Goal: Task Accomplishment & Management: Use online tool/utility

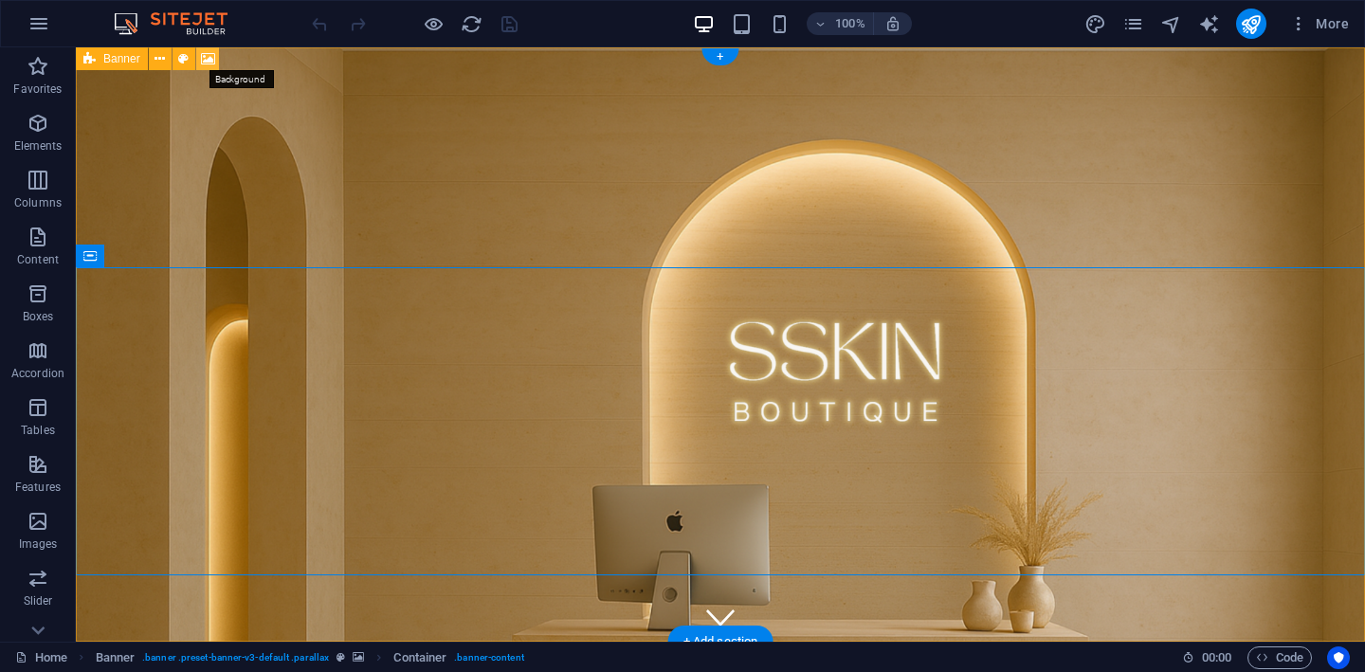
click at [208, 59] on icon at bounding box center [208, 59] width 14 height 20
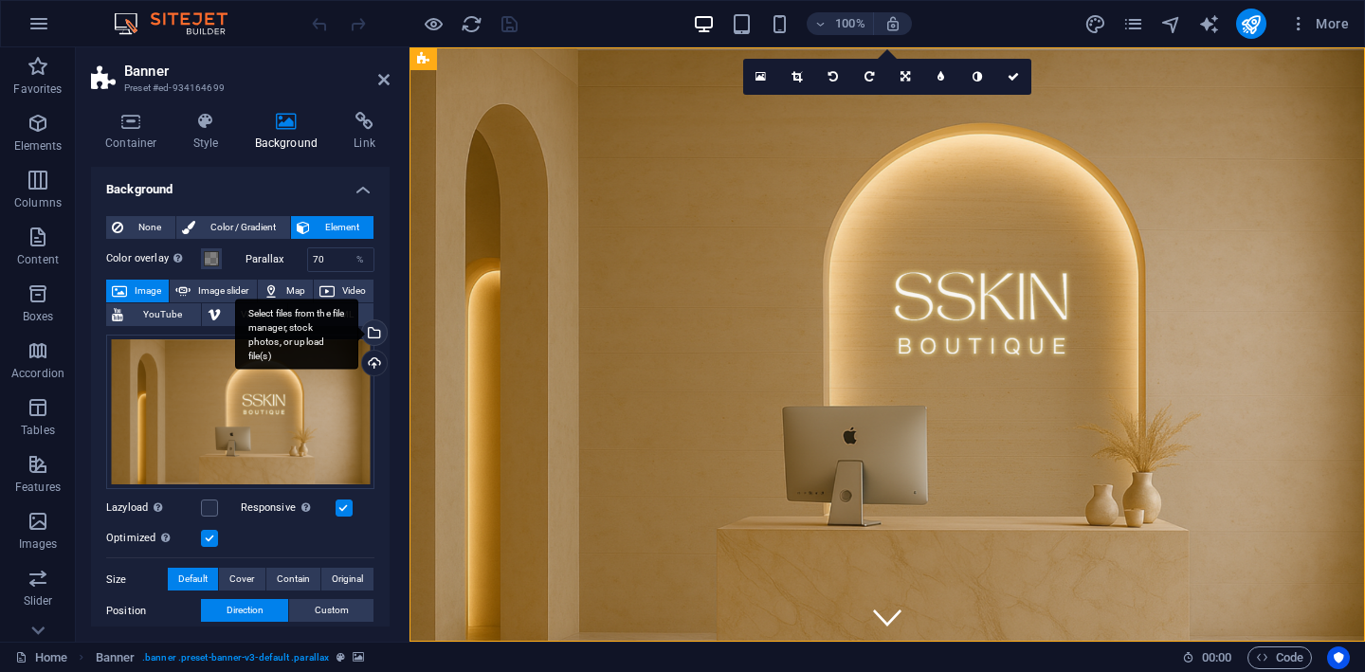
click at [372, 332] on div "Select files from the file manager, stock photos, or upload file(s)" at bounding box center [372, 334] width 28 height 28
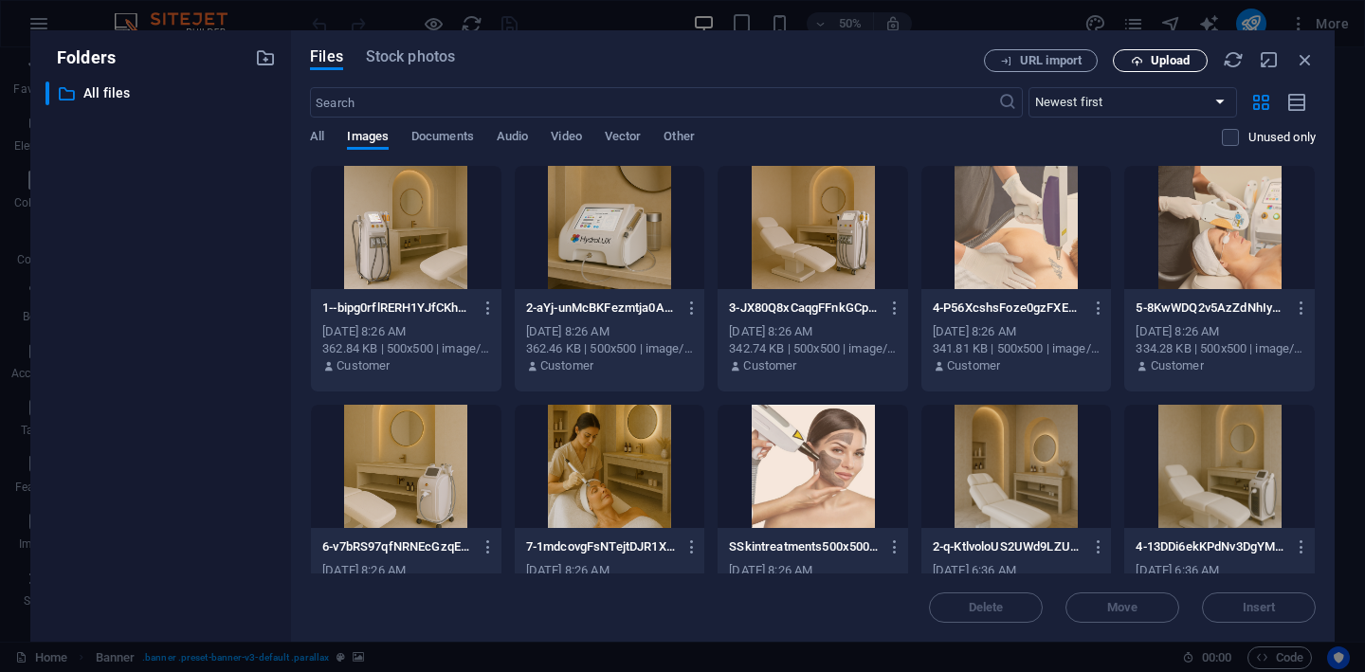
click at [1174, 63] on span "Upload" at bounding box center [1170, 60] width 39 height 11
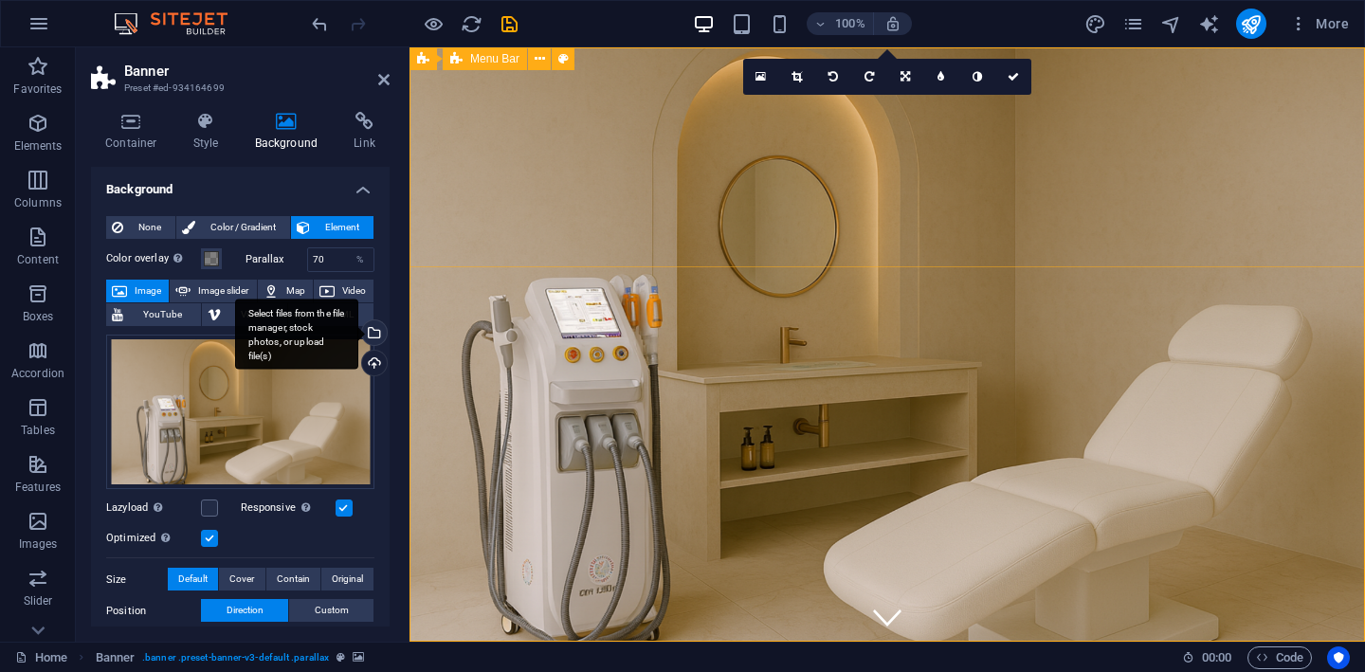
click at [372, 330] on div "Select files from the file manager, stock photos, or upload file(s)" at bounding box center [372, 334] width 28 height 28
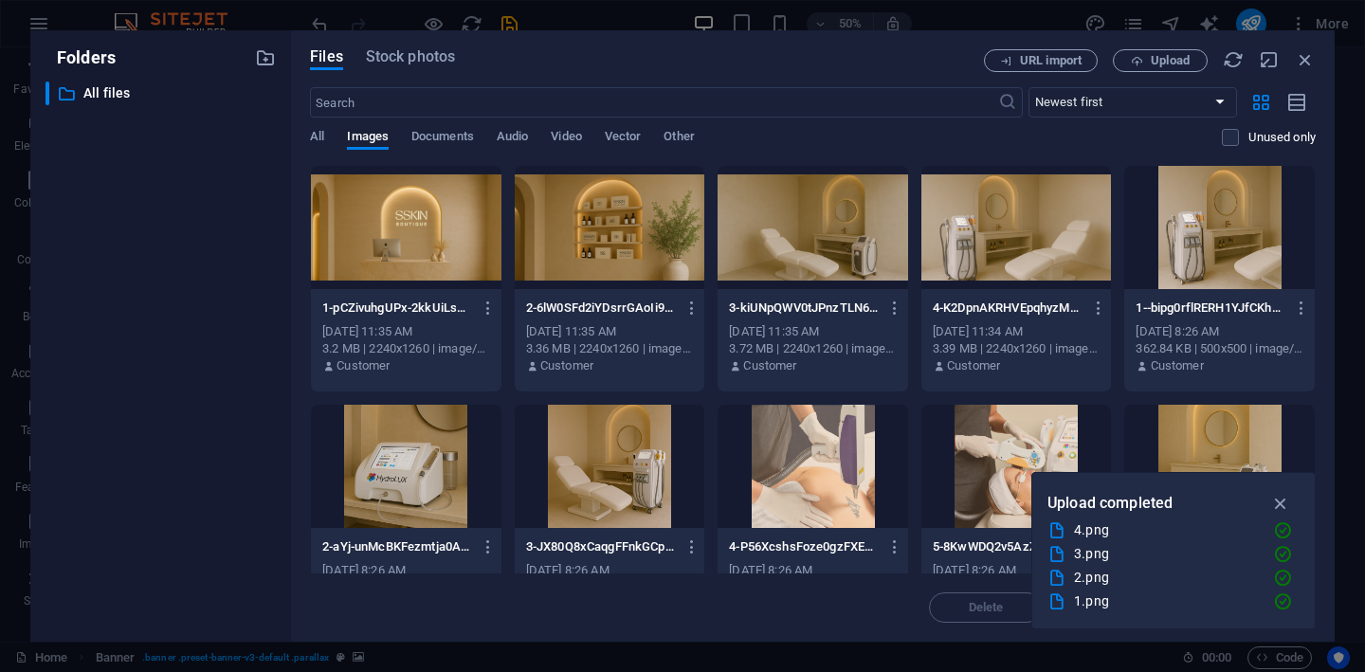
click at [397, 233] on div at bounding box center [406, 227] width 191 height 123
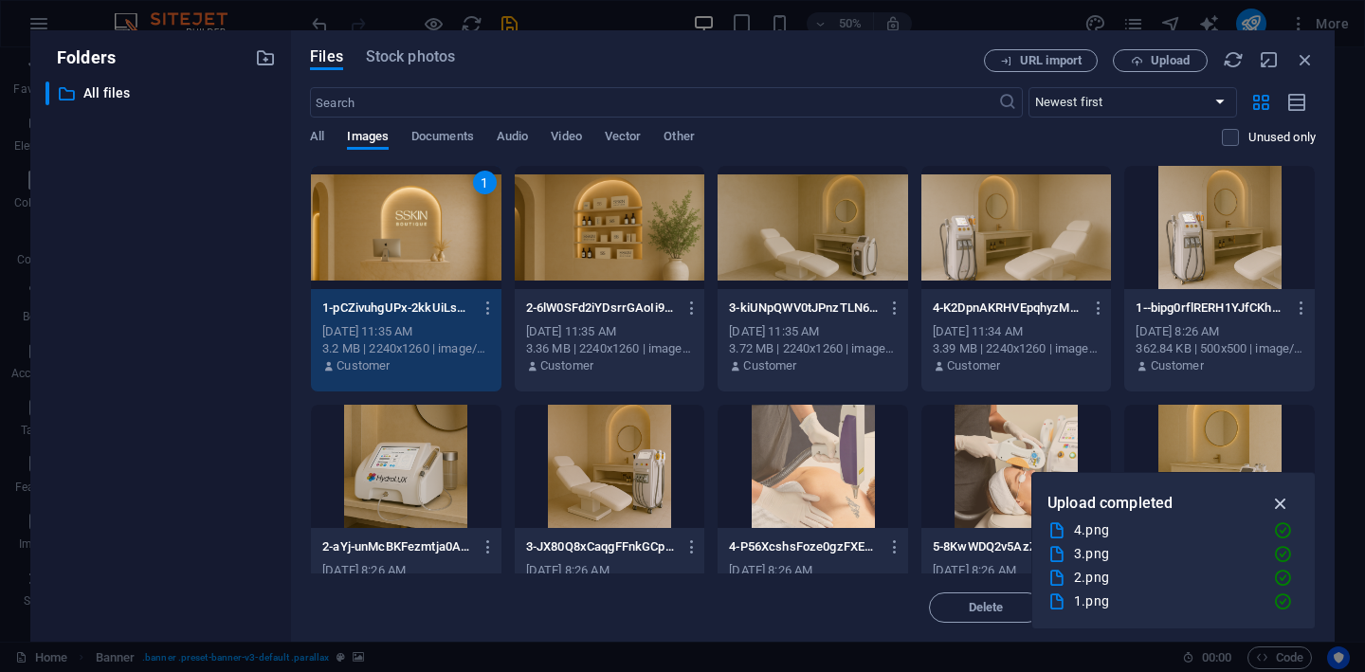
click at [1280, 502] on icon "button" at bounding box center [1281, 503] width 22 height 21
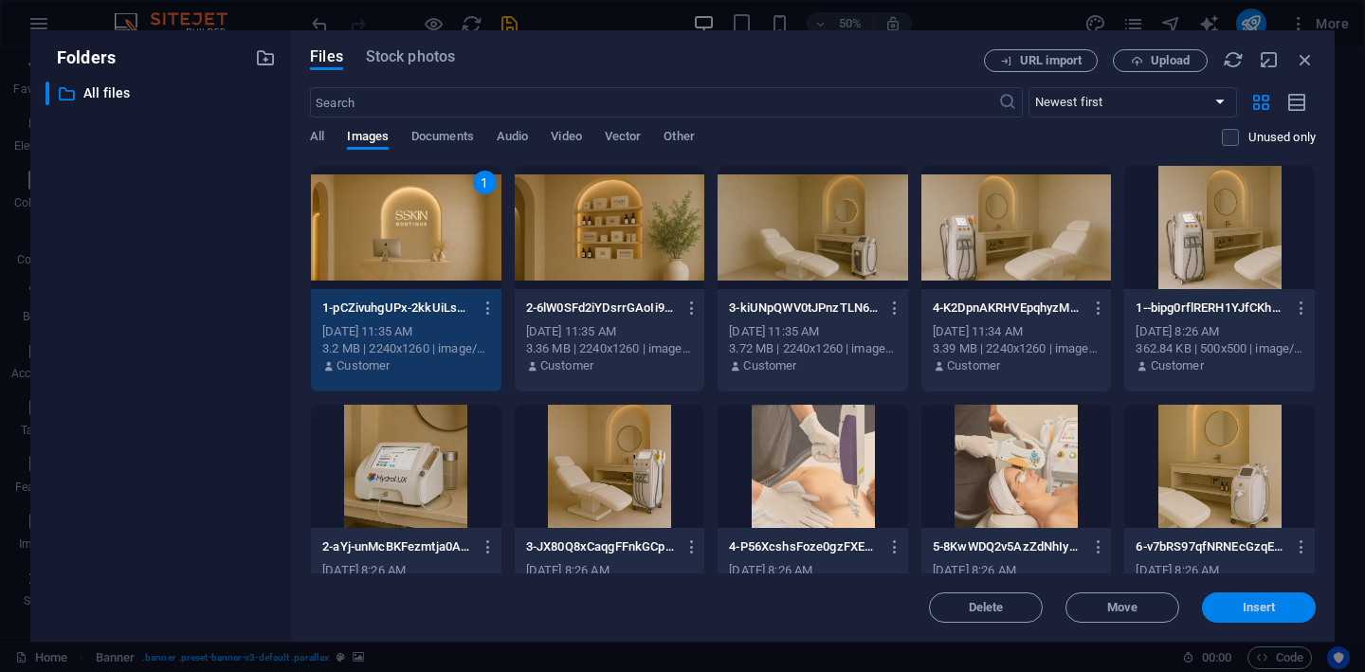
click at [1247, 605] on span "Insert" at bounding box center [1259, 607] width 33 height 11
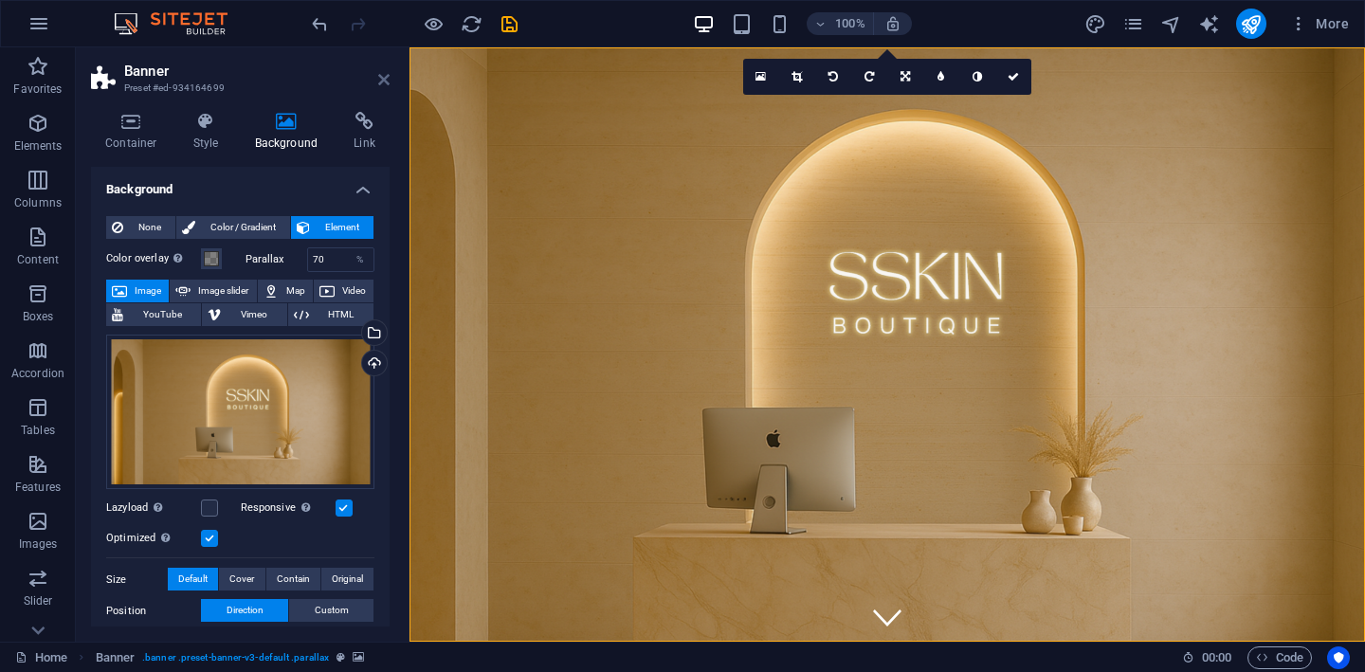
click at [382, 76] on icon at bounding box center [383, 79] width 11 height 15
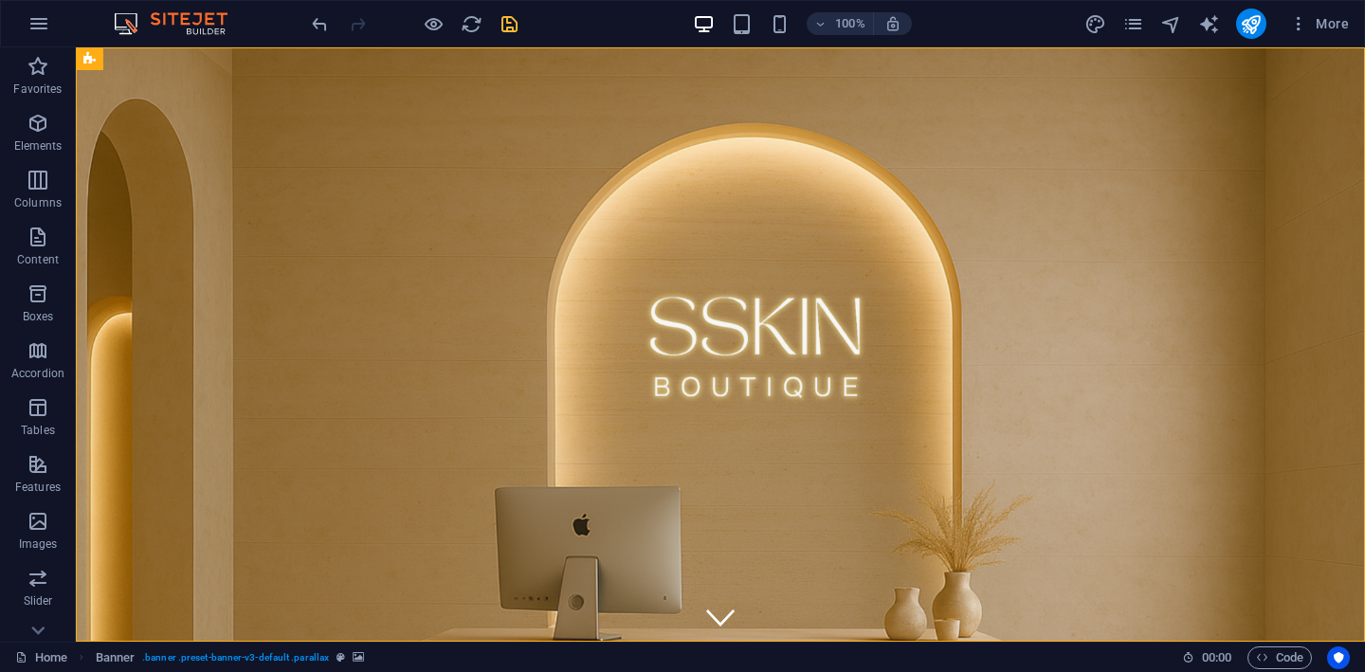
click at [514, 23] on icon "save" at bounding box center [510, 24] width 22 height 22
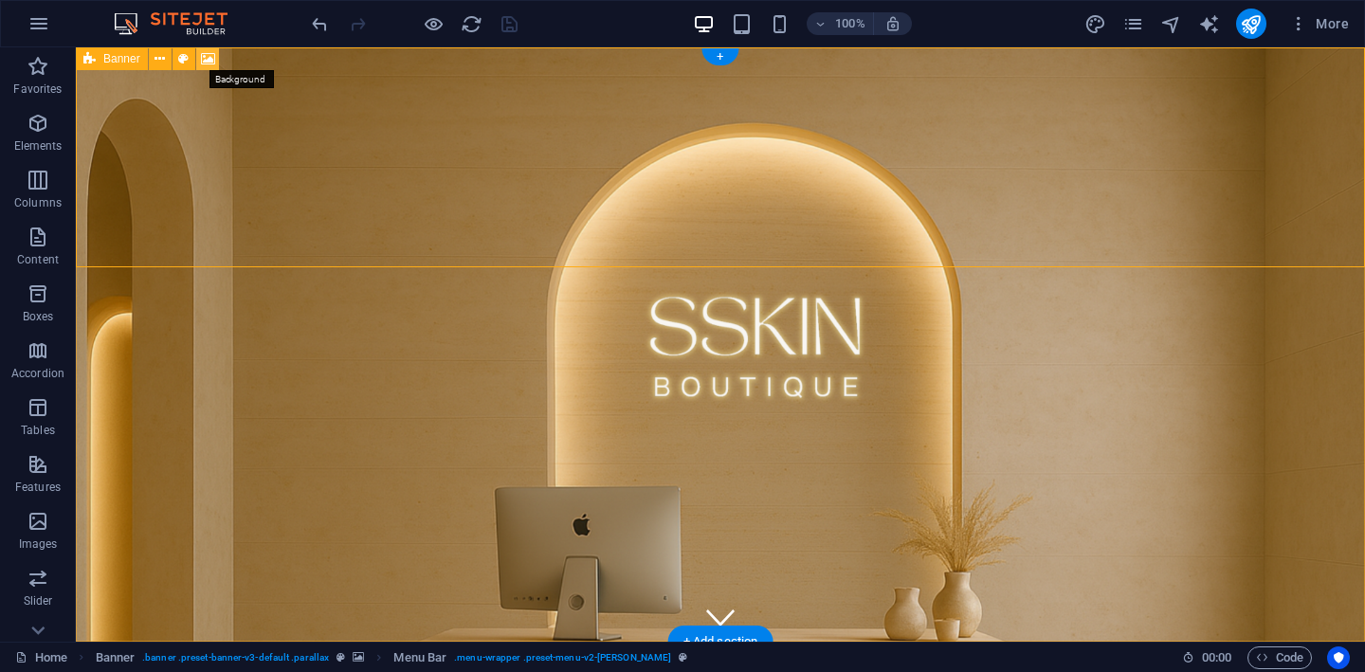
click at [207, 61] on icon at bounding box center [208, 59] width 14 height 20
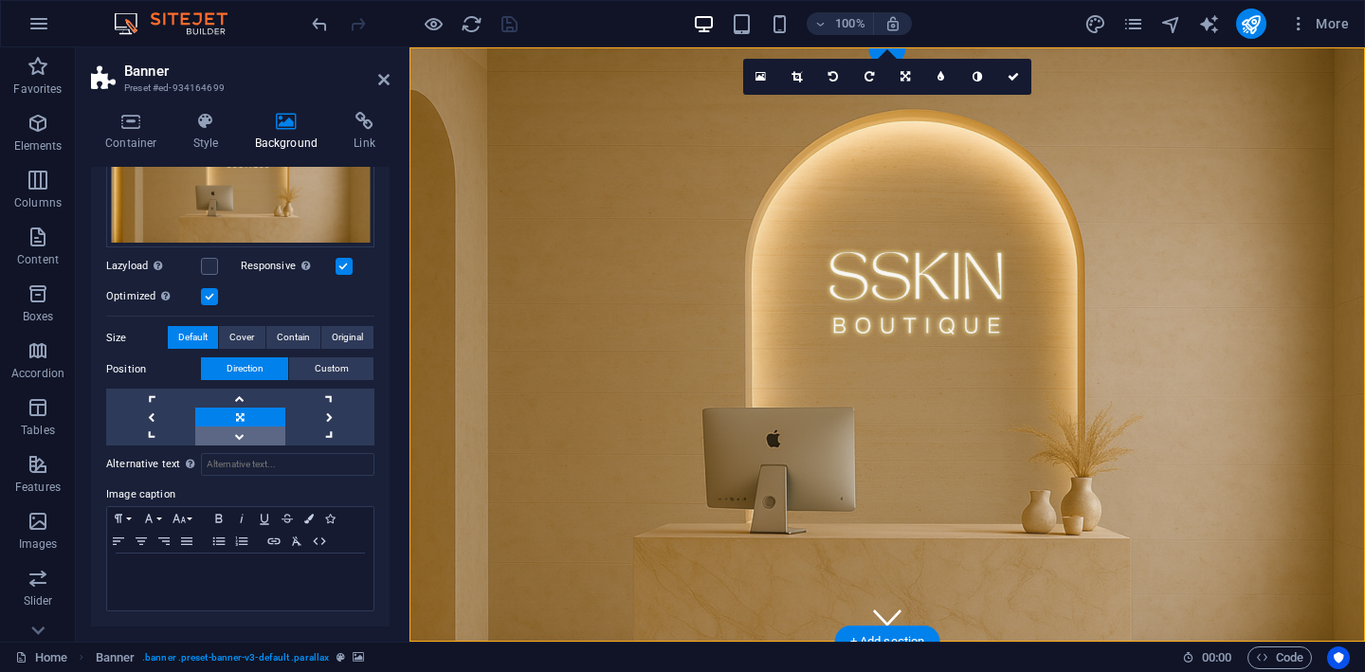
scroll to position [240, 0]
click at [257, 440] on link at bounding box center [239, 437] width 89 height 19
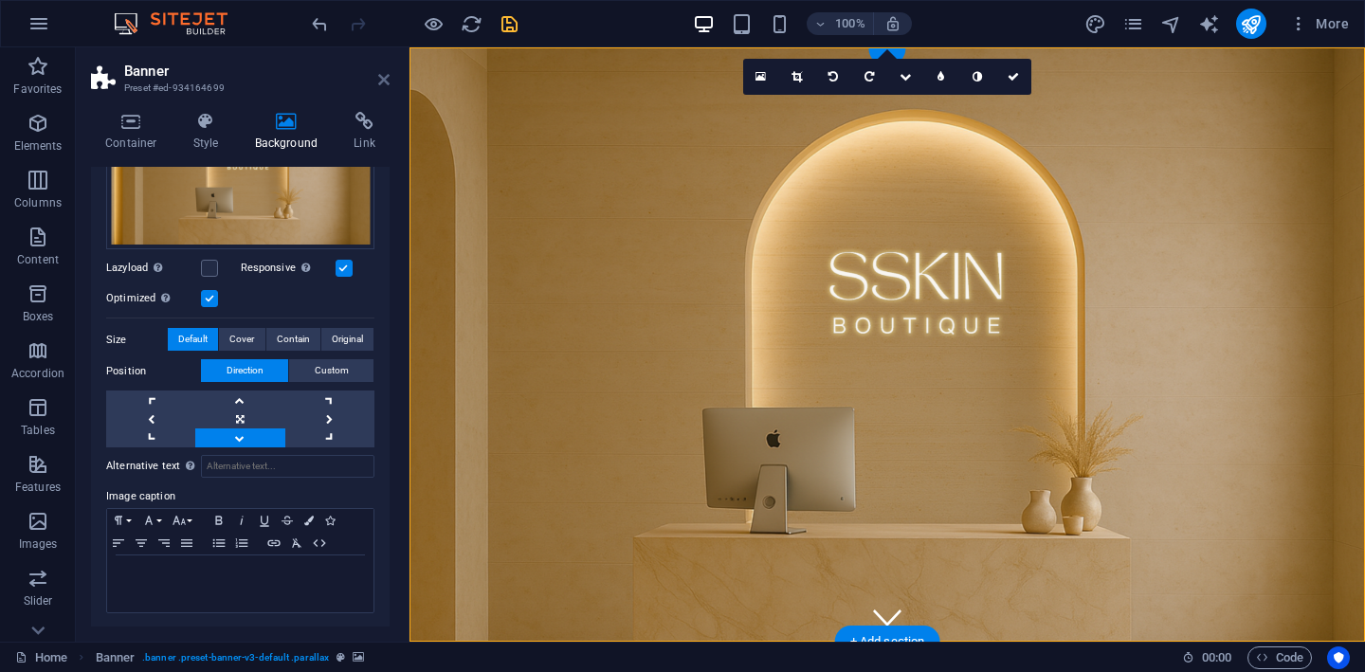
click at [384, 78] on icon at bounding box center [383, 79] width 11 height 15
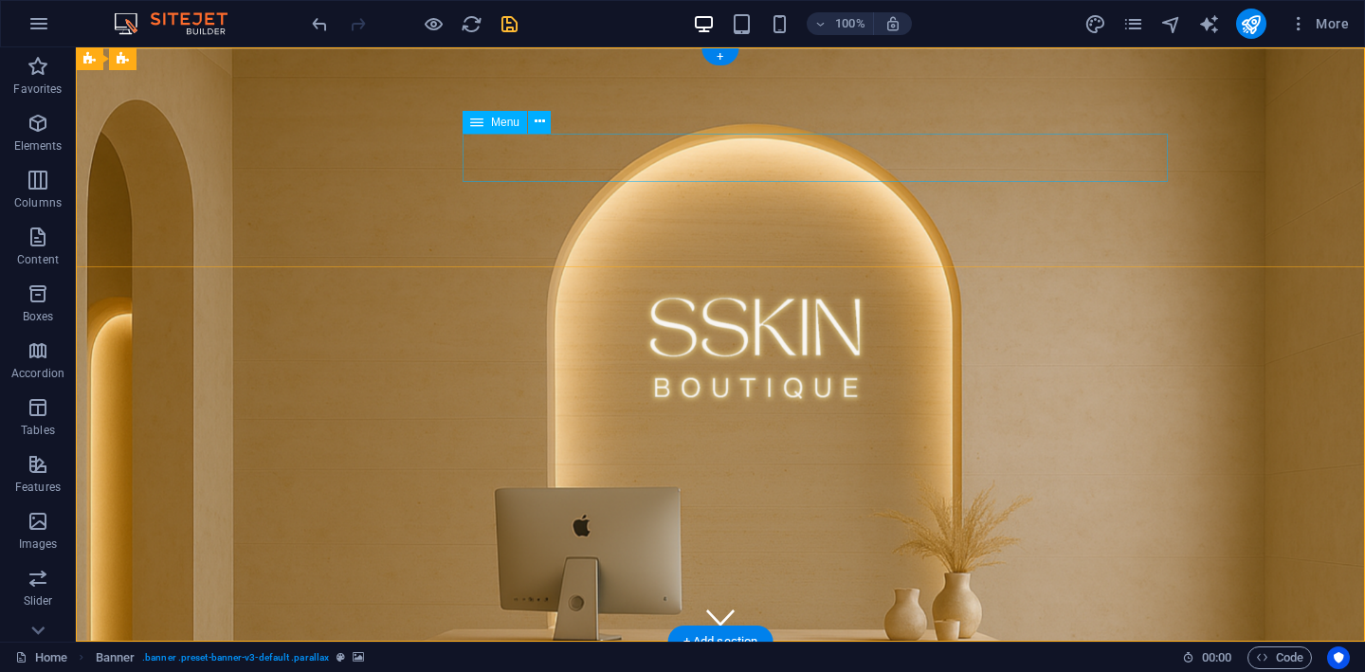
scroll to position [0, 0]
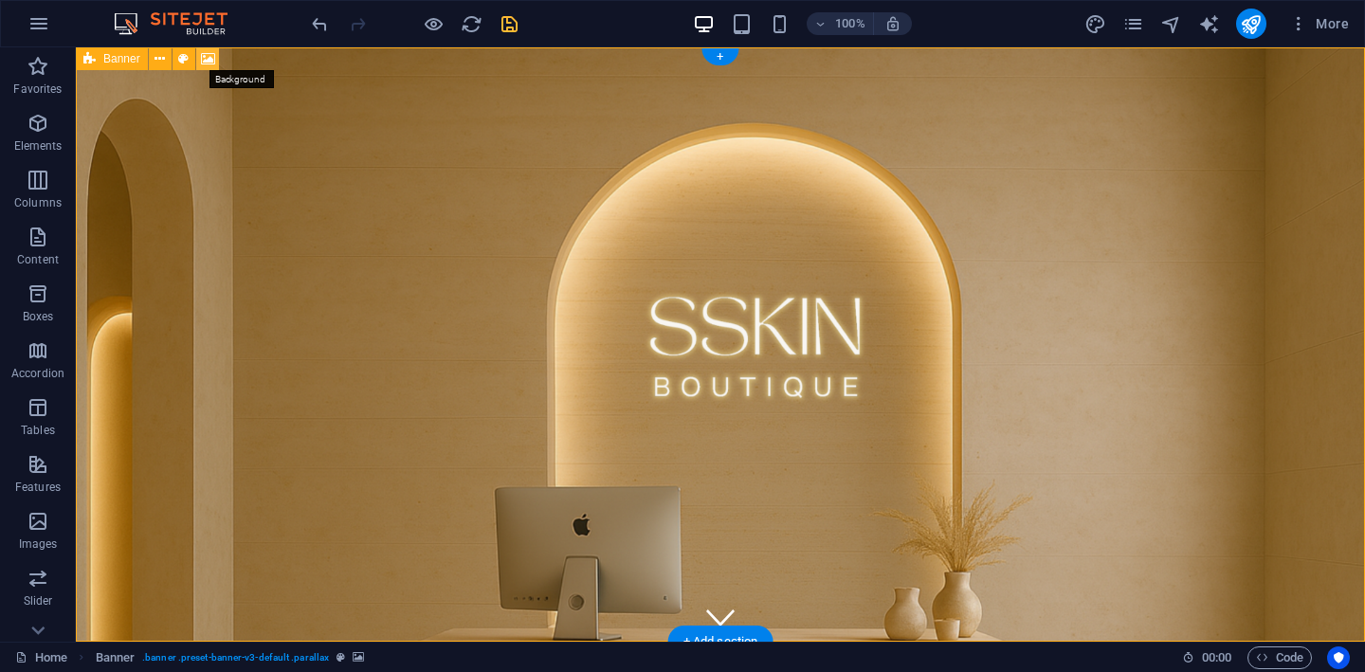
click at [211, 51] on icon at bounding box center [208, 59] width 14 height 20
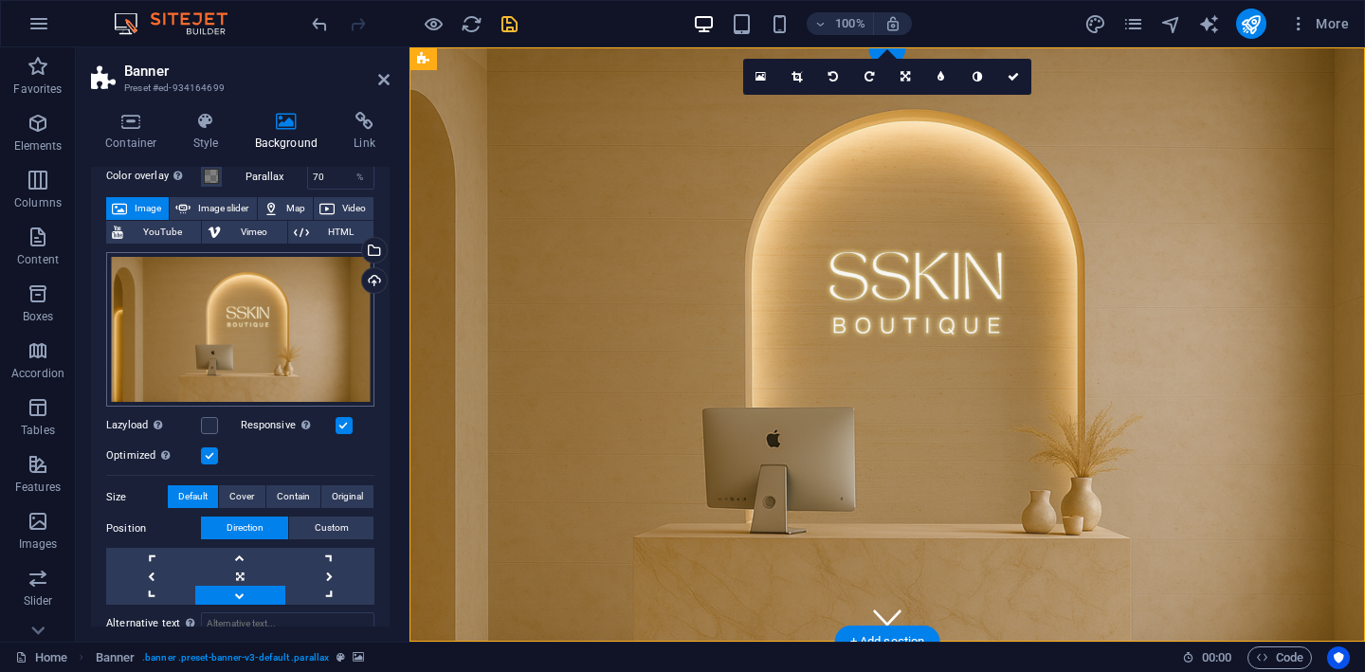
scroll to position [89, 0]
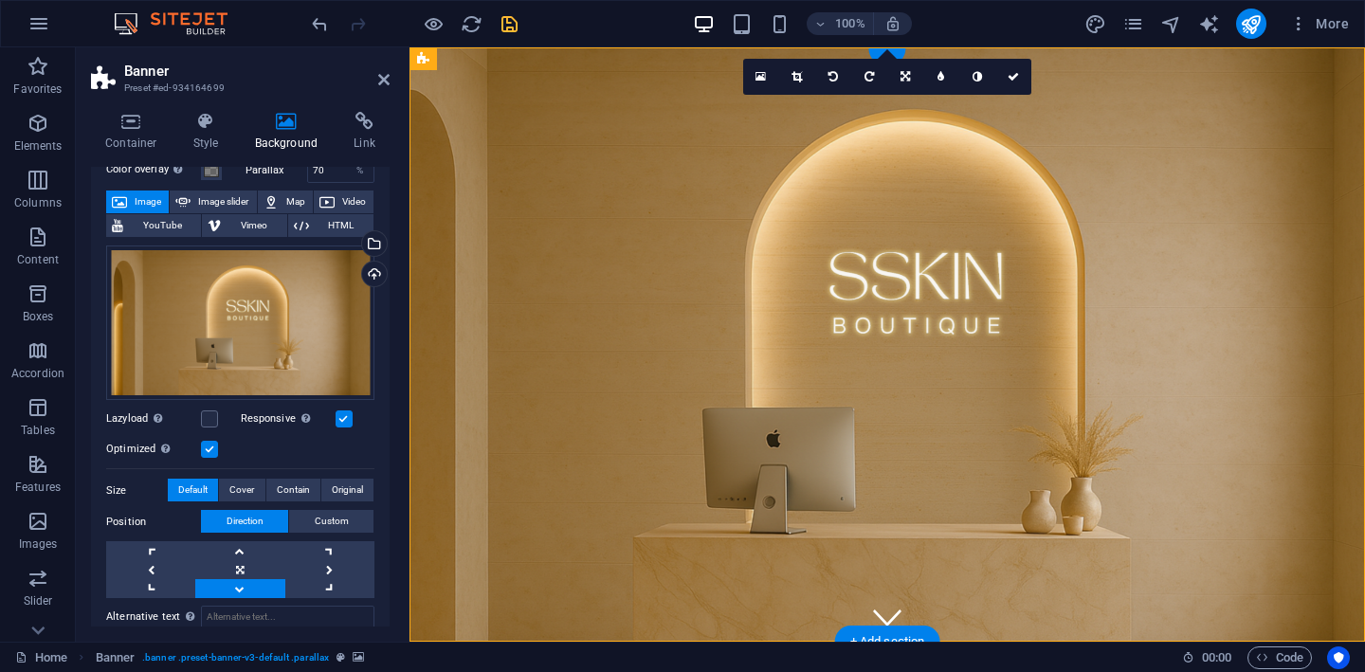
click at [235, 588] on link at bounding box center [239, 588] width 89 height 19
click at [511, 24] on icon "save" at bounding box center [510, 24] width 22 height 22
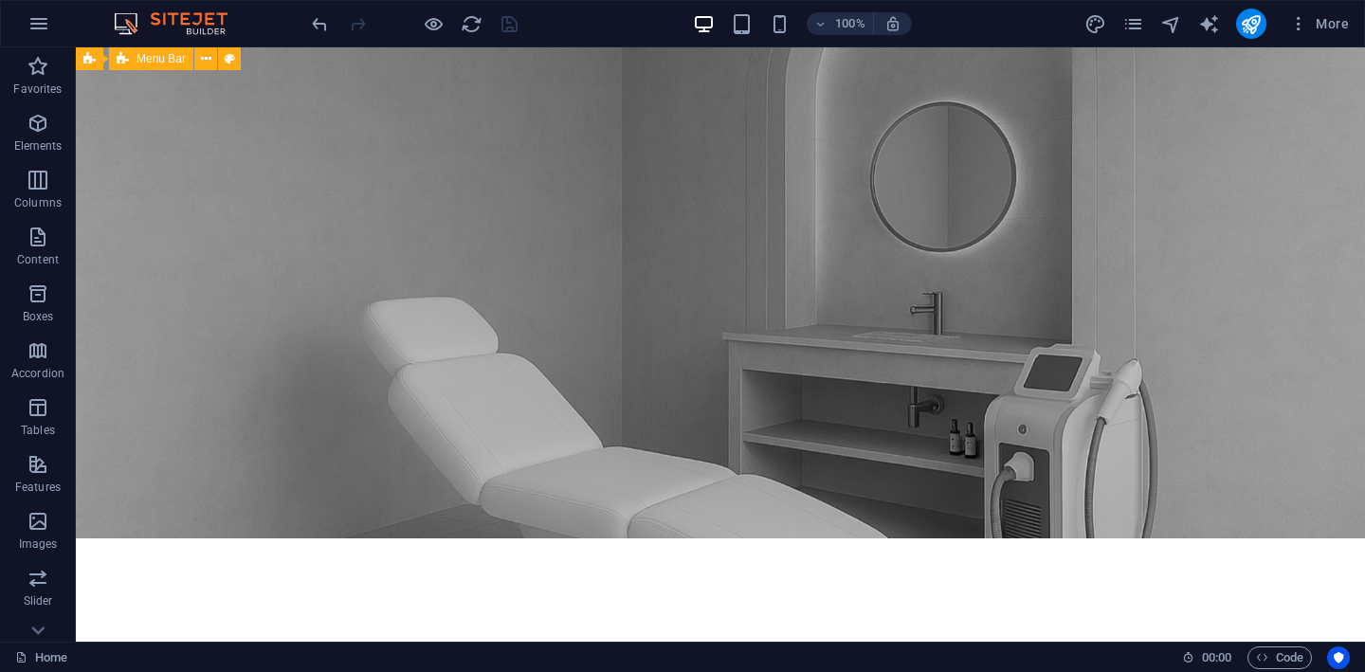
scroll to position [1729, 0]
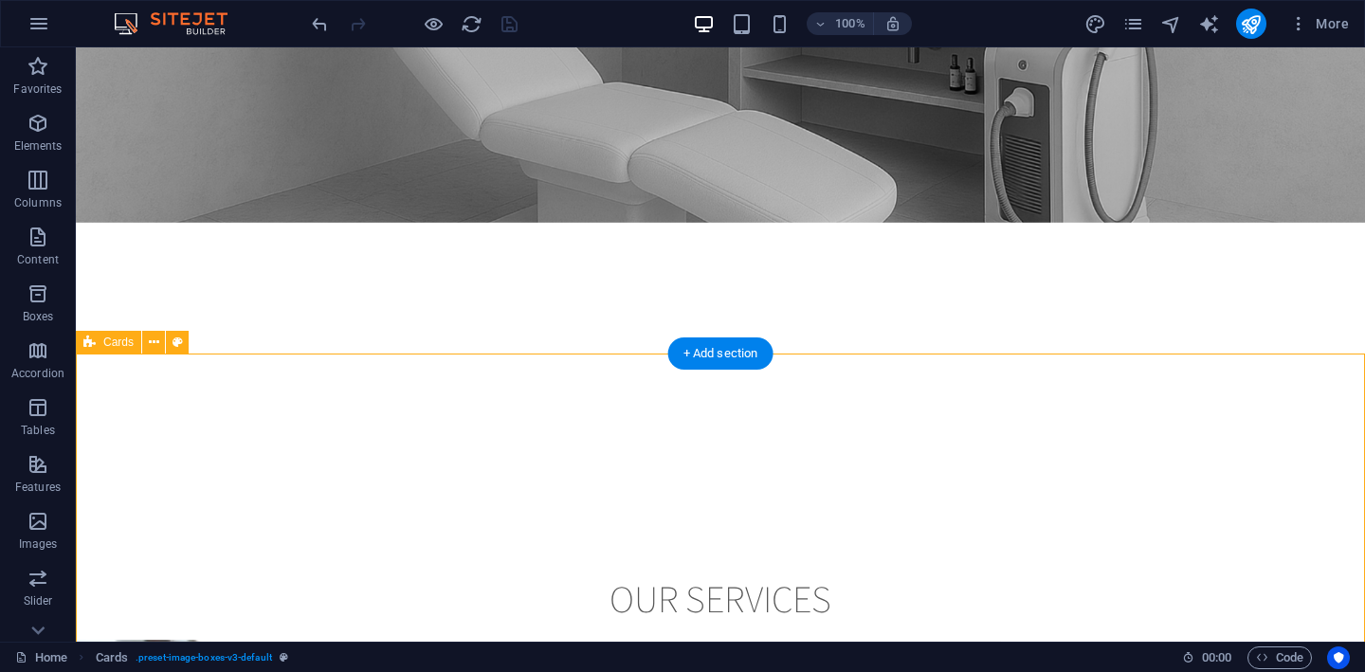
scroll to position [1995, 0]
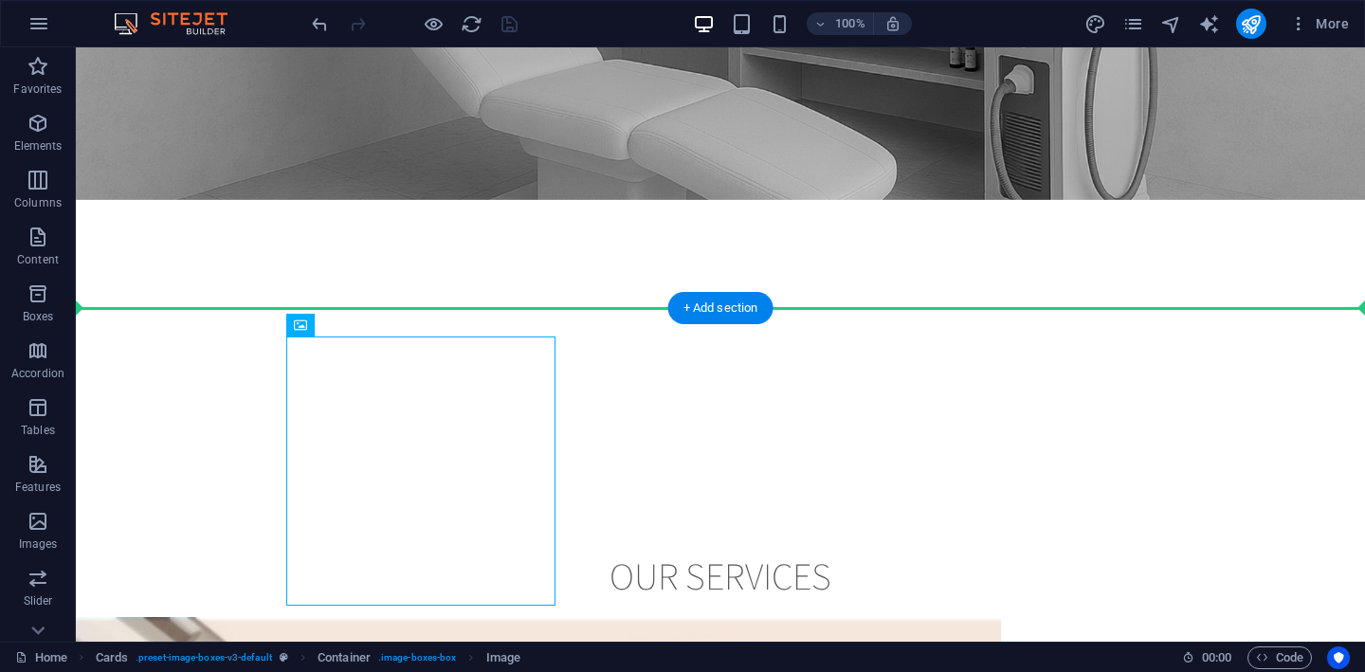
drag, startPoint x: 303, startPoint y: 434, endPoint x: 276, endPoint y: 437, distance: 27.6
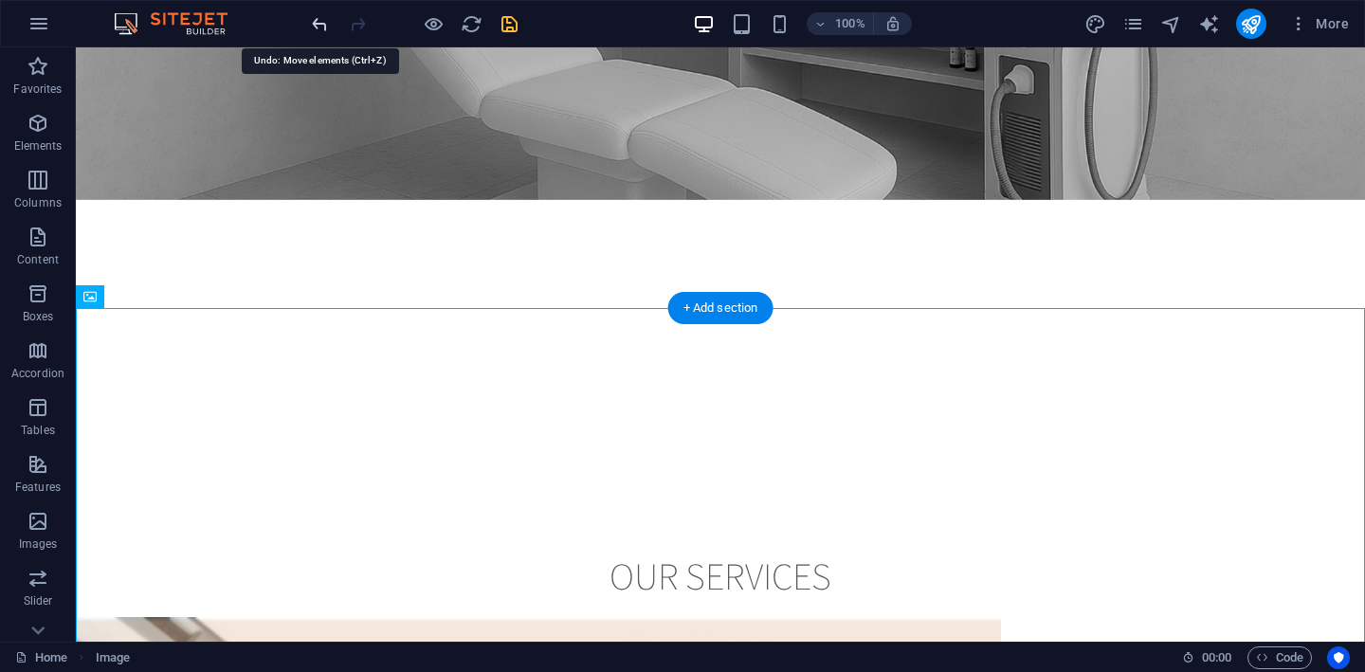
click at [317, 24] on icon "undo" at bounding box center [320, 24] width 22 height 22
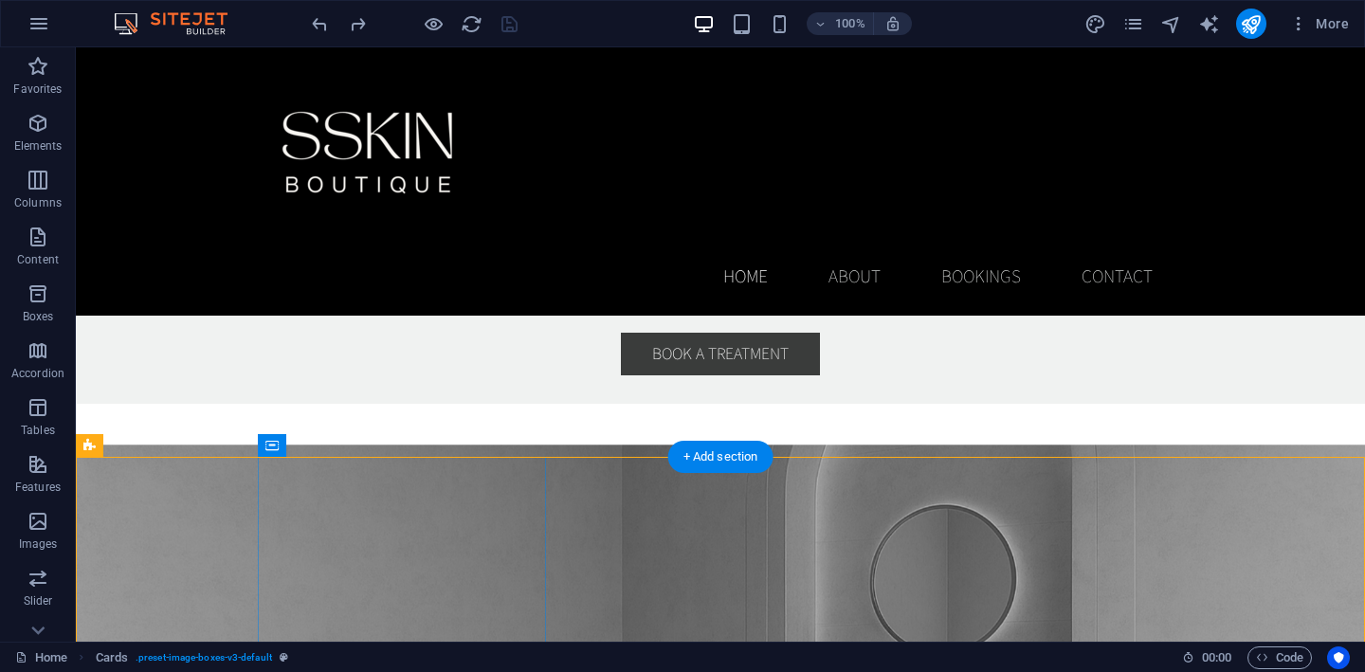
scroll to position [1146, 0]
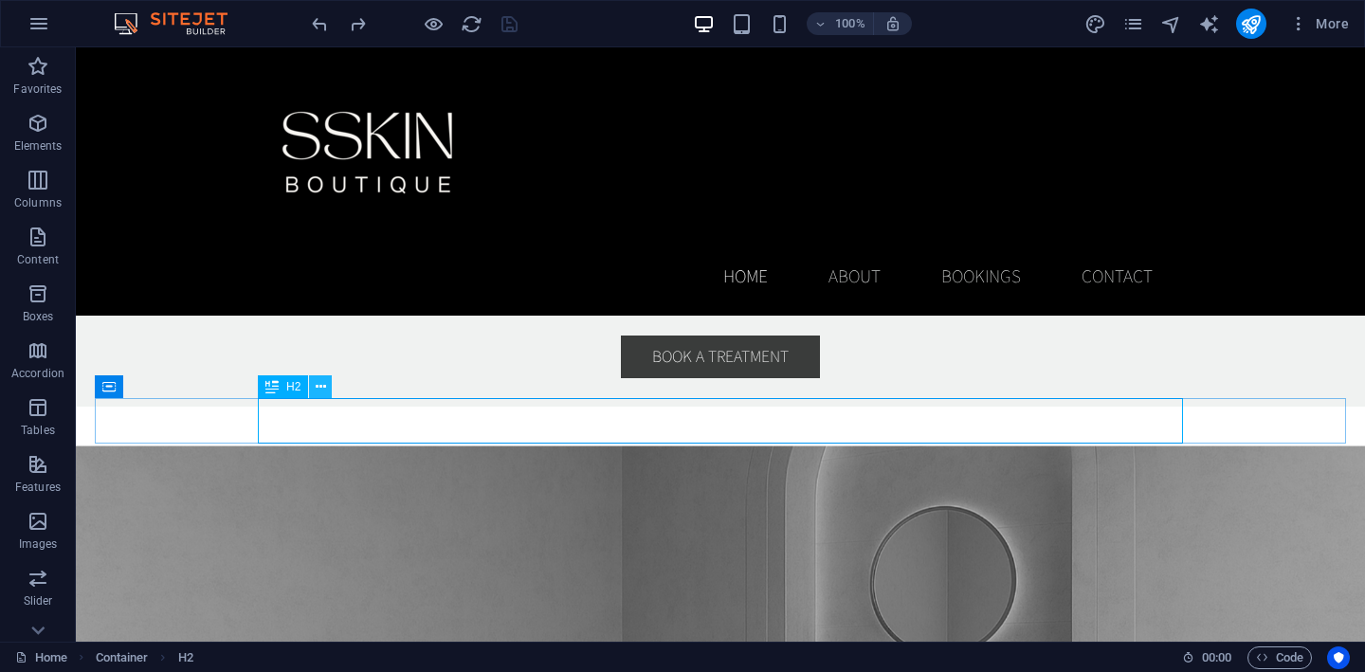
click at [317, 387] on icon at bounding box center [321, 387] width 10 height 20
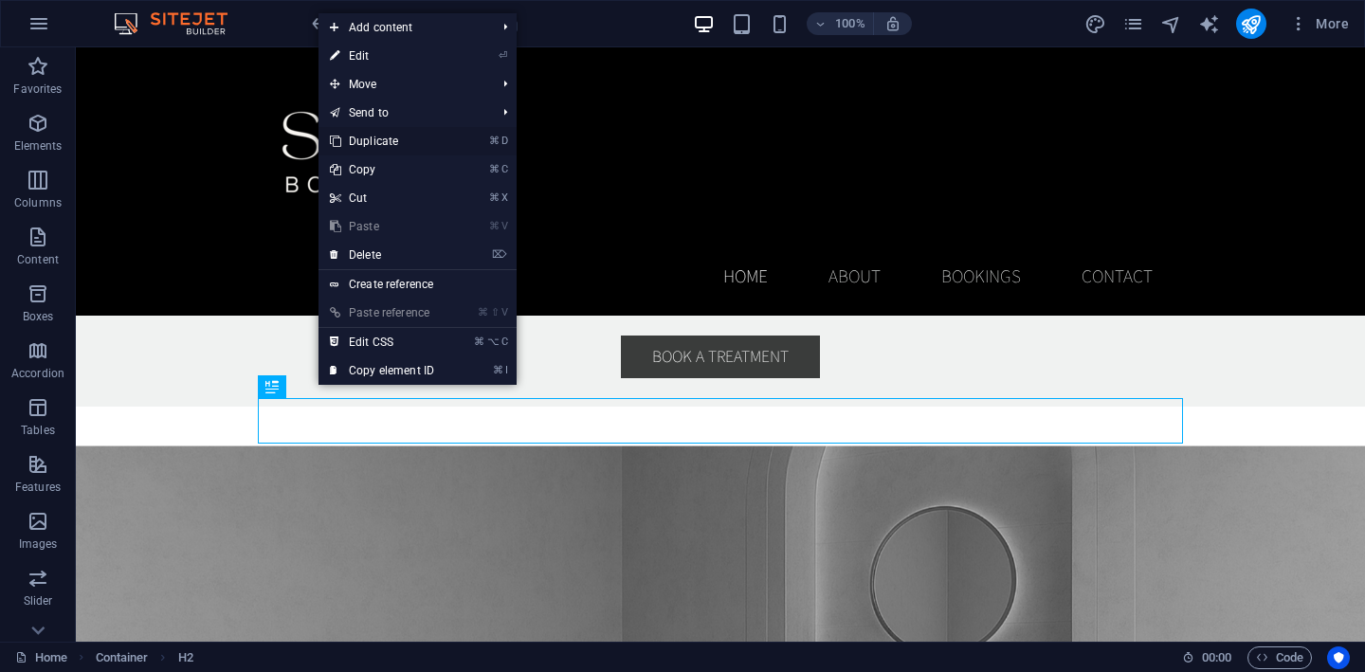
click at [410, 142] on link "⌘ D Duplicate" at bounding box center [382, 141] width 127 height 28
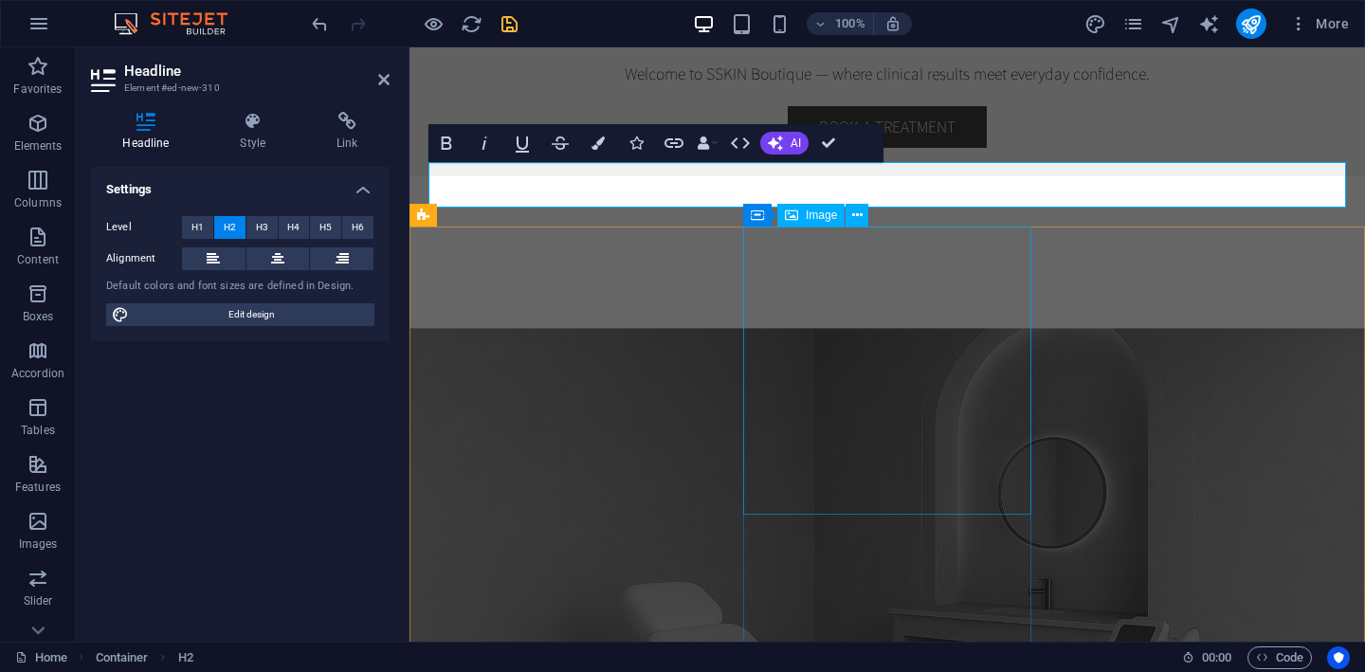
scroll to position [1428, 0]
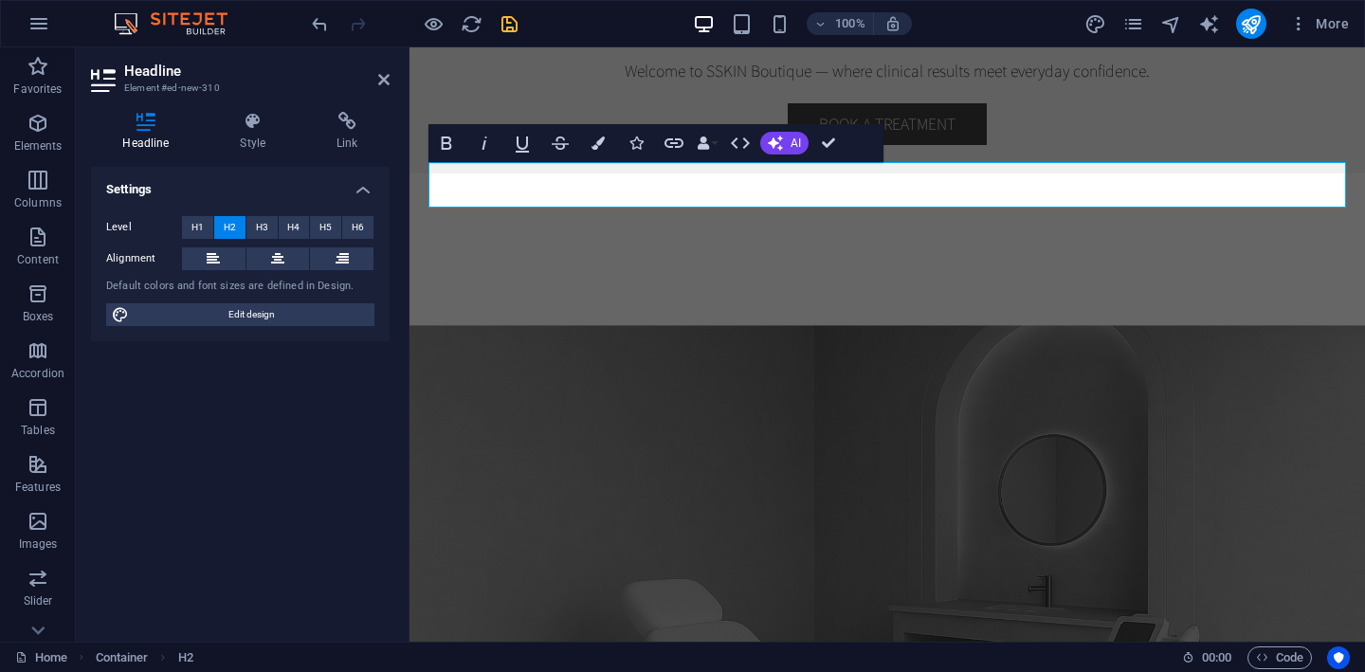
click at [390, 79] on aside "Headline Element #ed-new-310 Headline Style Link Settings Level H1 H2 H3 H4 H5 …" at bounding box center [243, 344] width 334 height 594
click at [382, 80] on icon at bounding box center [383, 79] width 11 height 15
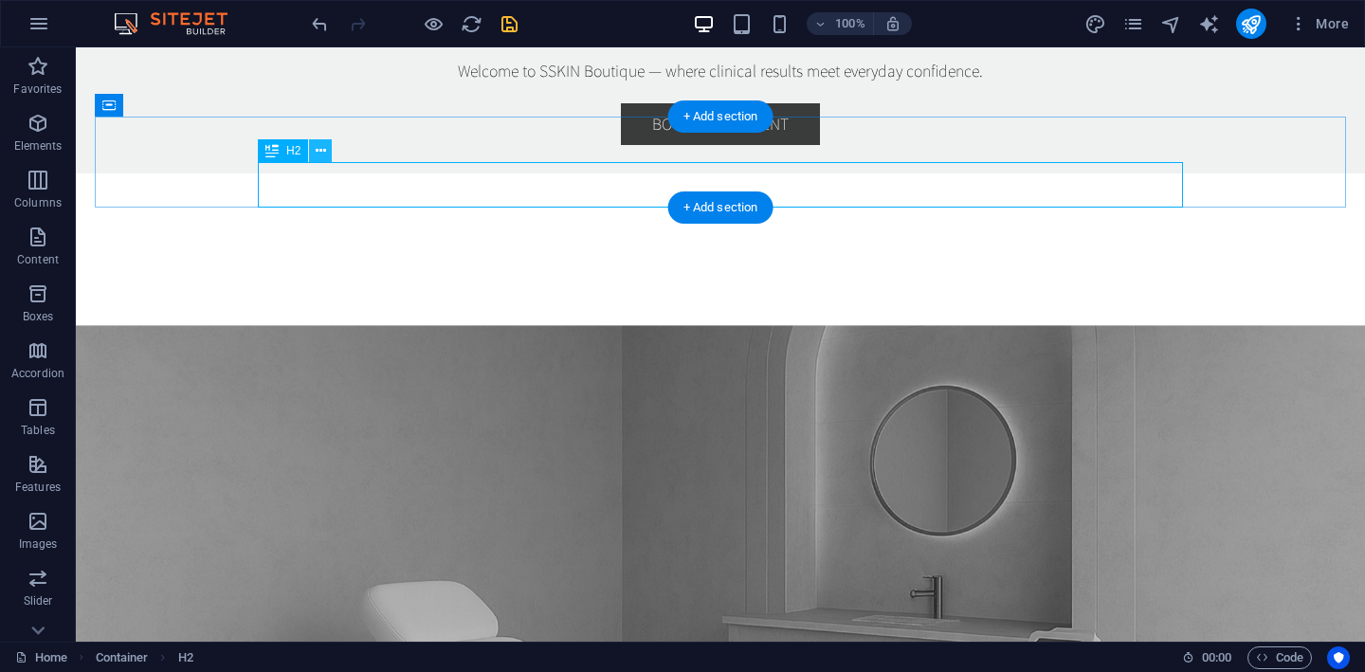
click at [319, 155] on icon at bounding box center [321, 151] width 10 height 20
click at [321, 155] on icon at bounding box center [321, 151] width 10 height 20
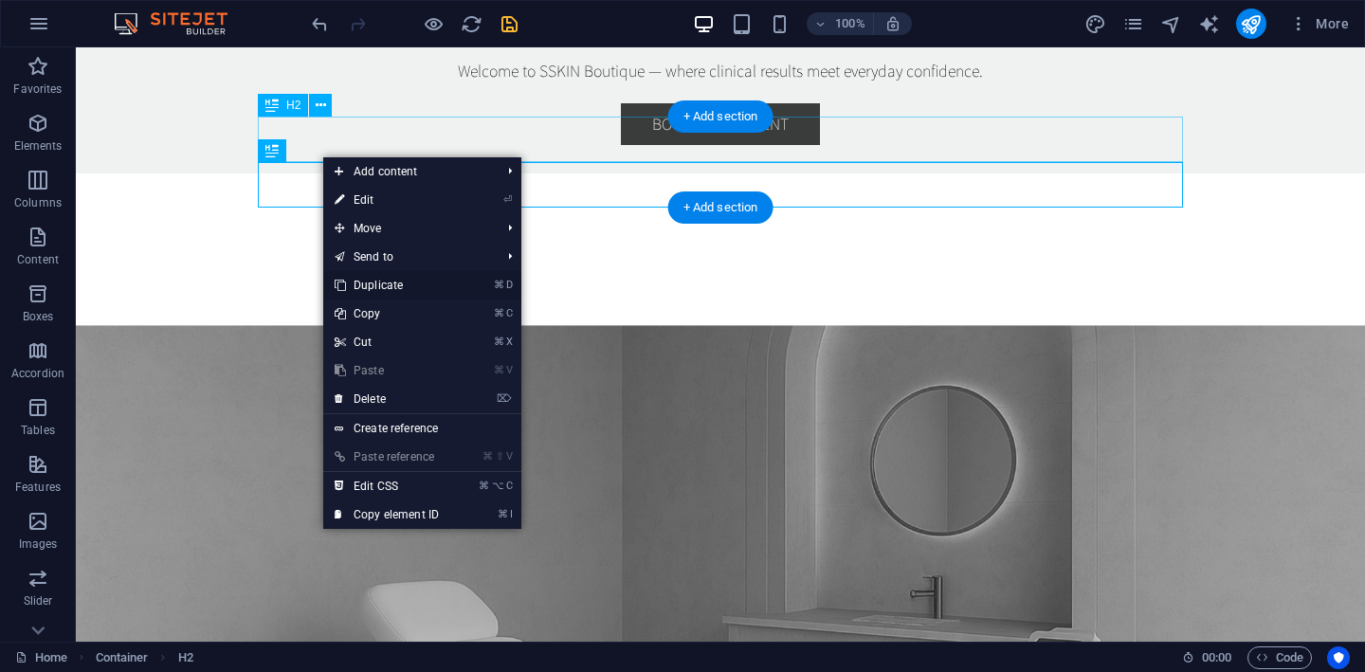
click at [395, 289] on link "⌘ D Duplicate" at bounding box center [386, 285] width 127 height 28
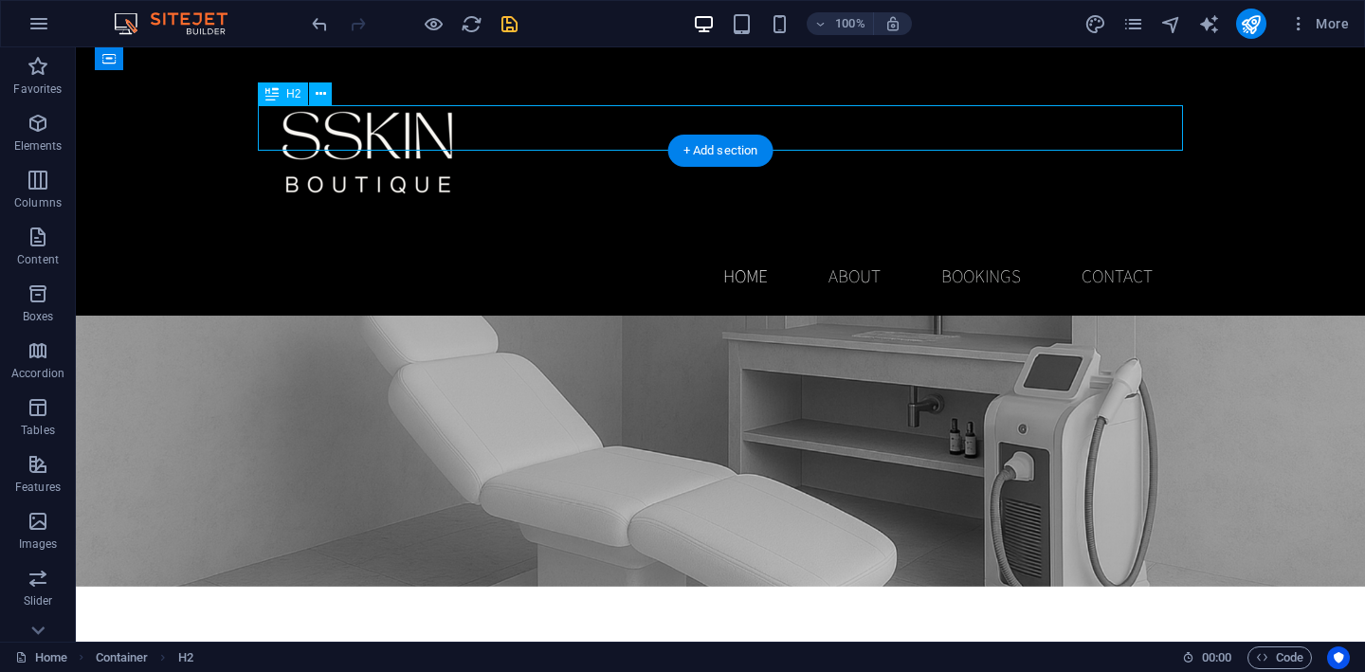
scroll to position [1530, 0]
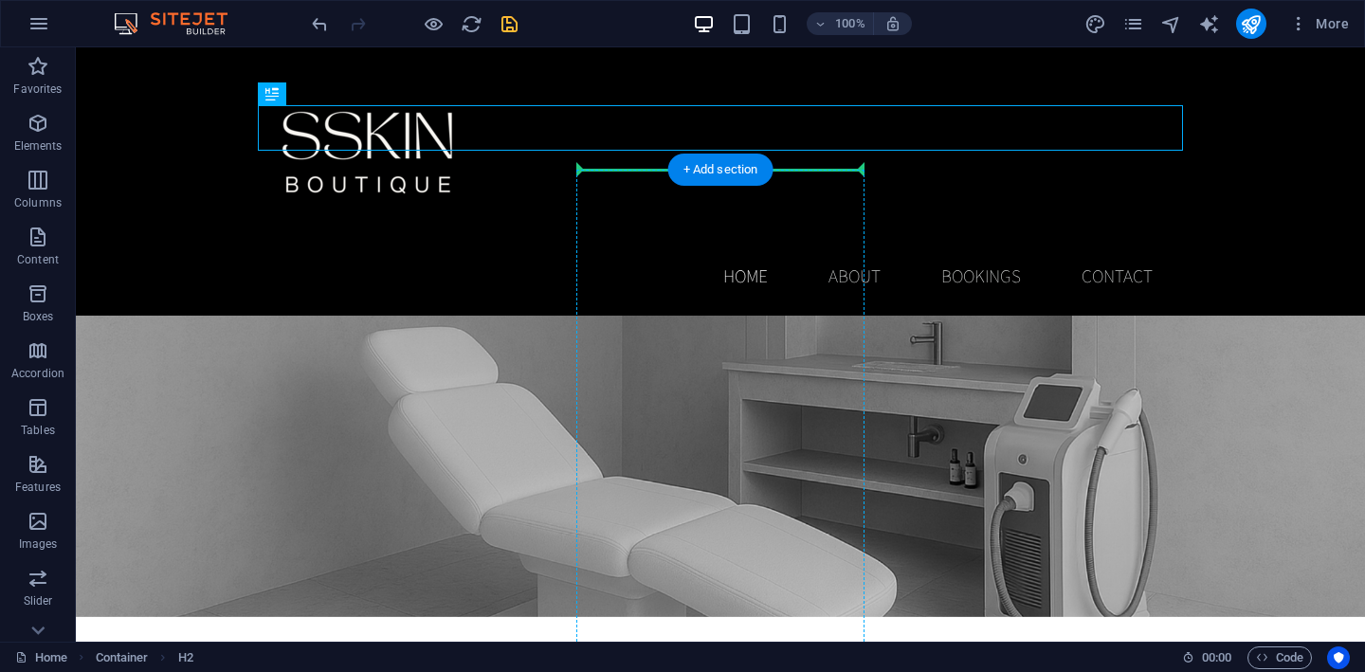
drag, startPoint x: 658, startPoint y: 93, endPoint x: 657, endPoint y: 297, distance: 203.8
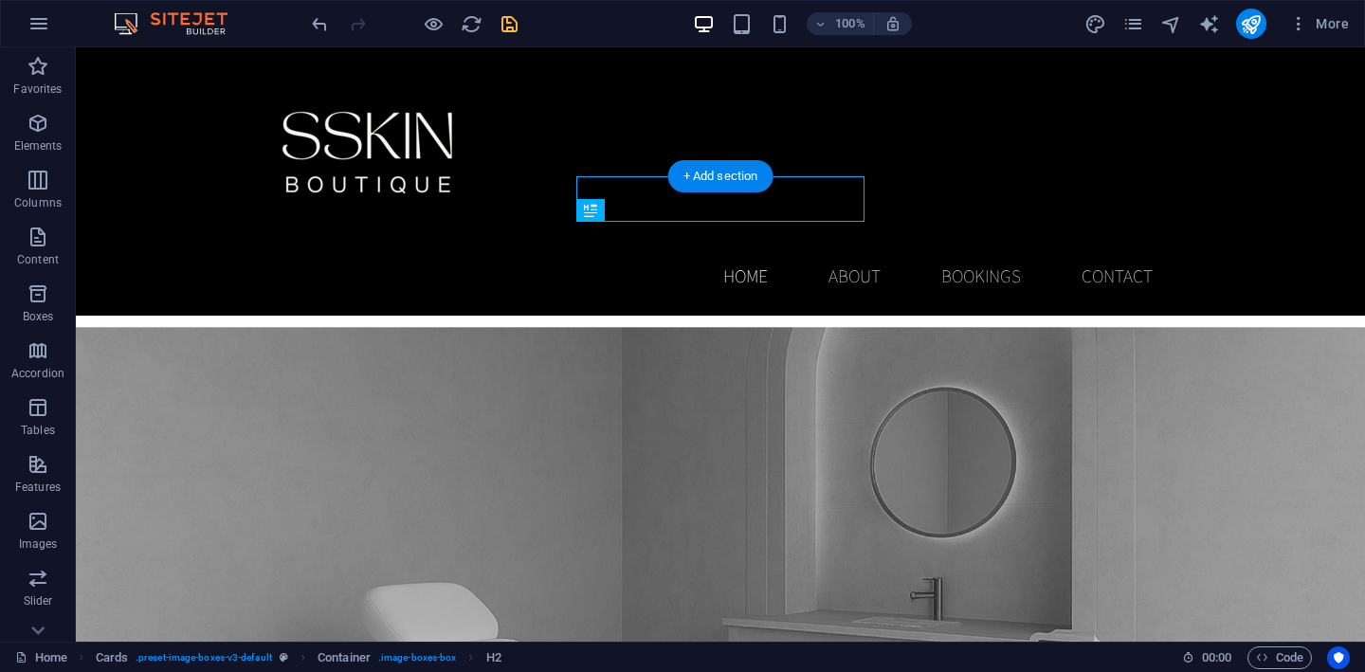
scroll to position [1382, 0]
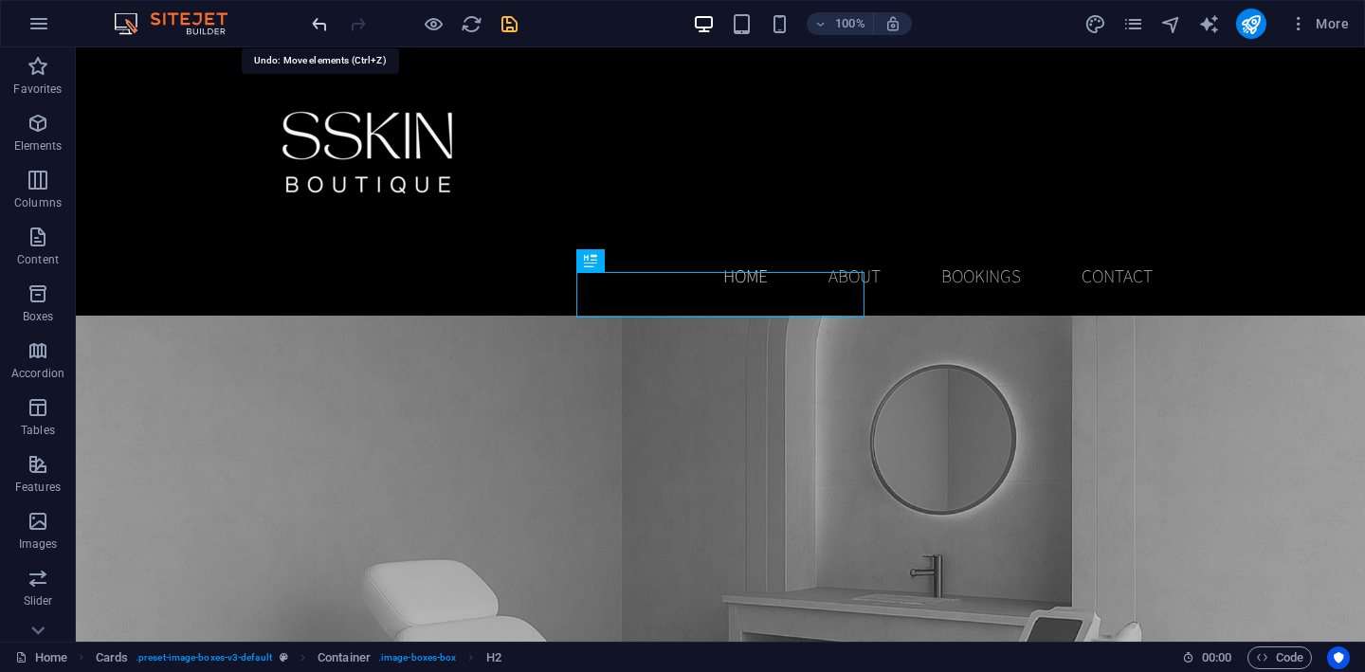
click at [325, 18] on icon "undo" at bounding box center [320, 24] width 22 height 22
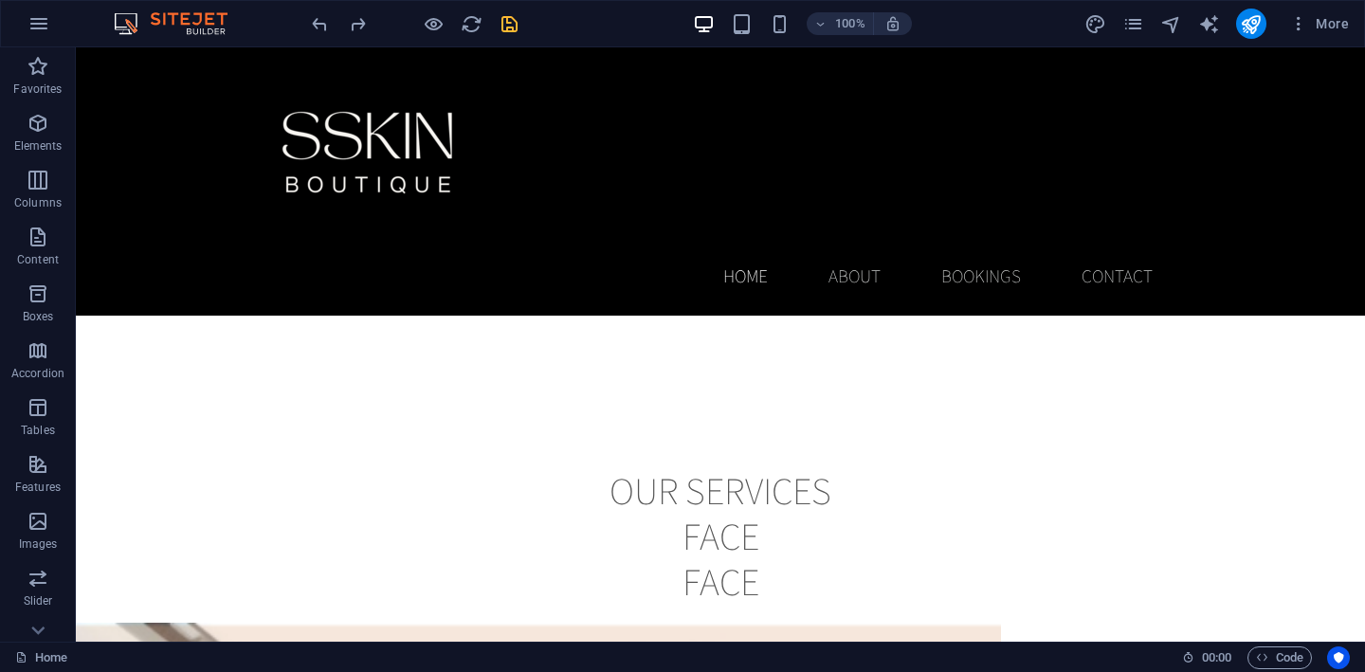
scroll to position [2020, 0]
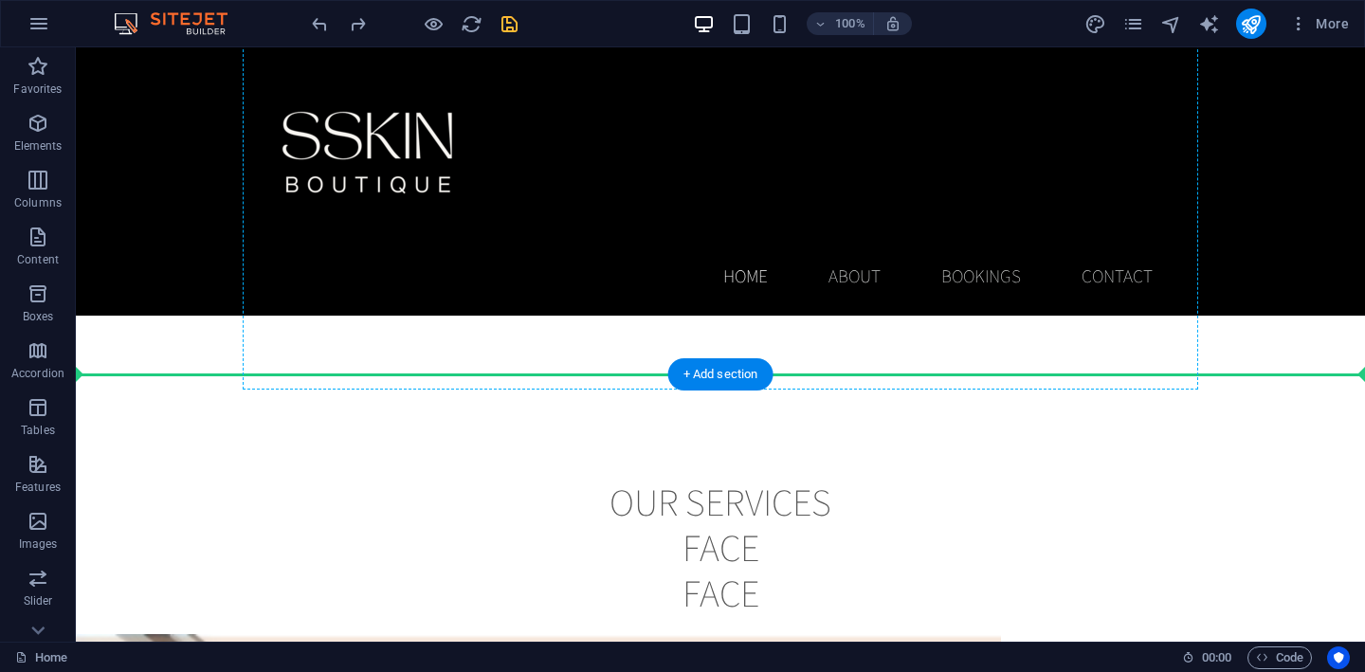
drag, startPoint x: 508, startPoint y: 270, endPoint x: 687, endPoint y: 323, distance: 186.9
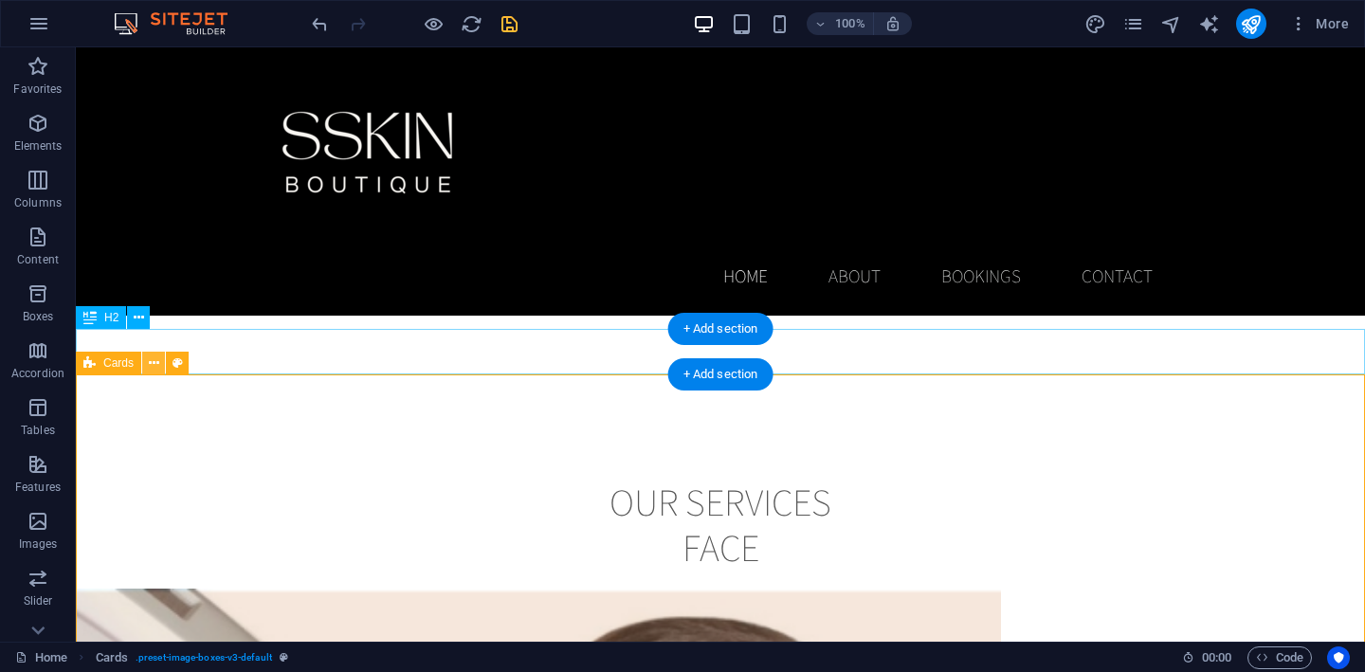
click at [157, 363] on icon at bounding box center [154, 364] width 10 height 20
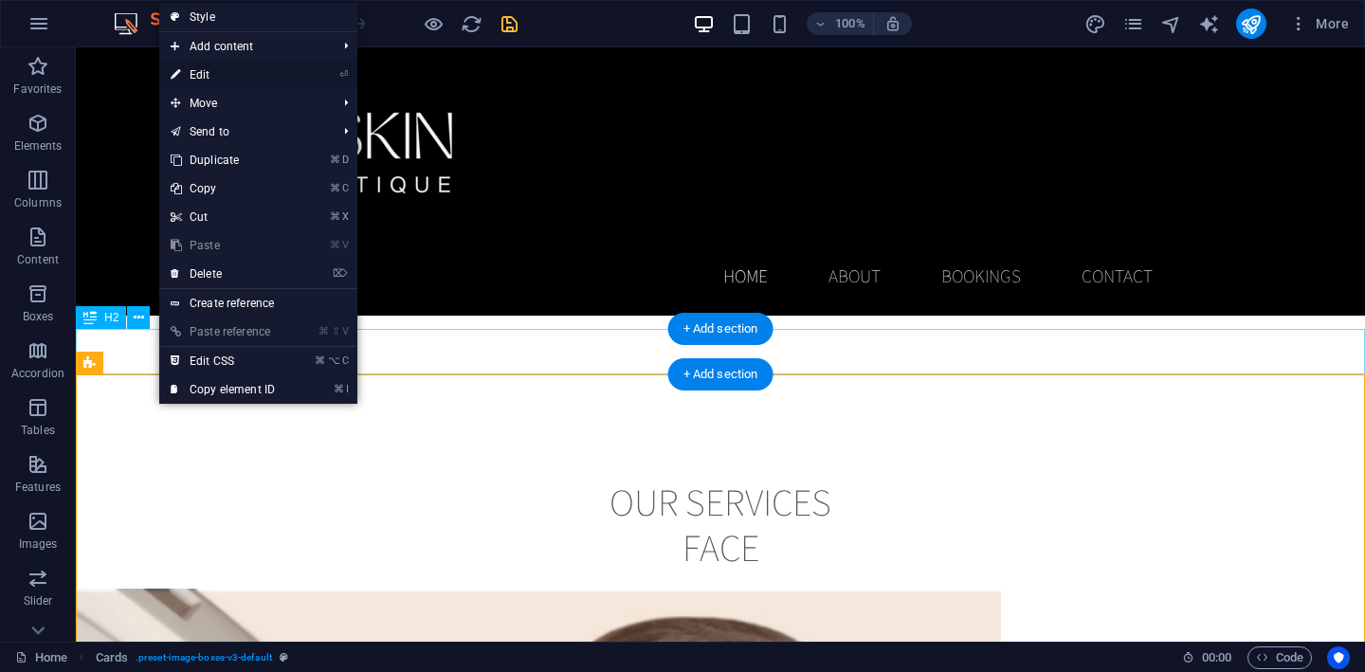
click at [237, 76] on link "⏎ Edit" at bounding box center [222, 75] width 127 height 28
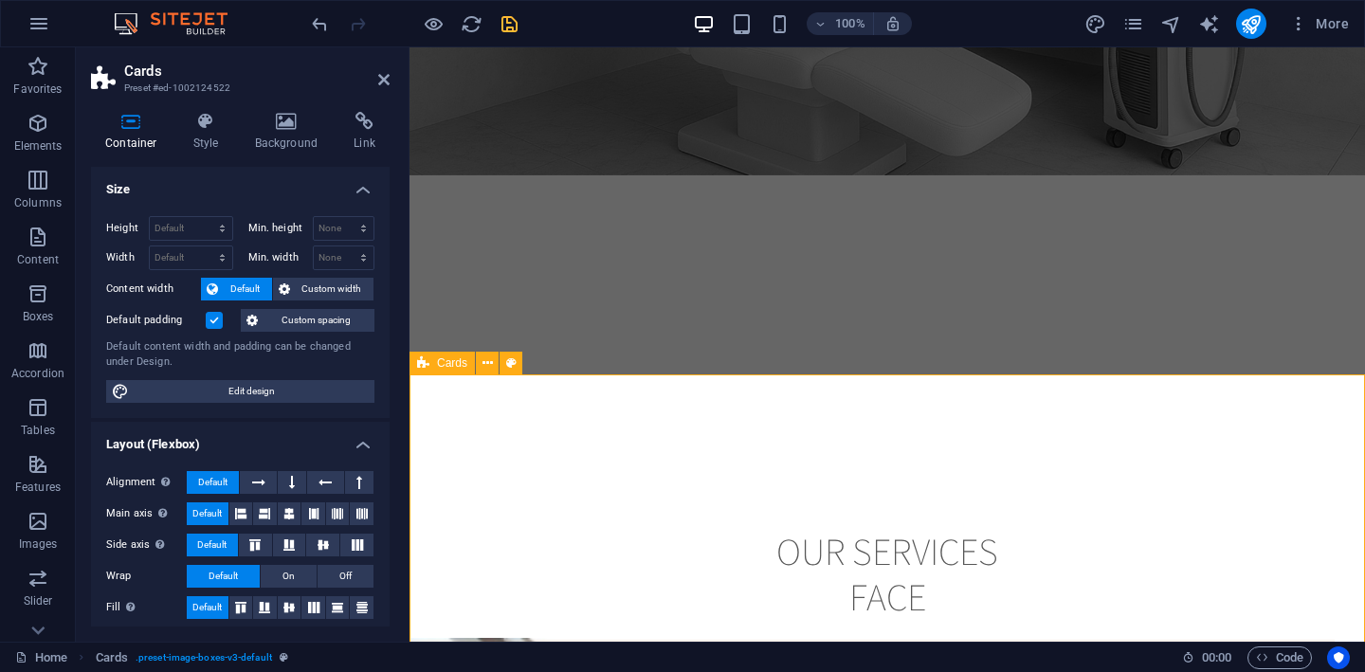
scroll to position [2023, 0]
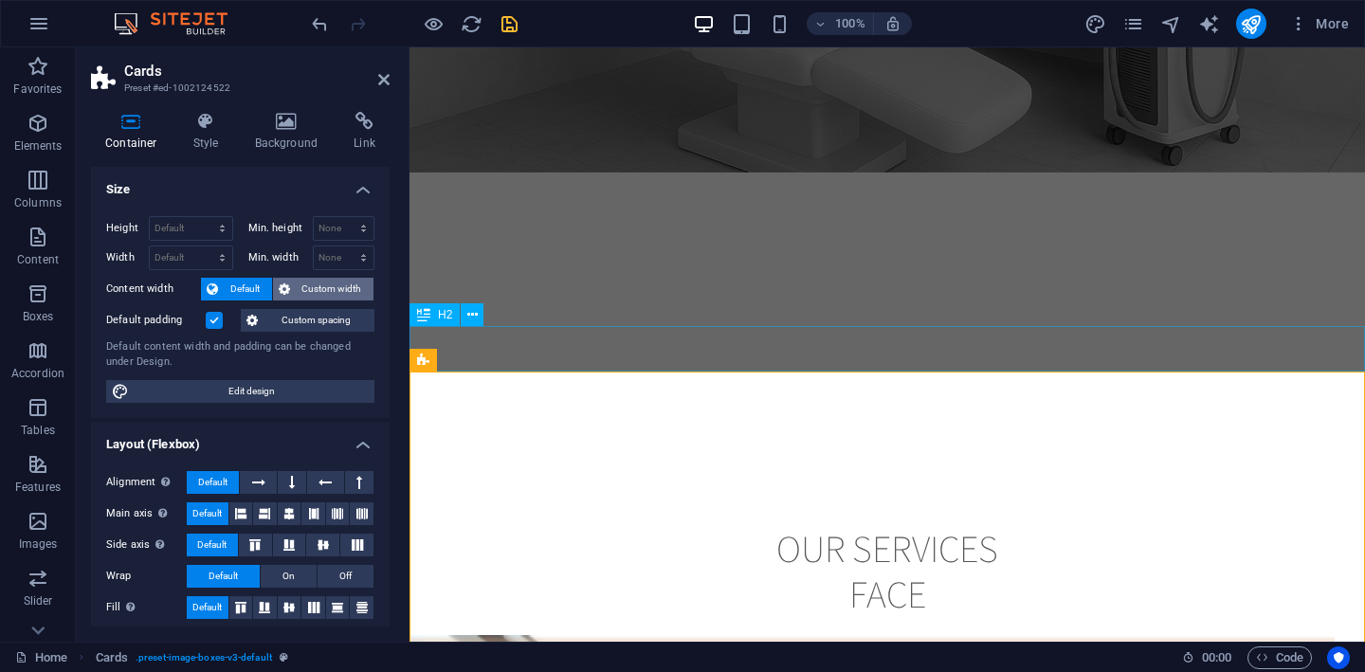
click at [338, 295] on span "Custom width" at bounding box center [332, 289] width 73 height 23
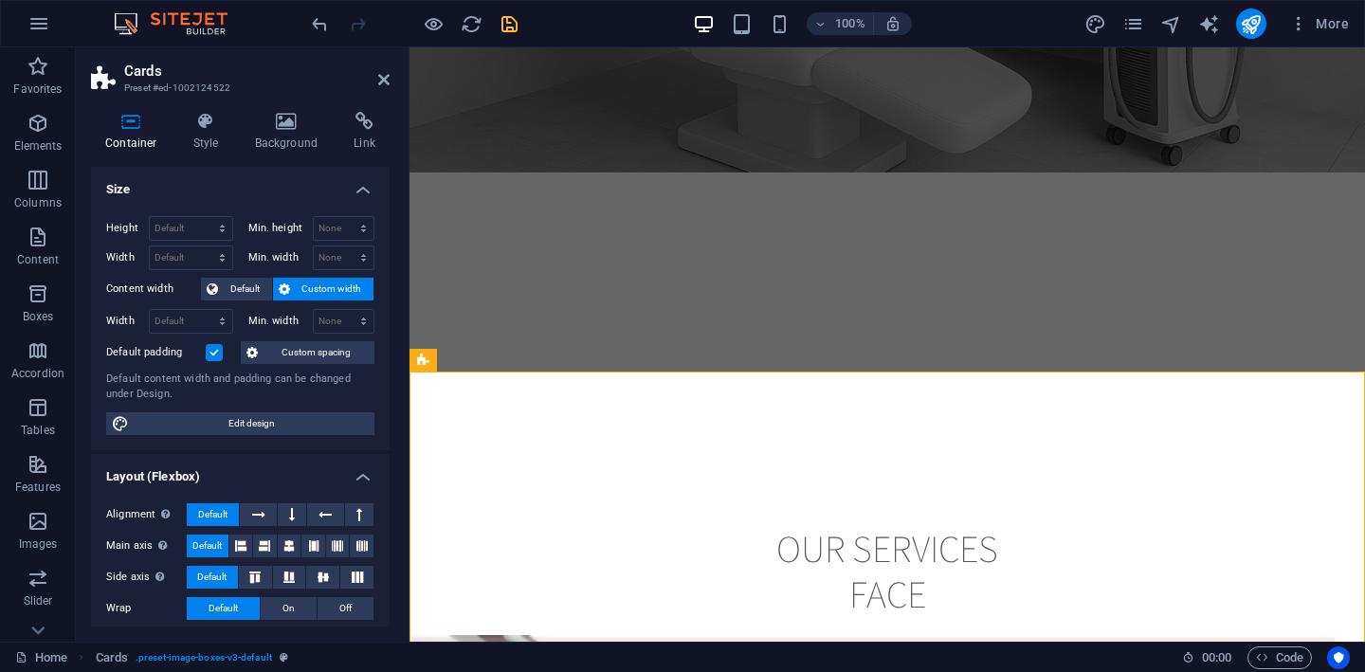
click at [383, 91] on header "Cards Preset #ed-1002124522" at bounding box center [240, 71] width 299 height 49
click at [384, 81] on icon at bounding box center [383, 79] width 11 height 15
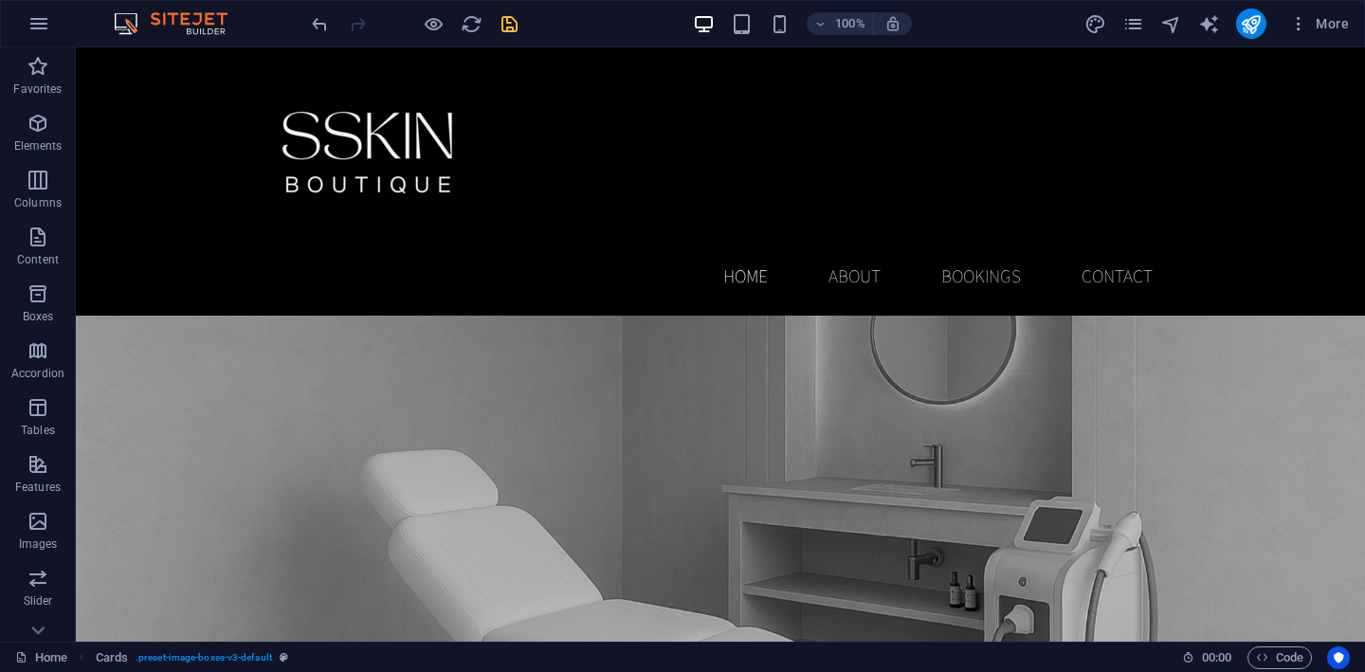
scroll to position [1375, 0]
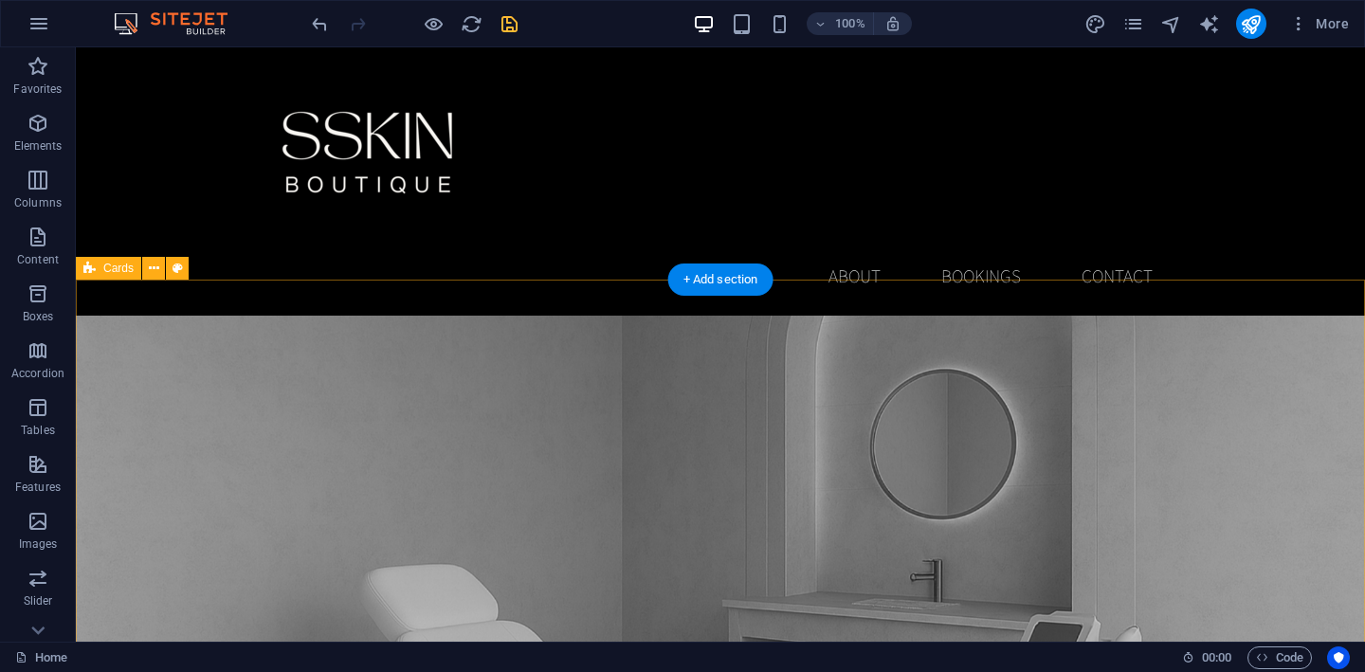
click at [155, 271] on icon at bounding box center [154, 269] width 10 height 20
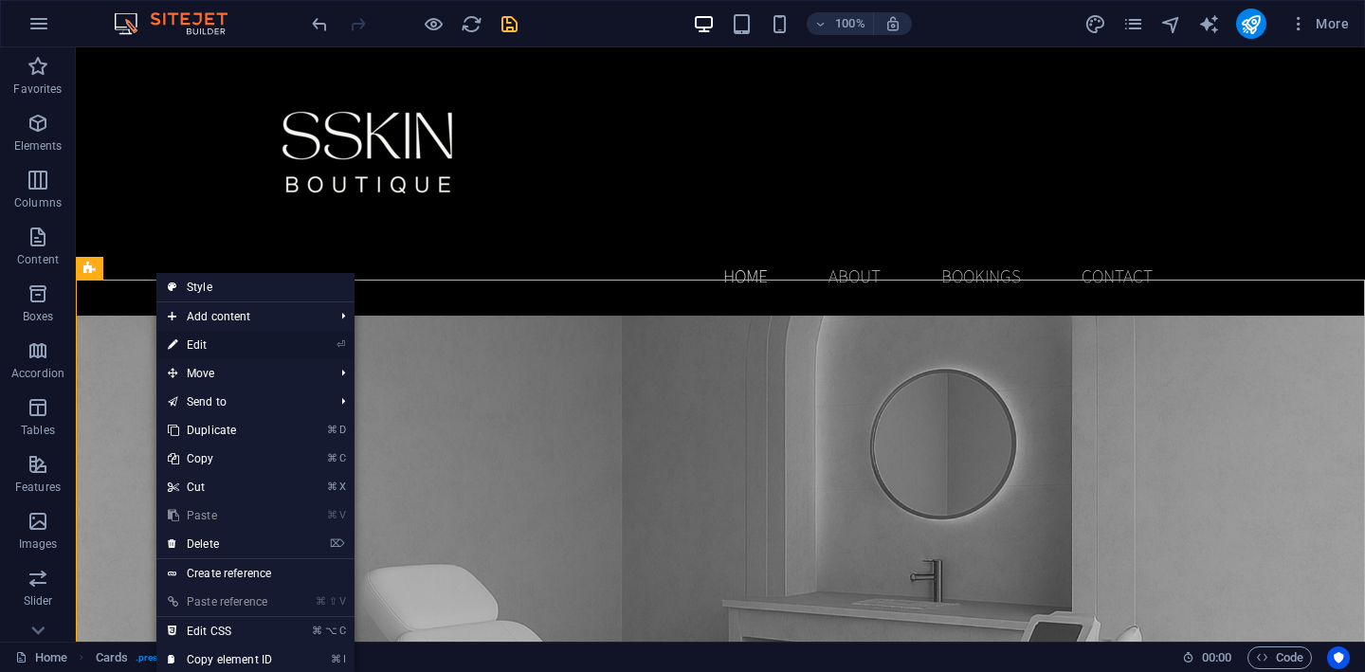
click at [213, 346] on link "⏎ Edit" at bounding box center [219, 345] width 127 height 28
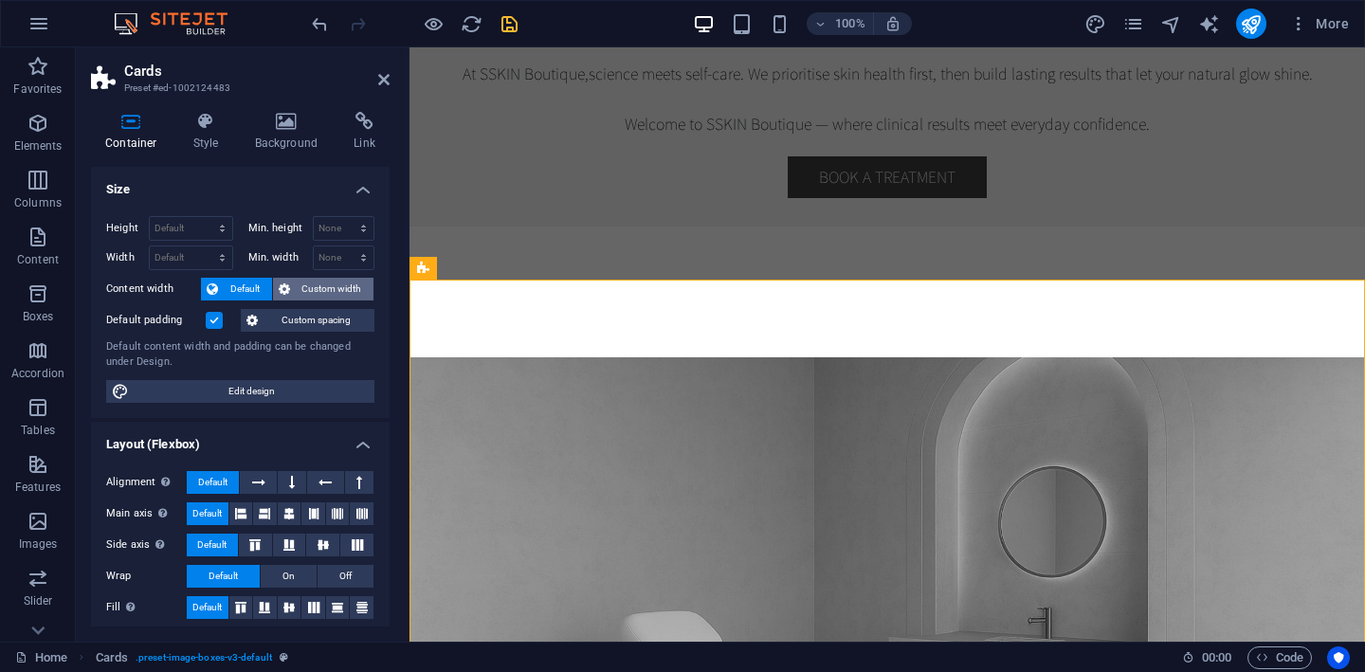
click at [336, 291] on span "Custom width" at bounding box center [332, 289] width 73 height 23
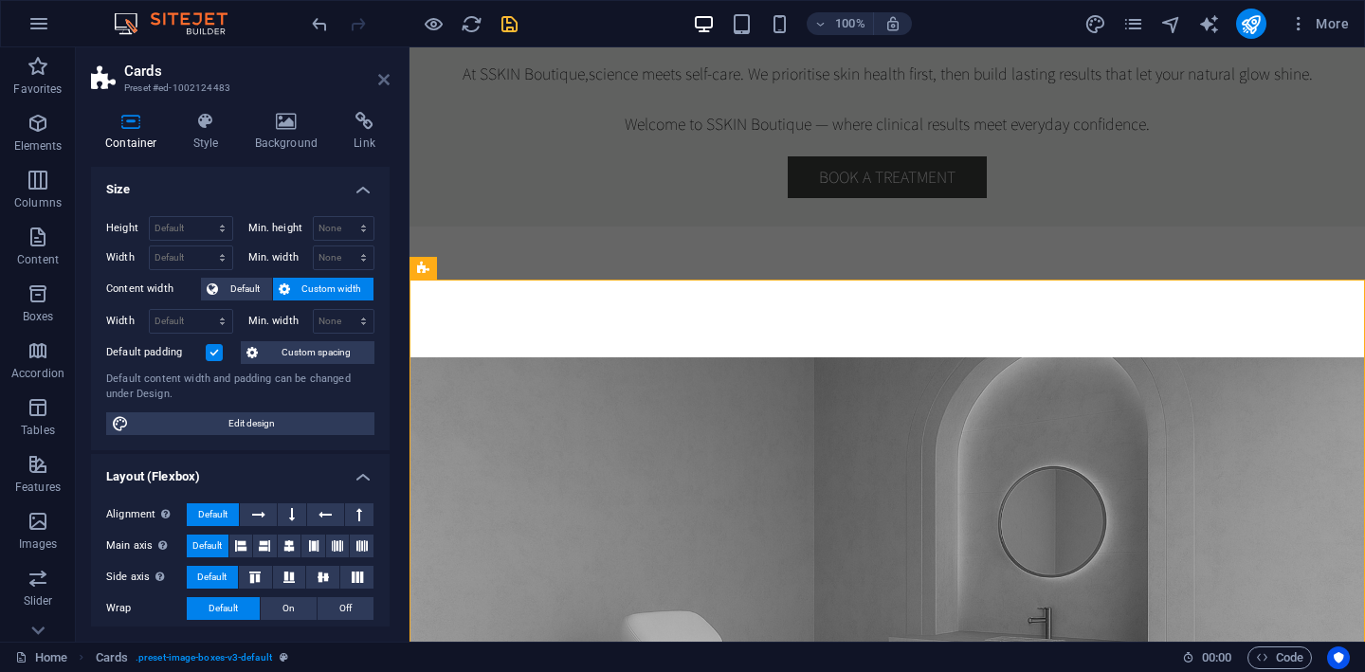
click at [384, 85] on icon at bounding box center [383, 79] width 11 height 15
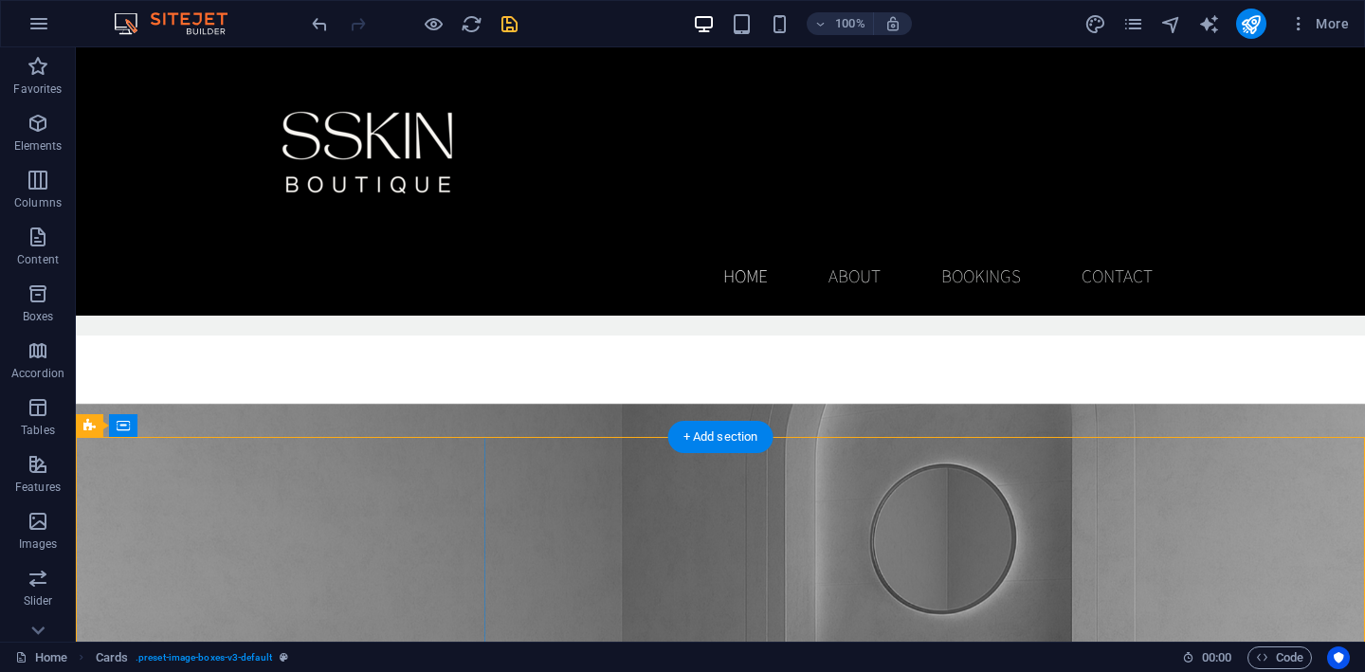
scroll to position [1218, 0]
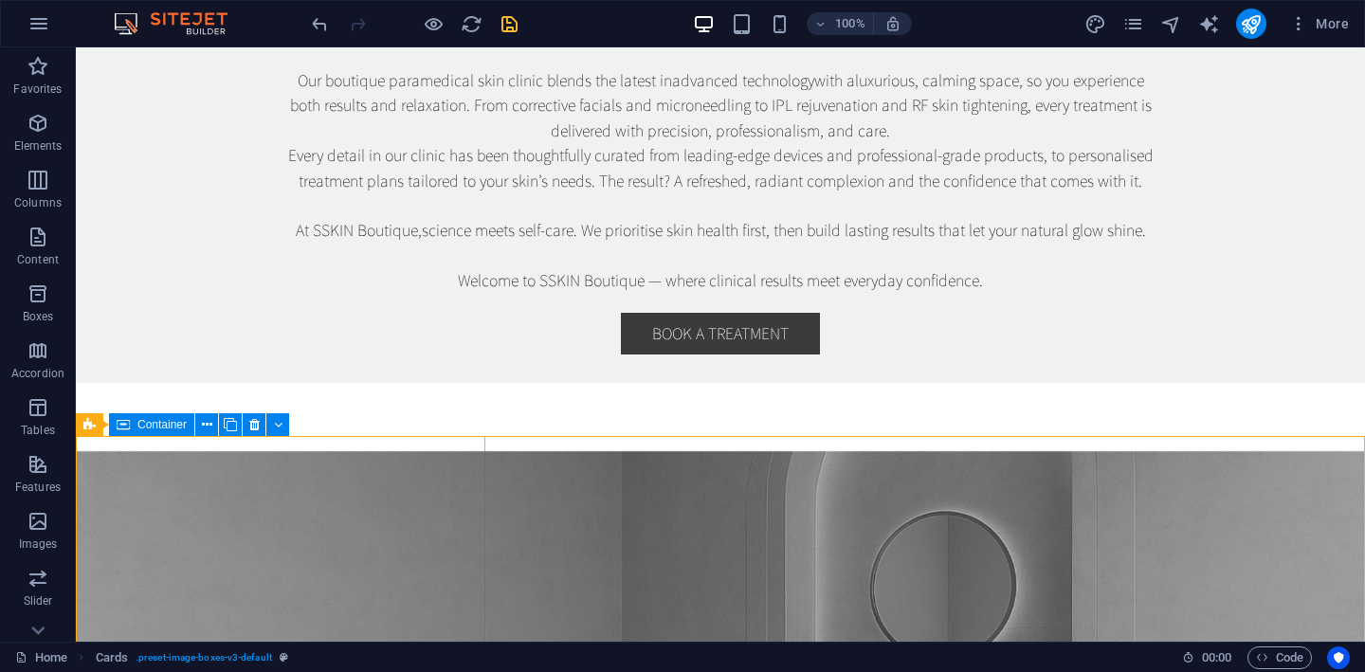
click at [122, 430] on icon at bounding box center [123, 424] width 13 height 23
click at [154, 425] on icon at bounding box center [154, 425] width 10 height 20
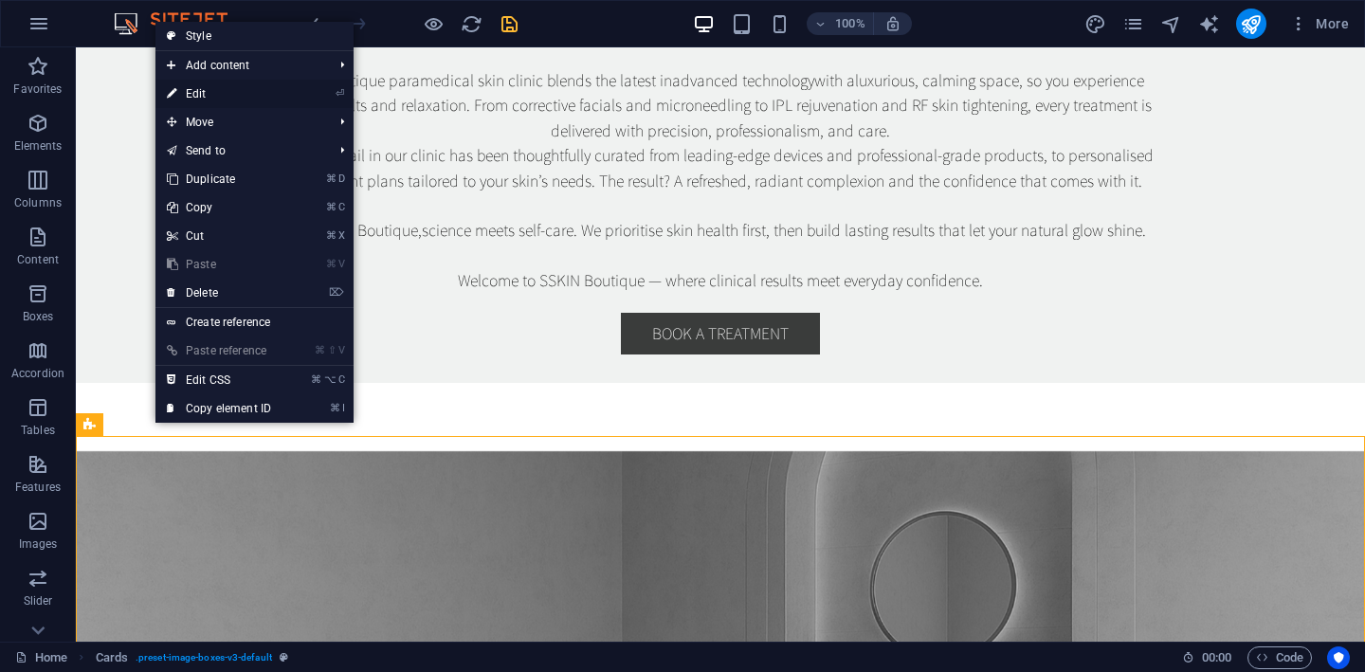
click at [251, 92] on link "⏎ Edit" at bounding box center [218, 94] width 127 height 28
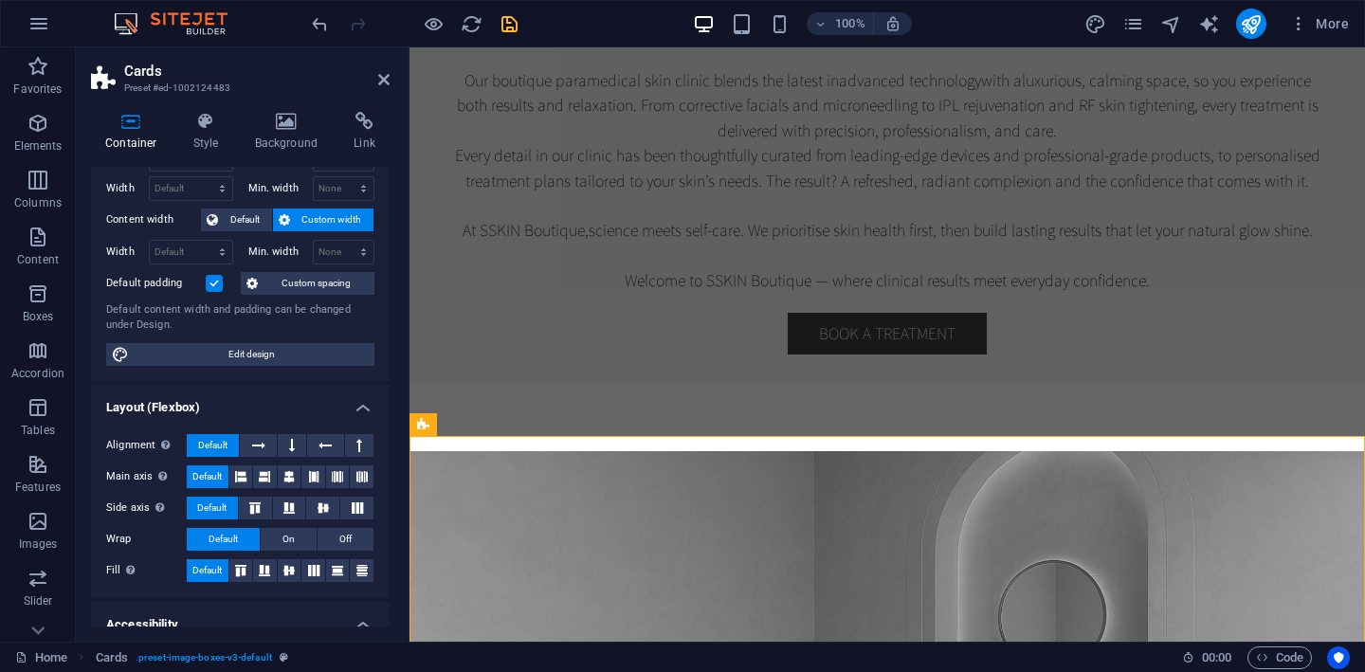
scroll to position [72, 0]
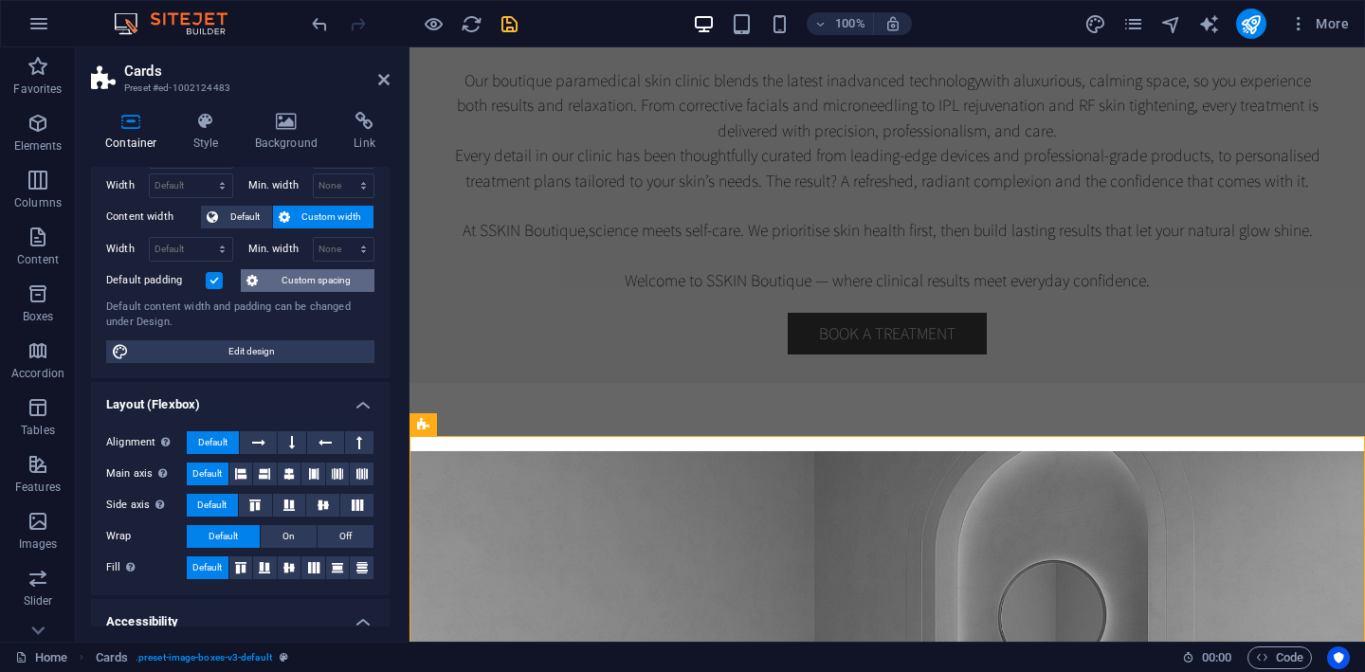
click at [299, 274] on span "Custom spacing" at bounding box center [316, 280] width 105 height 23
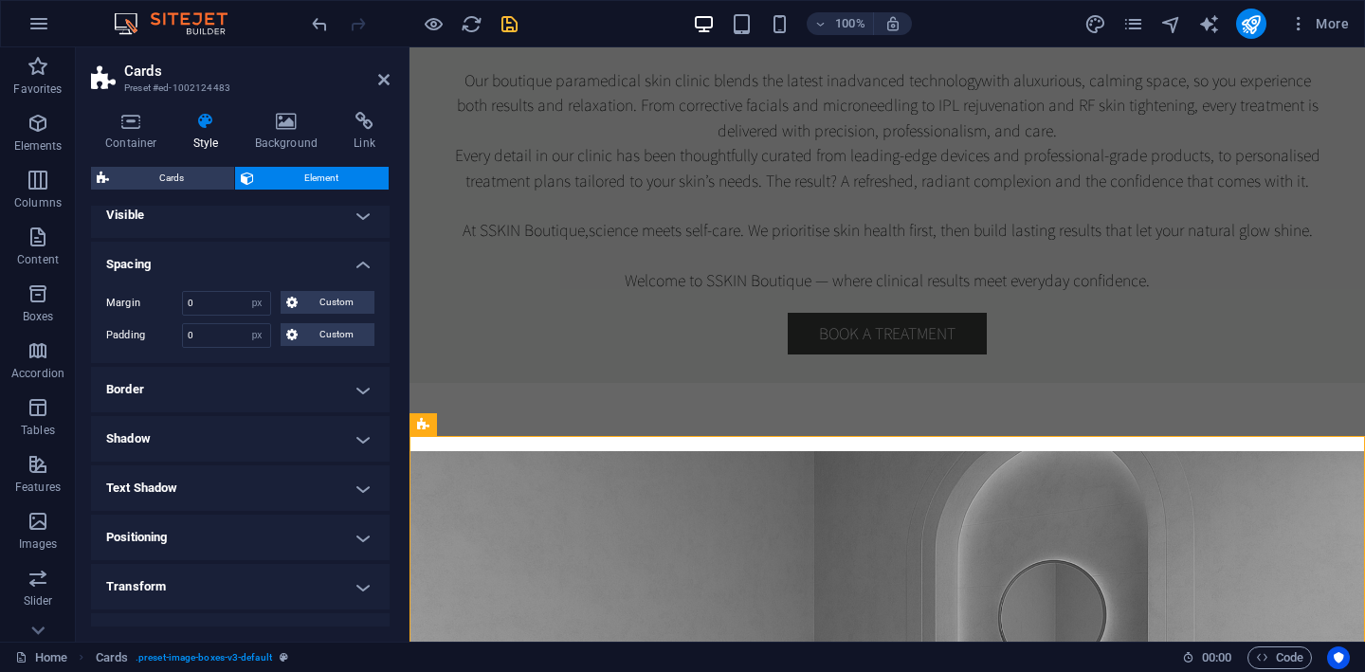
scroll to position [17, 0]
click at [214, 305] on input "0" at bounding box center [226, 299] width 87 height 23
type input "2"
click at [233, 250] on h4 "Spacing" at bounding box center [240, 255] width 299 height 34
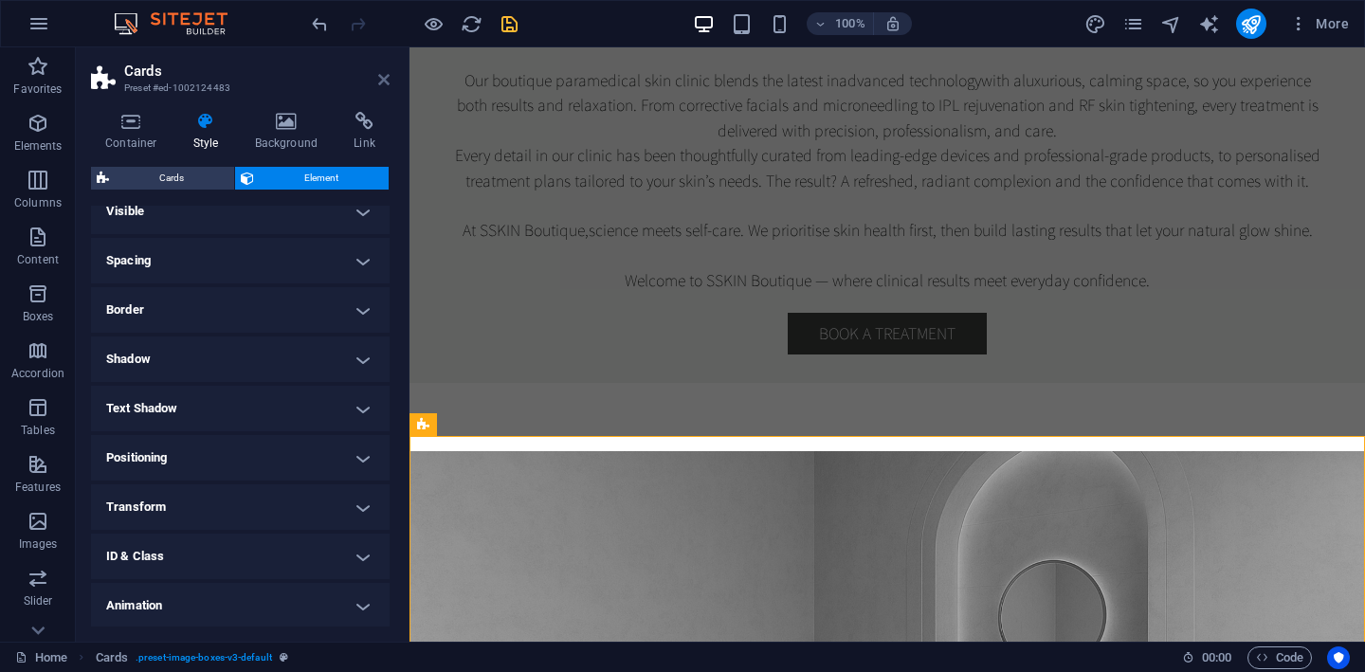
click at [385, 83] on icon at bounding box center [383, 79] width 11 height 15
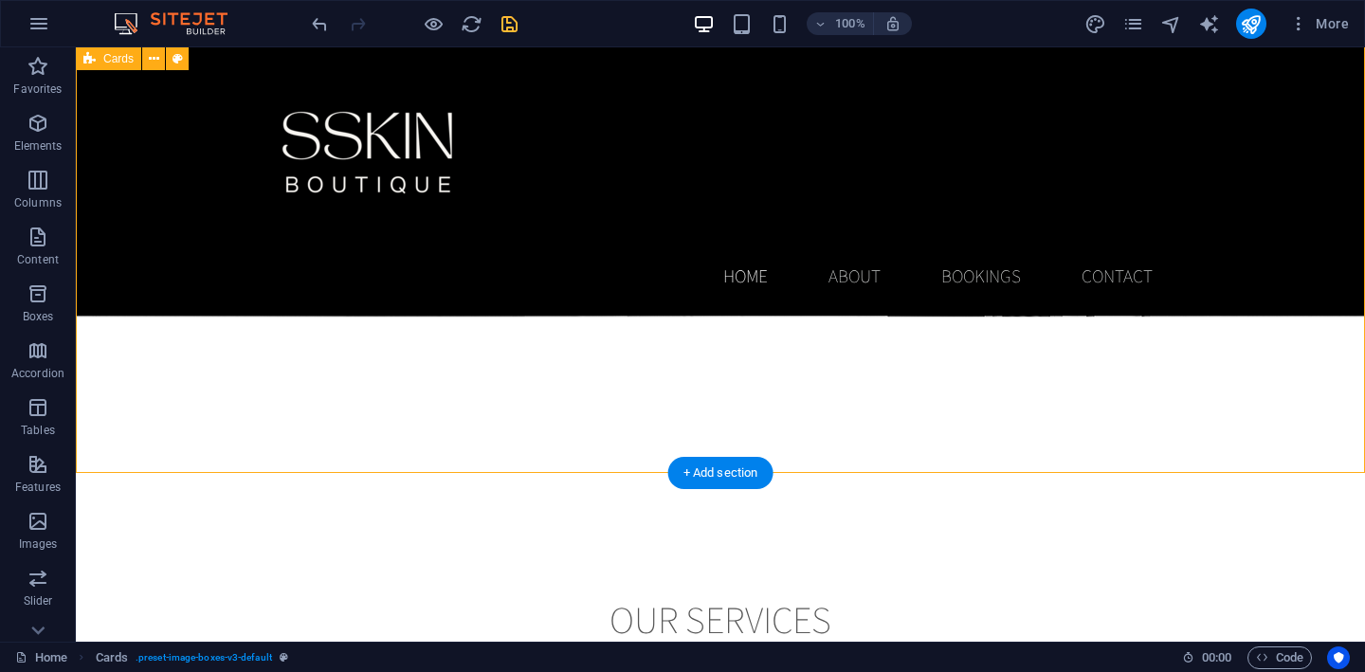
scroll to position [1899, 0]
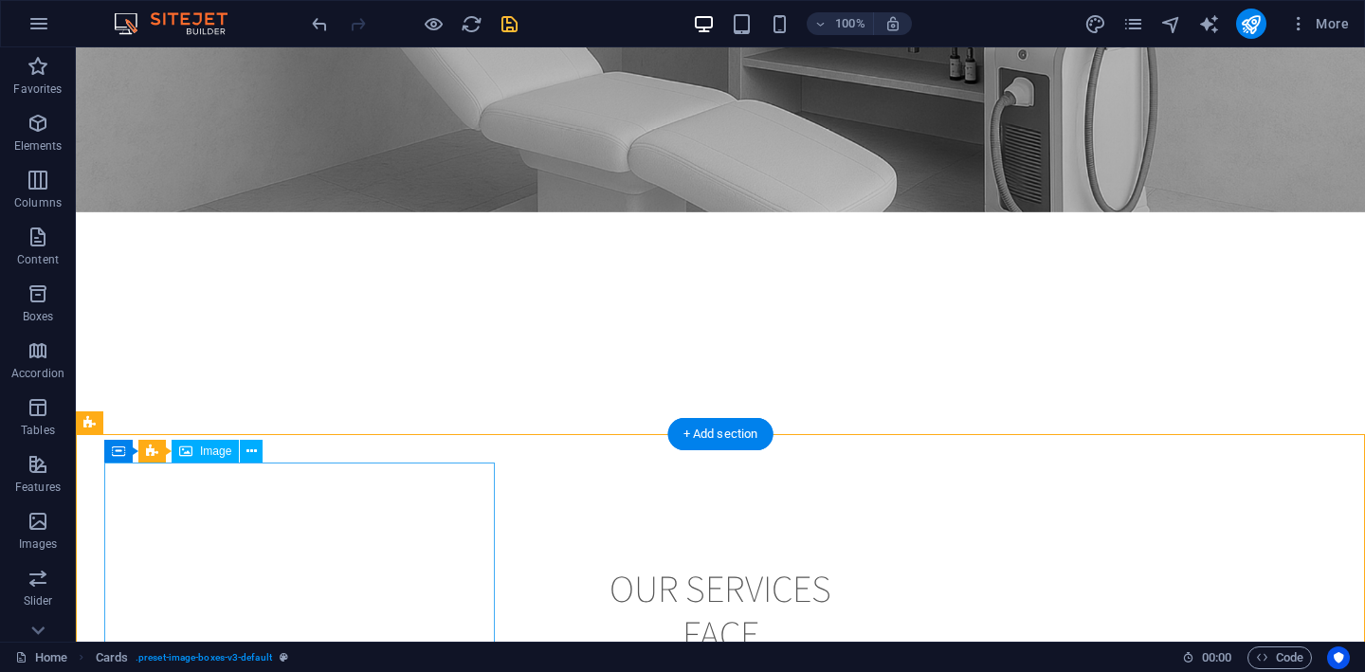
scroll to position [1984, 0]
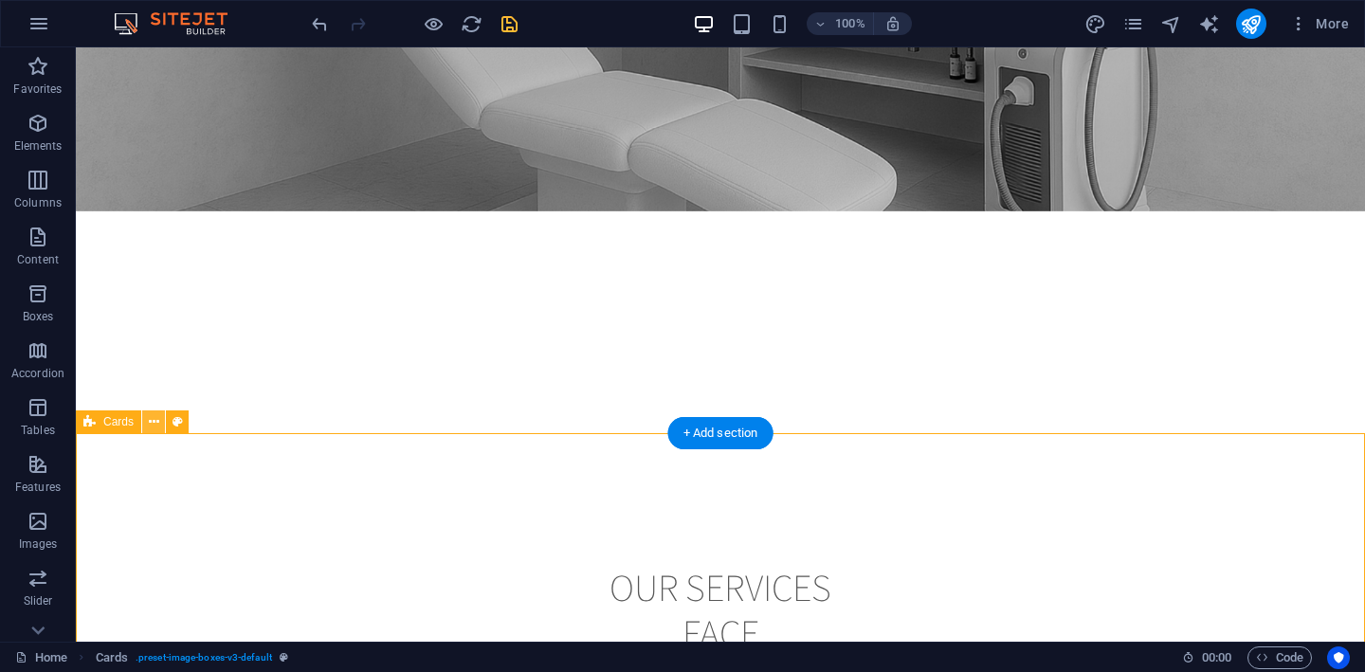
click at [151, 424] on icon at bounding box center [154, 422] width 10 height 20
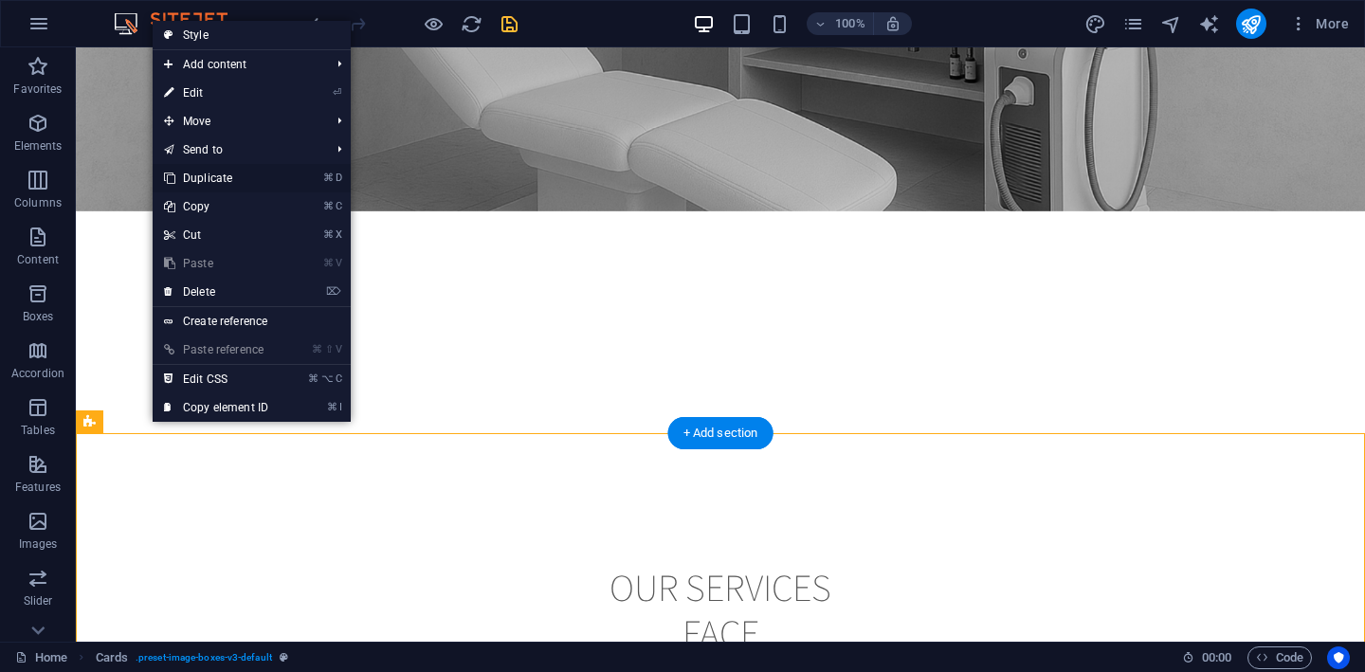
click at [227, 179] on link "⌘ D Duplicate" at bounding box center [216, 178] width 127 height 28
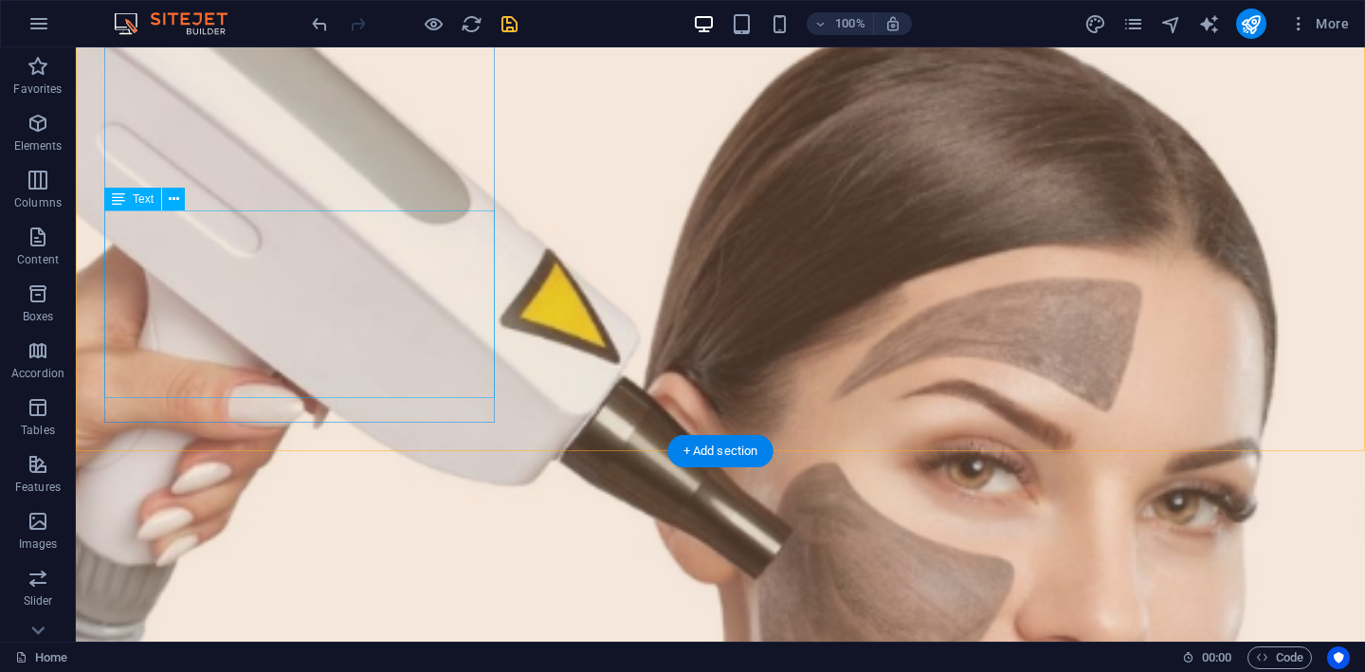
scroll to position [2675, 0]
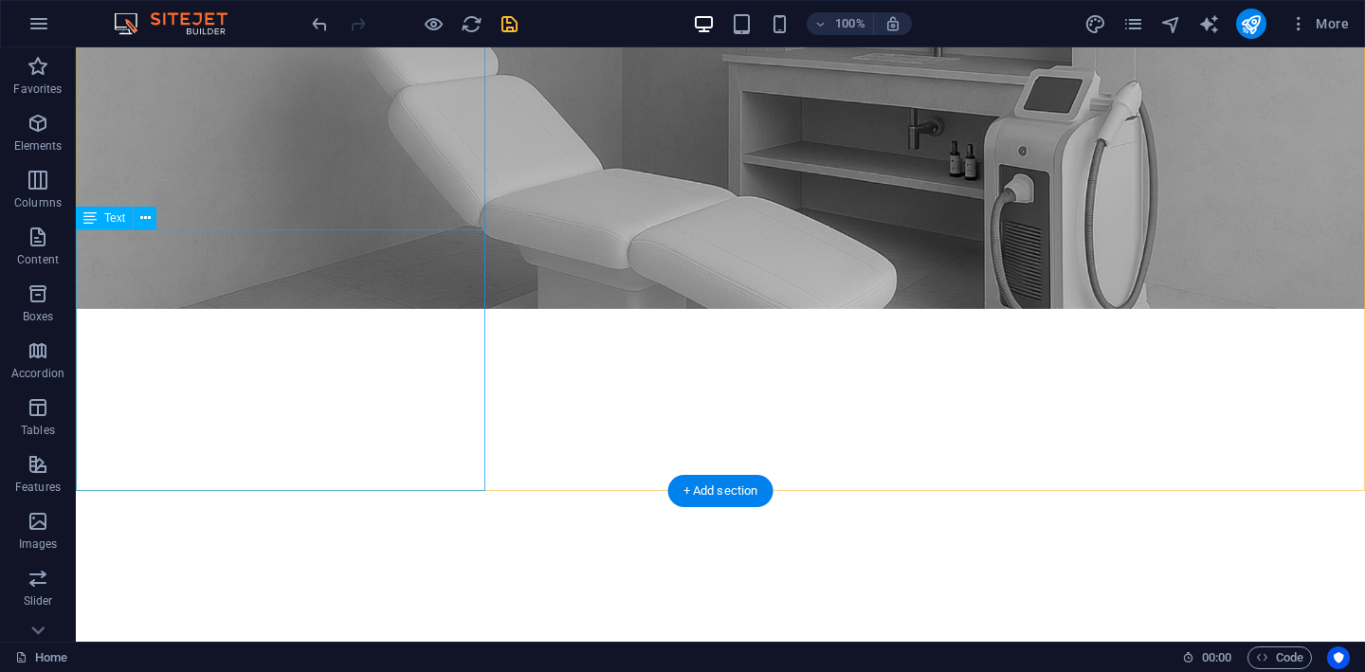
scroll to position [1888, 0]
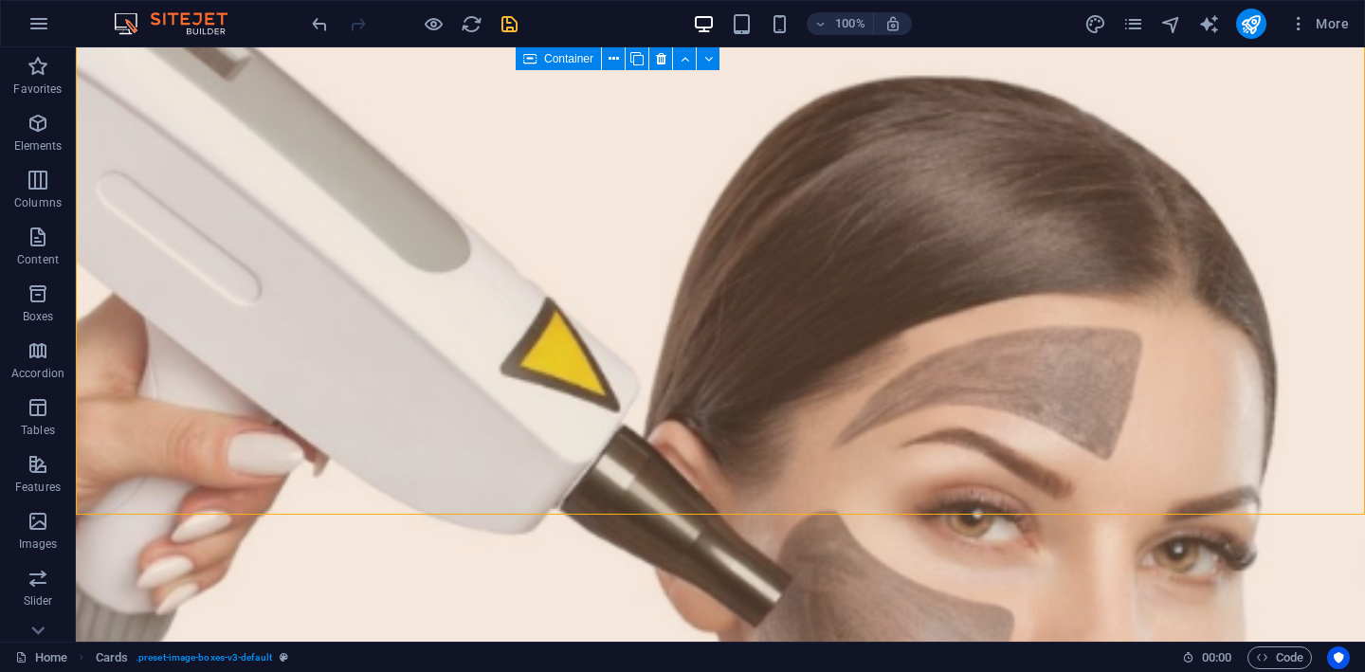
scroll to position [2623, 0]
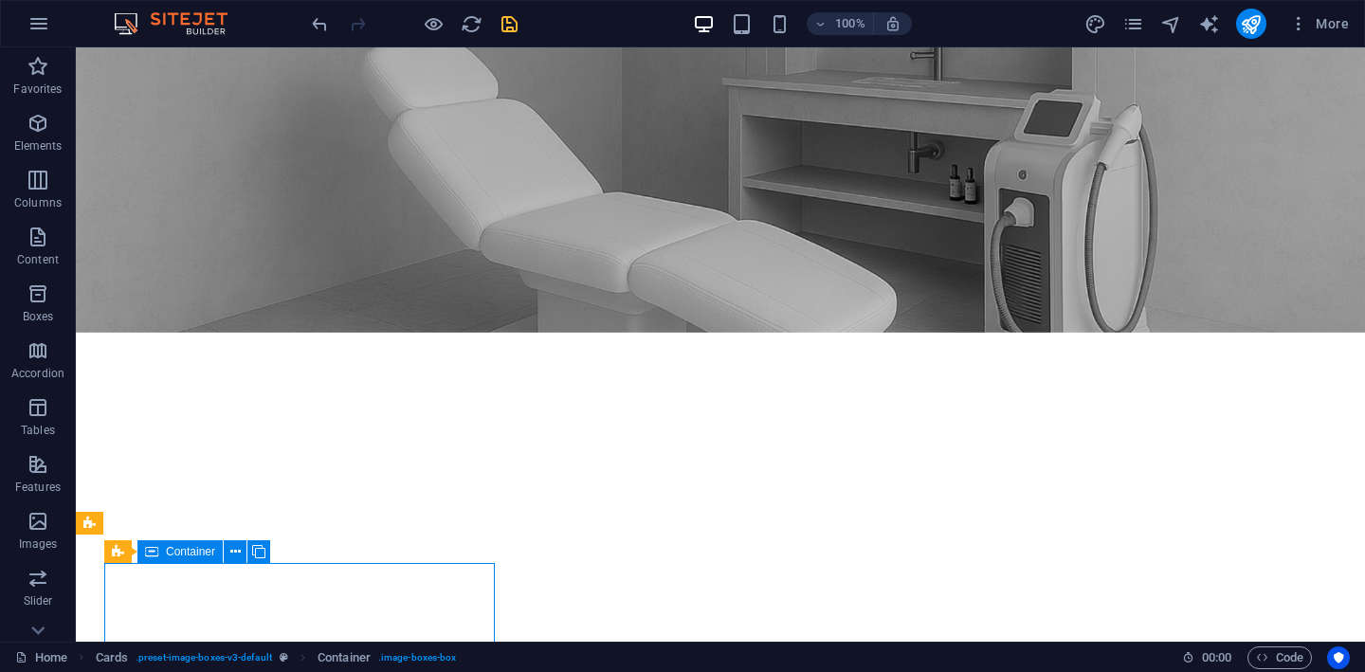
scroll to position [1885, 0]
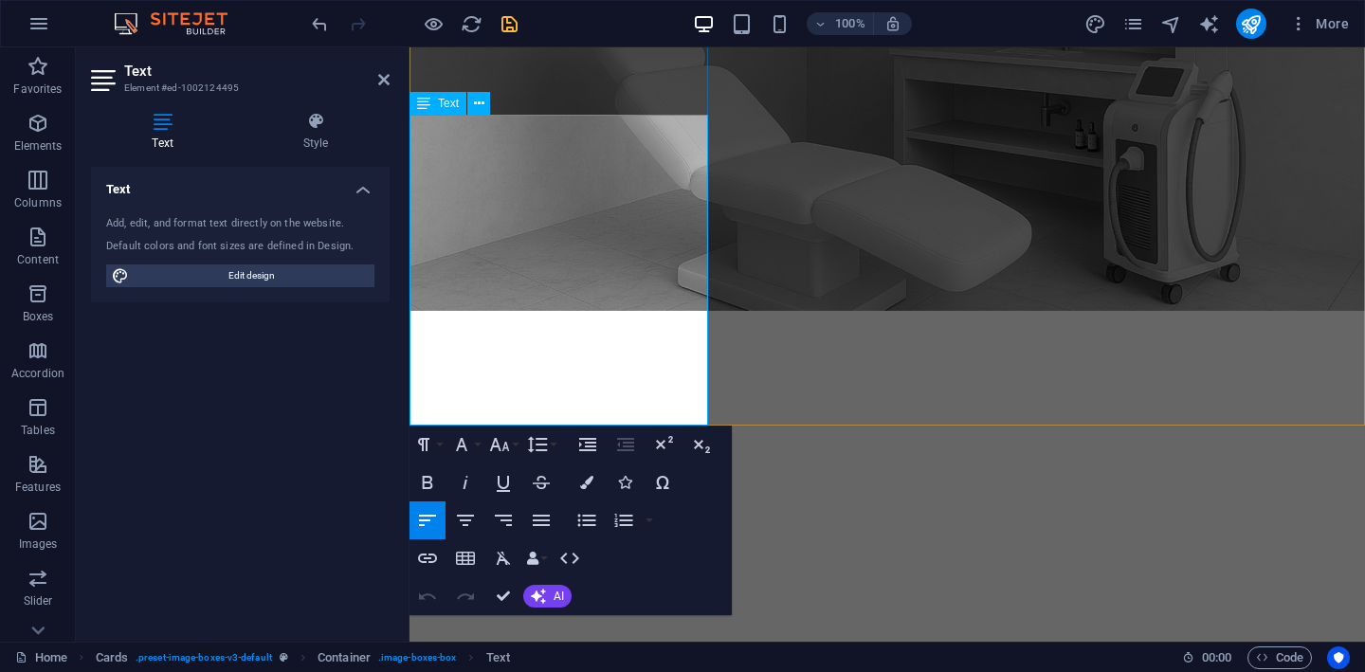
drag, startPoint x: 428, startPoint y: 129, endPoint x: 681, endPoint y: 421, distance: 386.4
copy div "Carbon facials, also known as the “China Doll Facial” or “Hollywood Facial,” ar…"
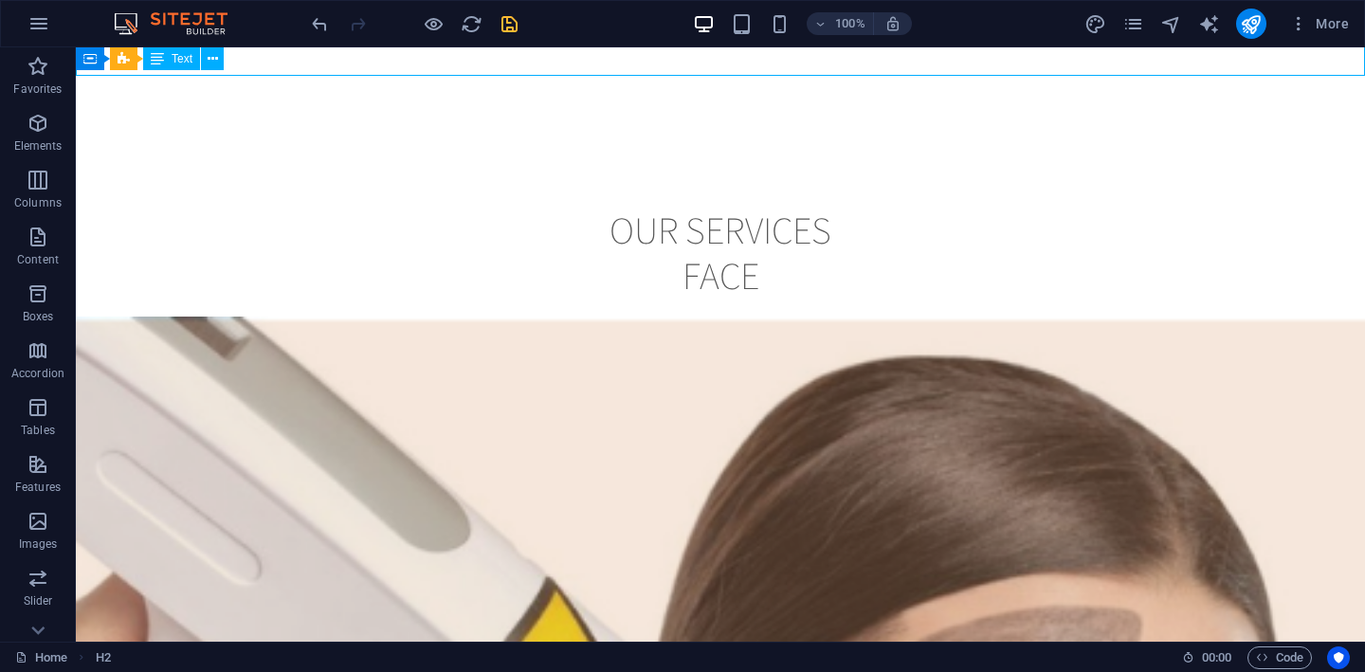
scroll to position [2357, 0]
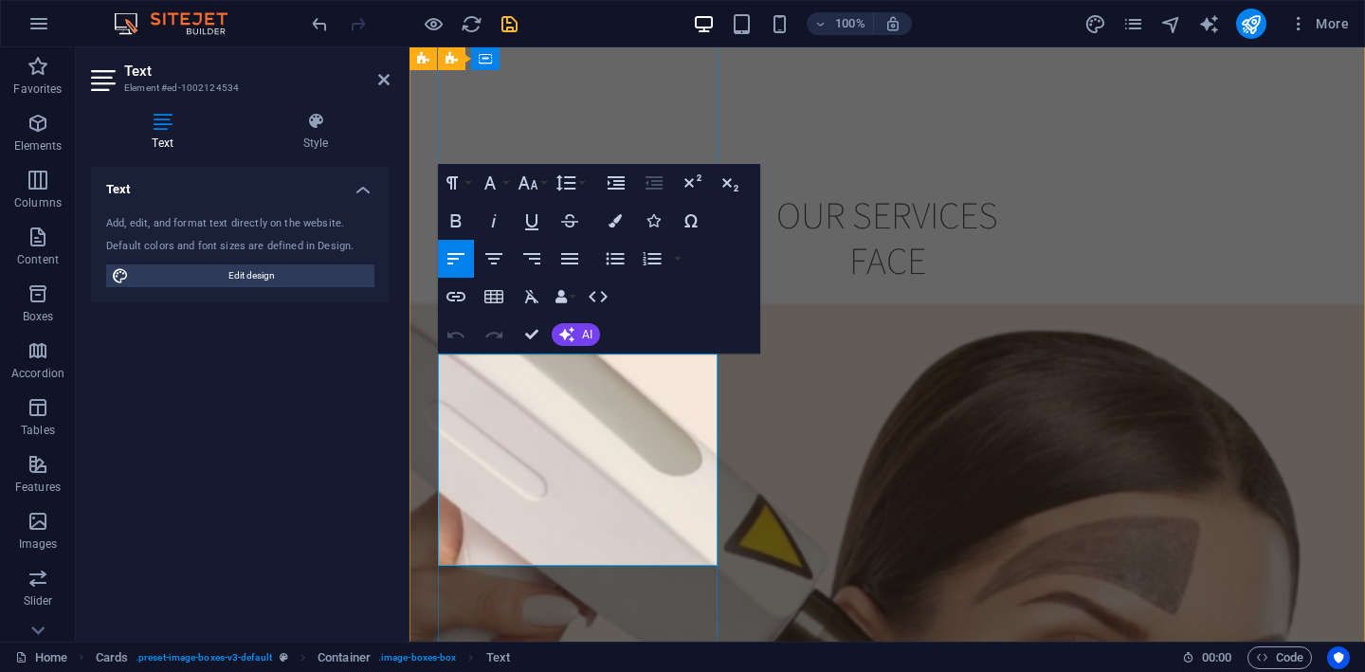
drag, startPoint x: 635, startPoint y: 538, endPoint x: 450, endPoint y: 366, distance: 252.9
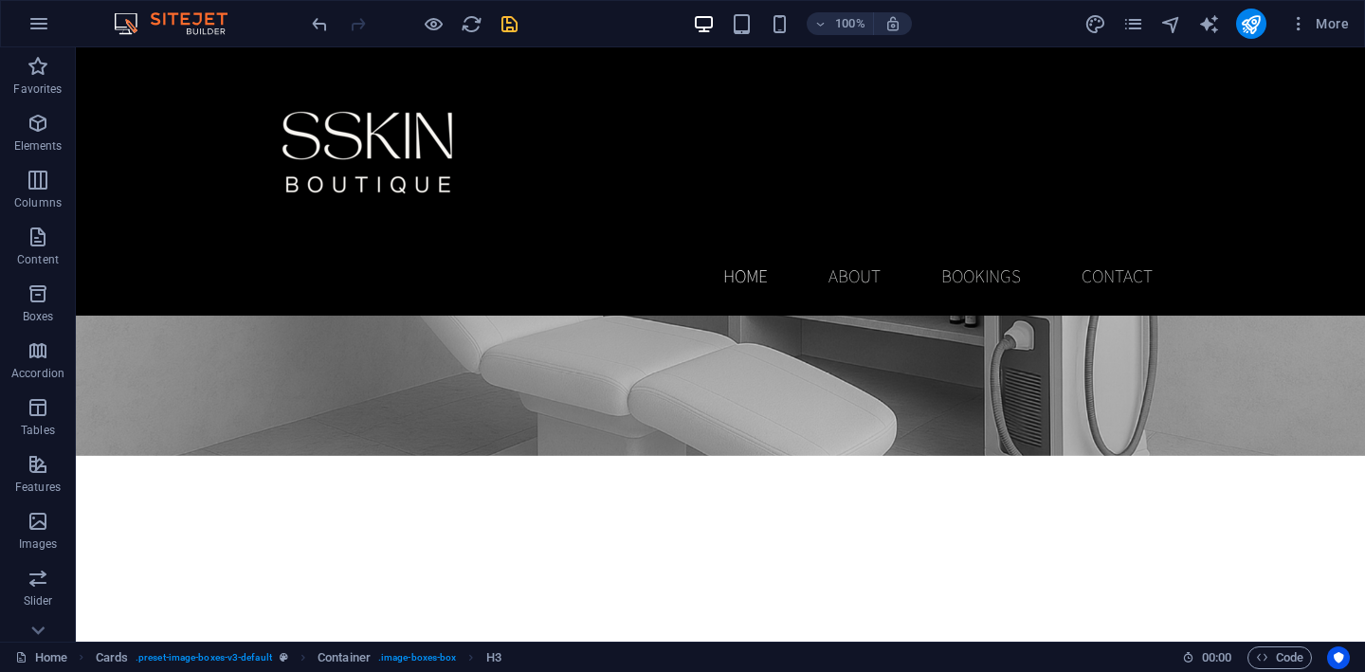
scroll to position [1693, 0]
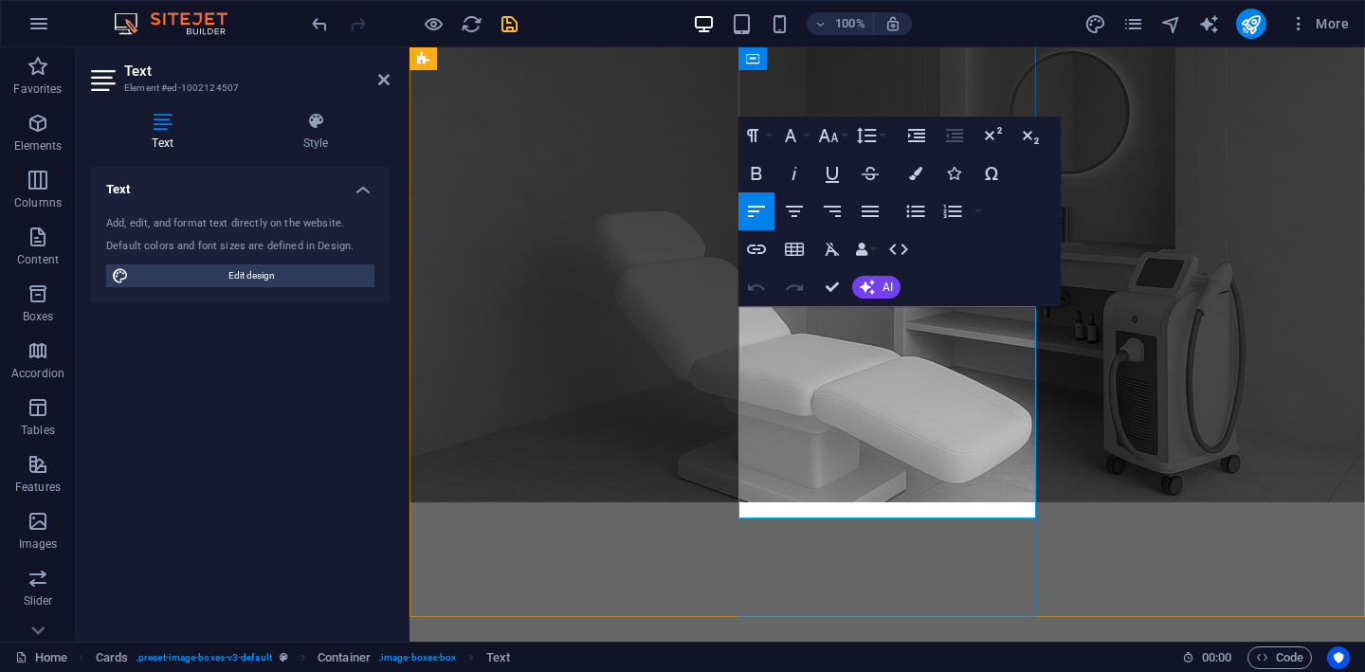
drag, startPoint x: 821, startPoint y: 495, endPoint x: 751, endPoint y: 320, distance: 188.0
copy div "Also known as [MEDICAL_DATA], this treatment uses fine needles to create micro-…"
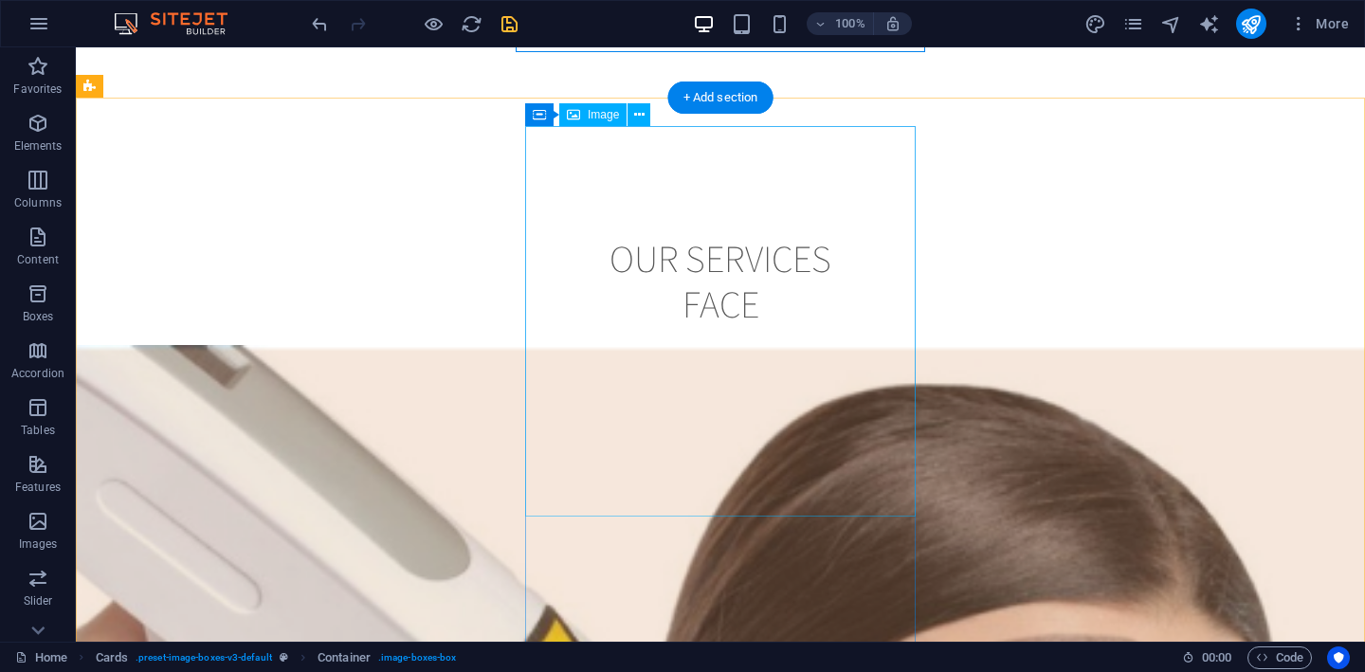
scroll to position [2322, 0]
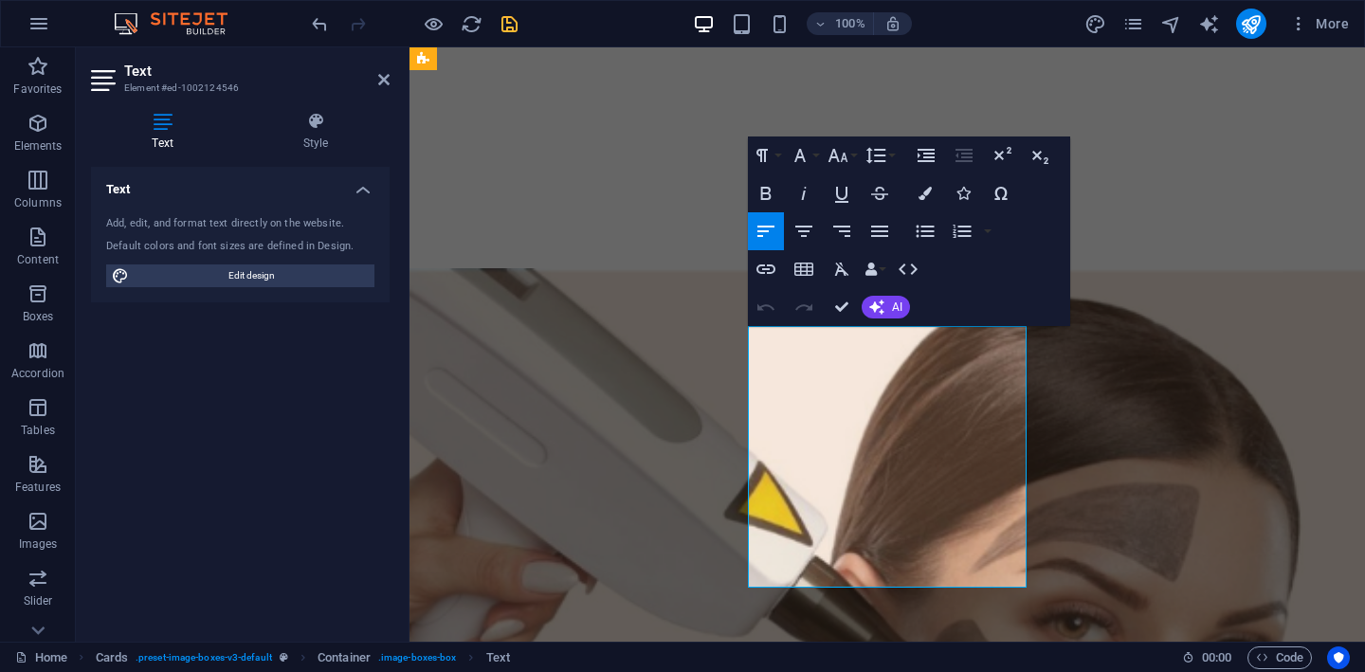
scroll to position [2392, 0]
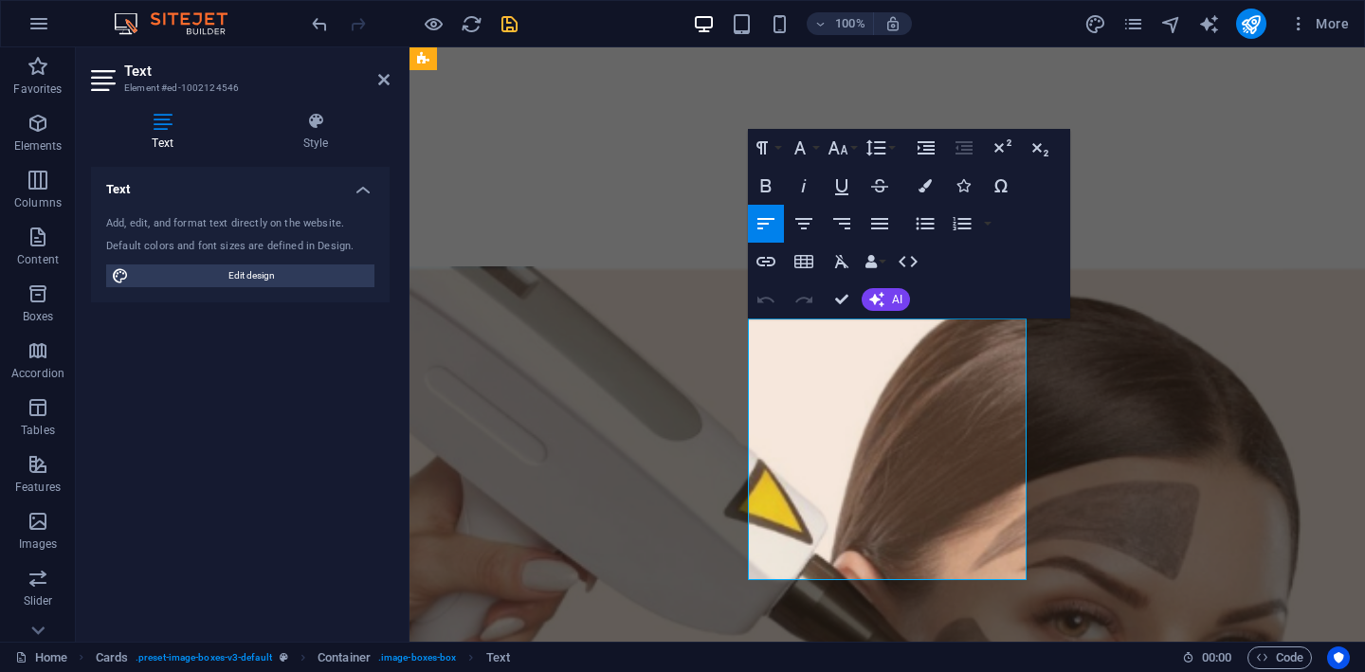
drag, startPoint x: 821, startPoint y: 563, endPoint x: 790, endPoint y: 331, distance: 234.4
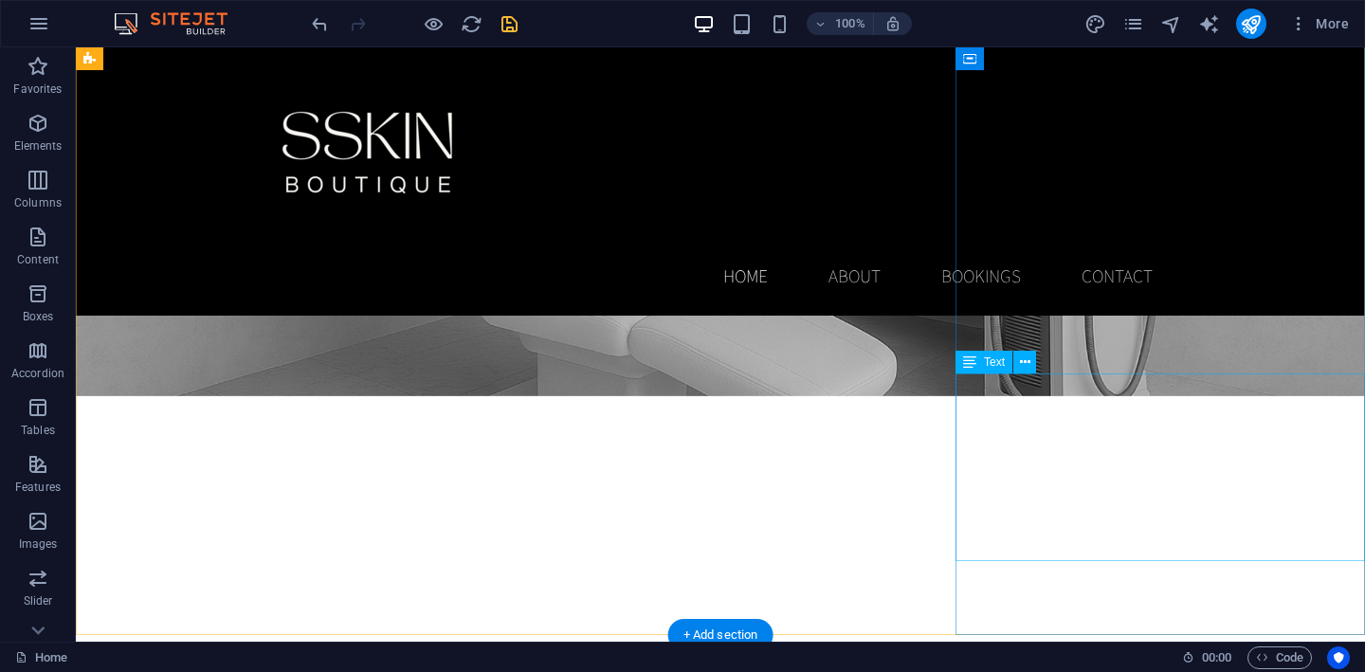
scroll to position [1736, 0]
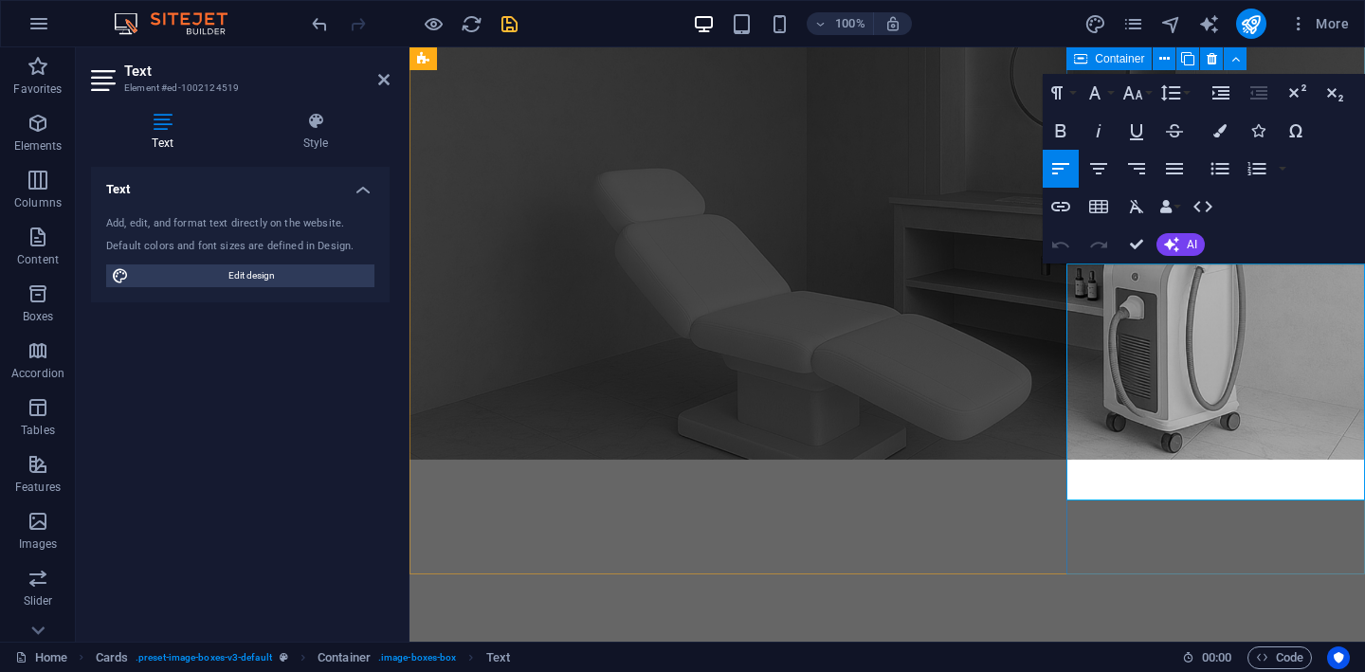
drag, startPoint x: 1084, startPoint y: 275, endPoint x: 1364, endPoint y: 504, distance: 361.7
copy div "A non-invasive body contouring treatment that uses ultrasound technology to bre…"
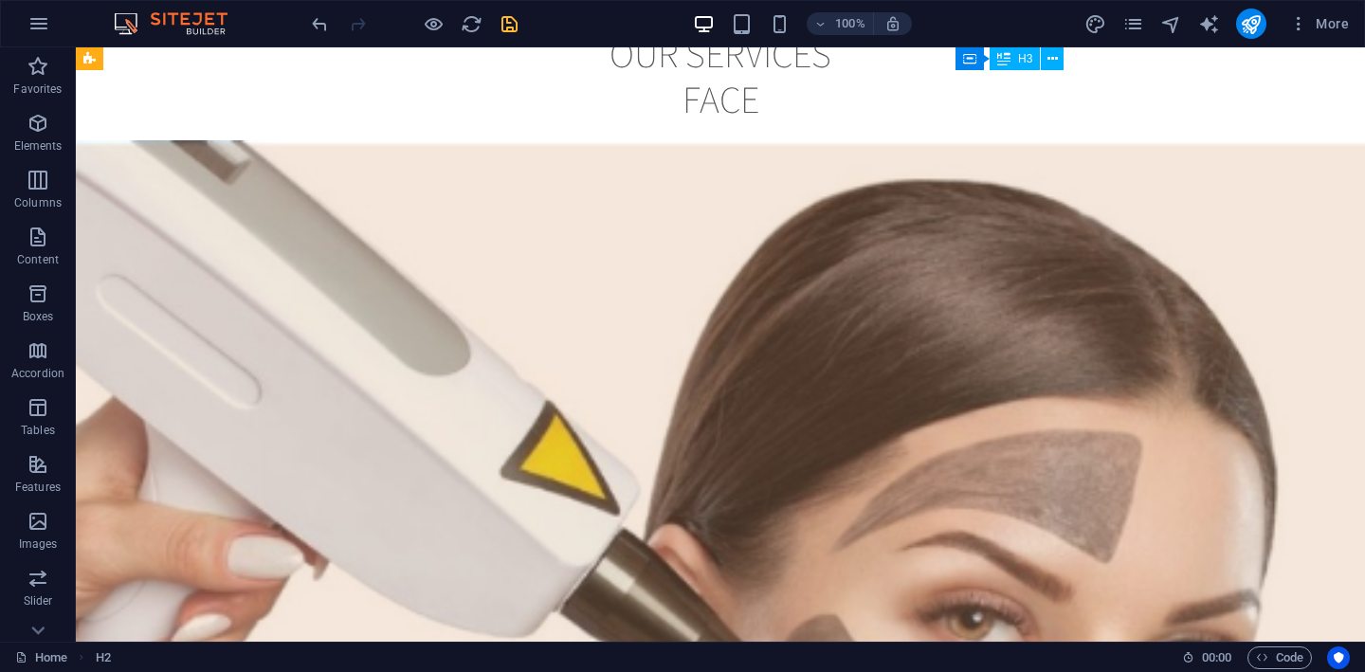
scroll to position [2519, 0]
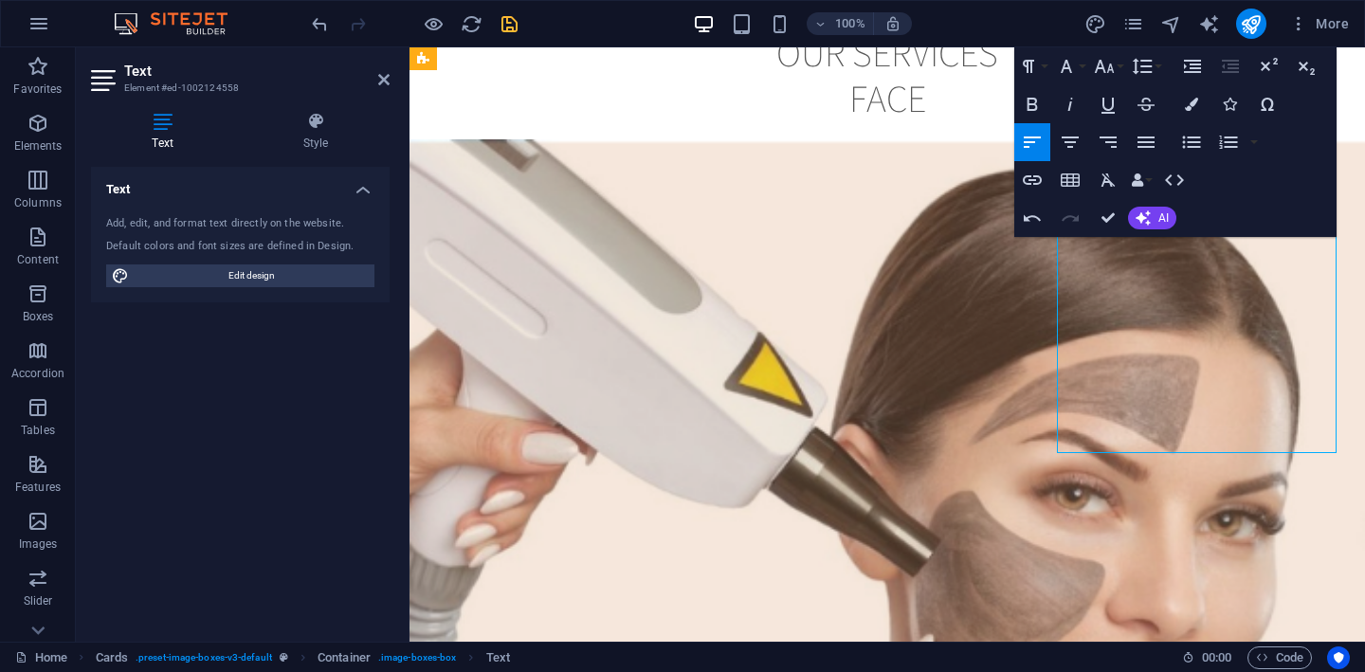
drag, startPoint x: 1068, startPoint y: 253, endPoint x: 1184, endPoint y: 369, distance: 163.6
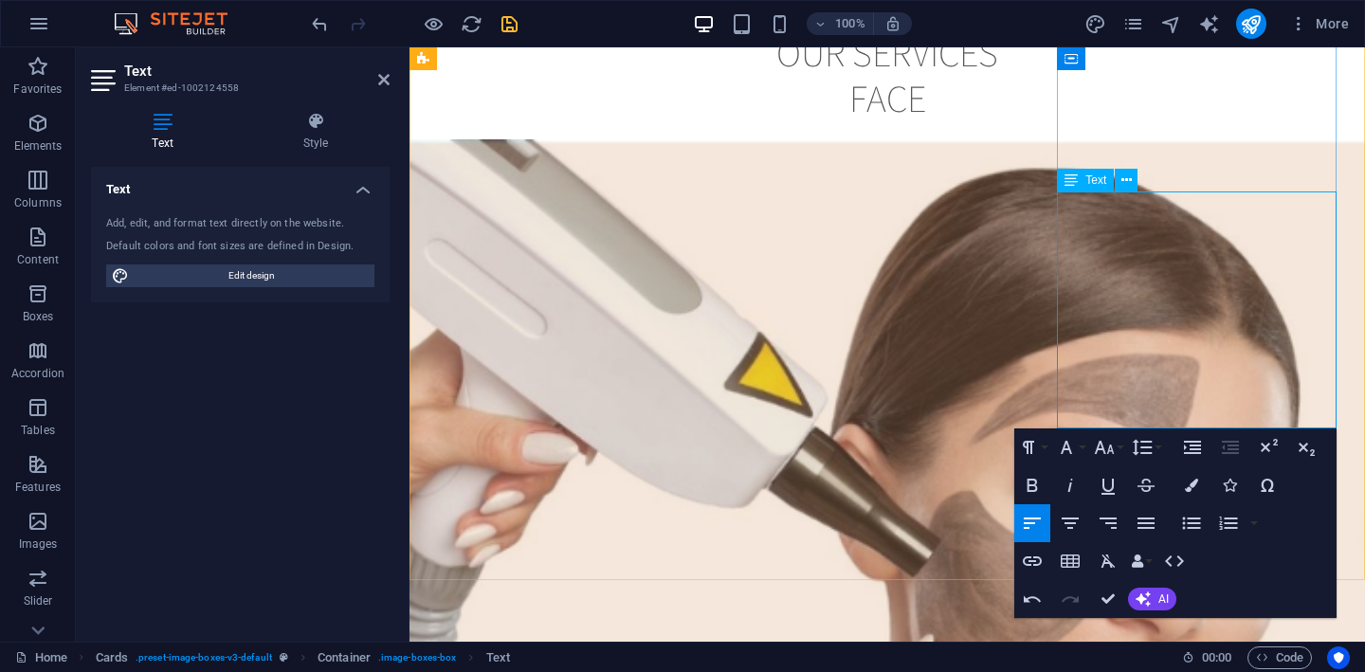
drag, startPoint x: 1223, startPoint y: 411, endPoint x: 1077, endPoint y: 215, distance: 244.6
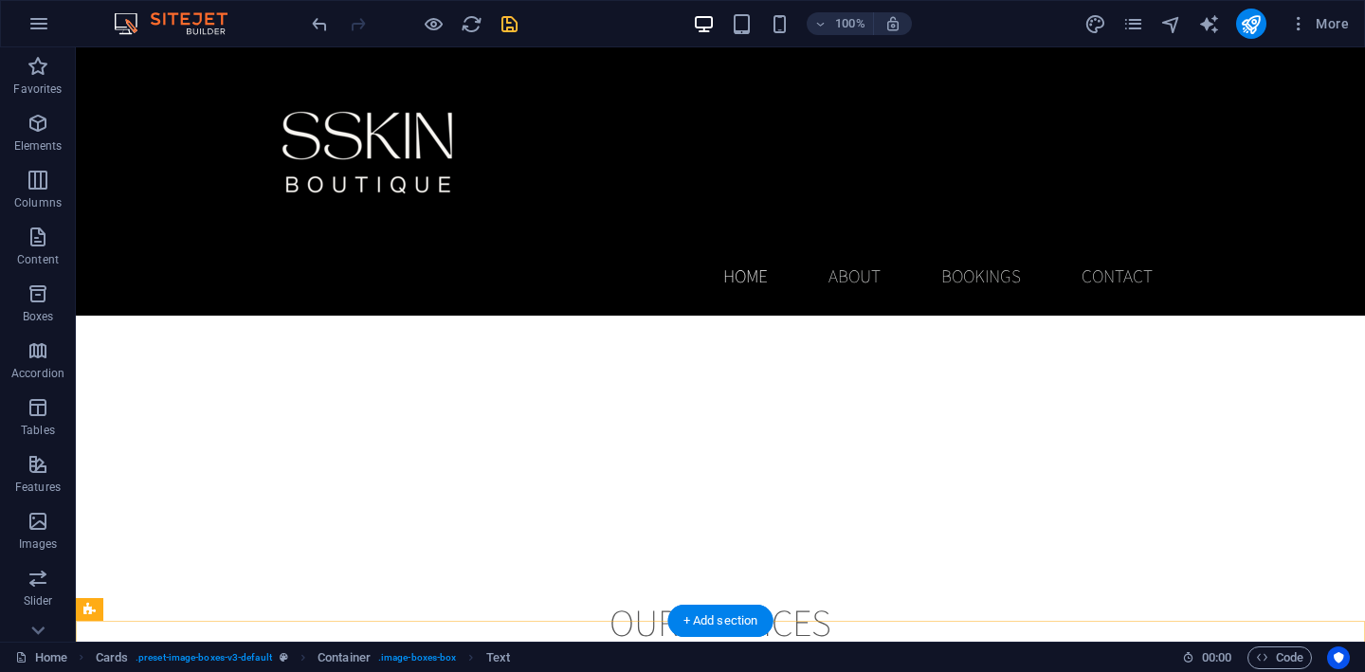
scroll to position [1796, 0]
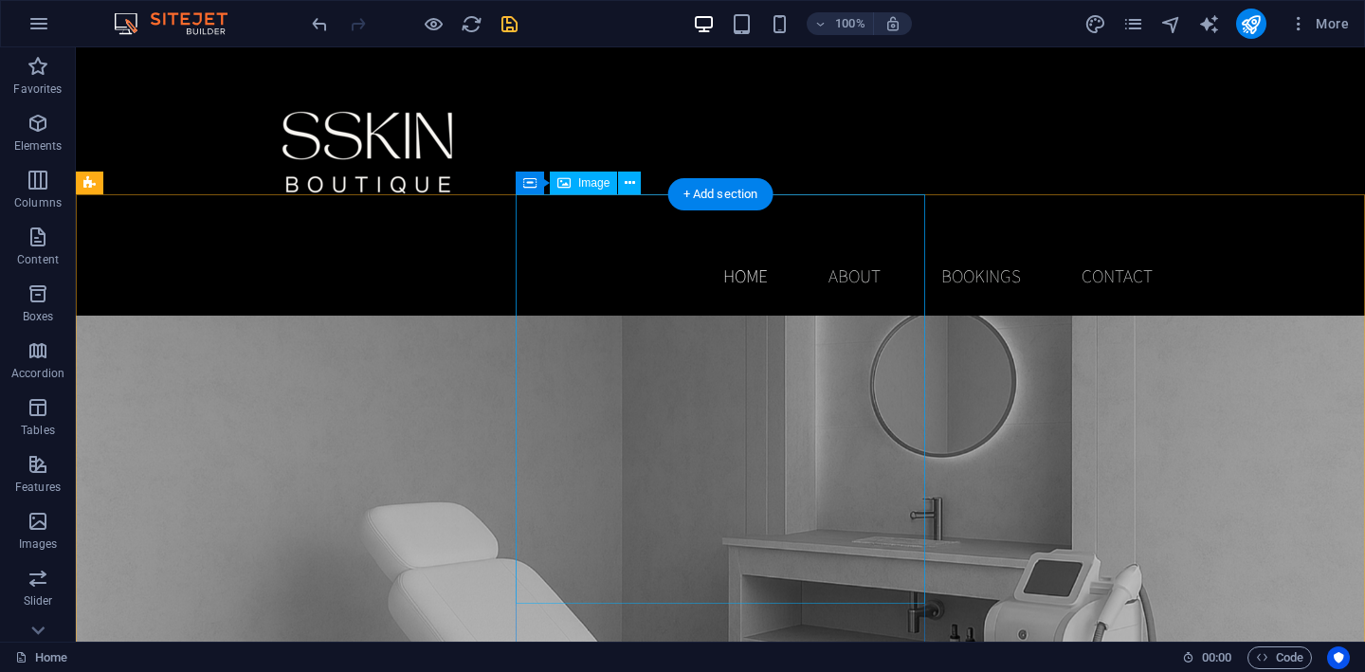
scroll to position [1439, 0]
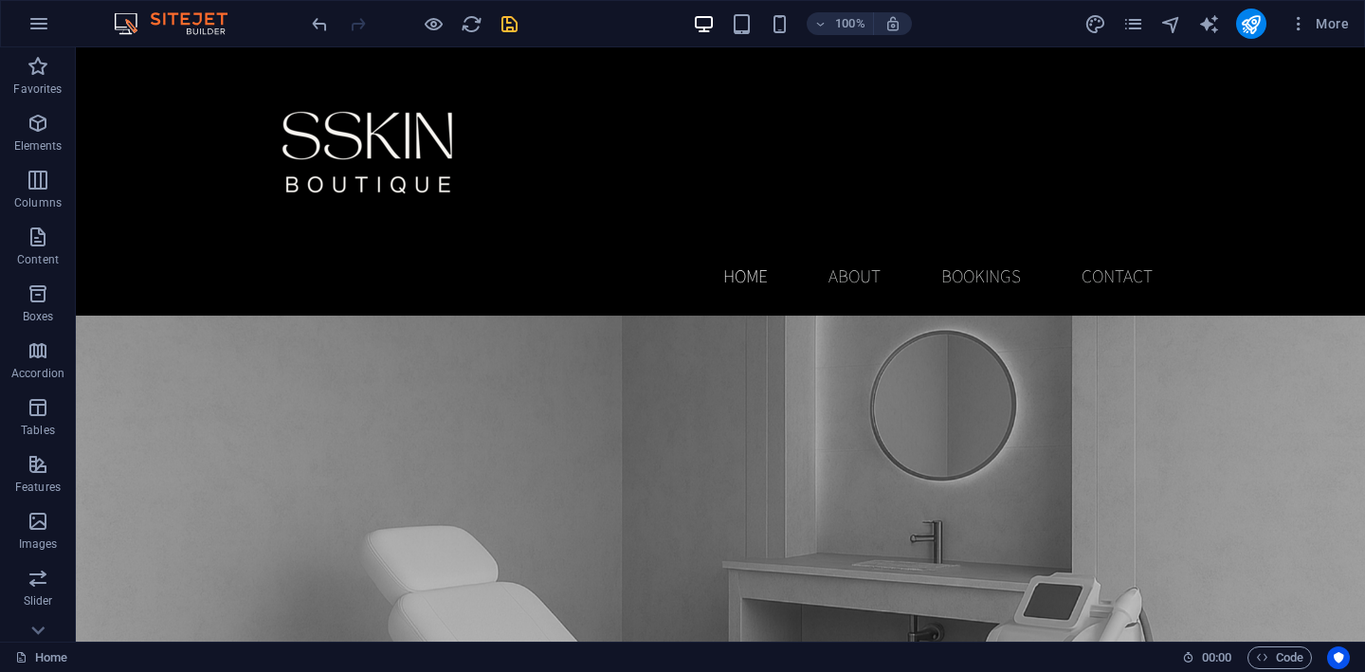
click at [513, 27] on icon "save" at bounding box center [510, 24] width 22 height 22
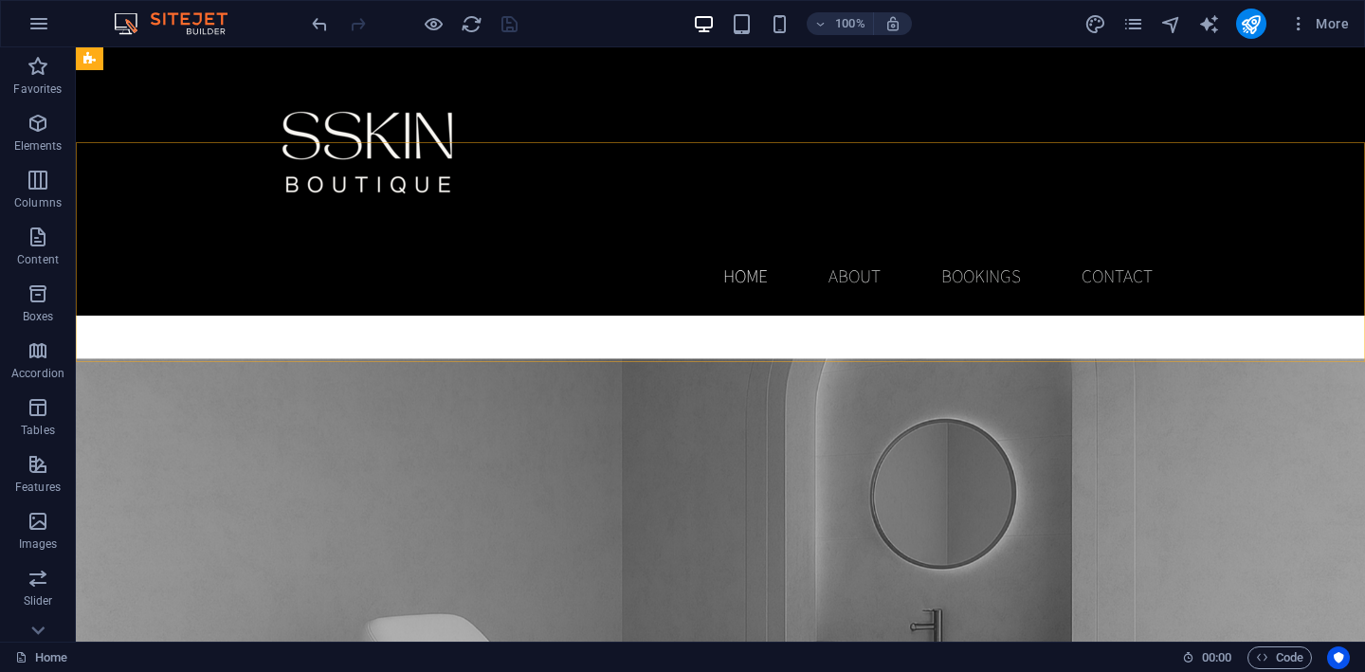
scroll to position [1275, 0]
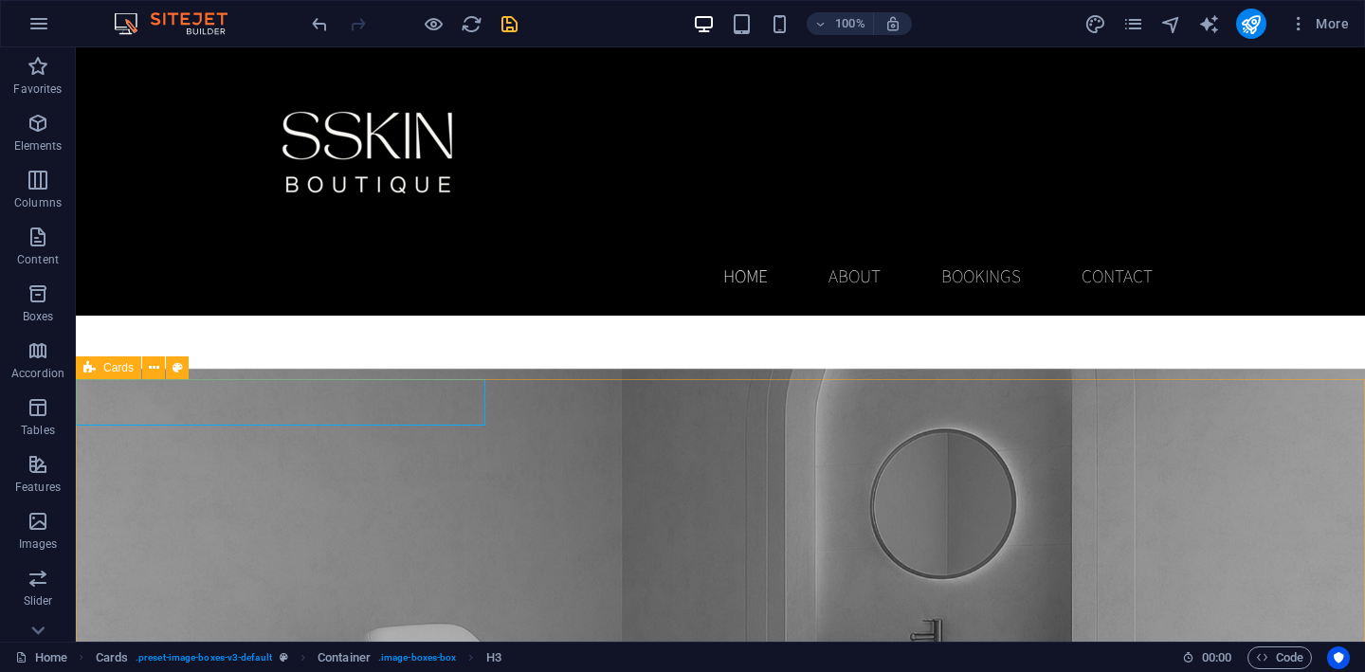
click at [91, 368] on icon at bounding box center [89, 367] width 12 height 23
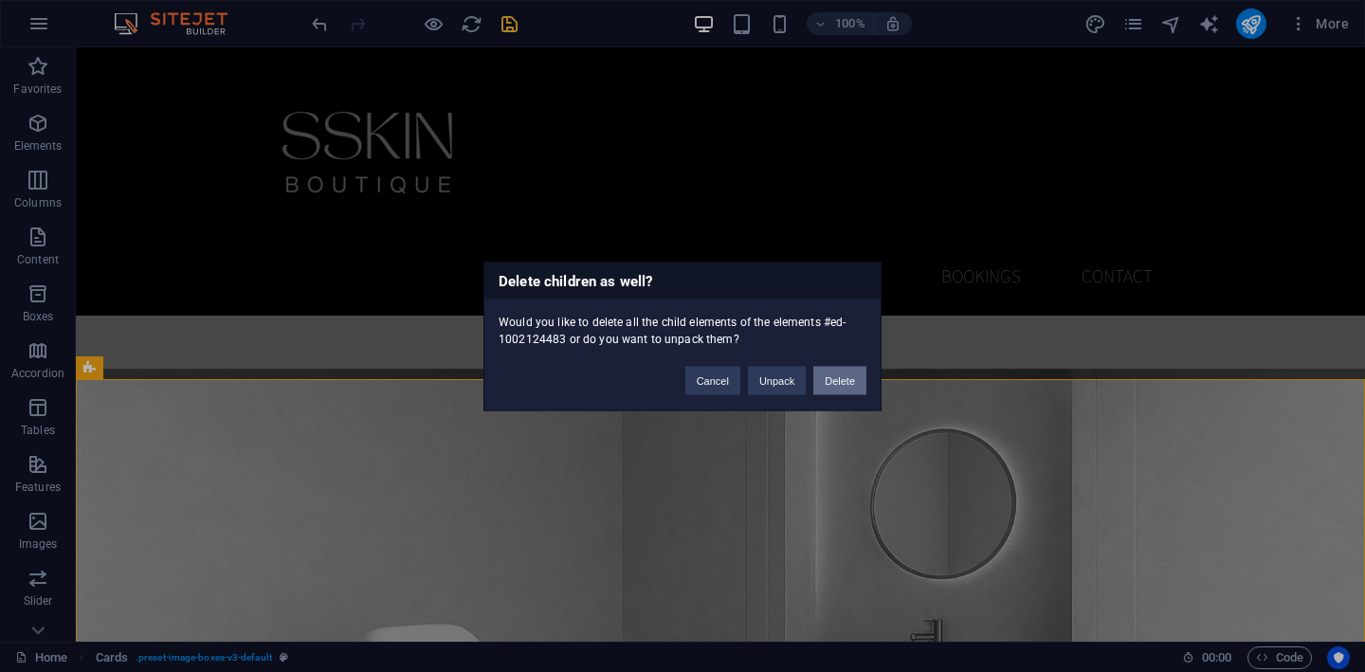
click at [851, 381] on button "Delete" at bounding box center [839, 380] width 53 height 28
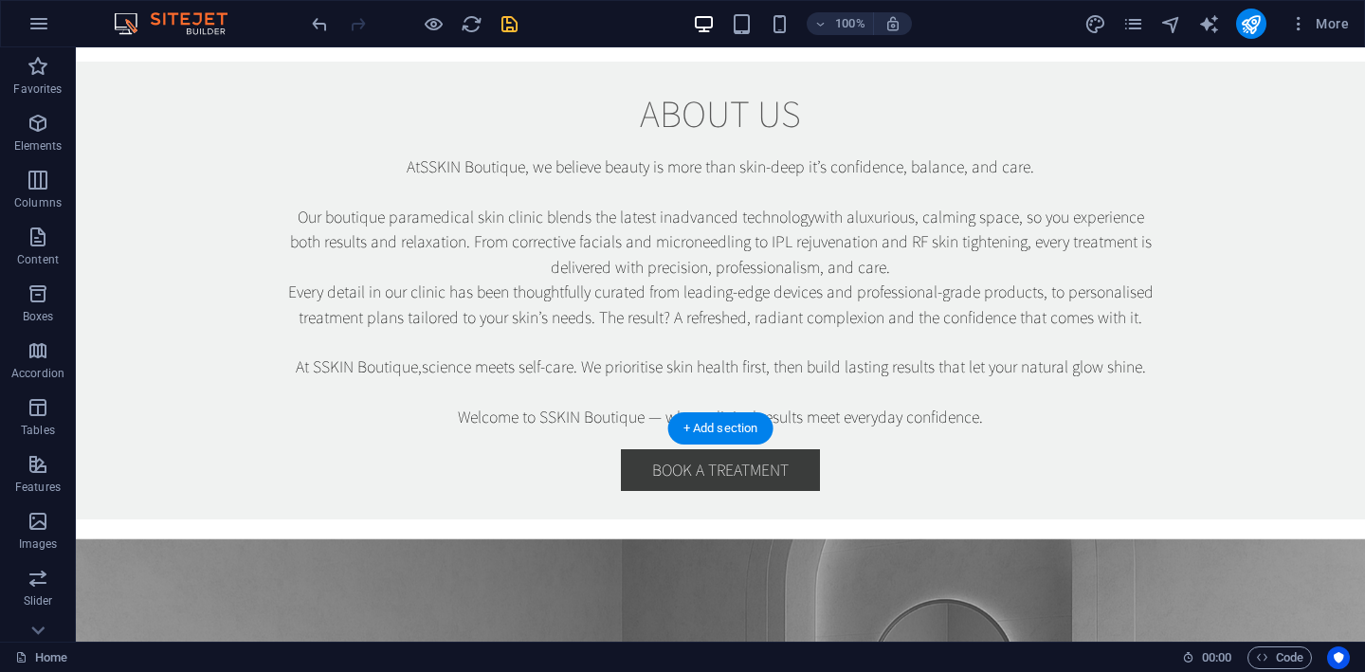
scroll to position [1097, 0]
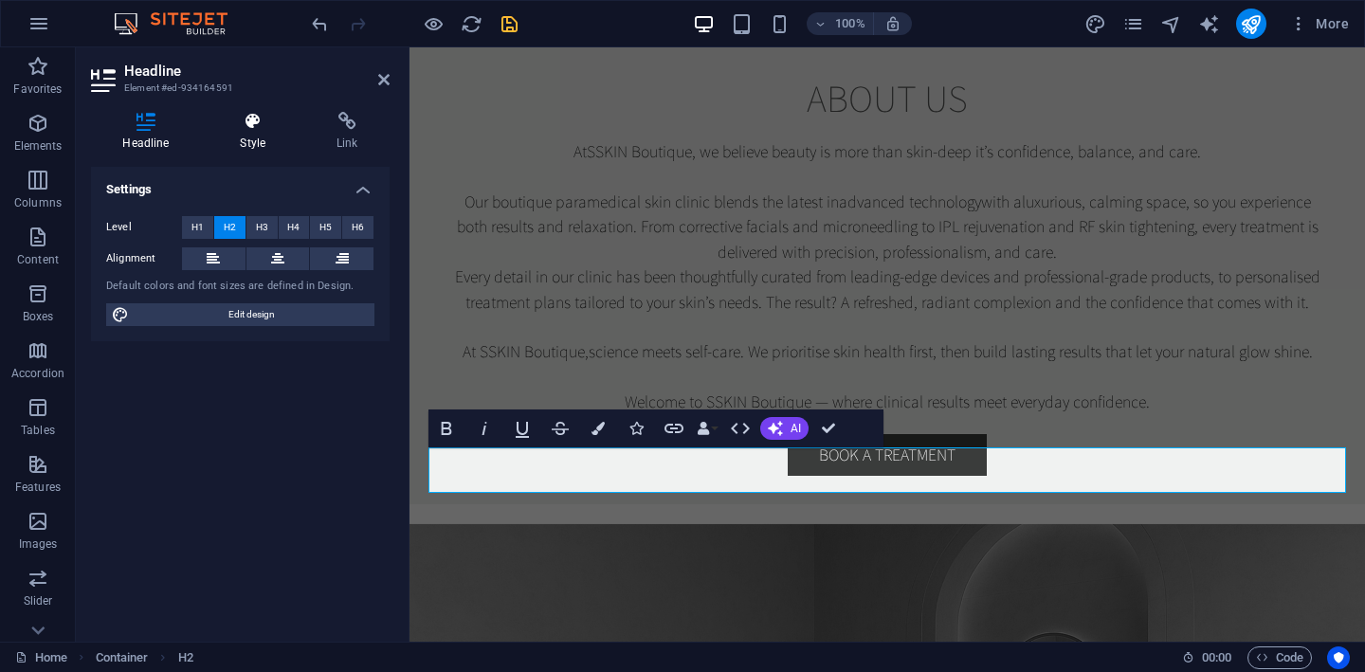
click at [264, 121] on icon at bounding box center [253, 121] width 89 height 19
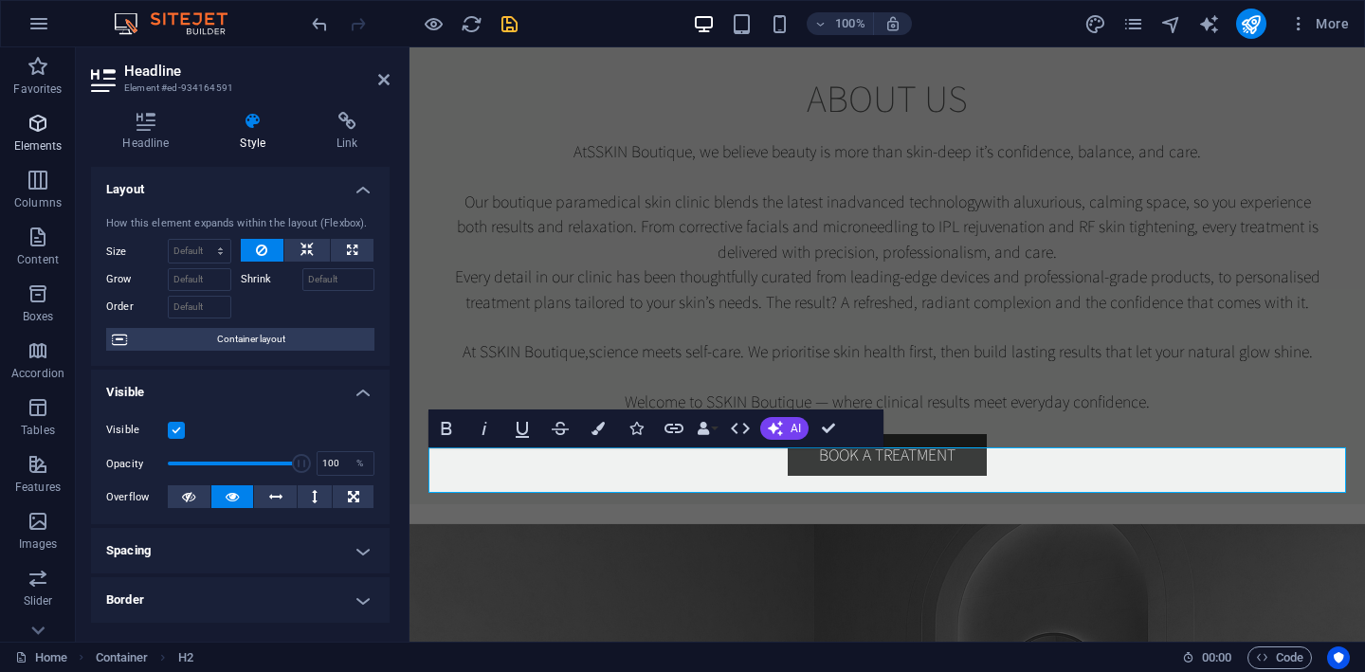
click at [47, 129] on icon "button" at bounding box center [38, 123] width 23 height 23
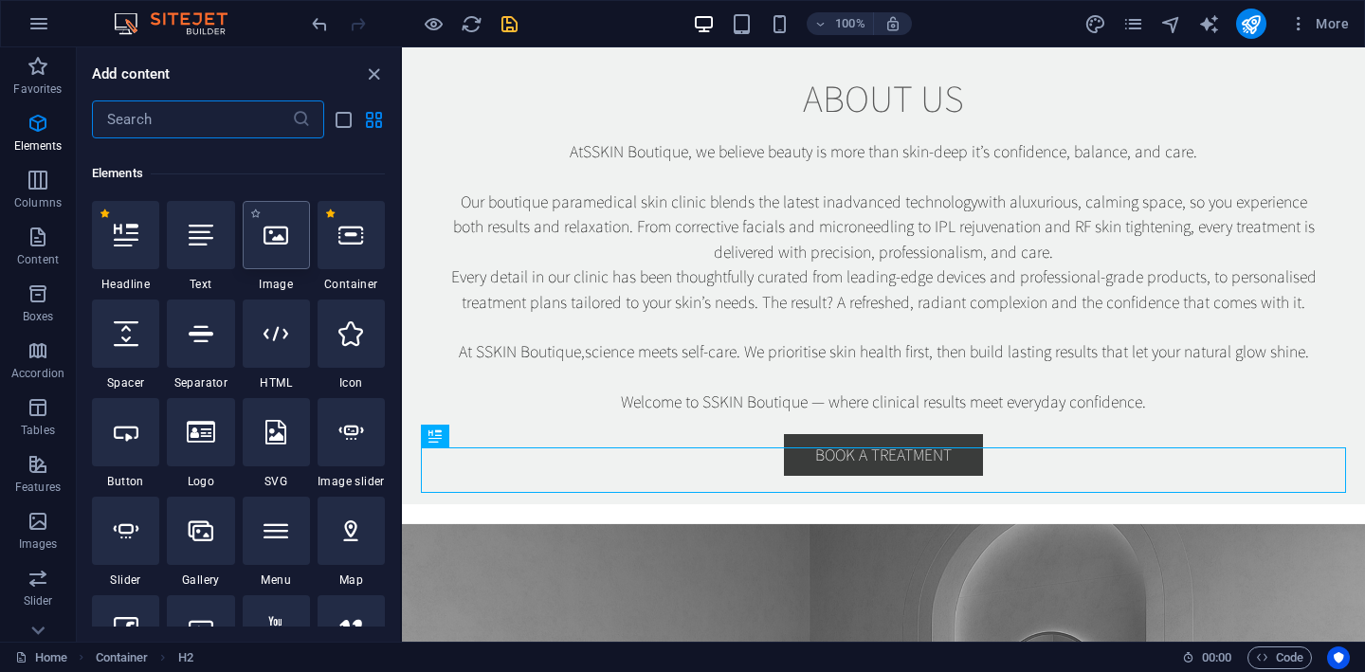
scroll to position [202, 0]
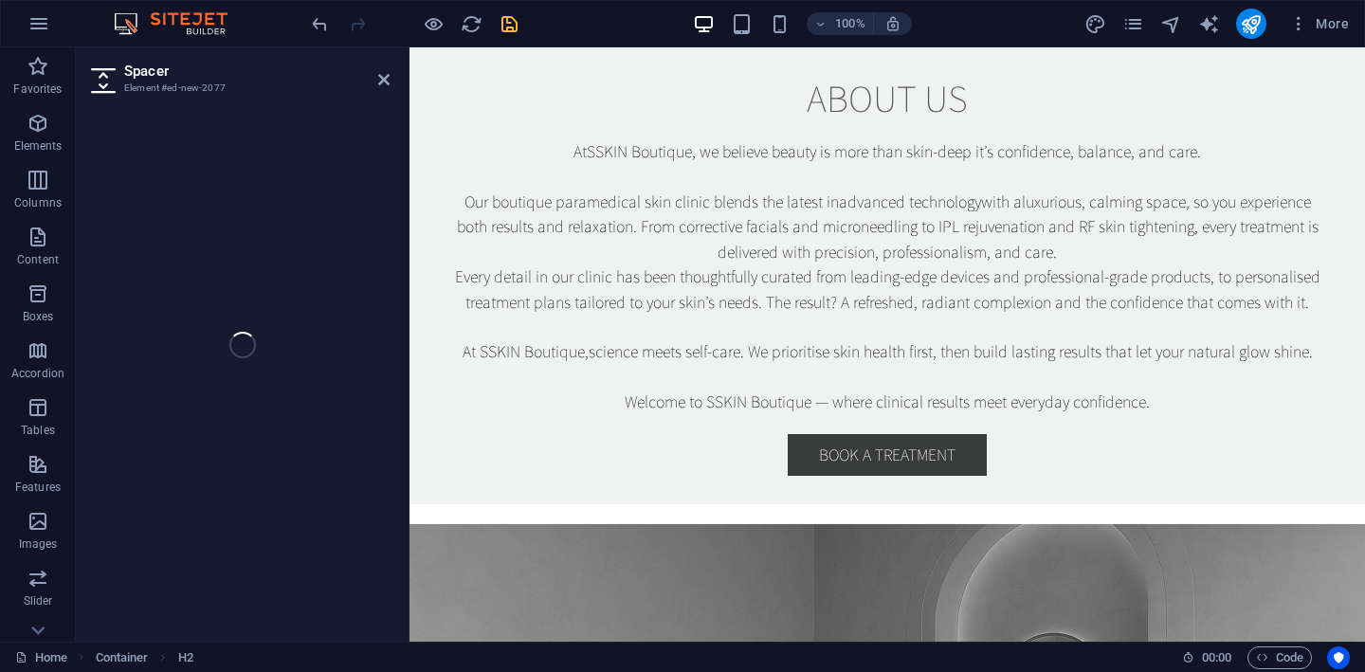
select select "px"
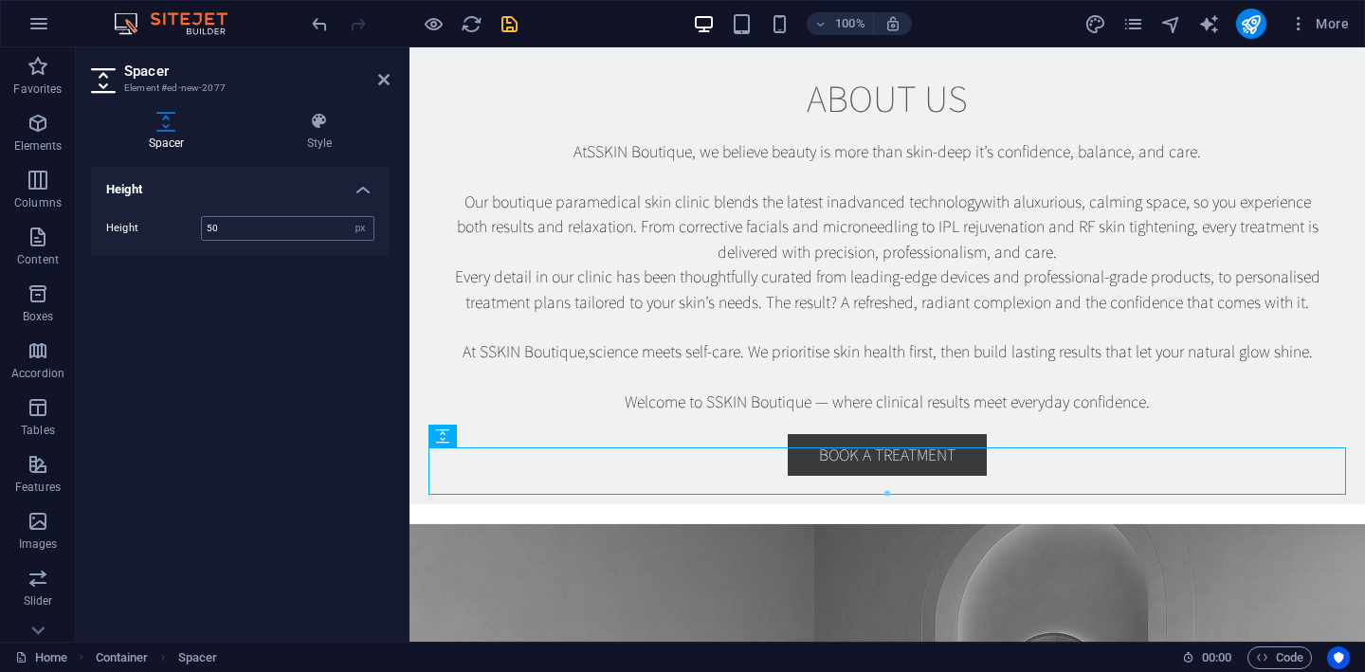
click at [230, 229] on input "50" at bounding box center [288, 228] width 172 height 23
type input "5"
type input "20"
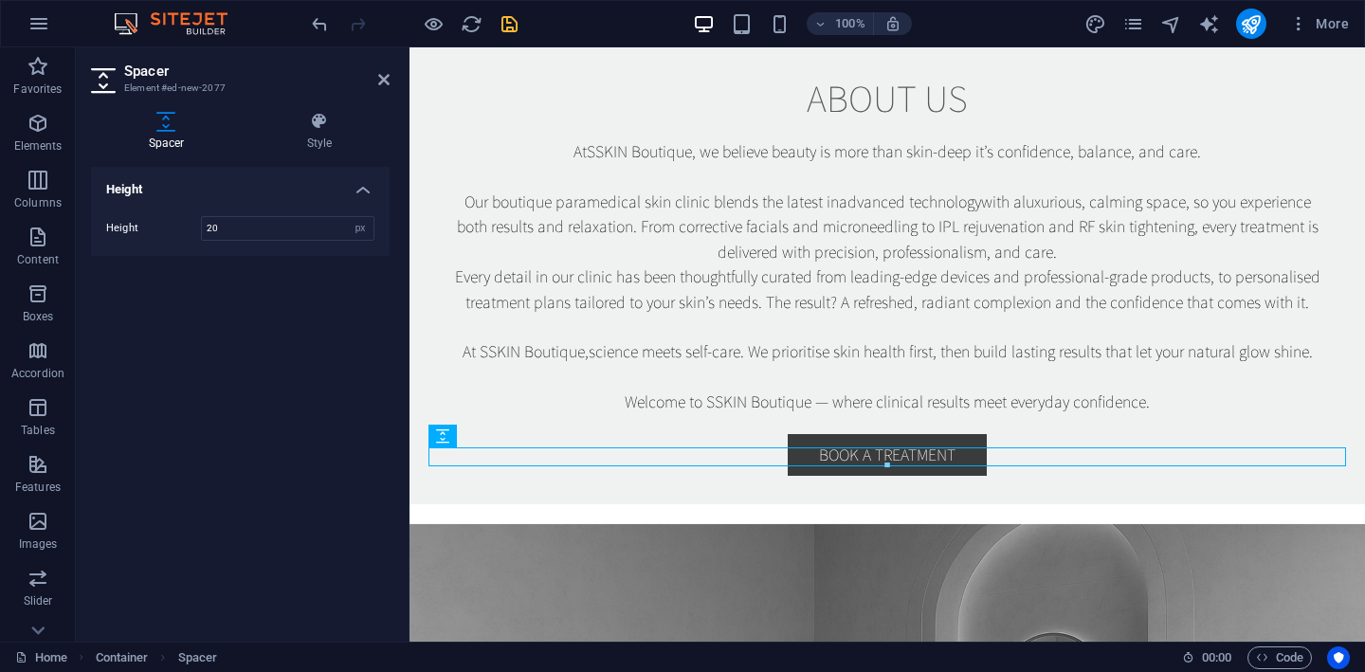
click at [317, 155] on div "Spacer Style Height Height 20 px rem vh vw Preset Element Layout How this eleme…" at bounding box center [240, 369] width 299 height 515
click at [512, 26] on icon "save" at bounding box center [510, 24] width 22 height 22
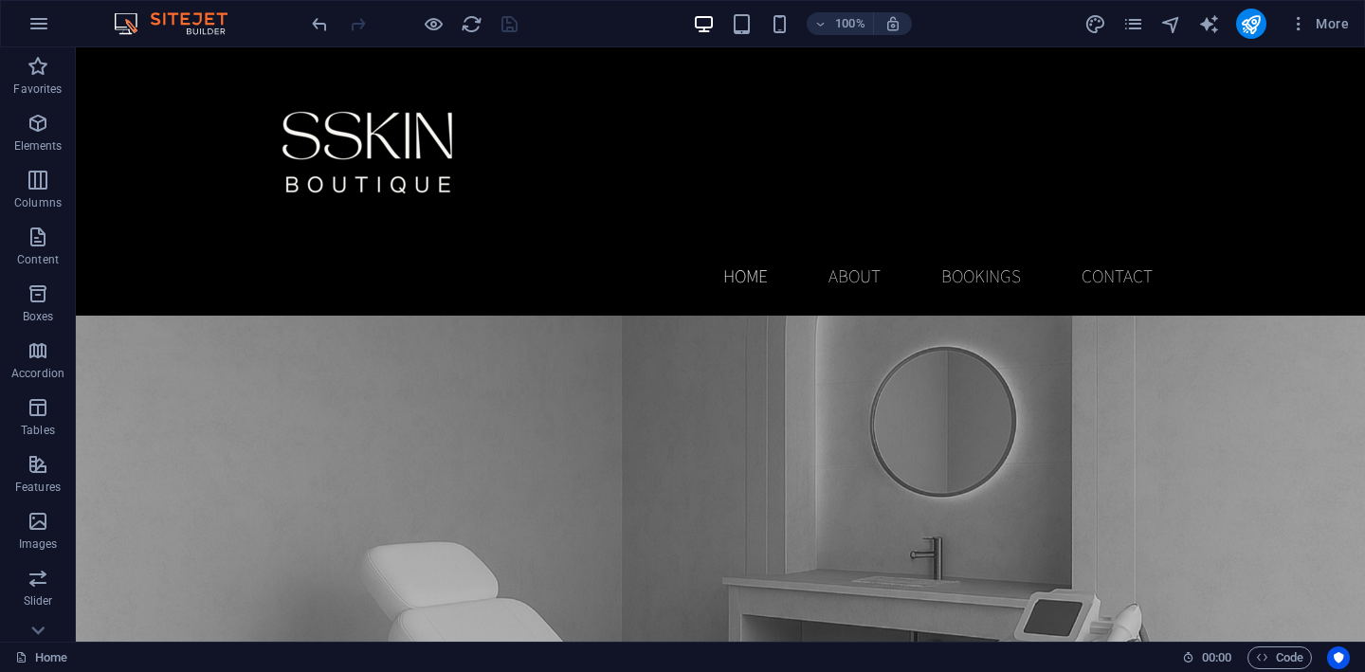
scroll to position [1398, 0]
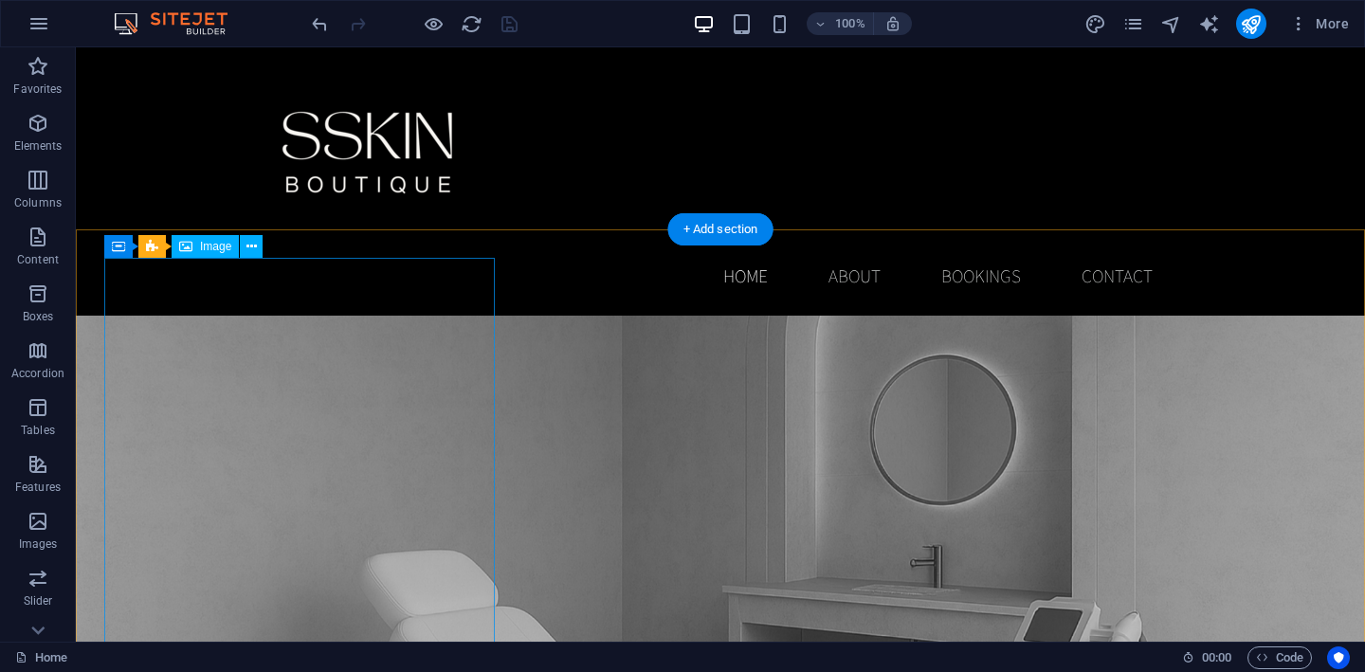
select select "%"
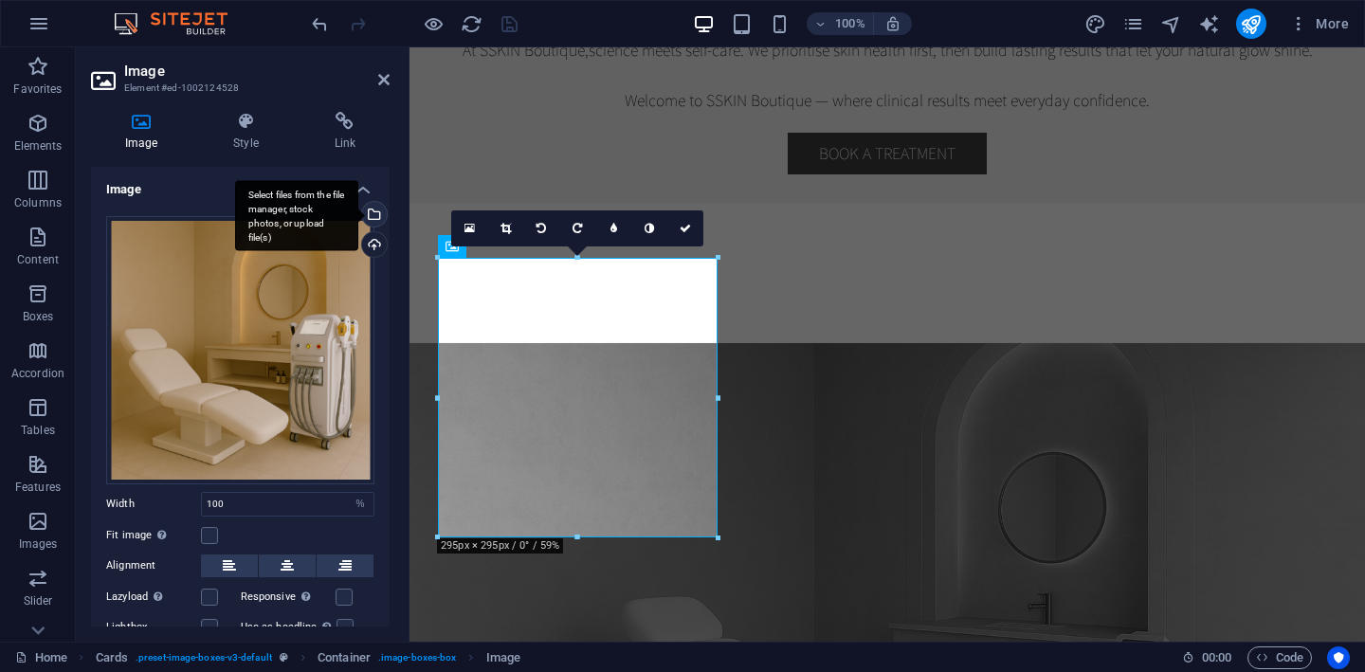
click at [373, 211] on div "Select files from the file manager, stock photos, or upload file(s)" at bounding box center [372, 216] width 28 height 28
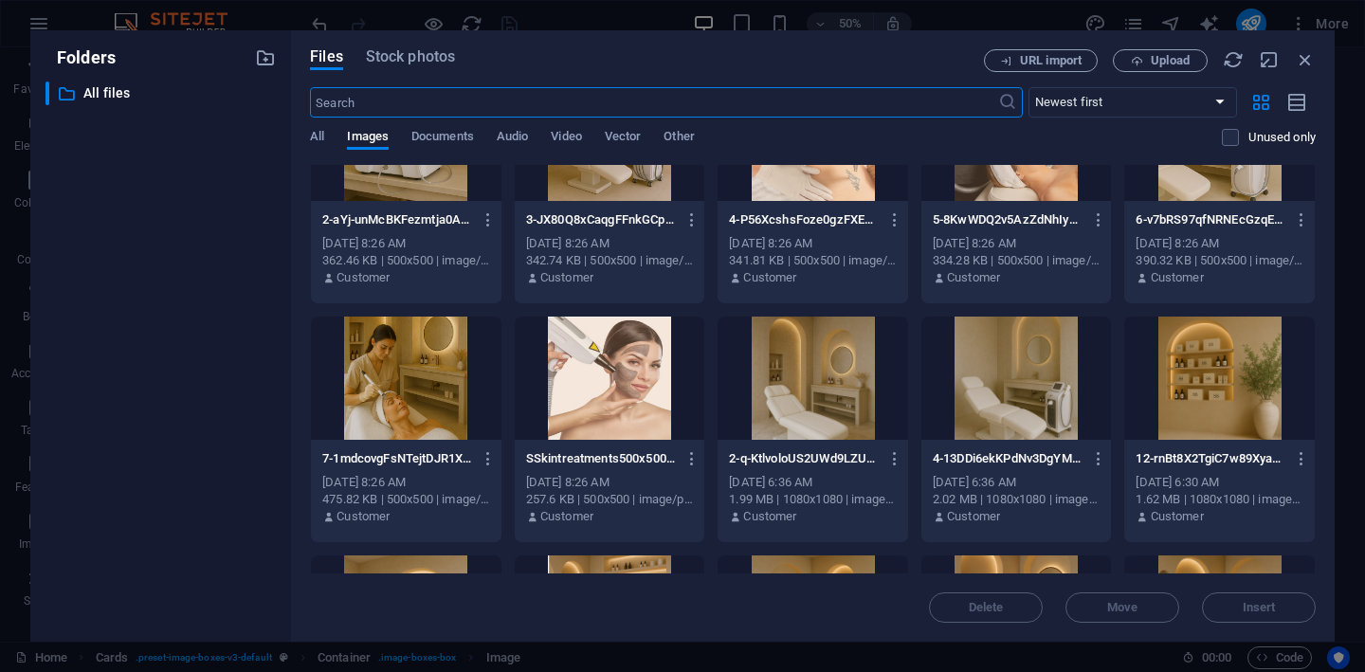
scroll to position [341, 0]
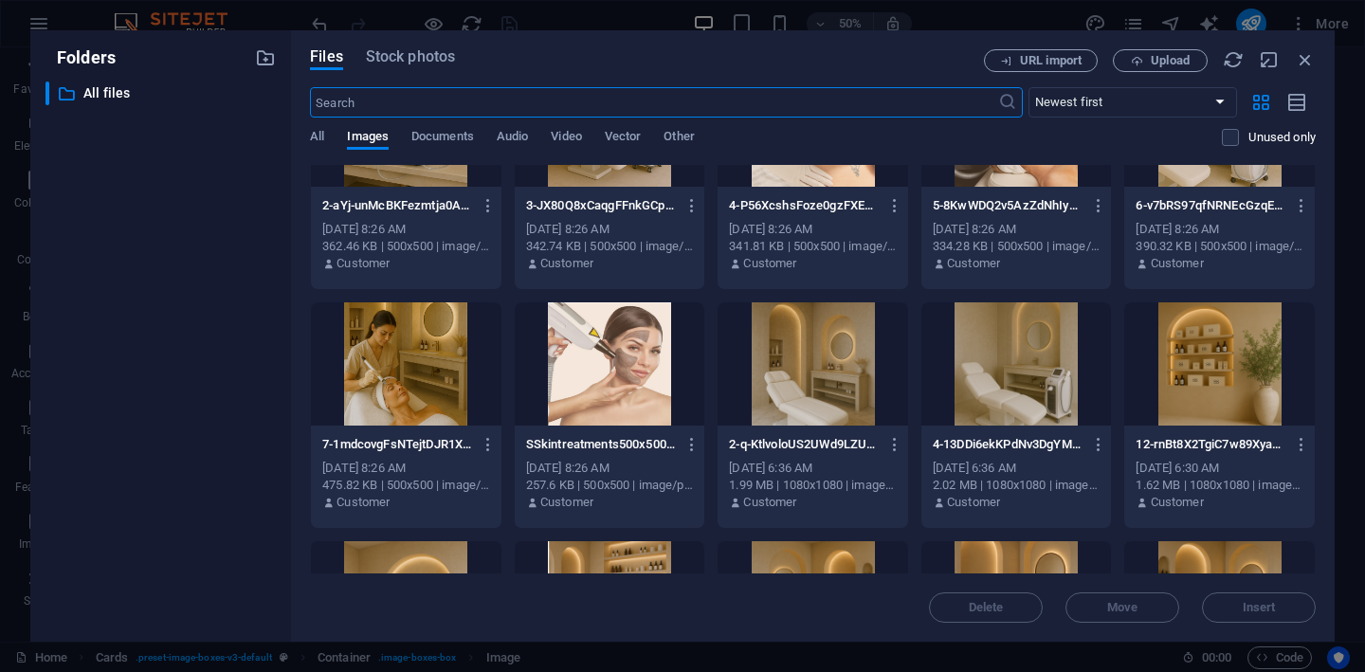
click at [622, 362] on div at bounding box center [610, 363] width 191 height 123
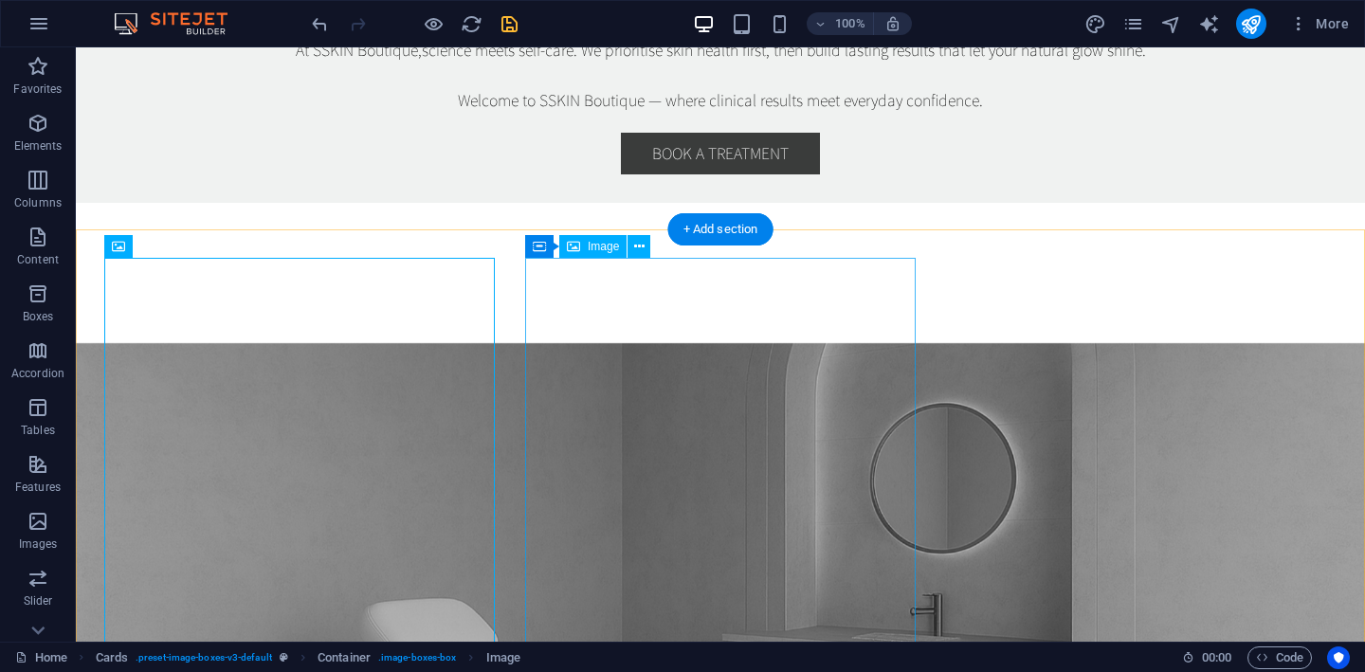
select select "%"
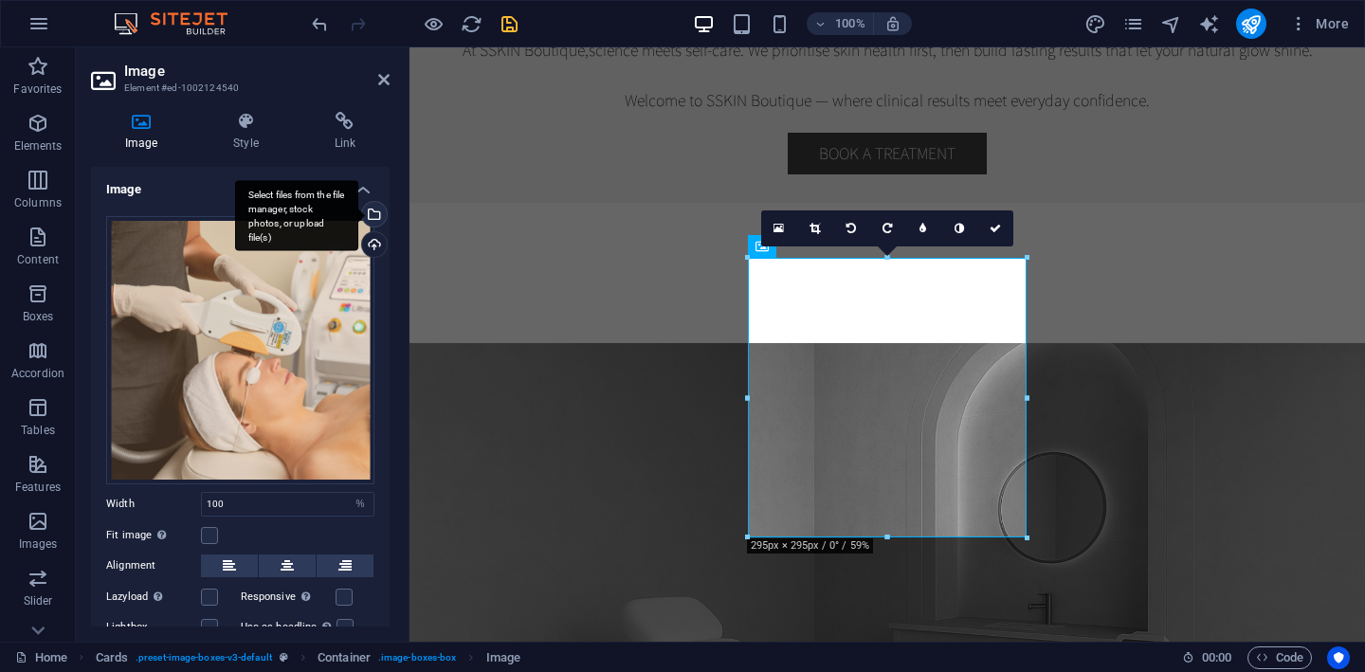
click at [370, 214] on div "Select files from the file manager, stock photos, or upload file(s)" at bounding box center [372, 216] width 28 height 28
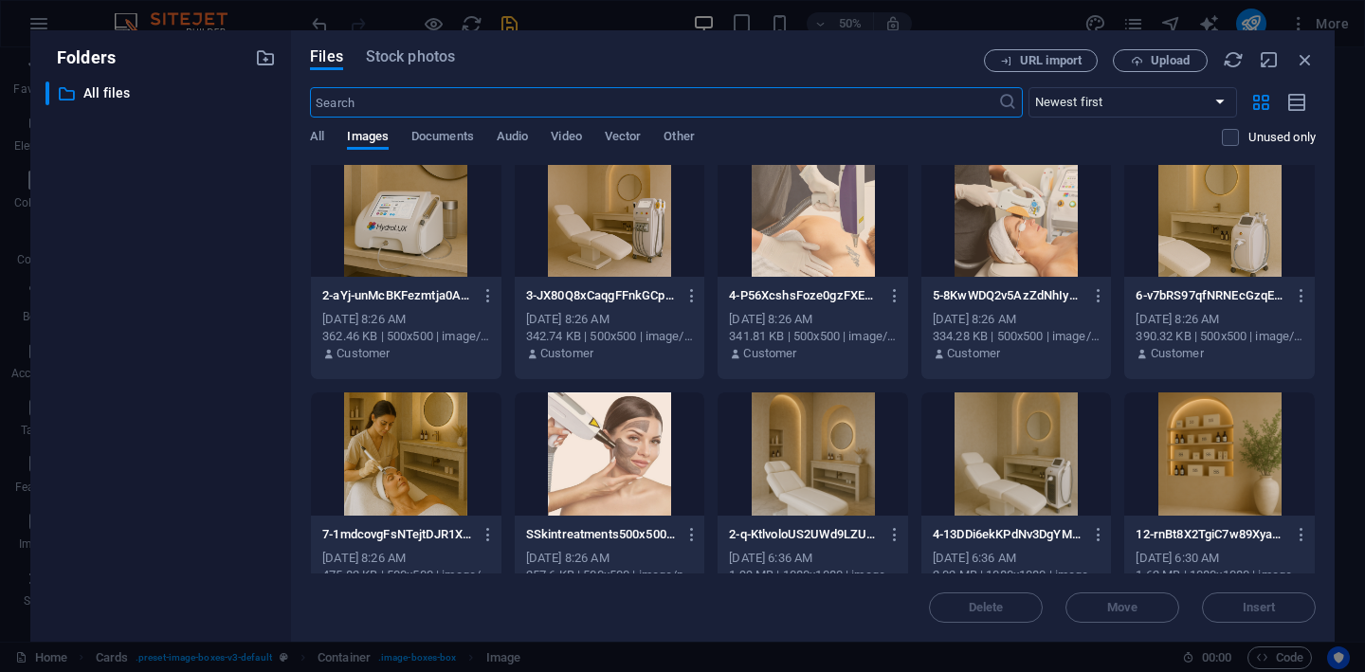
scroll to position [264, 0]
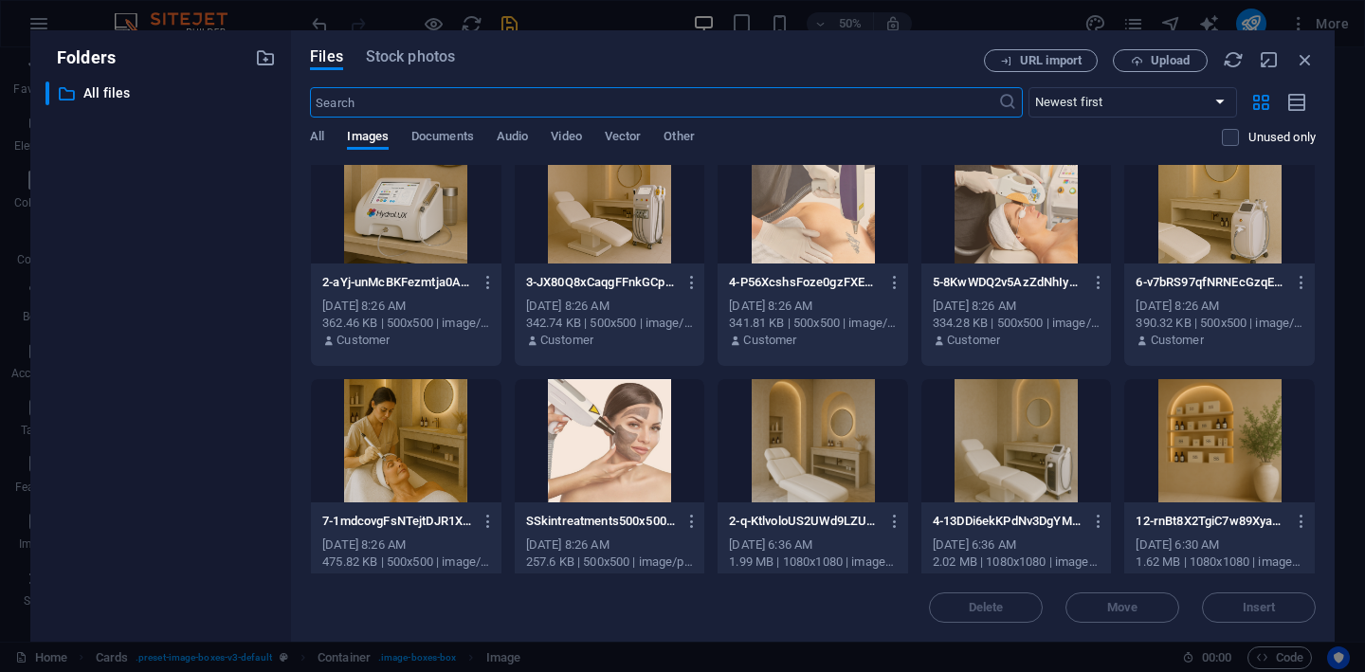
click at [389, 450] on div at bounding box center [406, 440] width 191 height 123
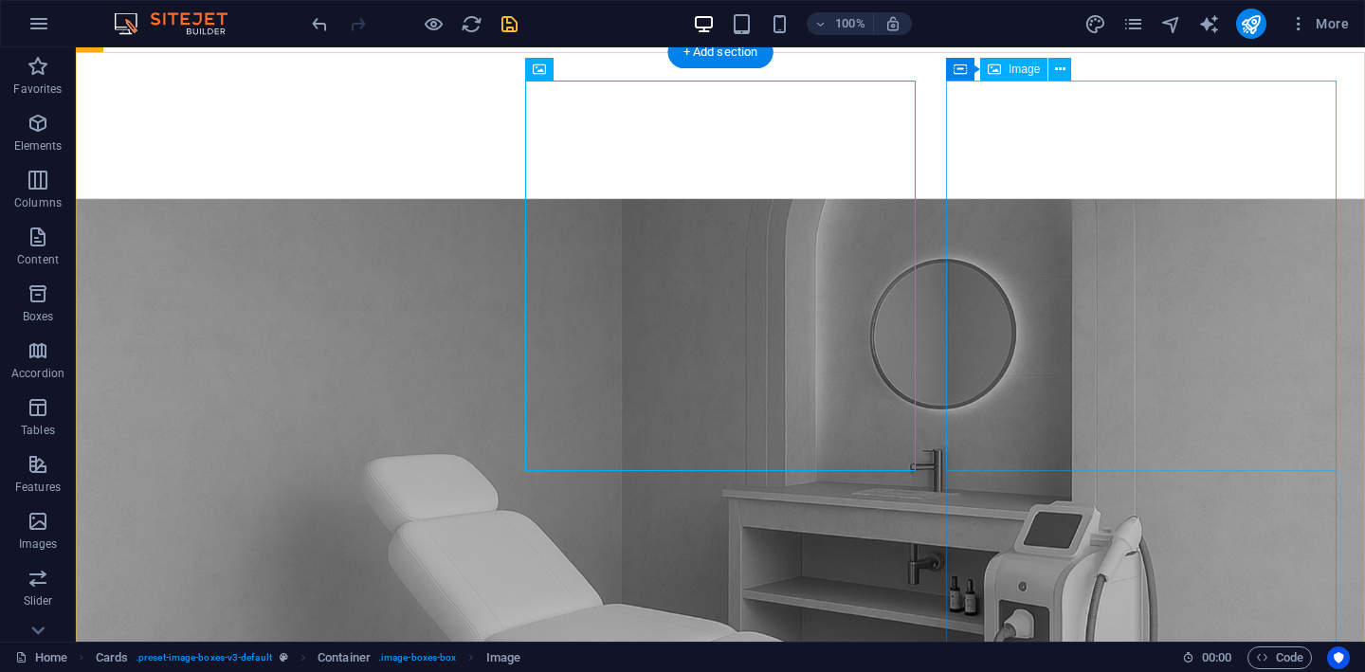
scroll to position [1576, 0]
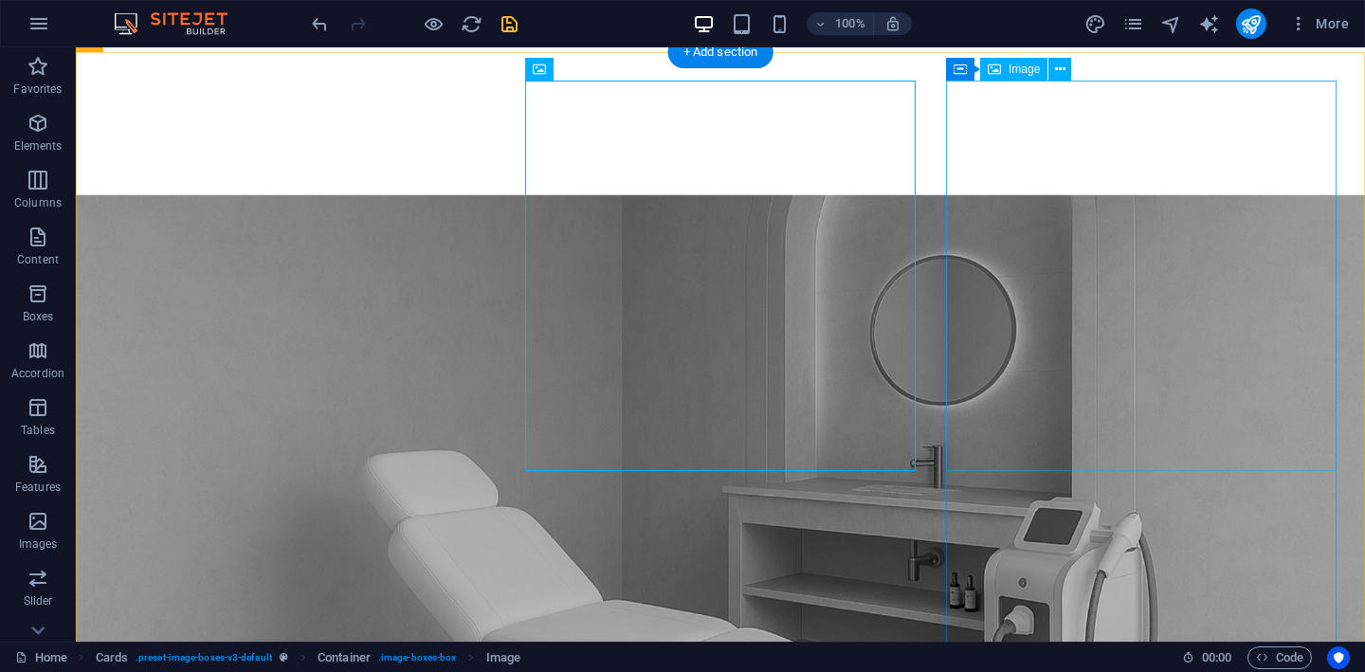
select select "%"
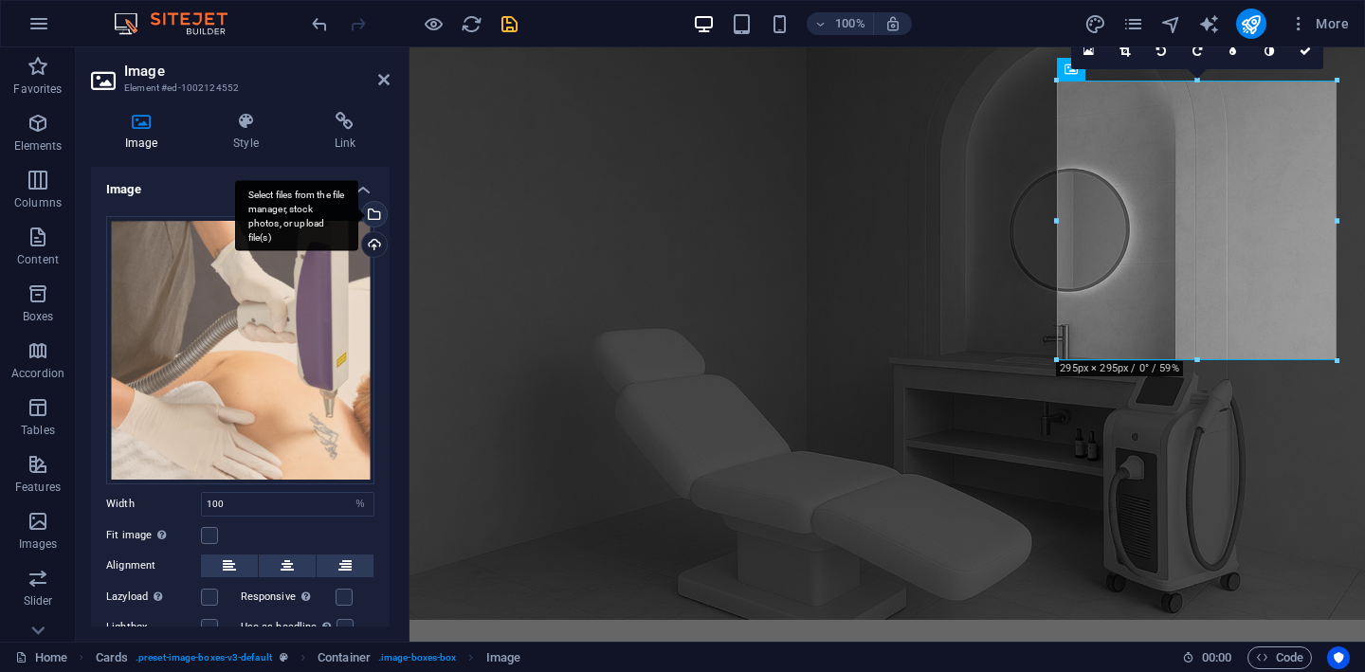
click at [370, 211] on div "Select files from the file manager, stock photos, or upload file(s)" at bounding box center [372, 216] width 28 height 28
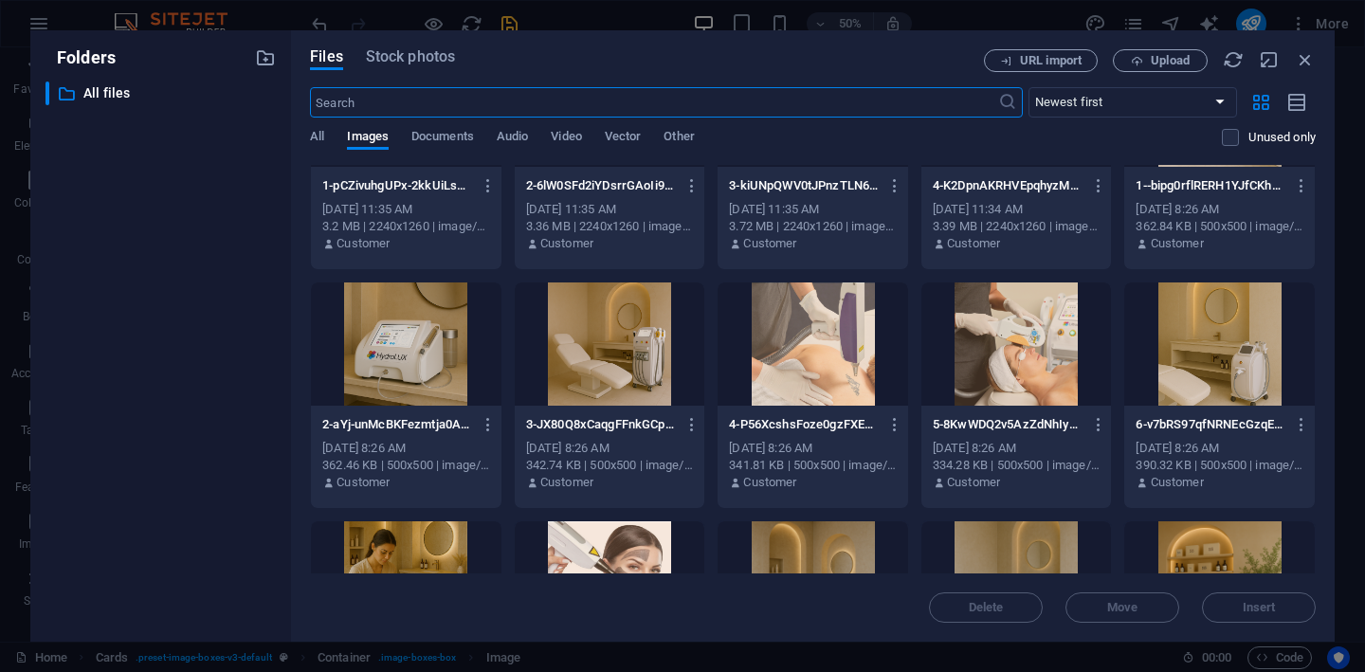
scroll to position [132, 0]
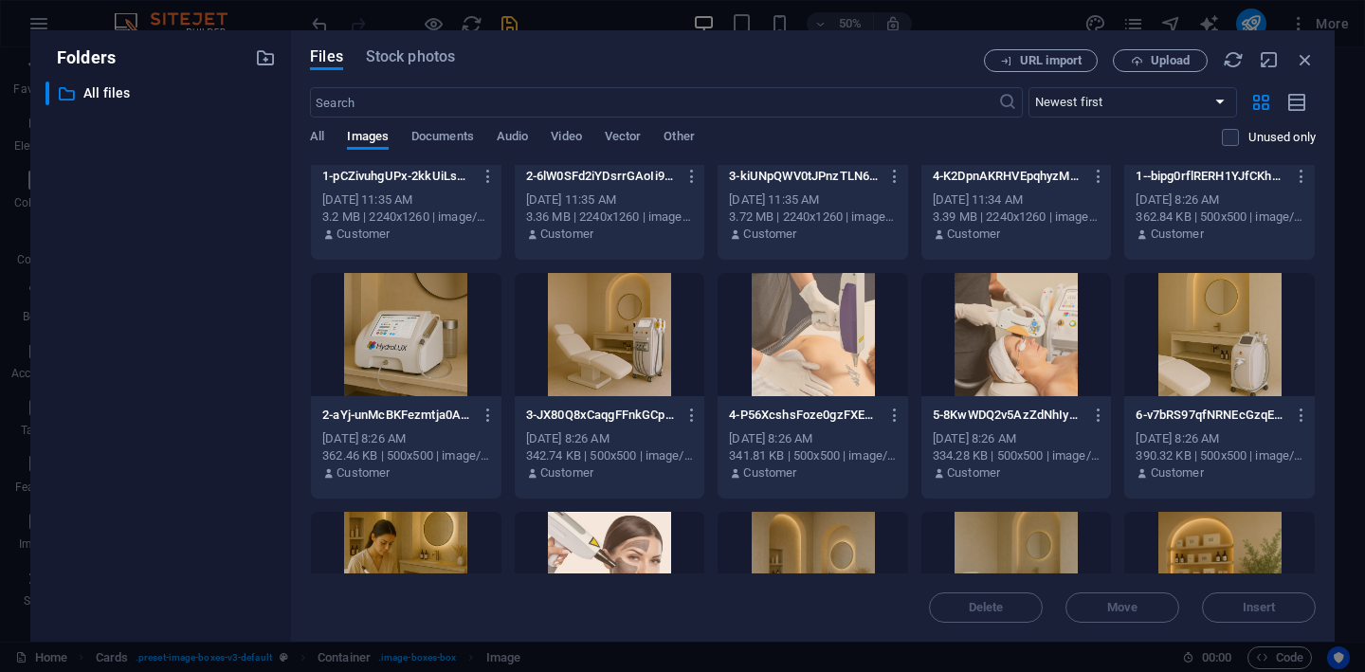
click at [1195, 358] on div at bounding box center [1219, 334] width 191 height 123
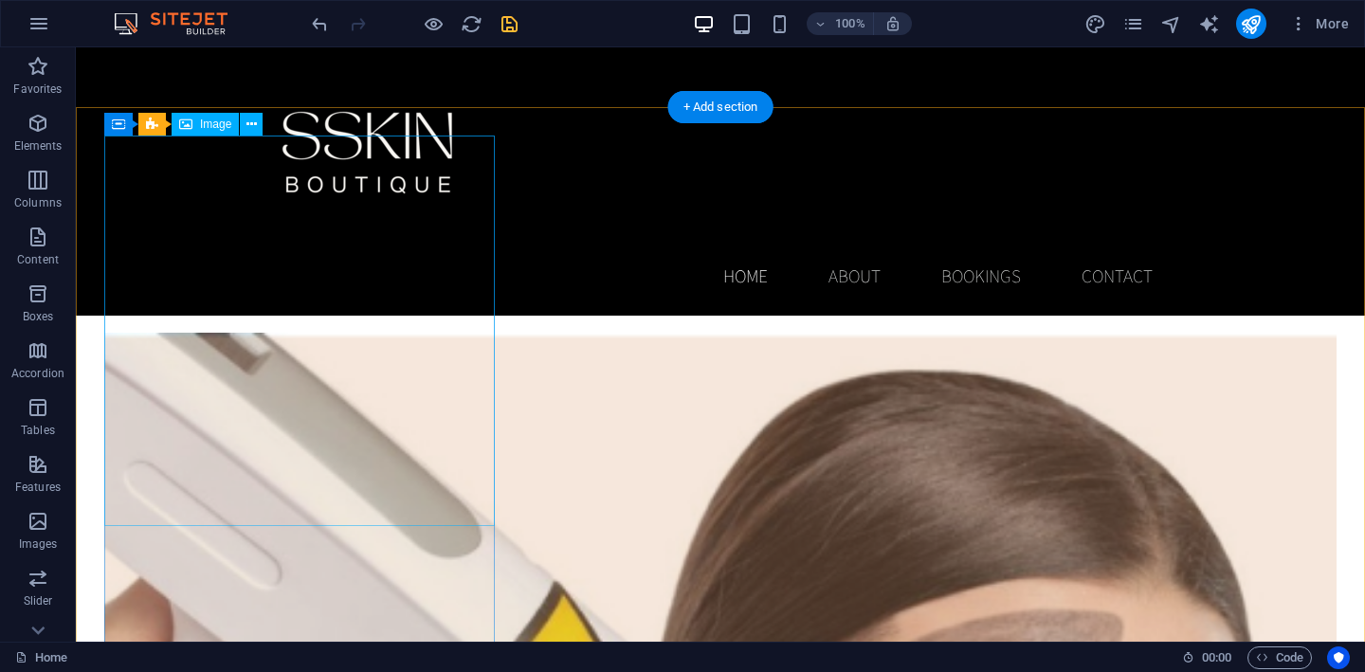
scroll to position [2276, 0]
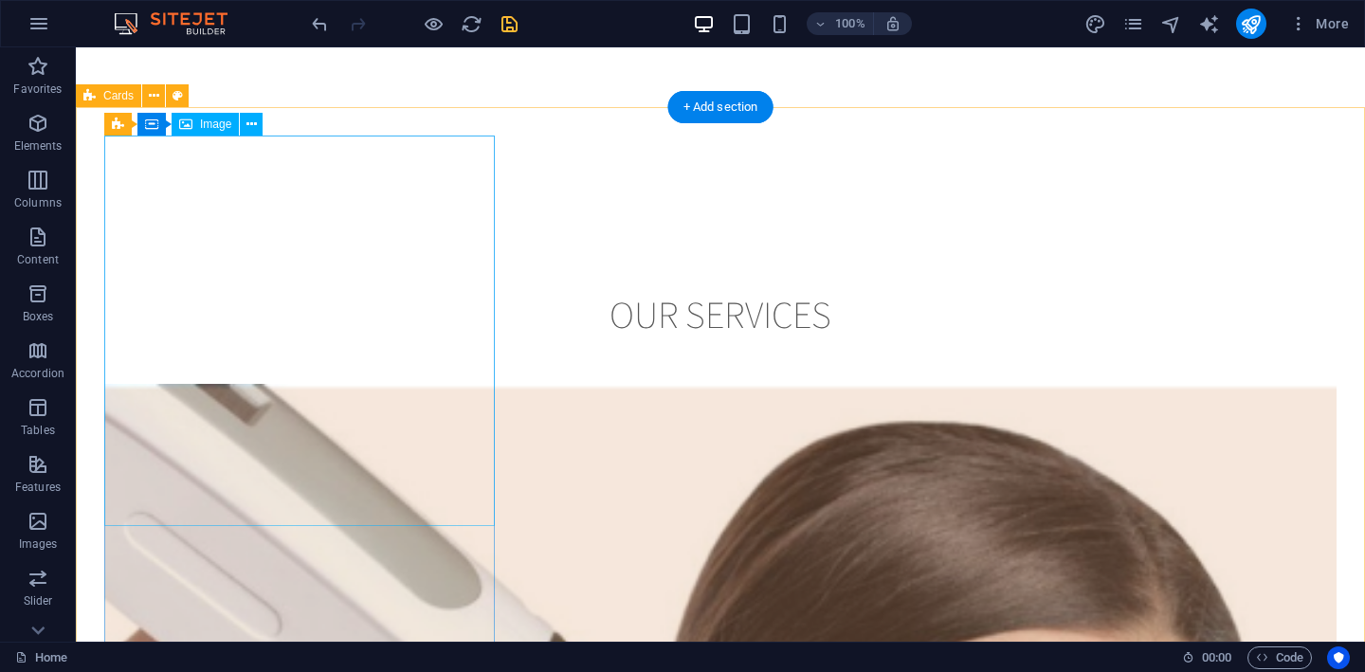
select select "%"
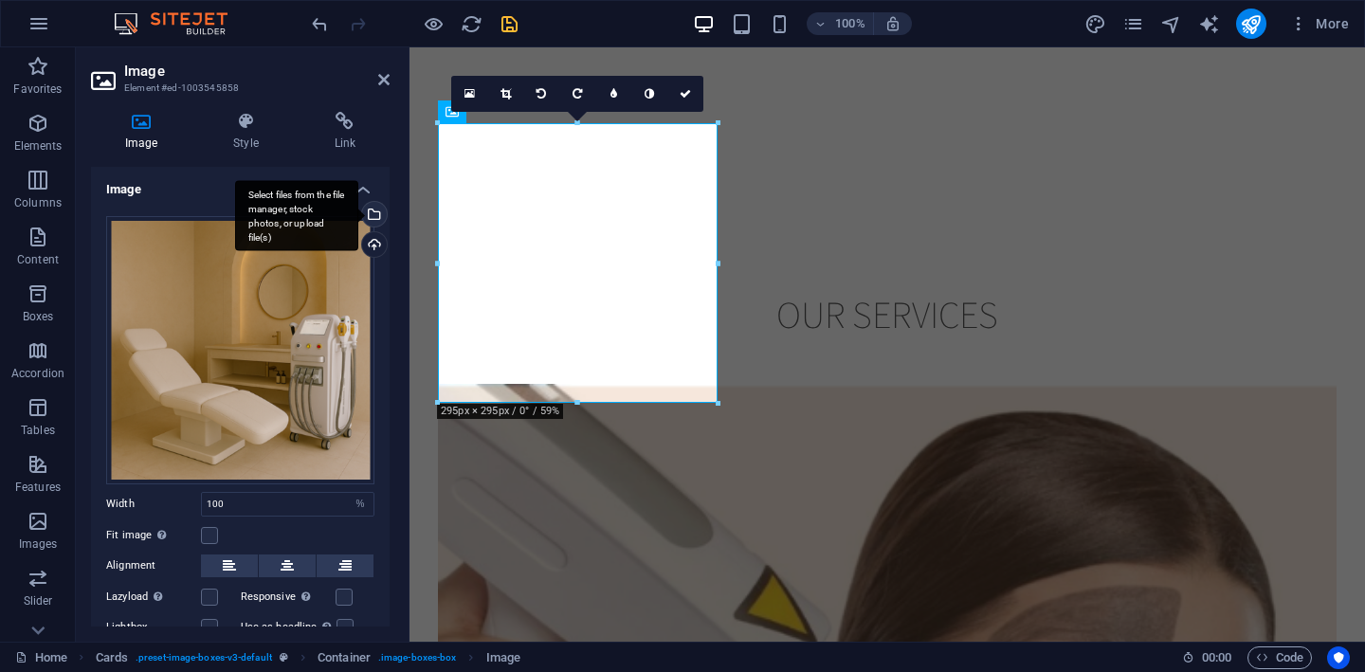
click at [376, 207] on div "Select files from the file manager, stock photos, or upload file(s)" at bounding box center [372, 216] width 28 height 28
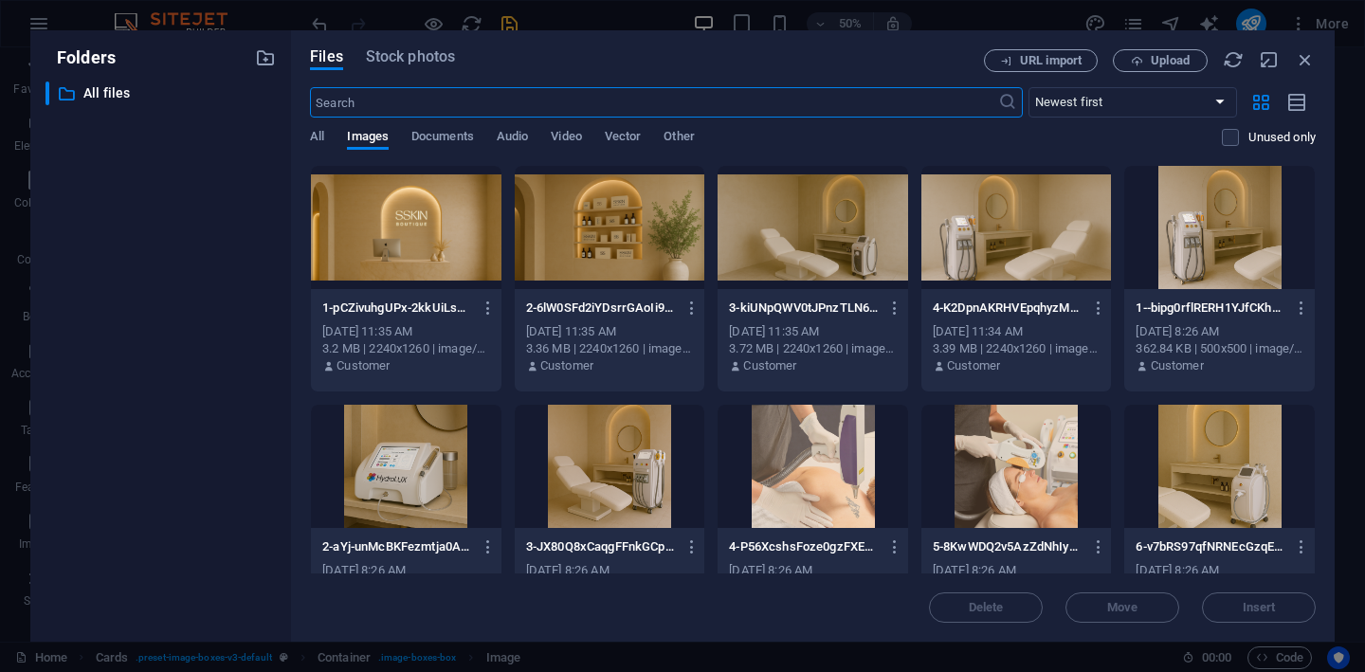
click at [1214, 222] on div at bounding box center [1219, 227] width 191 height 123
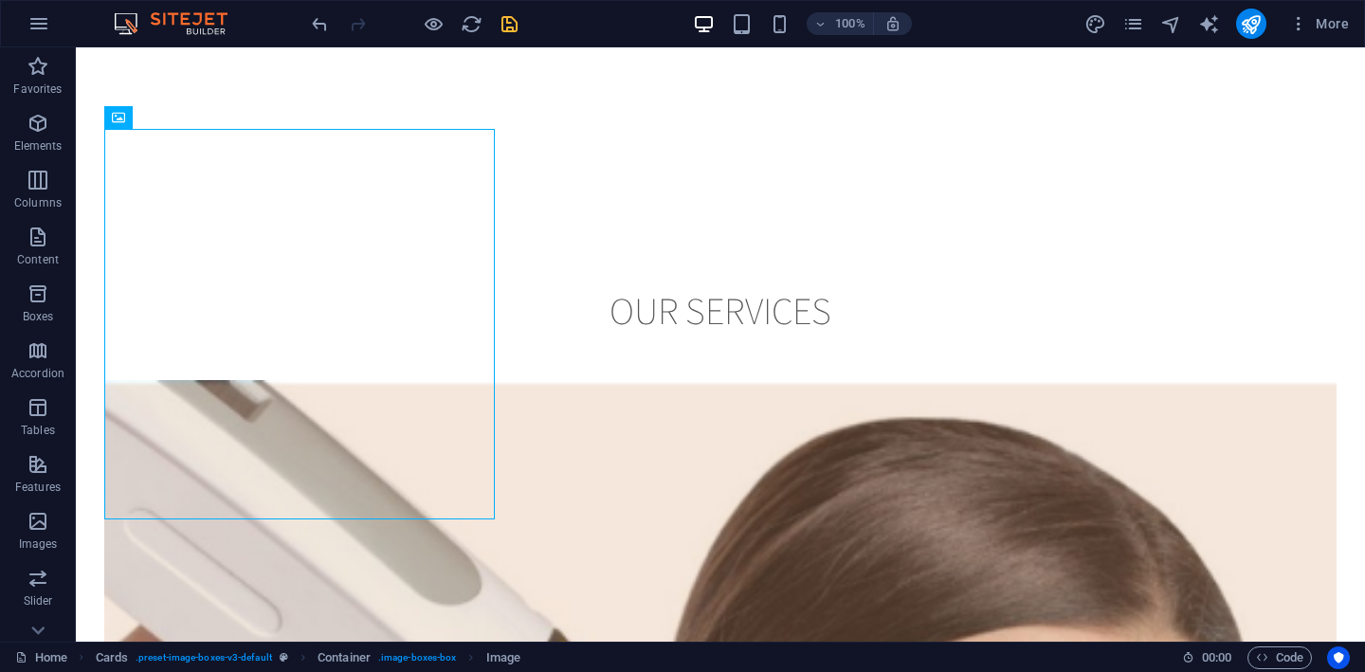
scroll to position [2285, 0]
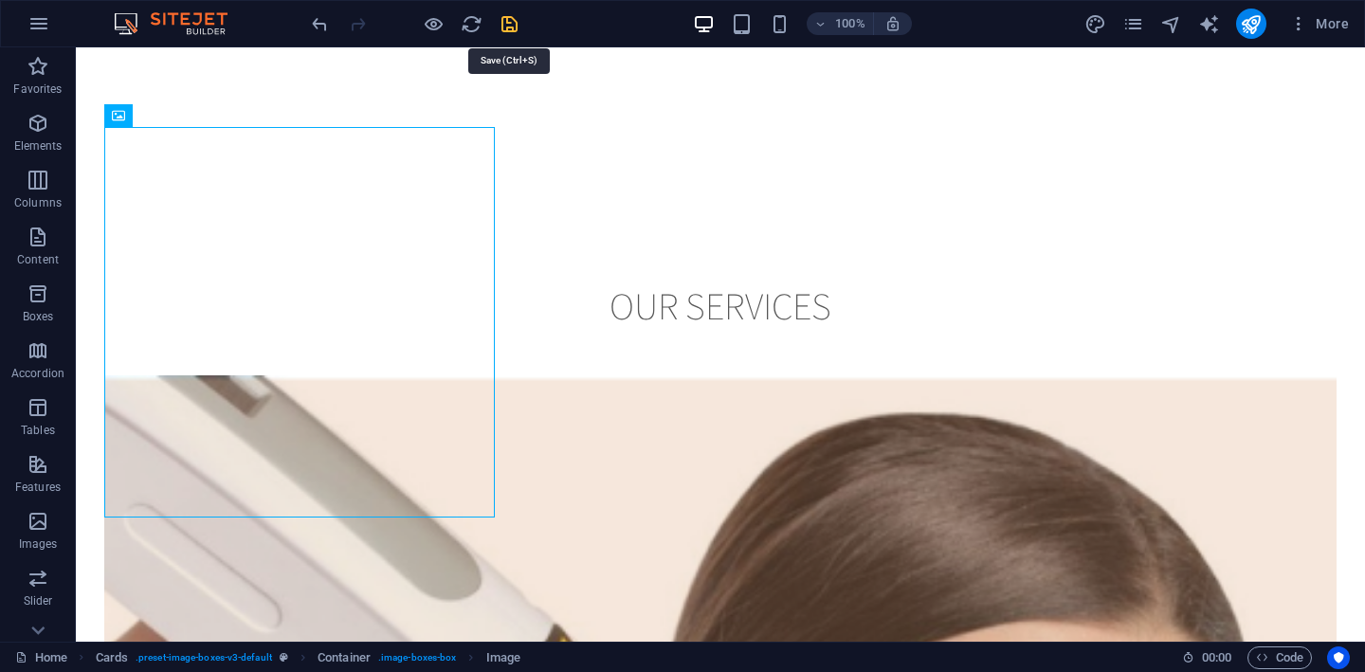
click at [511, 30] on icon "save" at bounding box center [510, 24] width 22 height 22
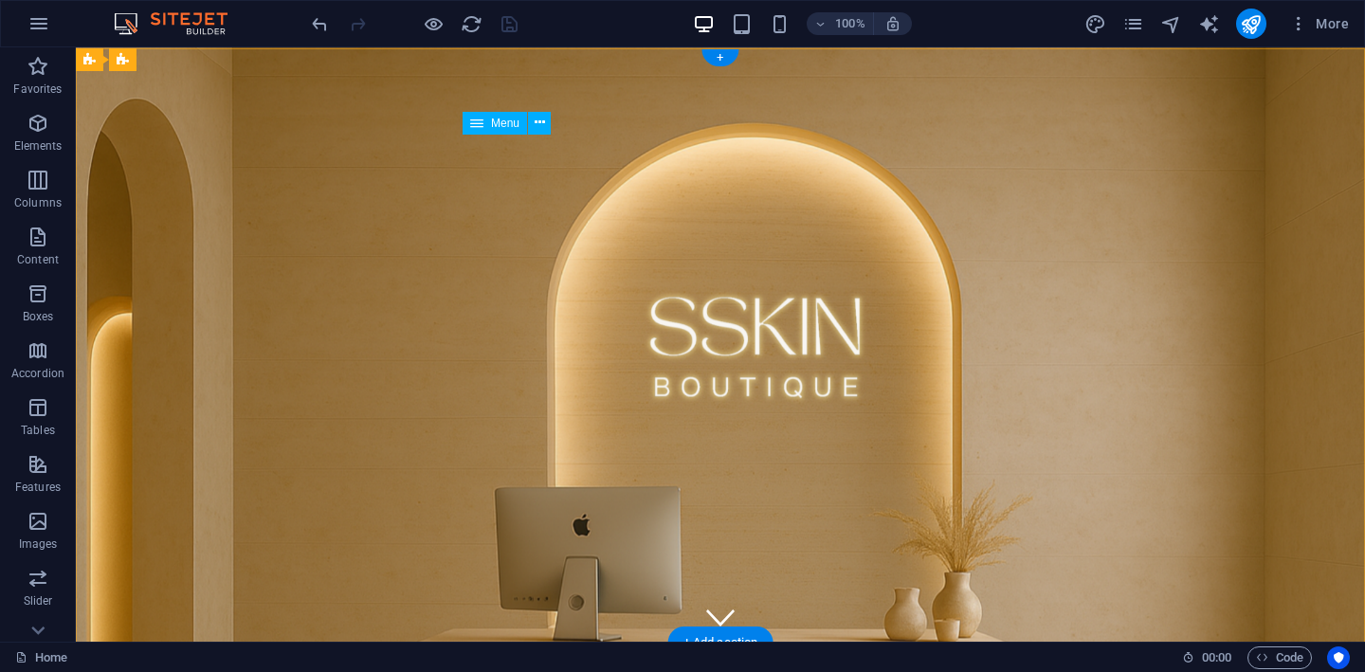
scroll to position [0, 0]
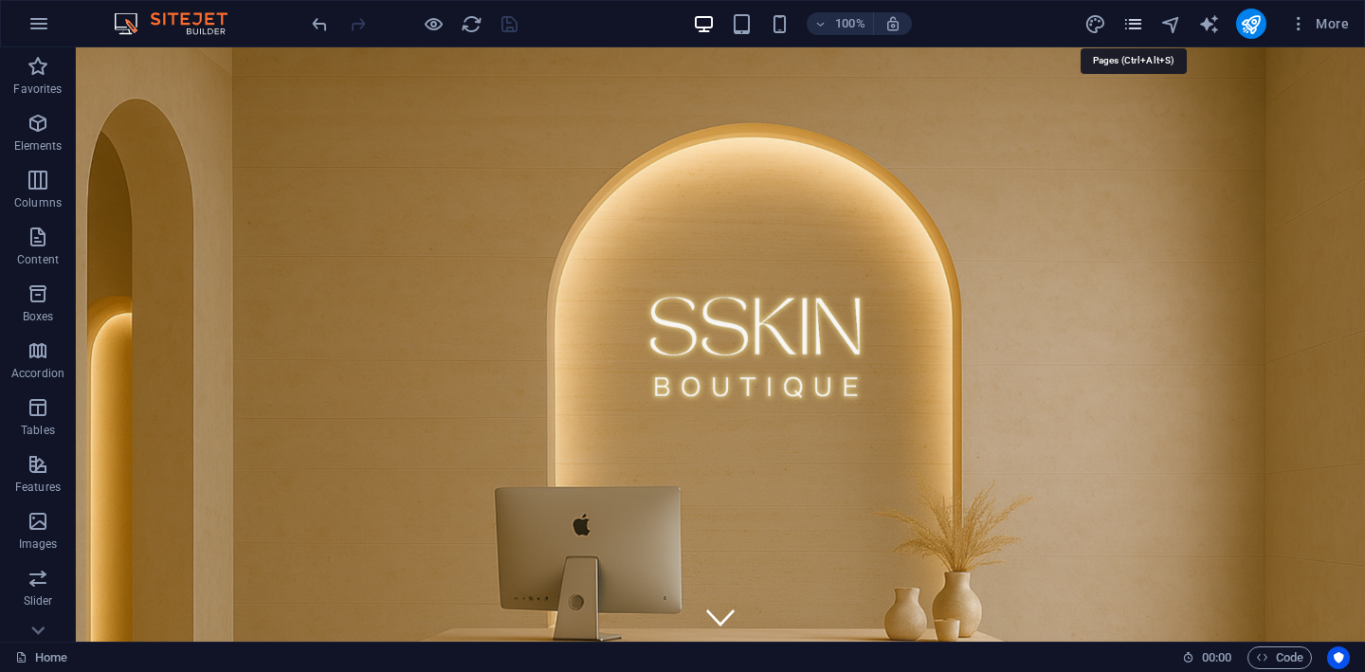
click at [1136, 21] on icon "pages" at bounding box center [1133, 24] width 22 height 22
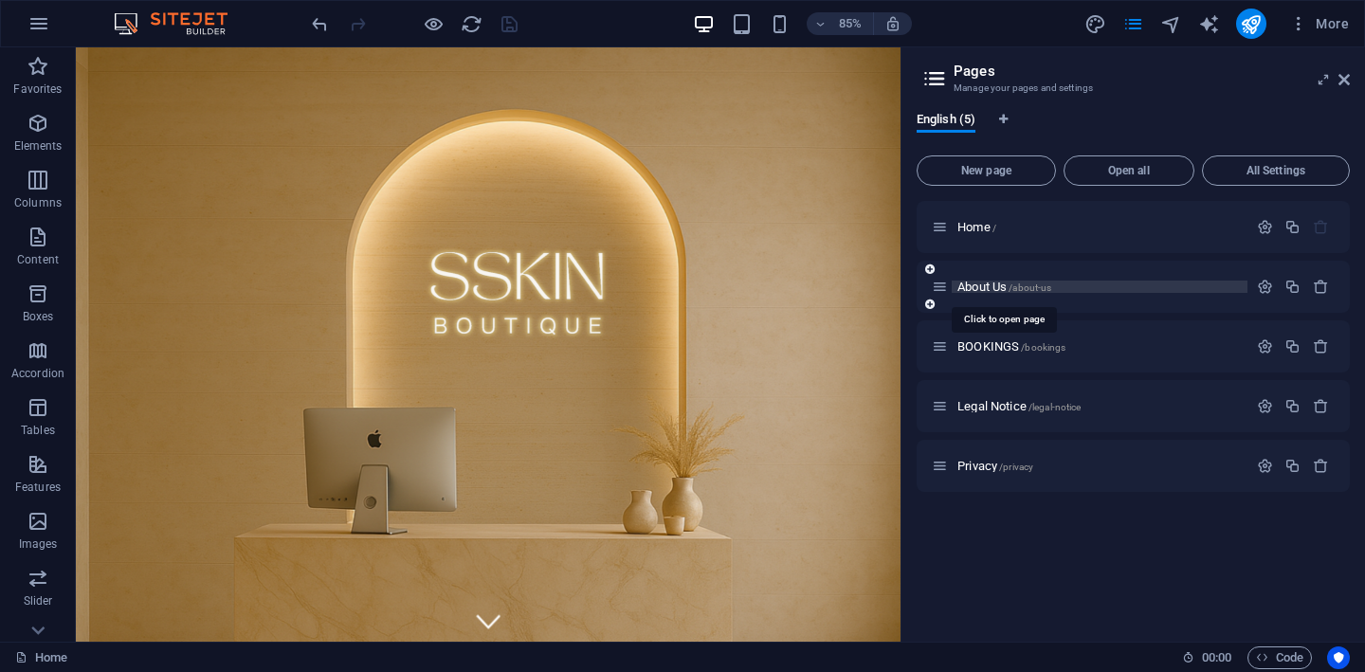
click at [968, 284] on span "About Us /about-us" at bounding box center [1004, 287] width 94 height 14
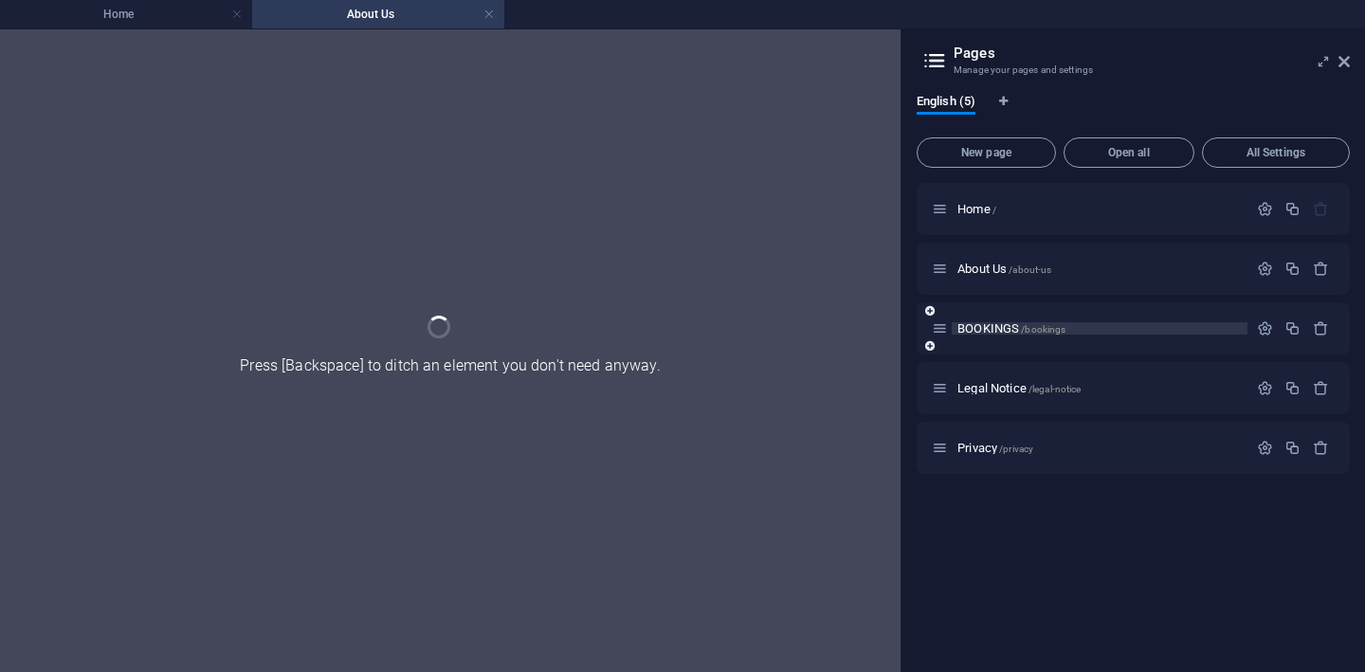
click at [992, 324] on span "BOOKINGS /bookings" at bounding box center [1011, 328] width 108 height 14
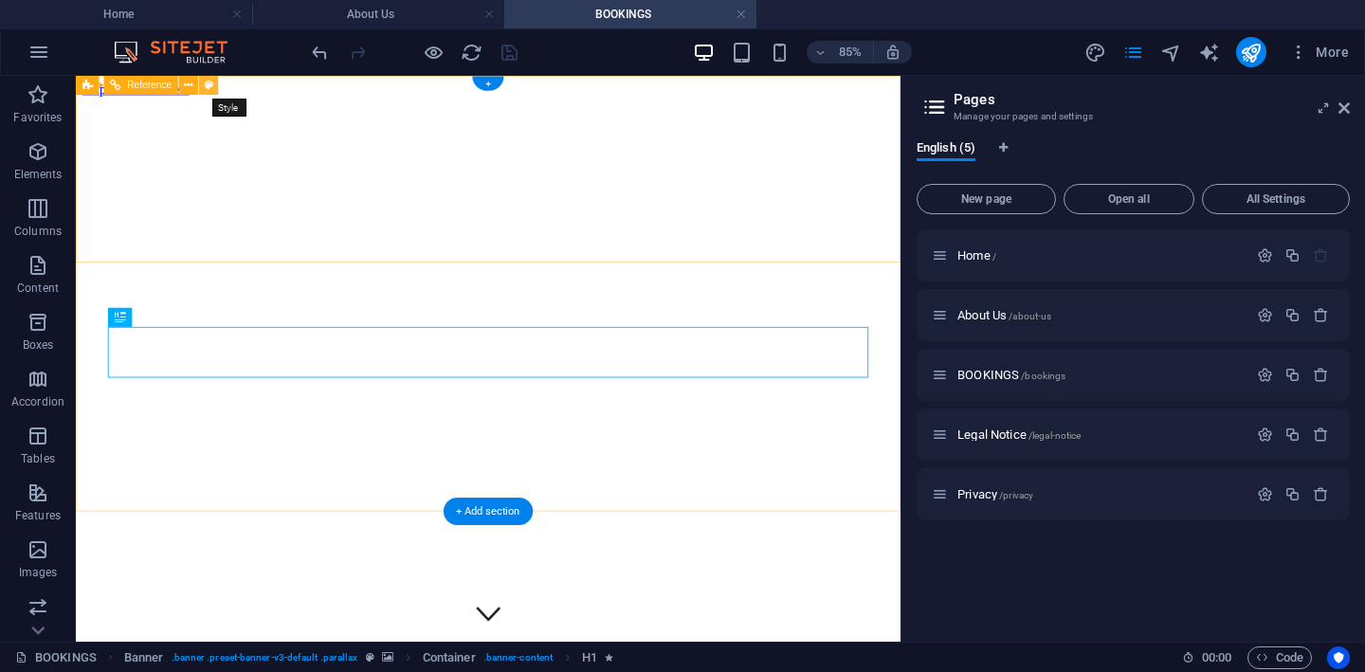
click at [210, 86] on icon at bounding box center [209, 85] width 9 height 17
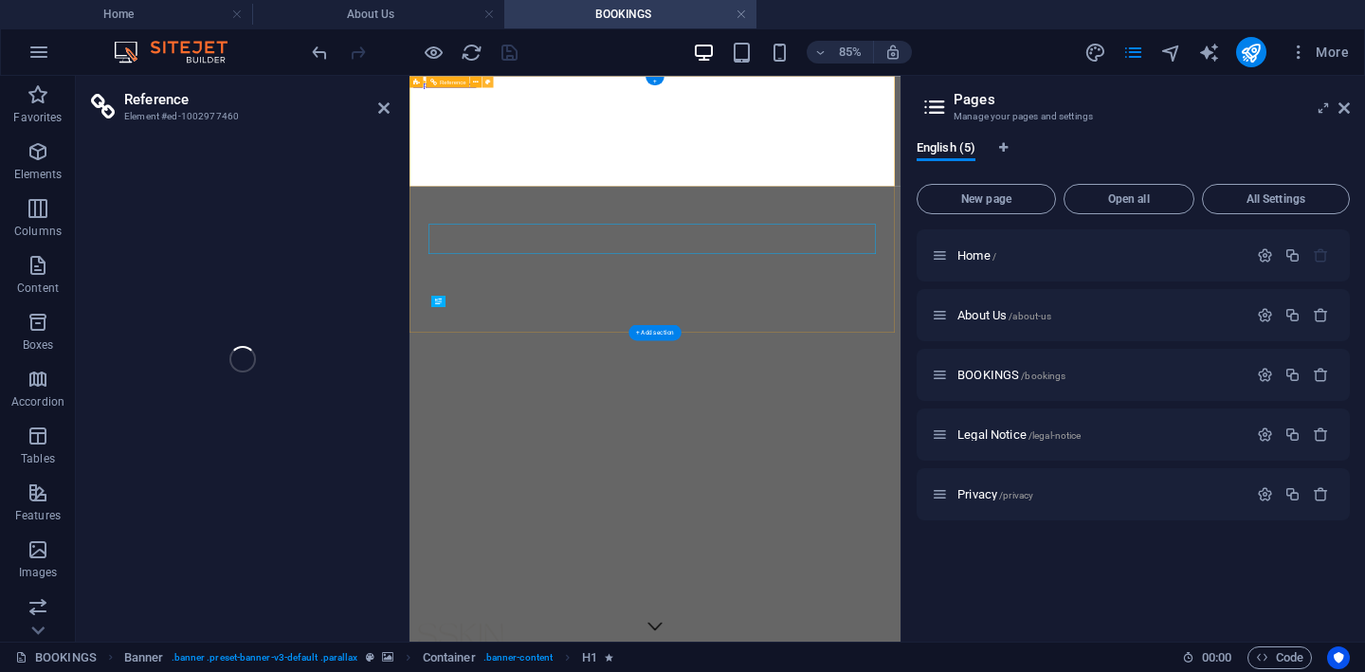
select select "rem"
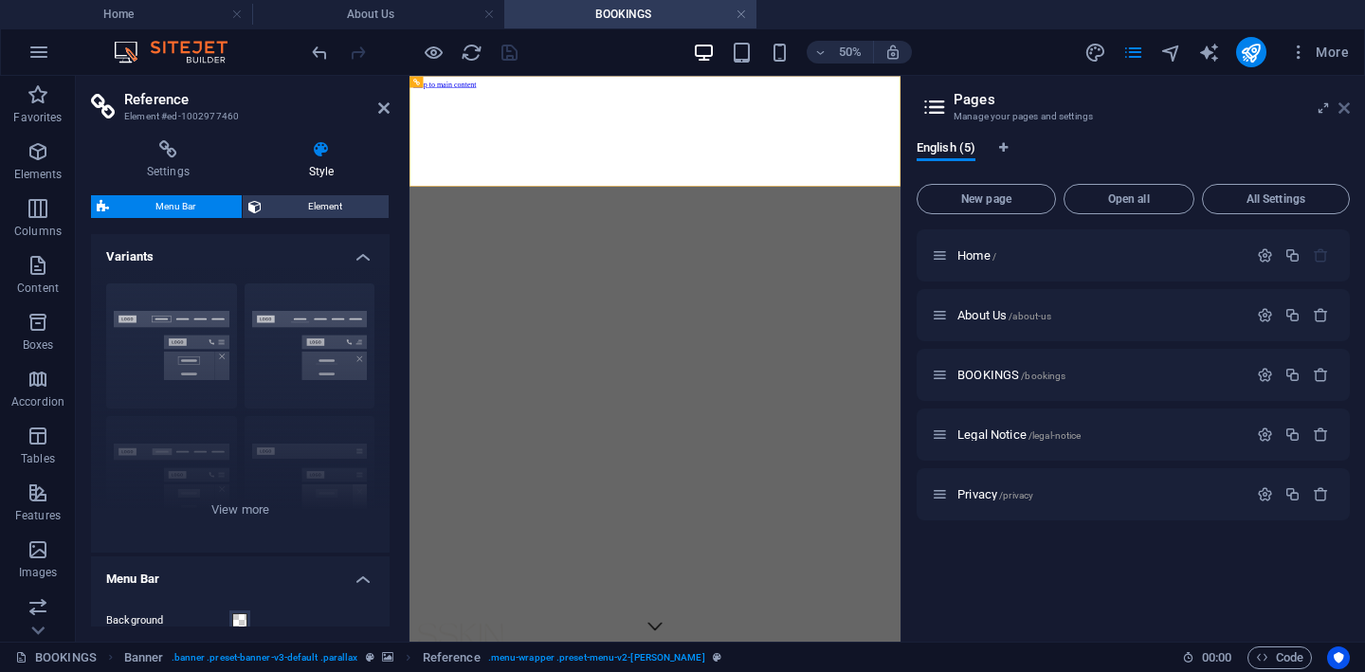
click at [1349, 106] on icon at bounding box center [1344, 107] width 11 height 15
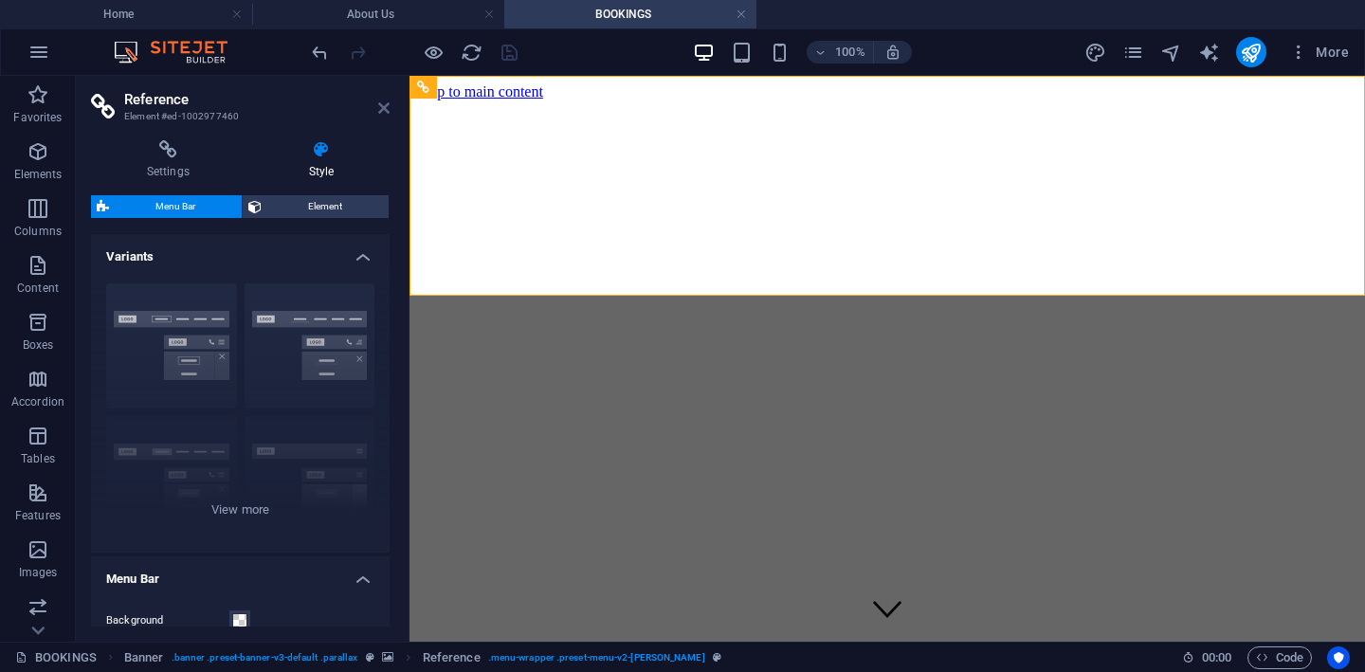
click at [387, 105] on icon at bounding box center [383, 107] width 11 height 15
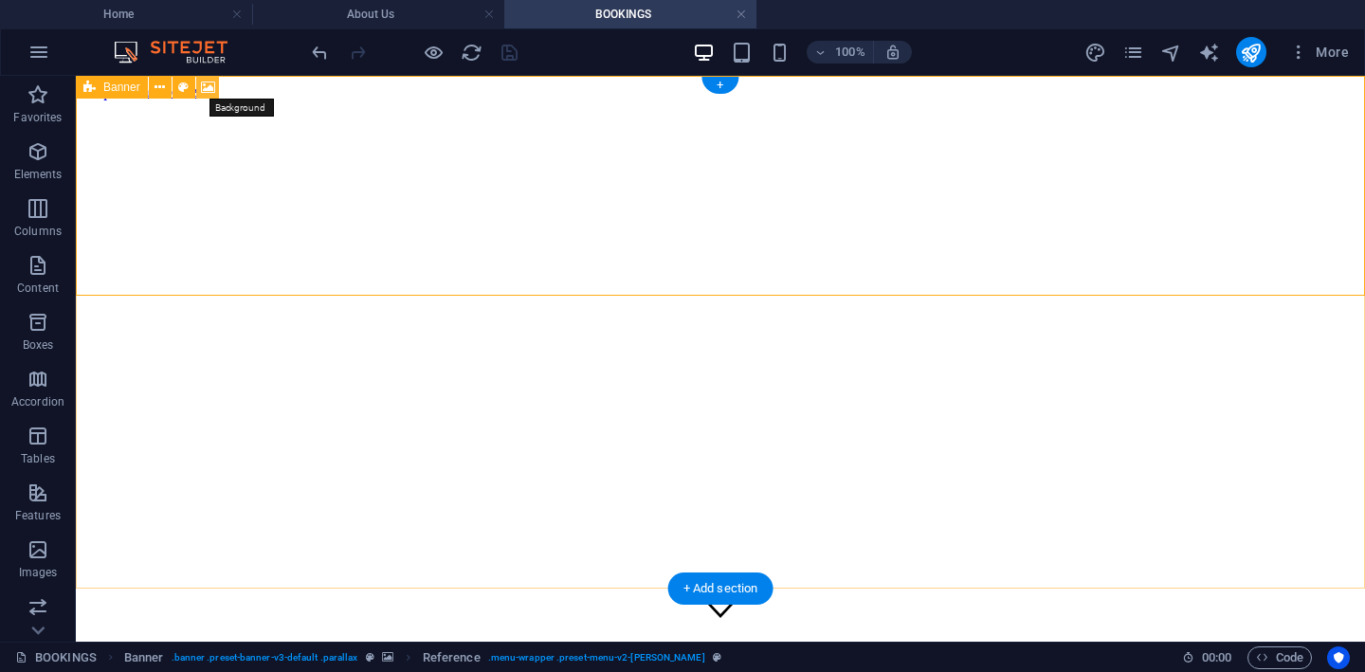
click at [204, 87] on icon at bounding box center [208, 88] width 14 height 20
select select "%"
select select "px"
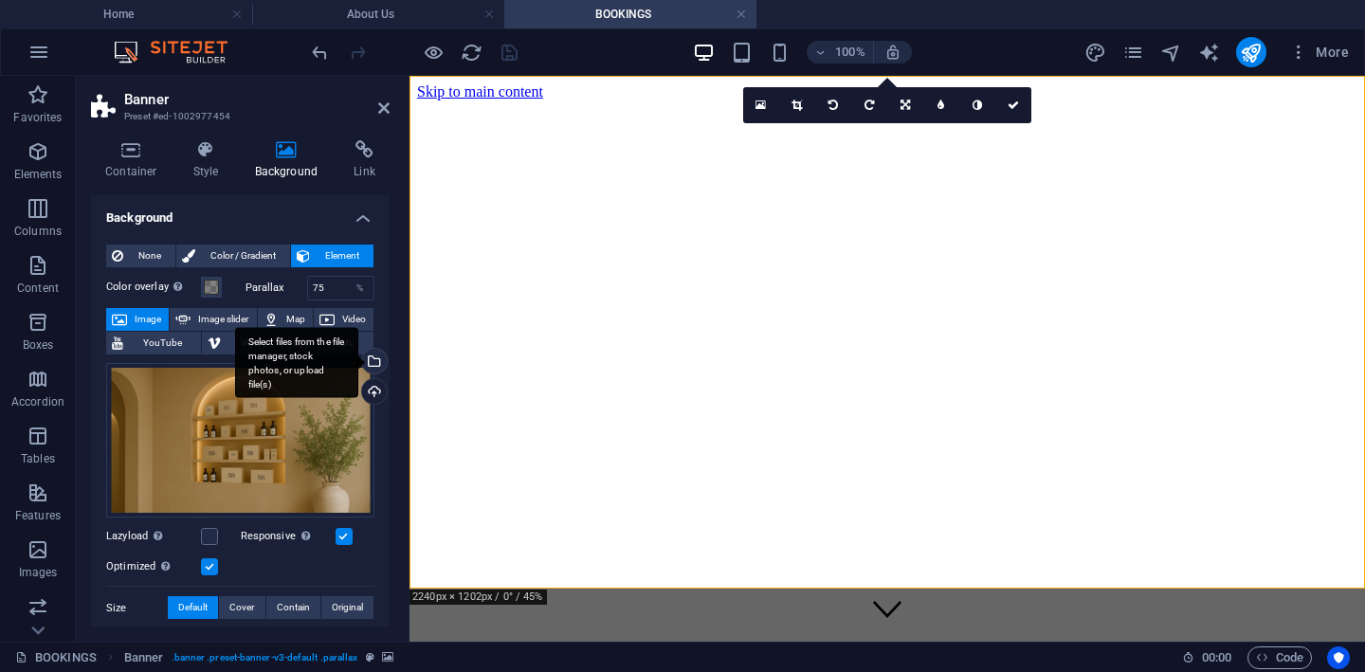
click at [372, 357] on div "Select files from the file manager, stock photos, or upload file(s)" at bounding box center [372, 363] width 28 height 28
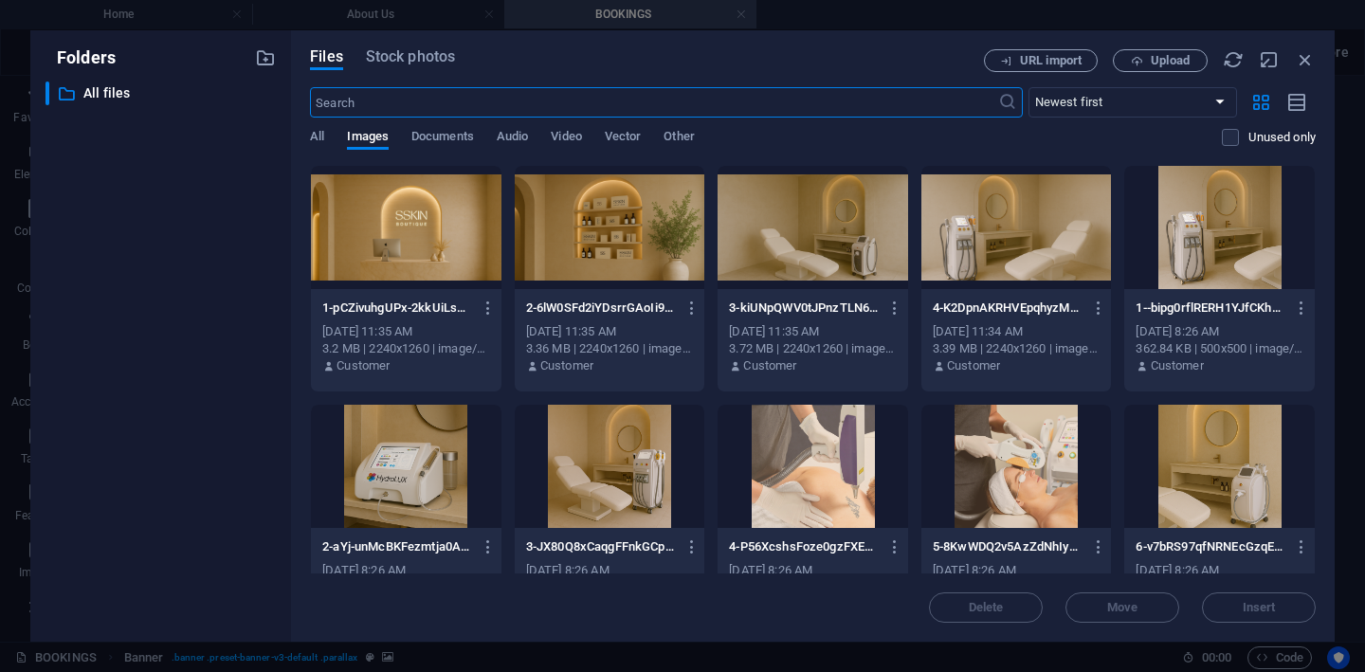
click at [644, 247] on div at bounding box center [610, 227] width 191 height 123
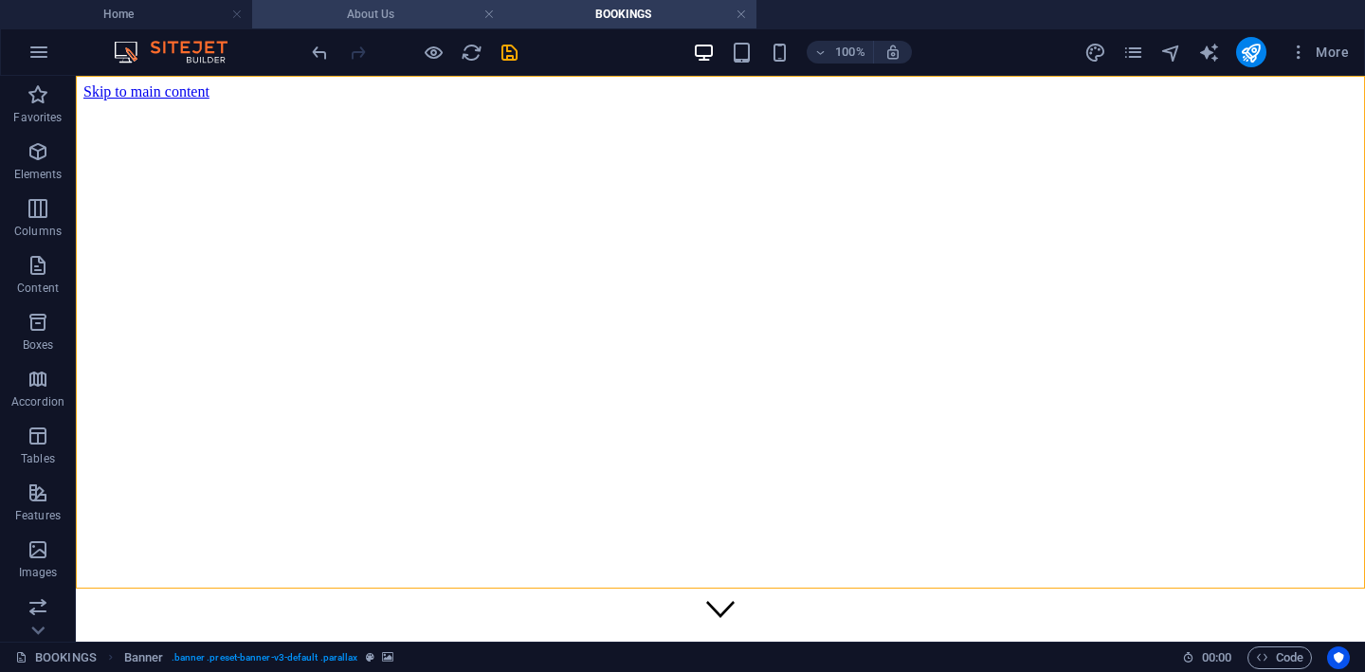
click at [347, 18] on h4 "About Us" at bounding box center [378, 14] width 252 height 21
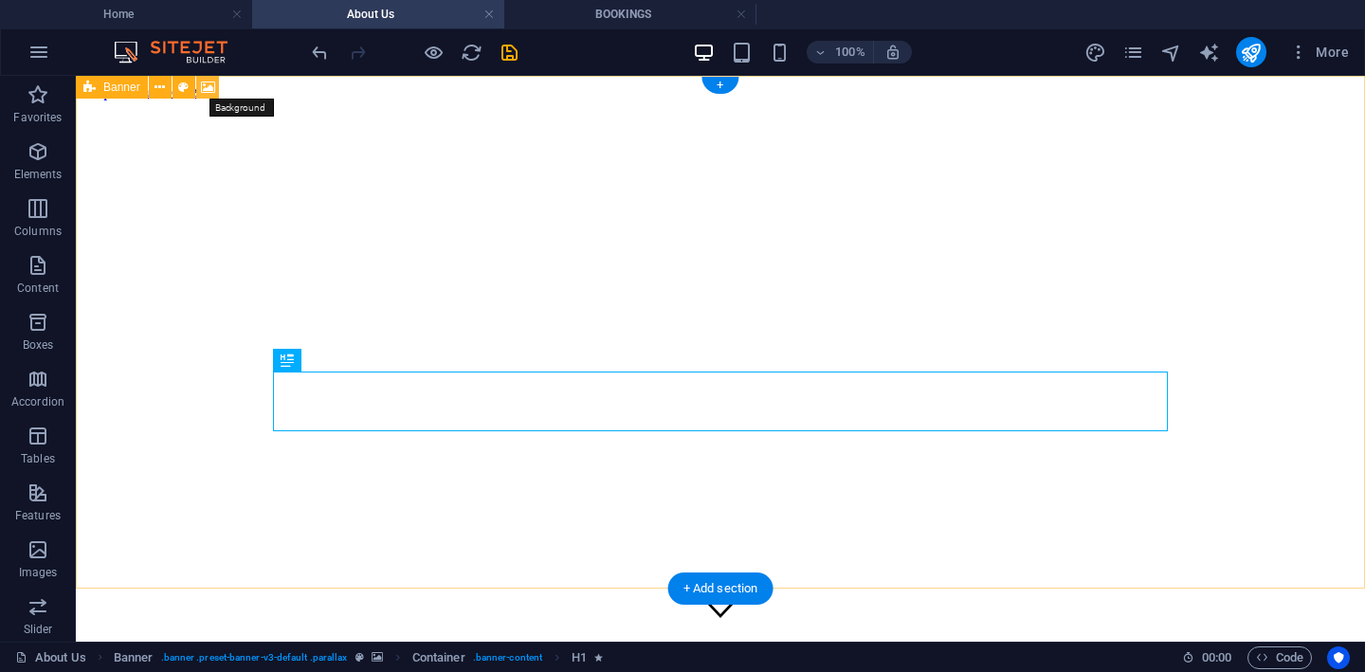
click at [205, 85] on icon at bounding box center [208, 88] width 14 height 20
select select "%"
select select "px"
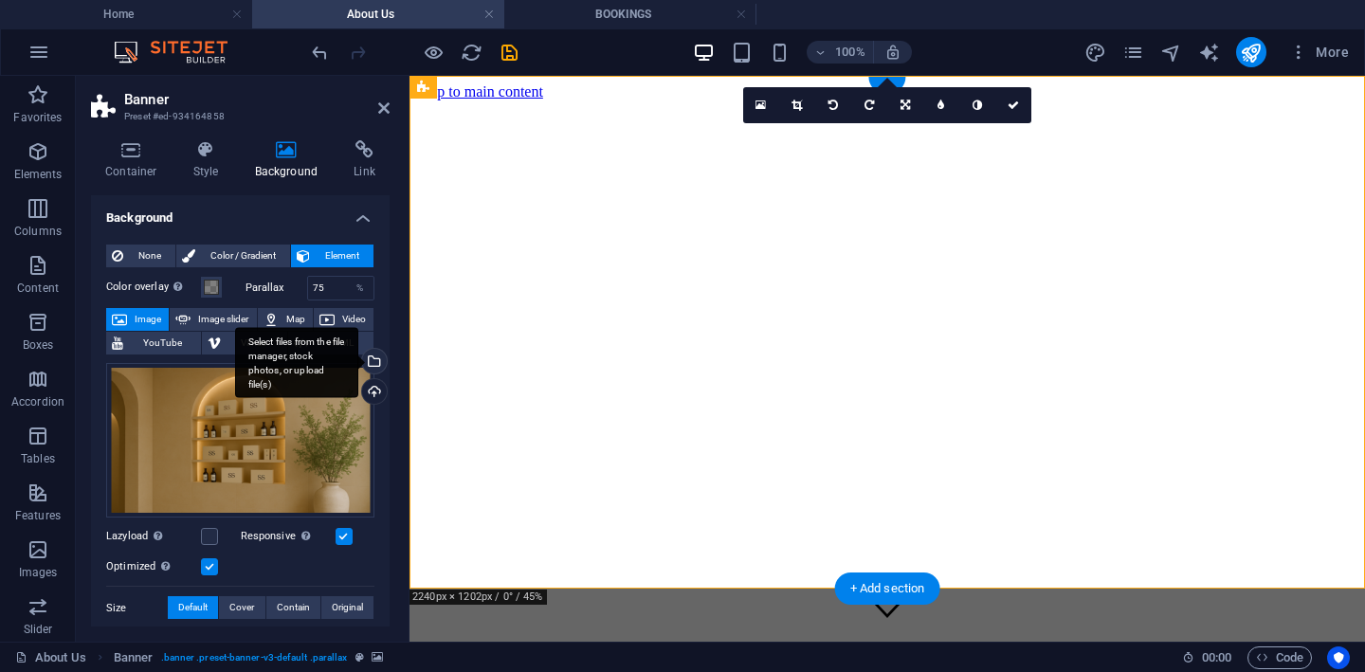
click at [377, 361] on div "Select files from the file manager, stock photos, or upload file(s)" at bounding box center [372, 363] width 28 height 28
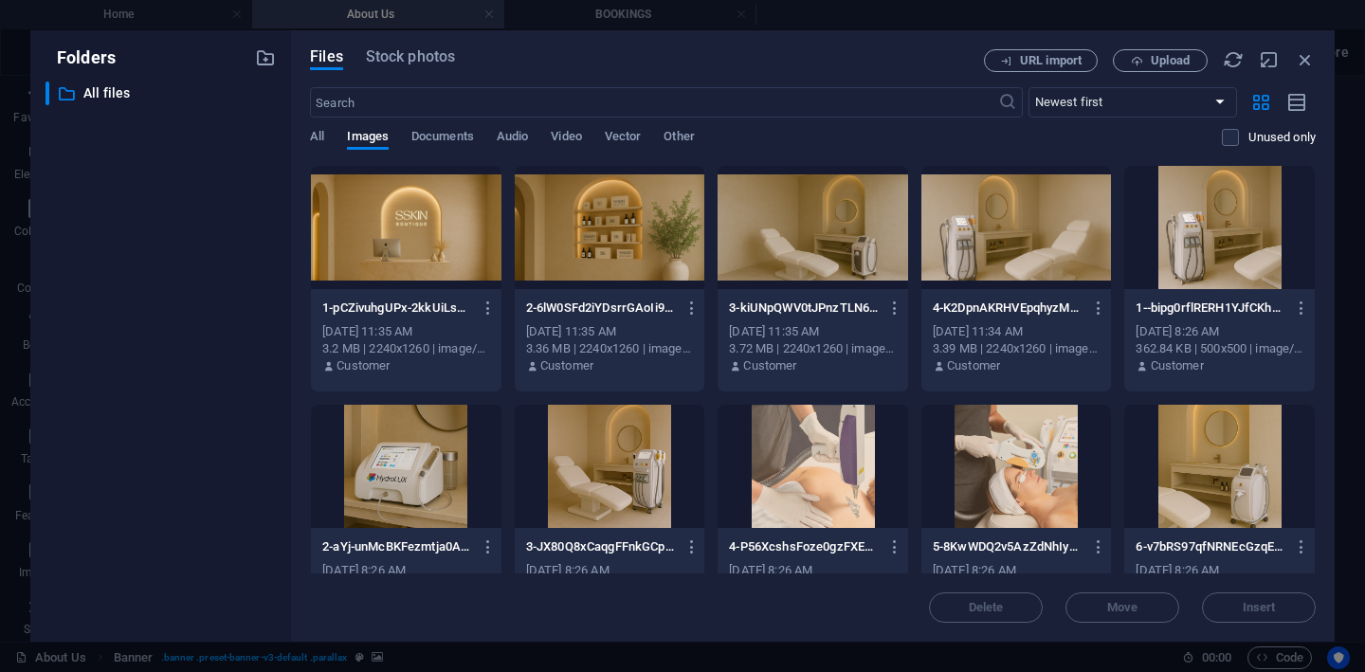
click at [614, 251] on div at bounding box center [610, 227] width 191 height 123
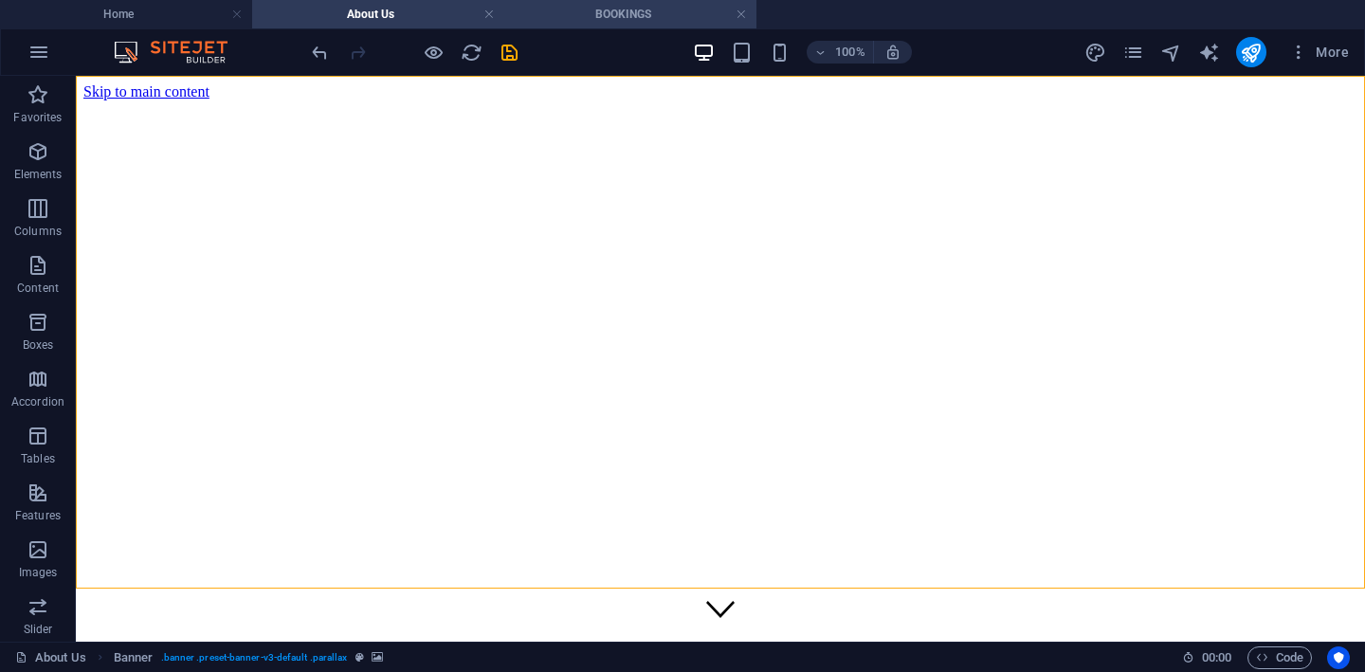
click at [625, 13] on h4 "BOOKINGS" at bounding box center [630, 14] width 252 height 21
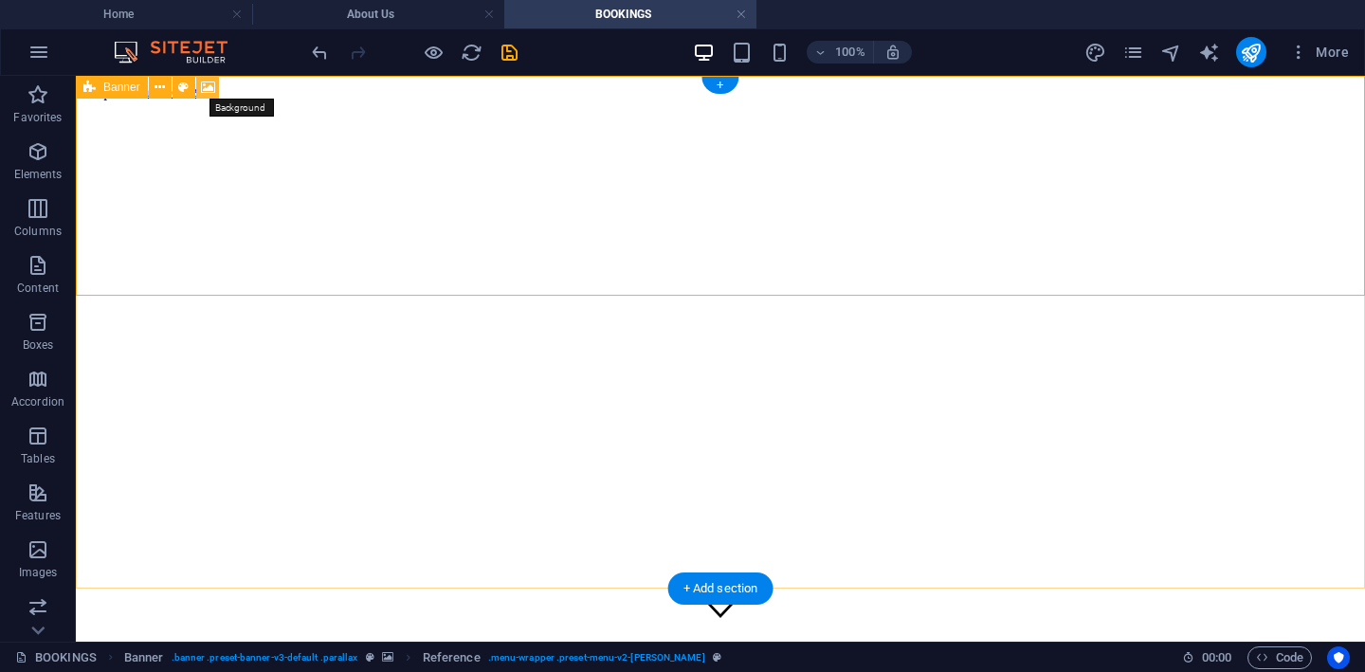
click at [206, 85] on icon at bounding box center [208, 88] width 14 height 20
select select "%"
select select "px"
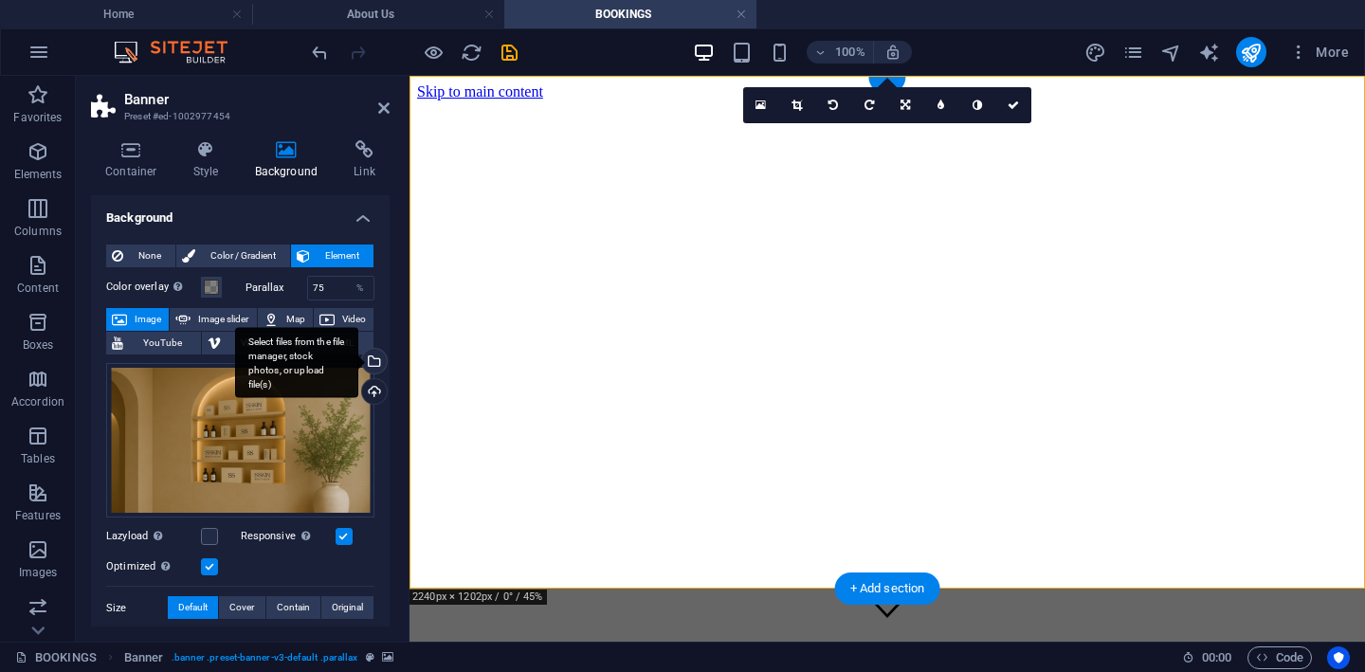
click at [369, 355] on div "Select files from the file manager, stock photos, or upload file(s)" at bounding box center [372, 363] width 28 height 28
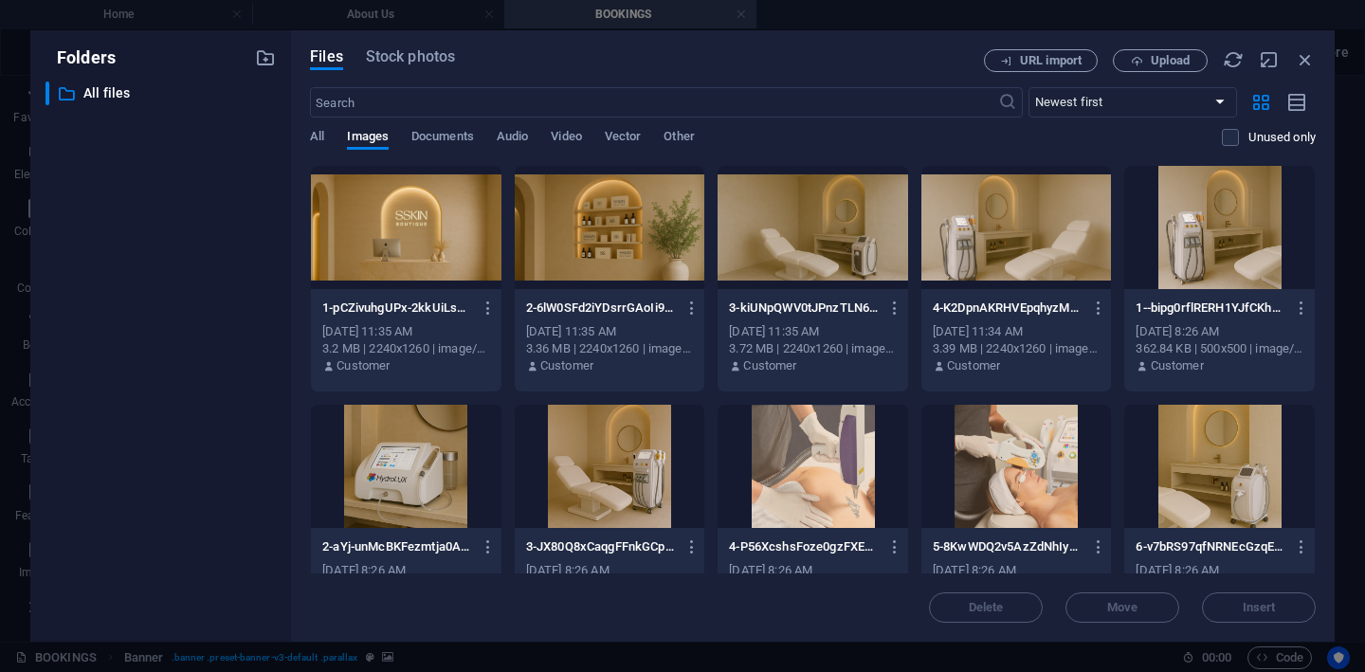
click at [781, 232] on div at bounding box center [813, 227] width 191 height 123
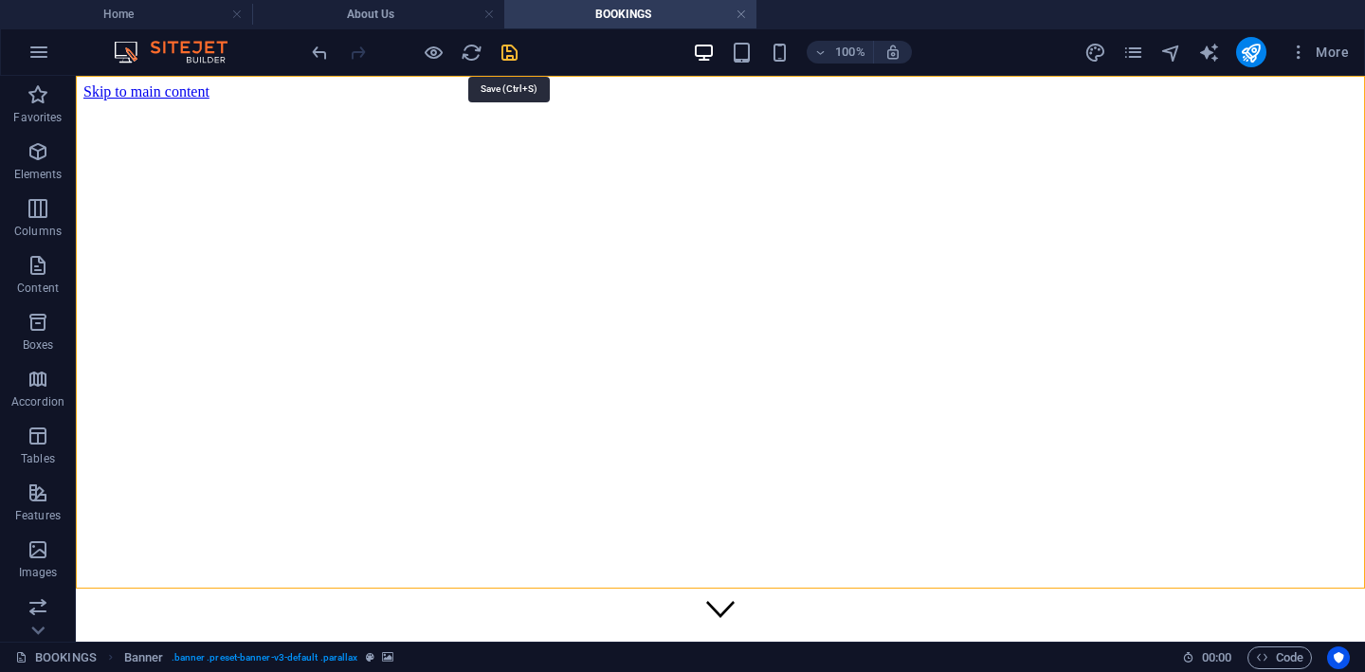
click at [510, 53] on icon "save" at bounding box center [510, 53] width 22 height 22
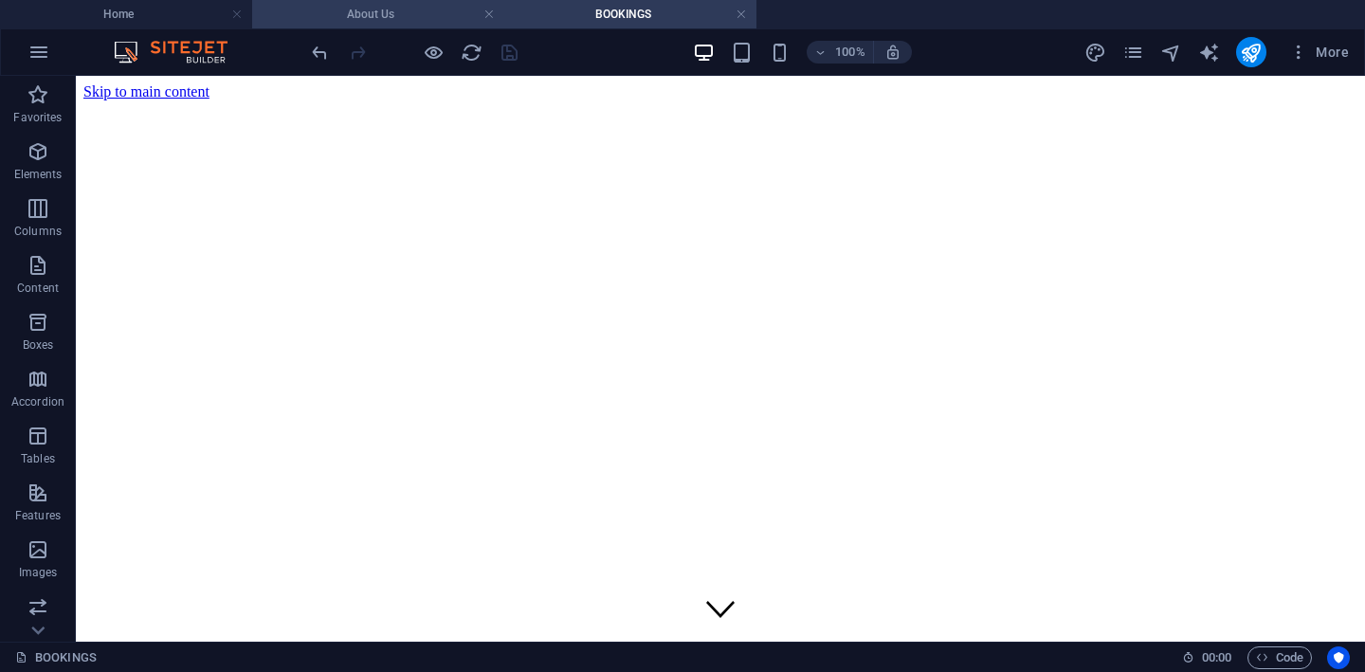
click at [402, 17] on h4 "About Us" at bounding box center [378, 14] width 252 height 21
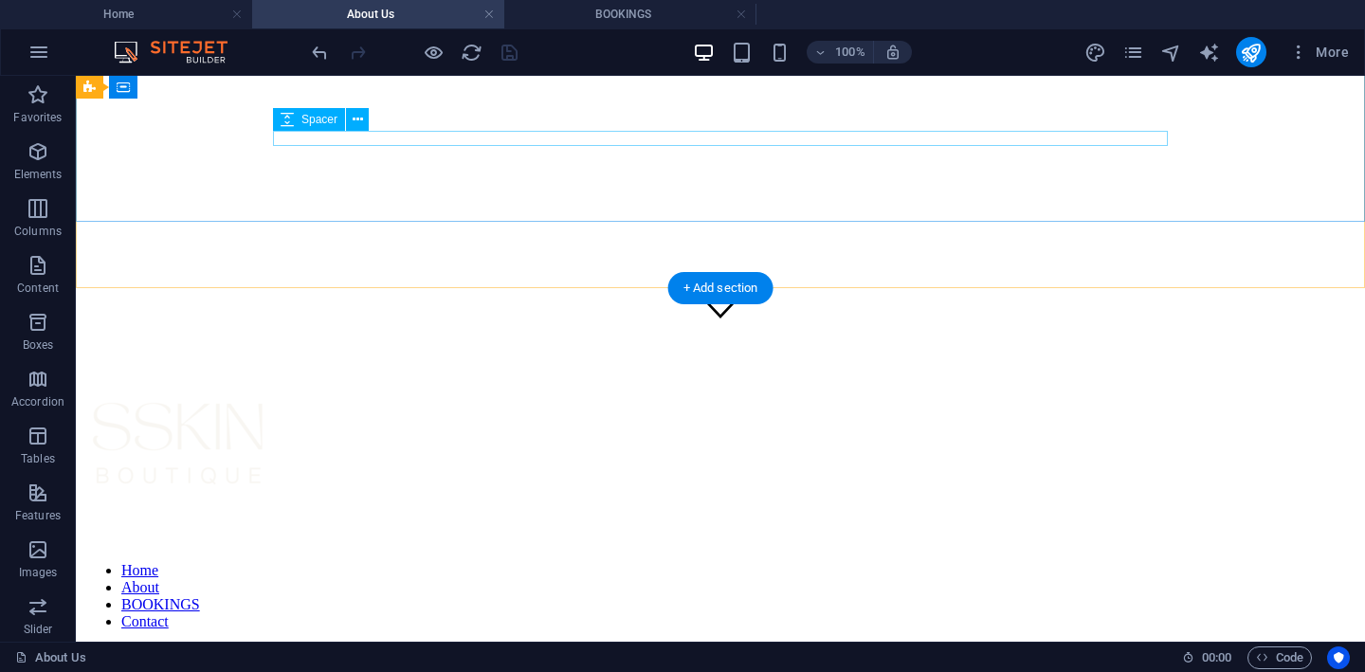
scroll to position [301, 0]
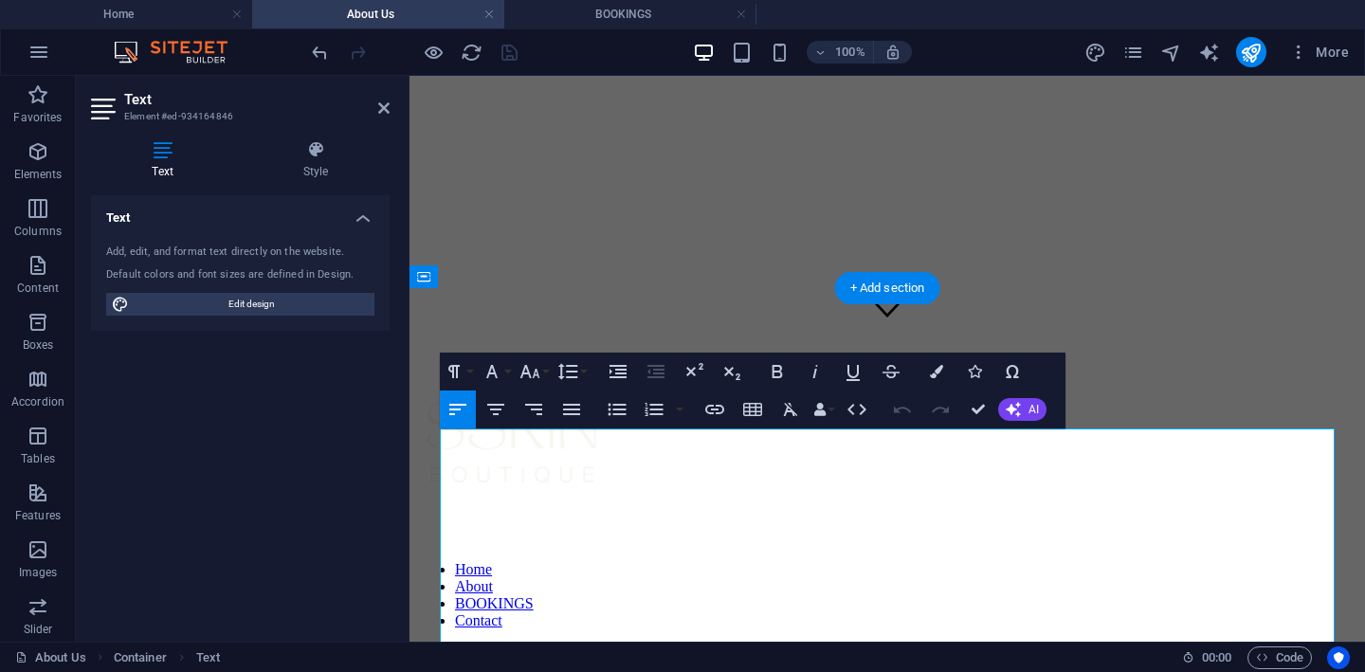
drag, startPoint x: 442, startPoint y: 508, endPoint x: 437, endPoint y: 459, distance: 49.5
click at [526, 378] on icon "button" at bounding box center [530, 371] width 23 height 23
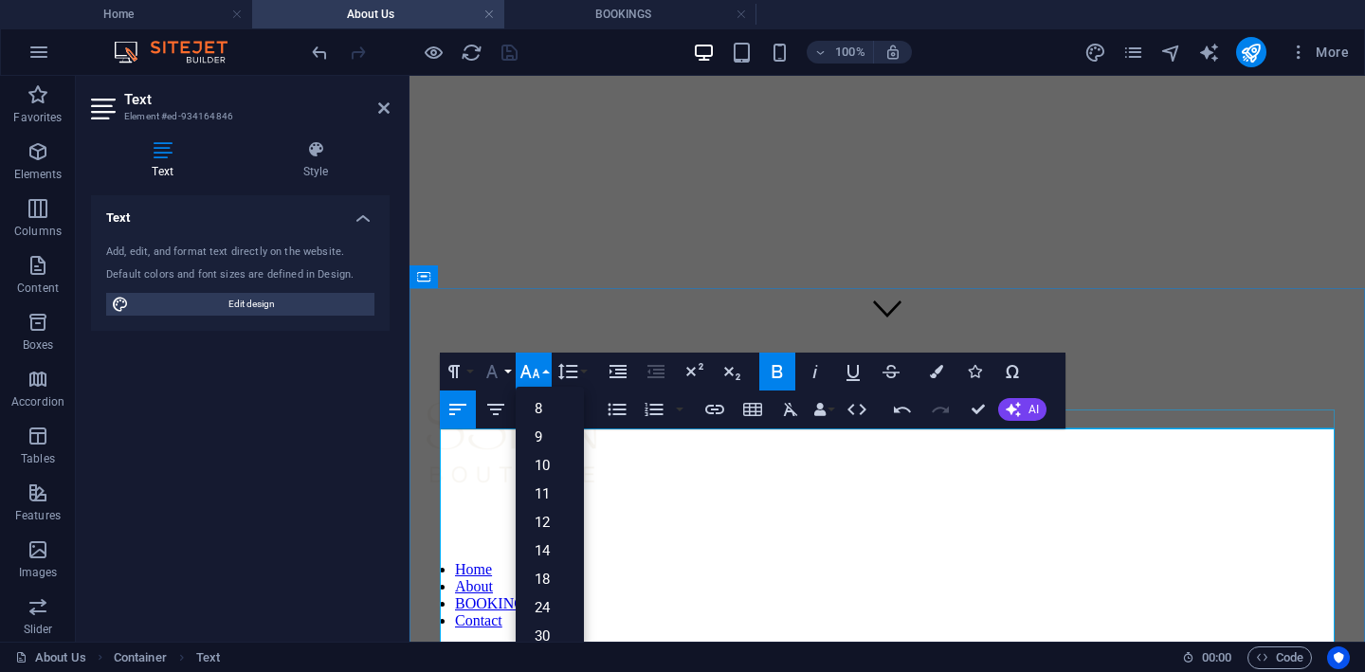
click at [496, 370] on icon "button" at bounding box center [492, 371] width 23 height 23
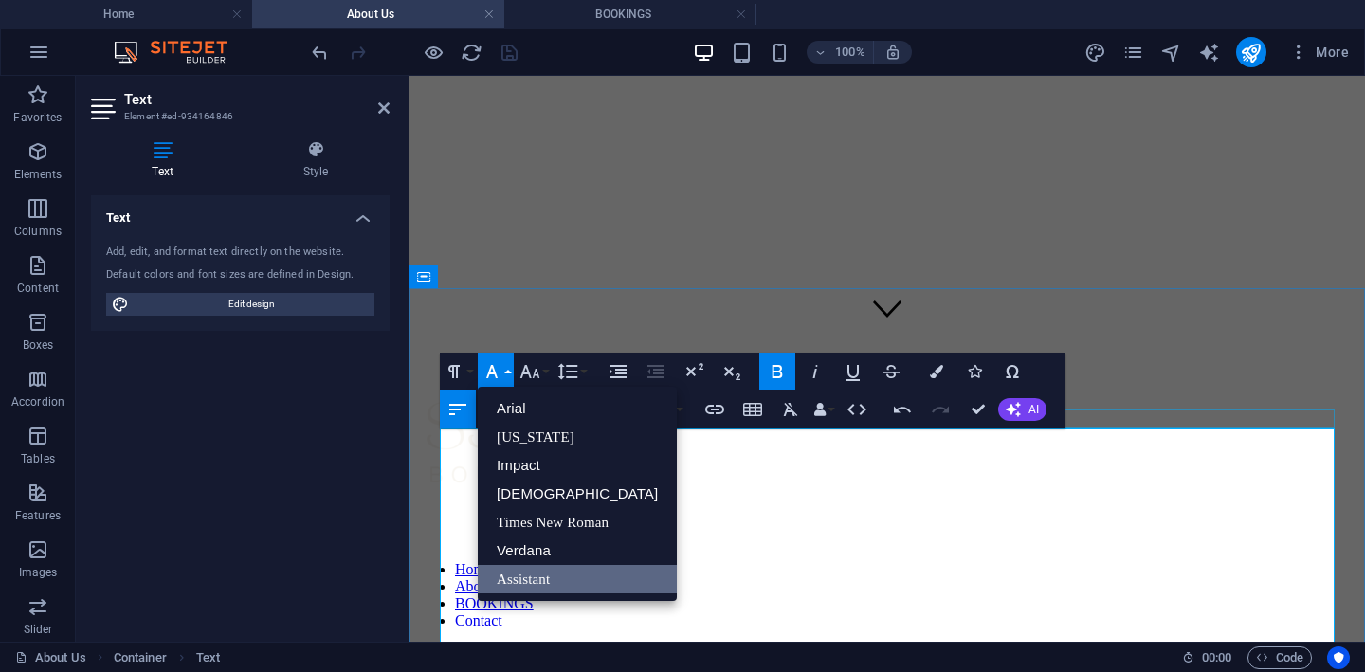
scroll to position [0, 0]
click at [455, 368] on icon "button" at bounding box center [454, 371] width 23 height 23
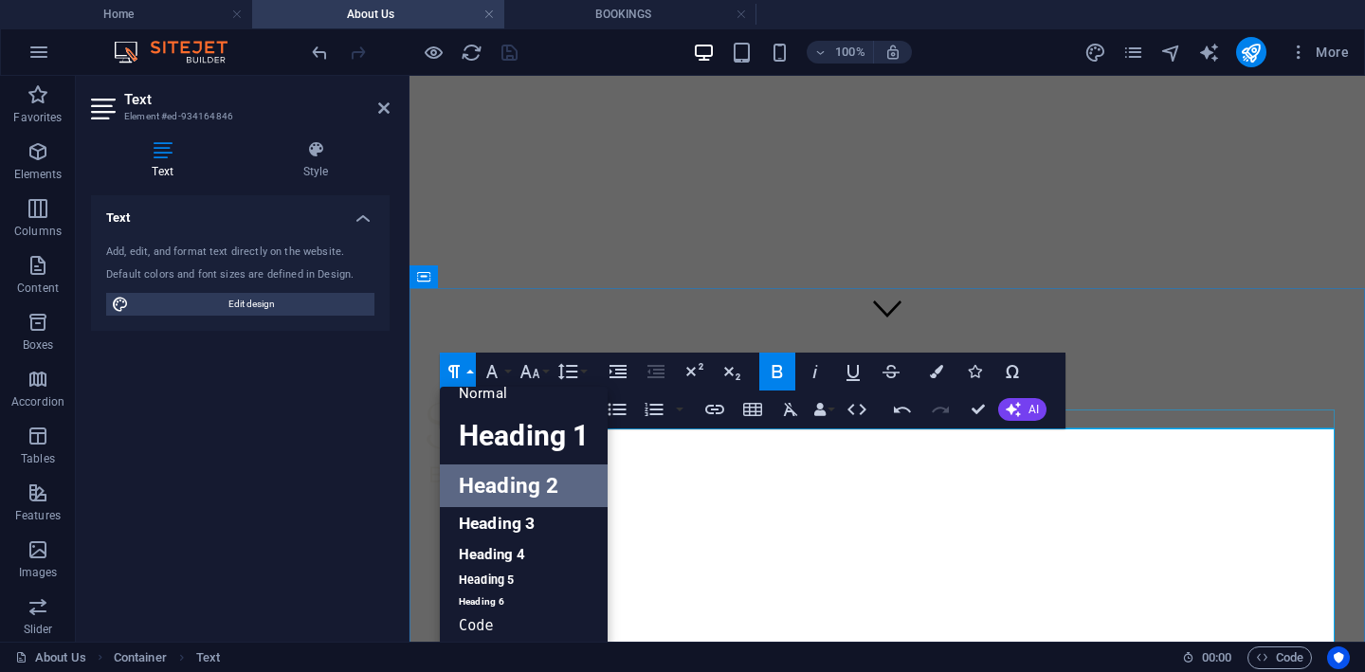
scroll to position [14, 0]
click at [498, 531] on link "Heading 3" at bounding box center [524, 524] width 168 height 33
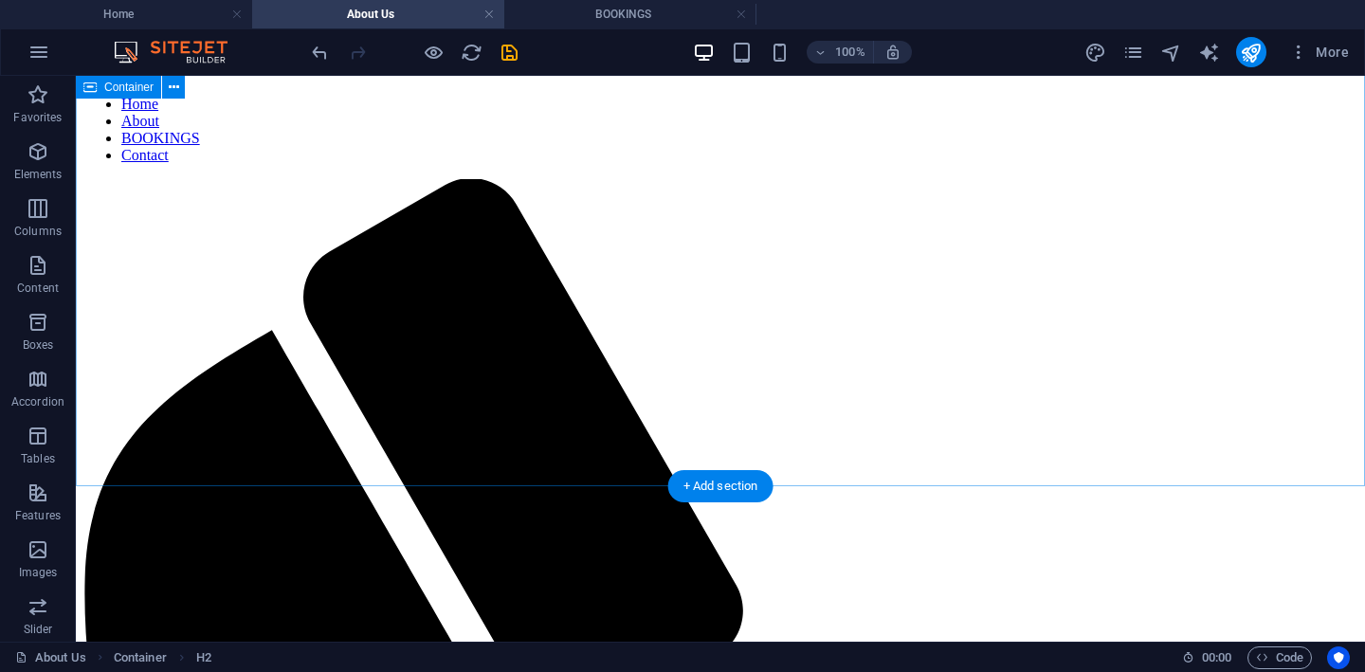
scroll to position [769, 0]
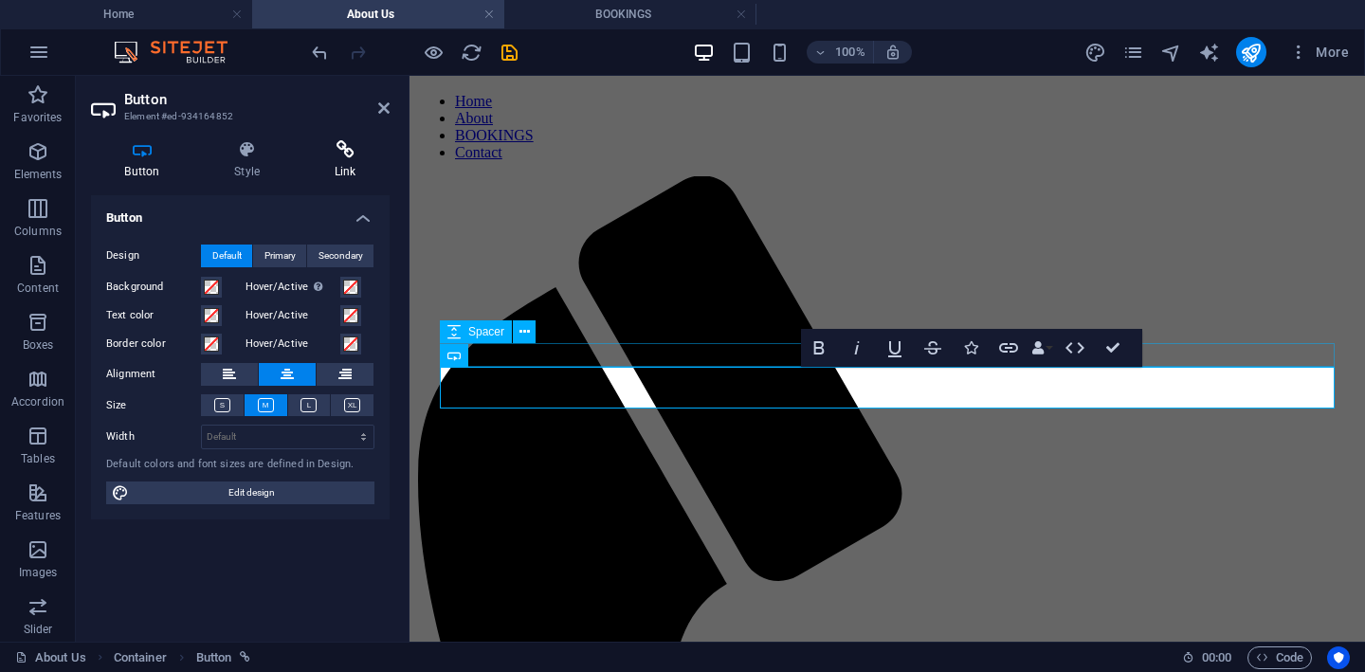
click at [345, 150] on icon at bounding box center [345, 149] width 89 height 19
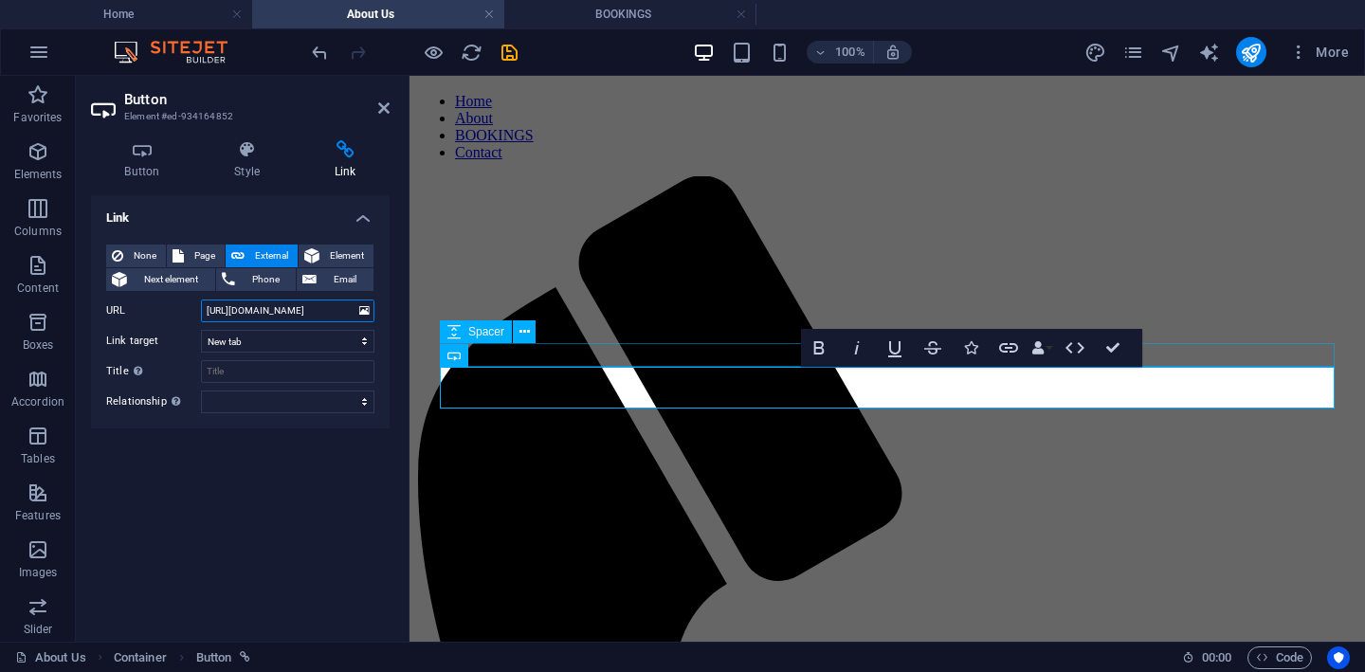
click at [277, 315] on input "[URL][DOMAIN_NAME]" at bounding box center [287, 311] width 173 height 23
drag, startPoint x: 649, startPoint y: 388, endPoint x: 410, endPoint y: 323, distance: 248.4
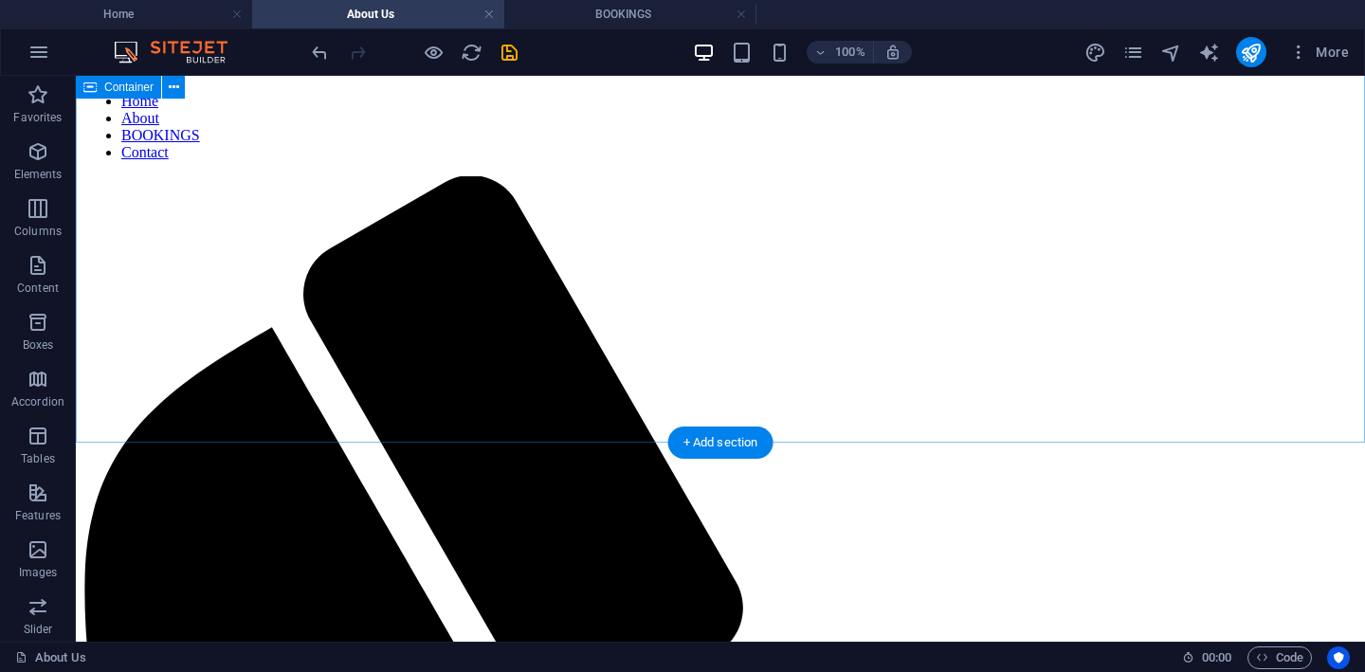
click at [318, 61] on icon "undo" at bounding box center [320, 53] width 22 height 22
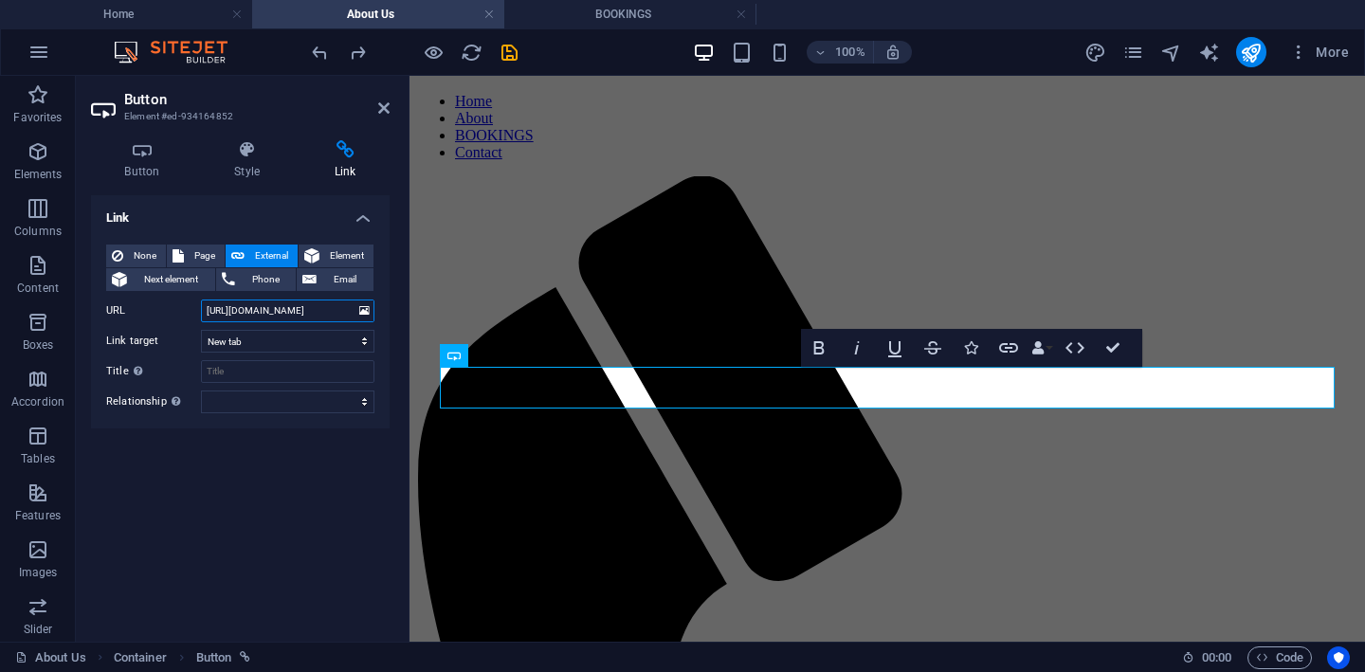
drag, startPoint x: 265, startPoint y: 312, endPoint x: 301, endPoint y: 312, distance: 36.0
click at [301, 312] on input "[URL][DOMAIN_NAME]" at bounding box center [287, 311] width 173 height 23
type input "[URL][DOMAIN_NAME]"
click at [506, 57] on icon "save" at bounding box center [510, 53] width 22 height 22
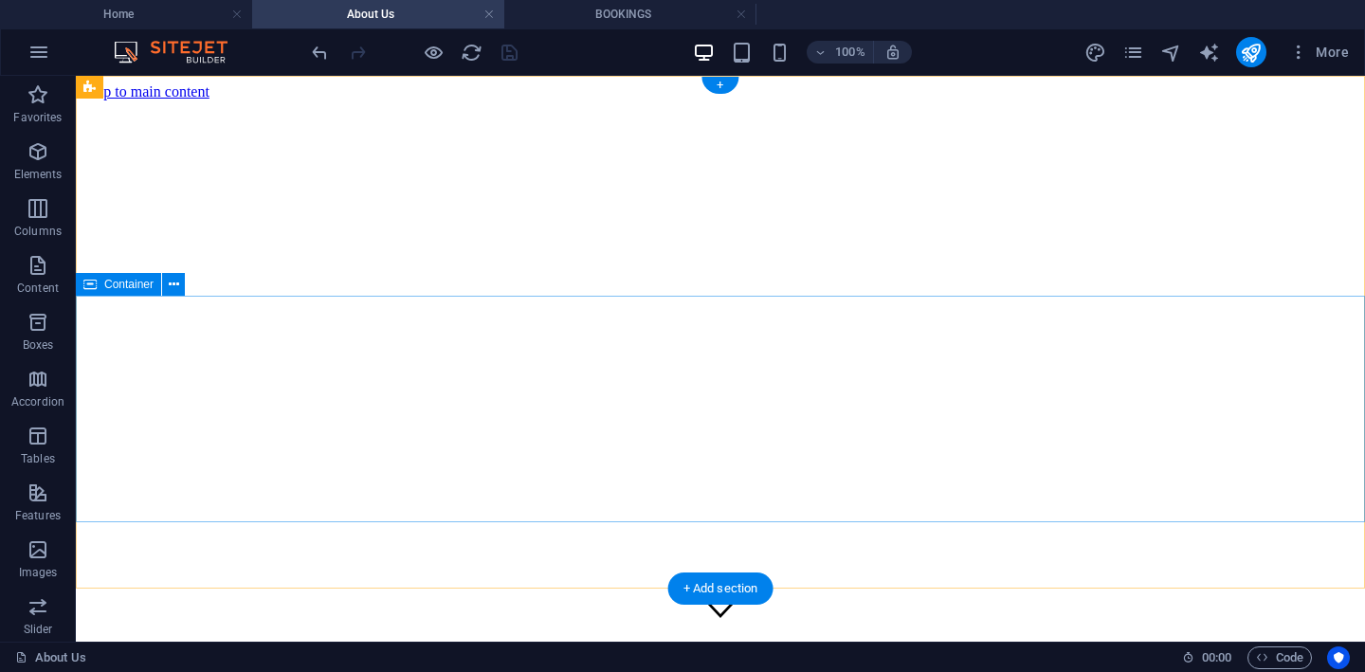
scroll to position [1, 0]
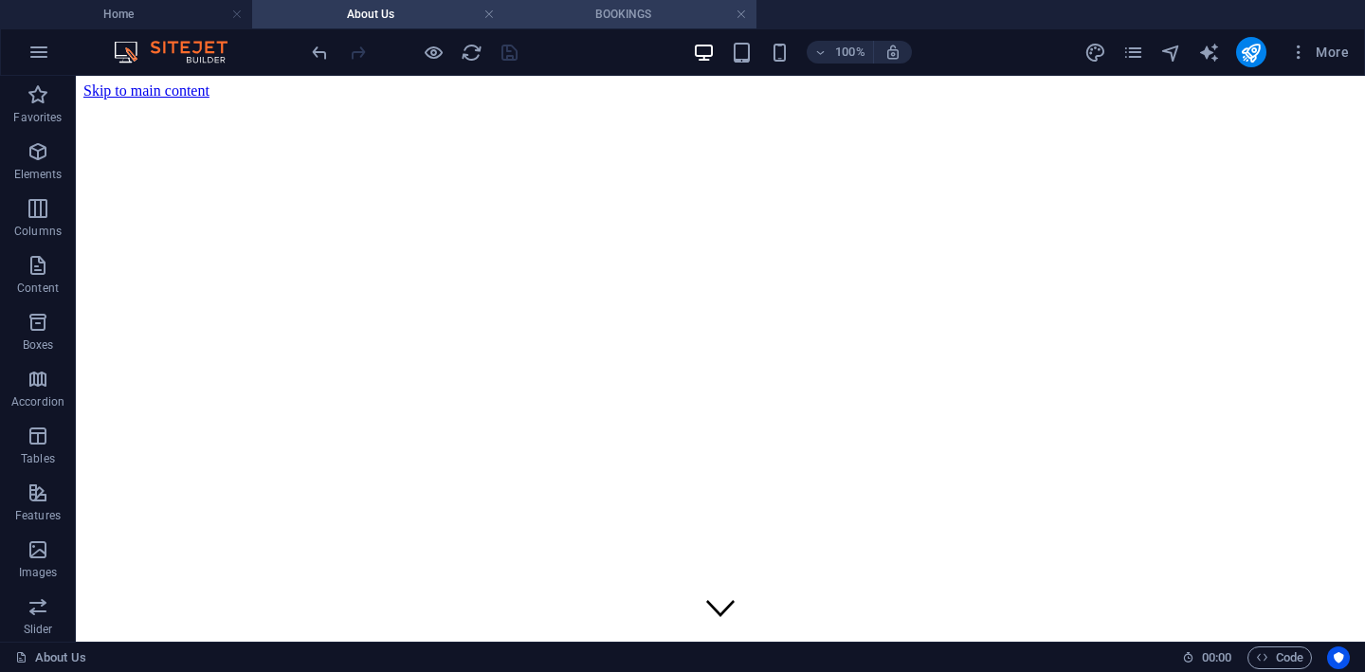
click at [610, 15] on h4 "BOOKINGS" at bounding box center [630, 14] width 252 height 21
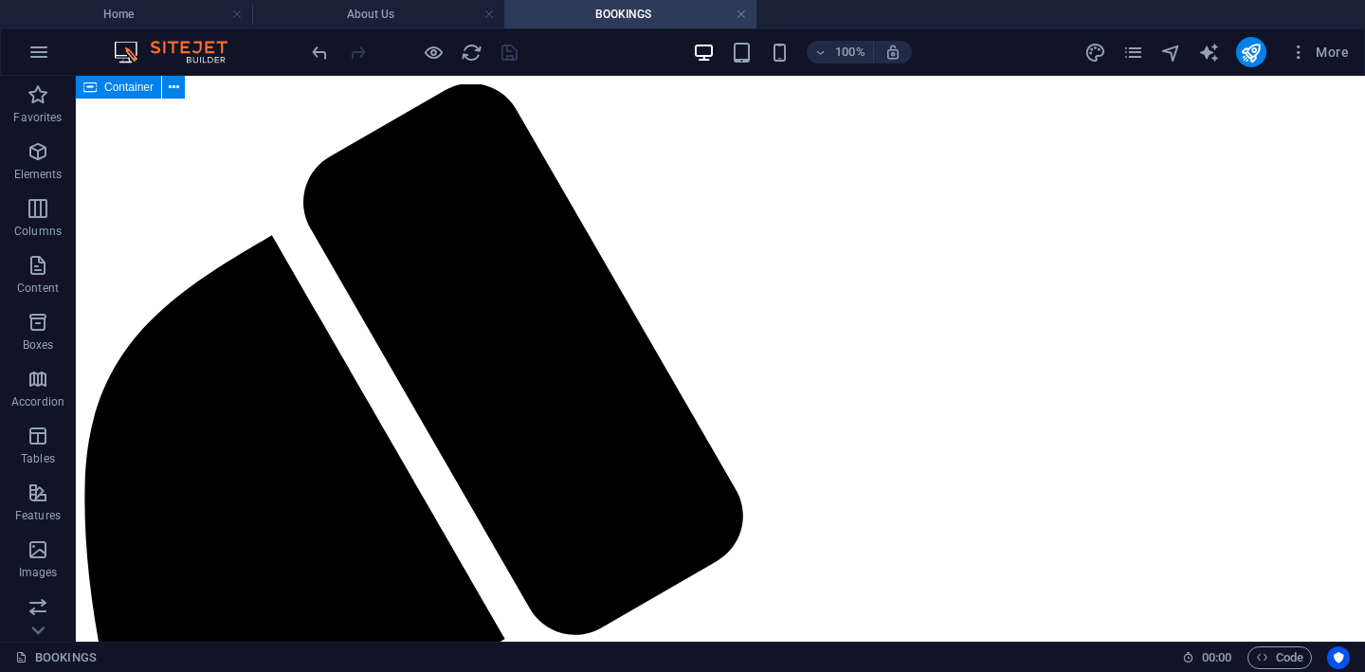
scroll to position [860, 0]
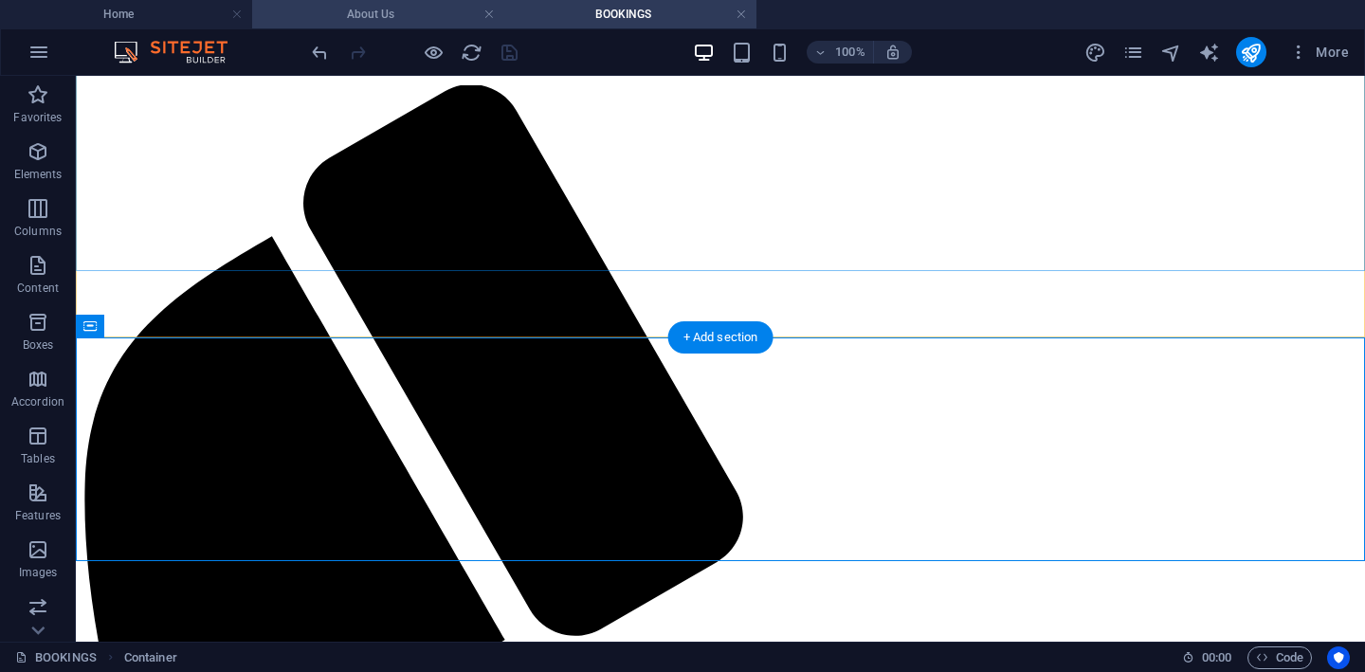
click at [376, 12] on h4 "About Us" at bounding box center [378, 14] width 252 height 21
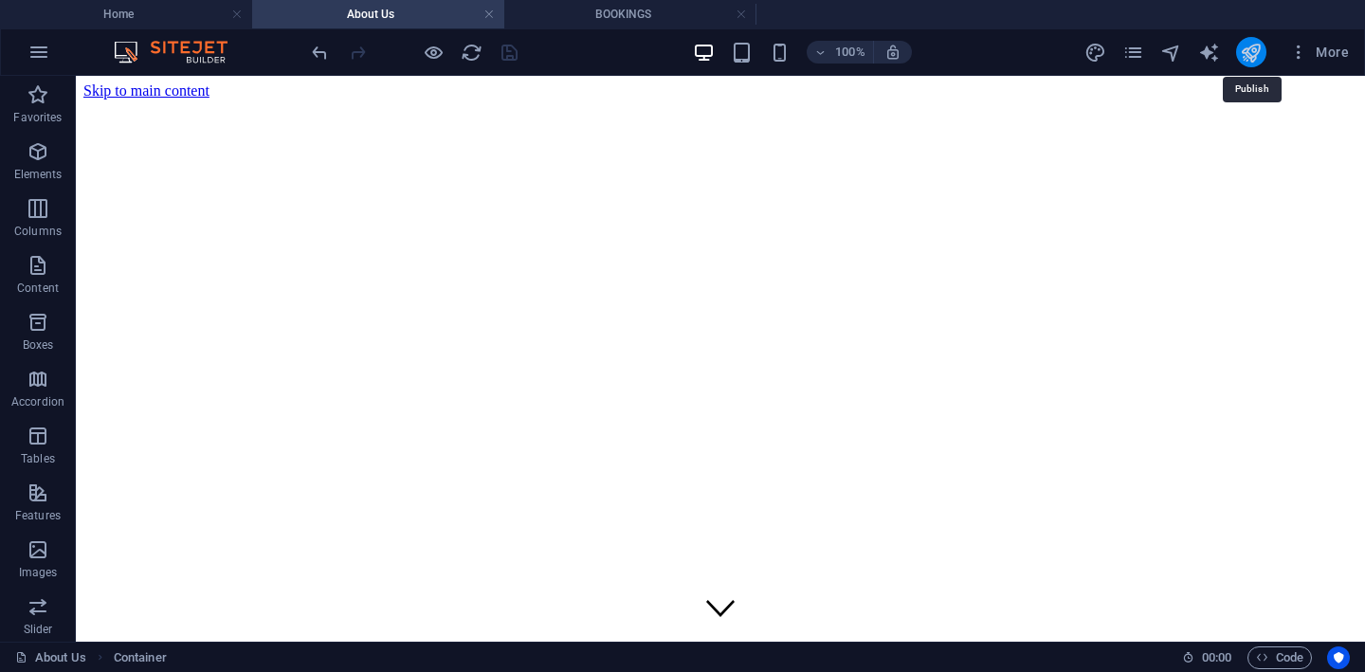
click at [1253, 45] on icon "publish" at bounding box center [1251, 53] width 22 height 22
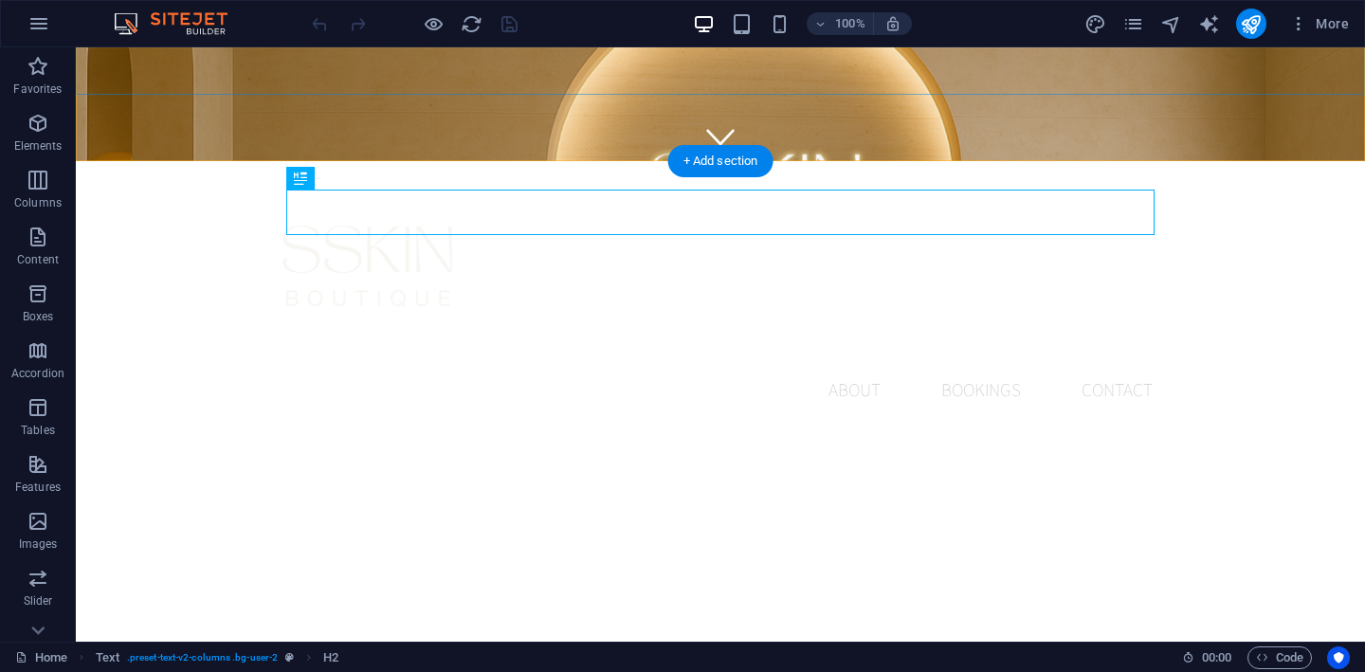
scroll to position [482, 0]
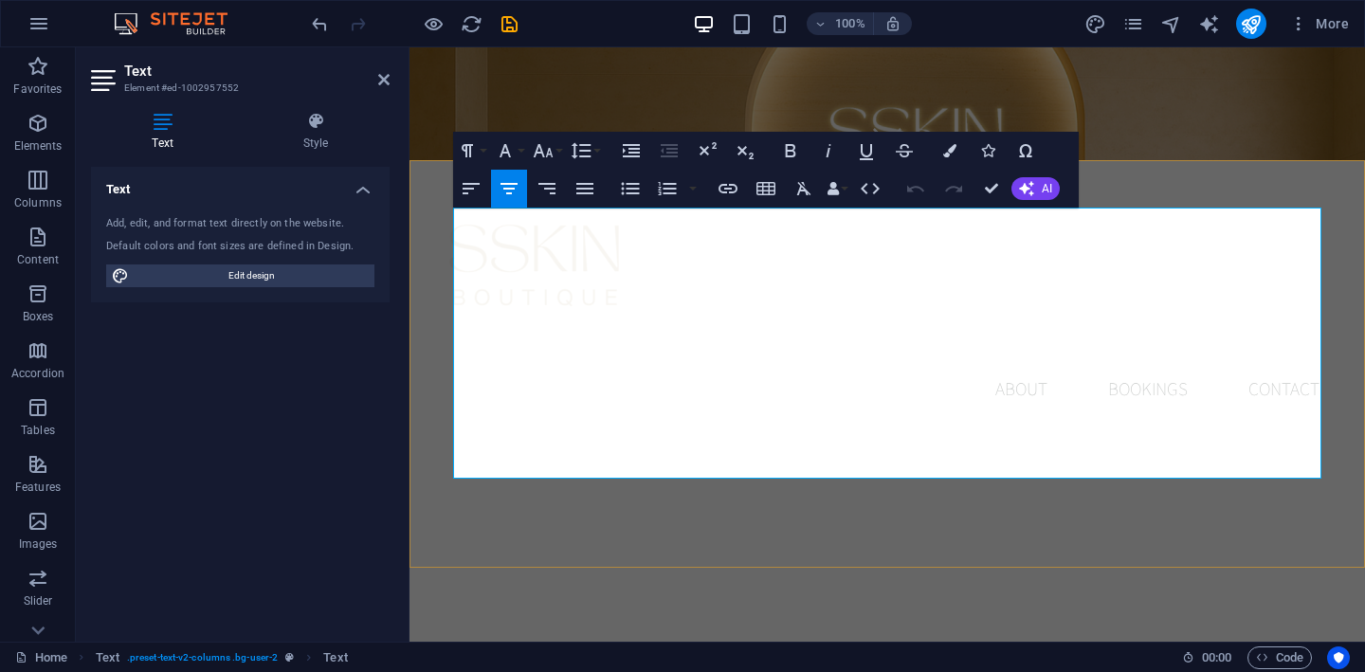
drag, startPoint x: 1206, startPoint y: 224, endPoint x: 571, endPoint y: 223, distance: 635.1
click at [473, 152] on icon "button" at bounding box center [467, 150] width 23 height 23
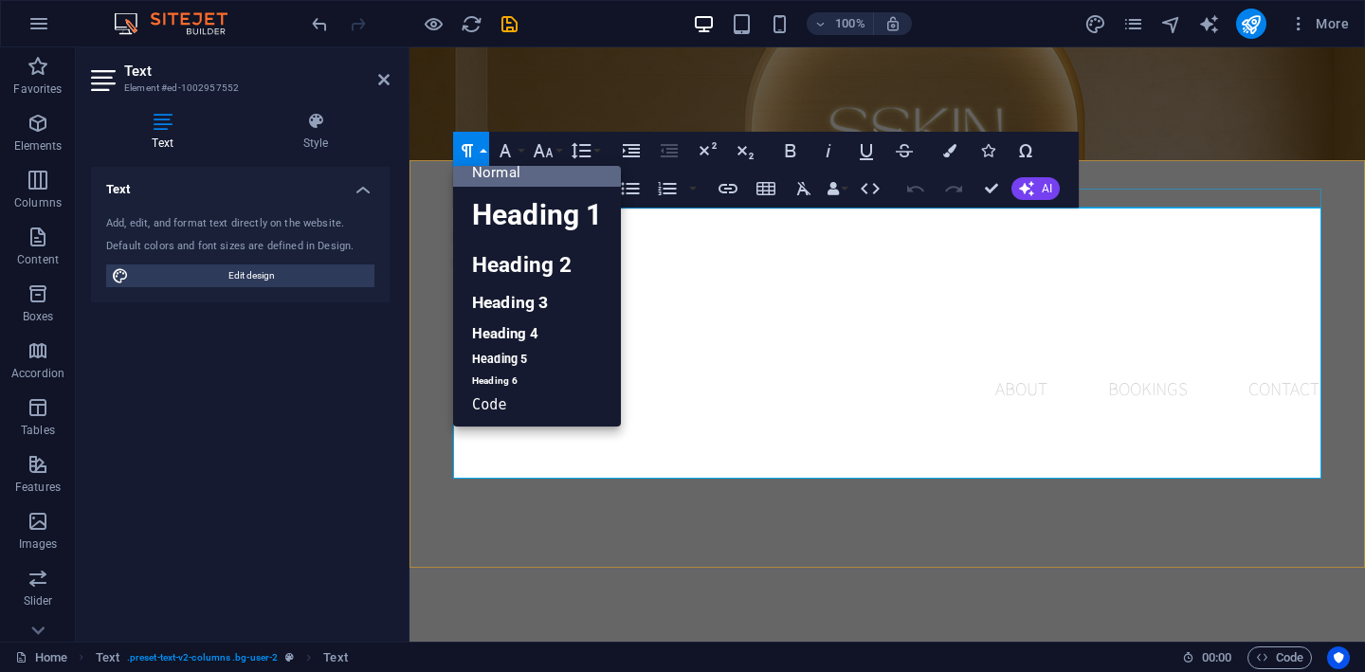
scroll to position [14, 0]
click at [522, 299] on link "Heading 3" at bounding box center [537, 303] width 168 height 33
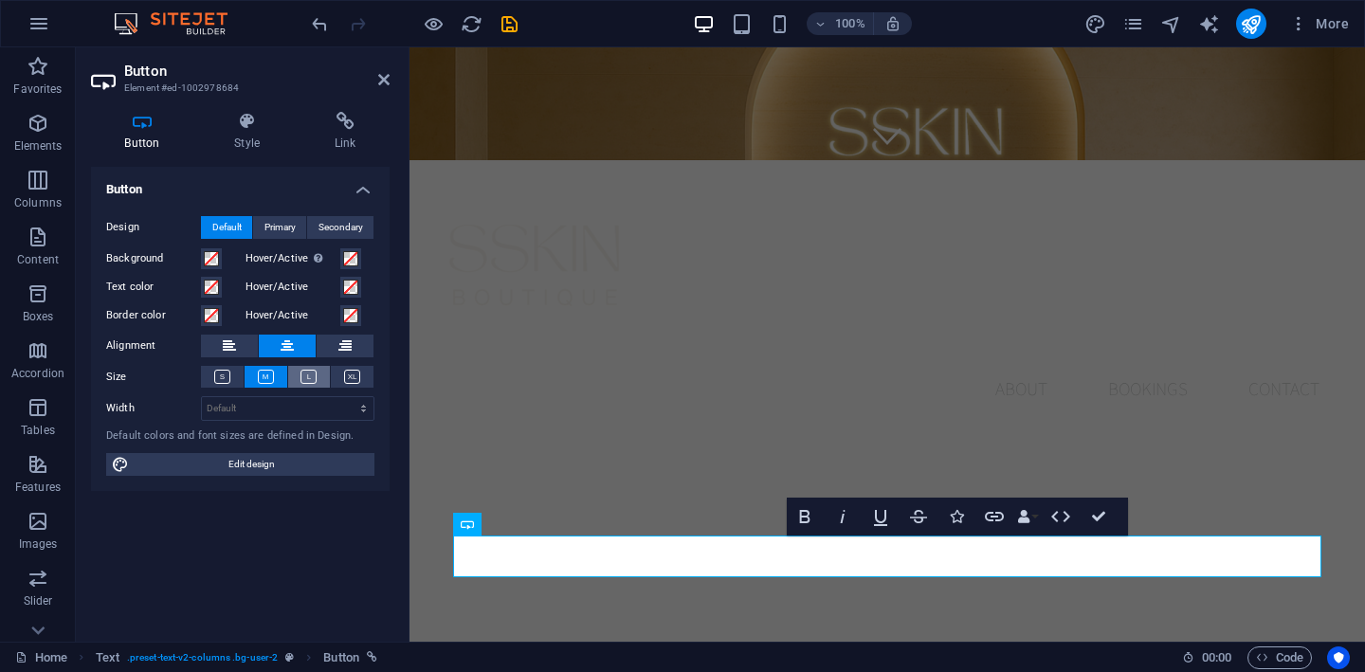
click at [315, 379] on icon at bounding box center [309, 377] width 16 height 14
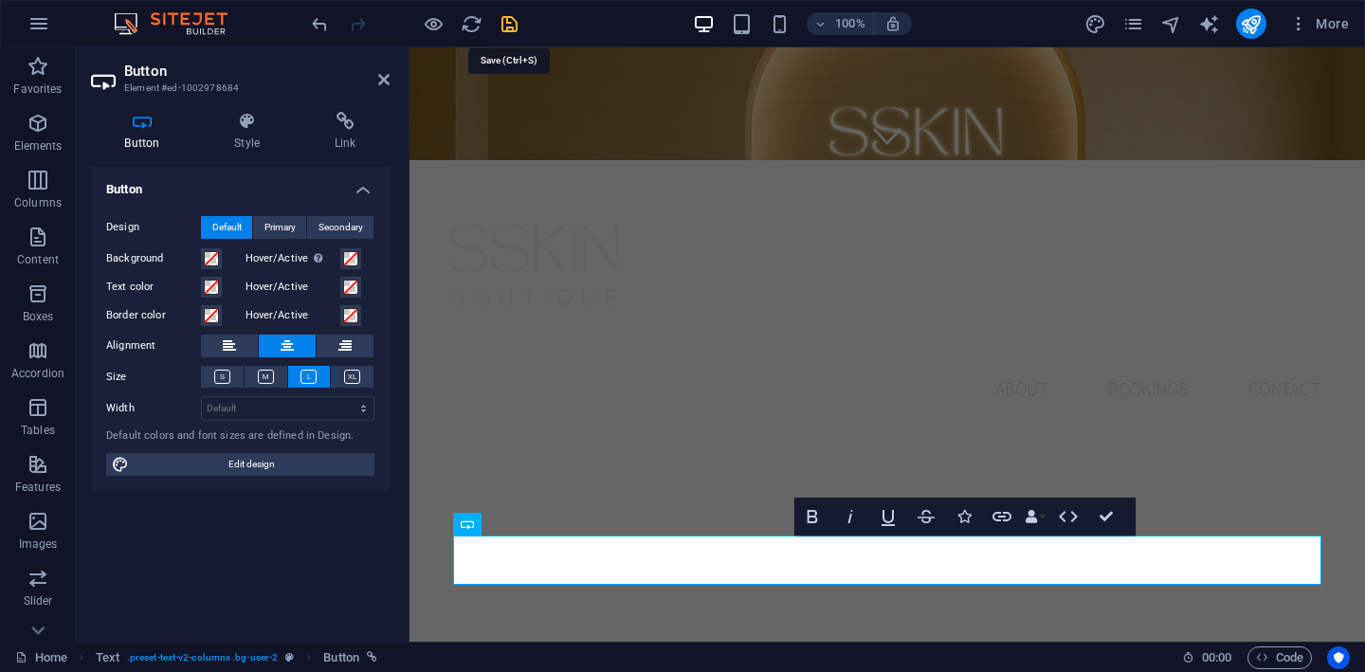
click at [515, 21] on icon "save" at bounding box center [510, 24] width 22 height 22
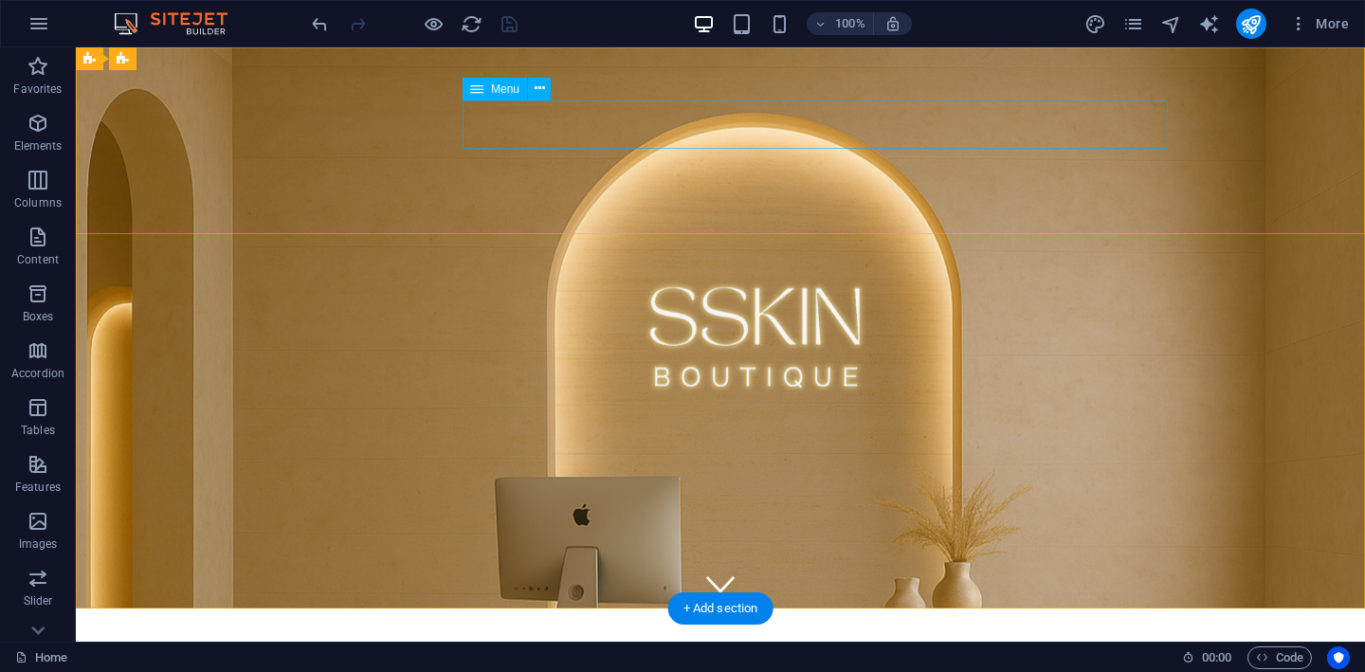
scroll to position [23, 0]
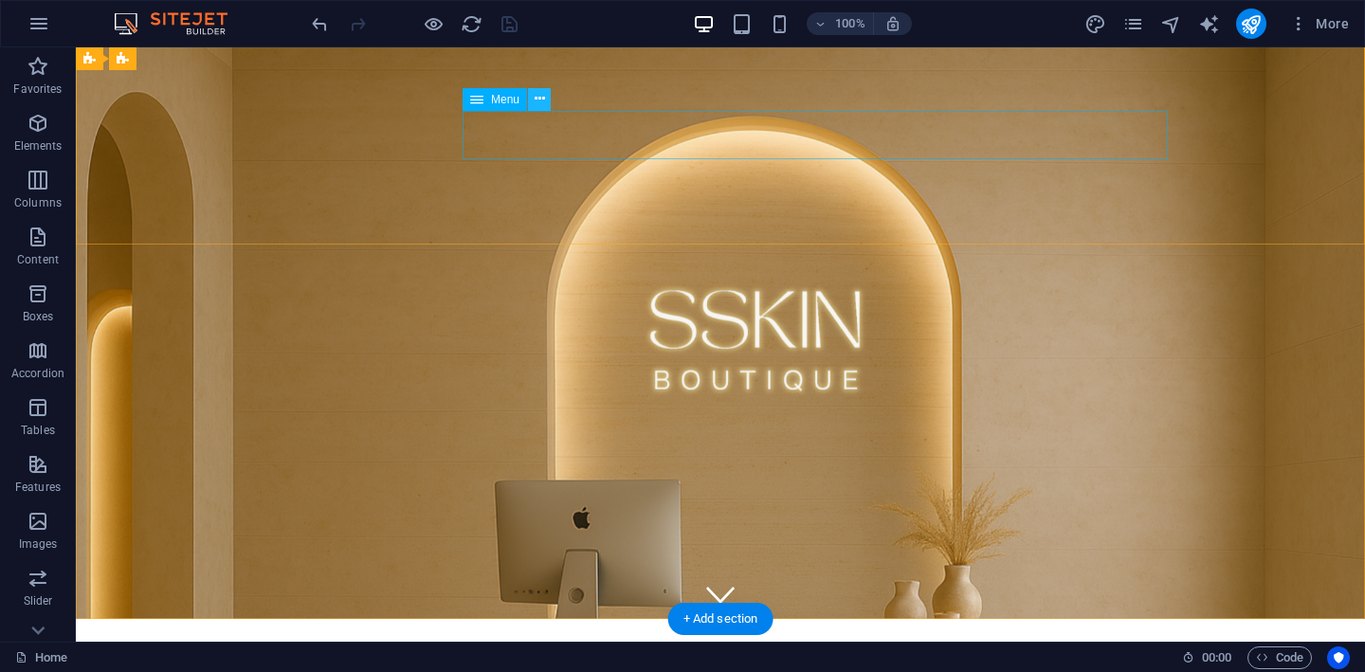
click at [545, 100] on button at bounding box center [539, 99] width 23 height 23
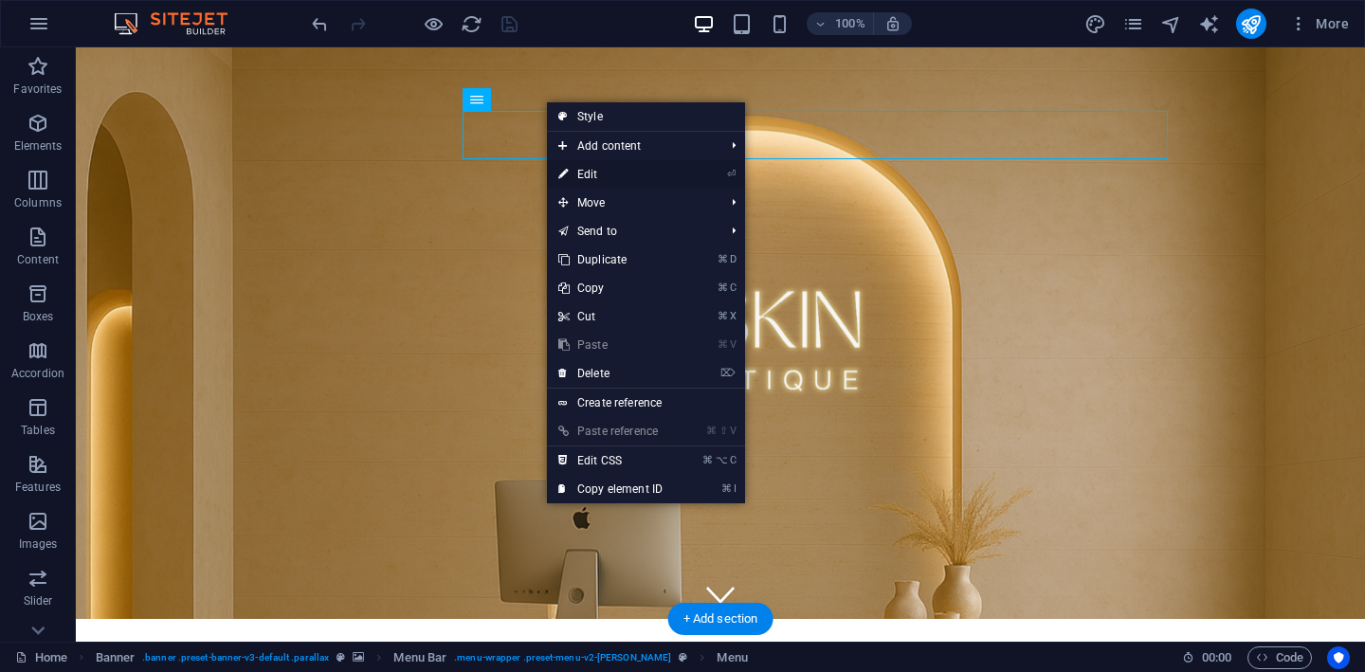
click at [595, 179] on link "⏎ Edit" at bounding box center [610, 174] width 127 height 28
select select
select select "1"
select select
select select "2"
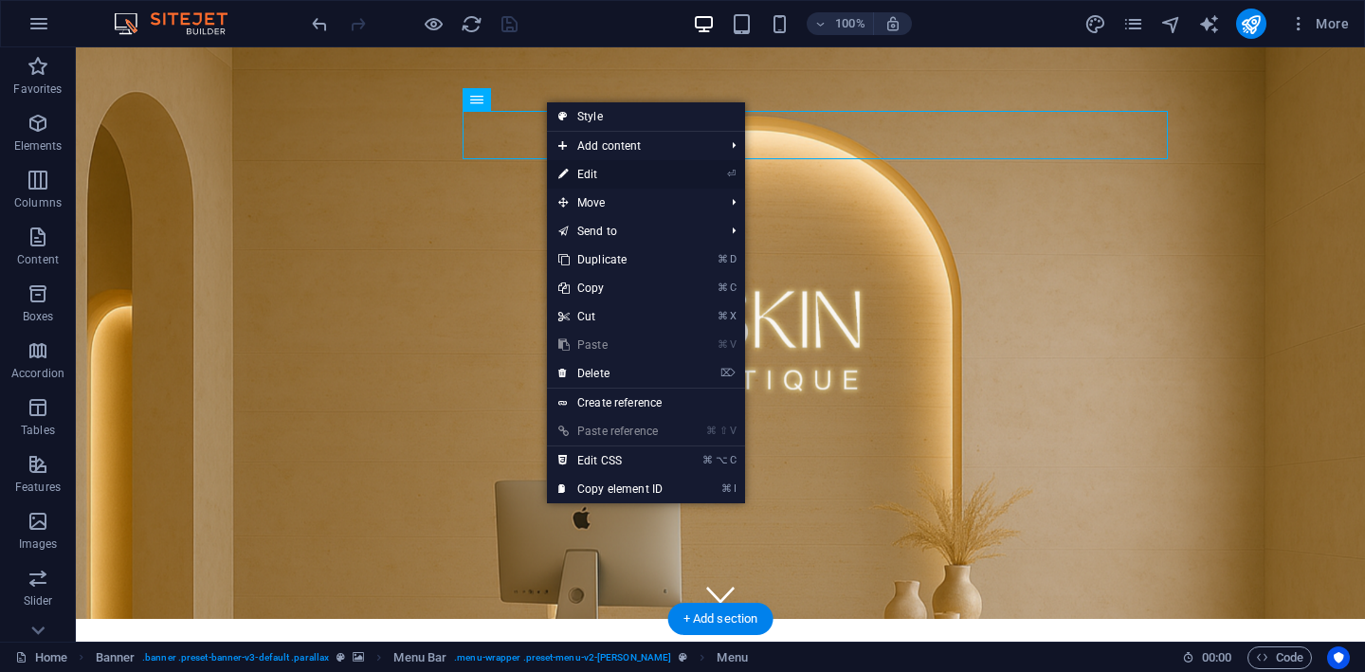
select select
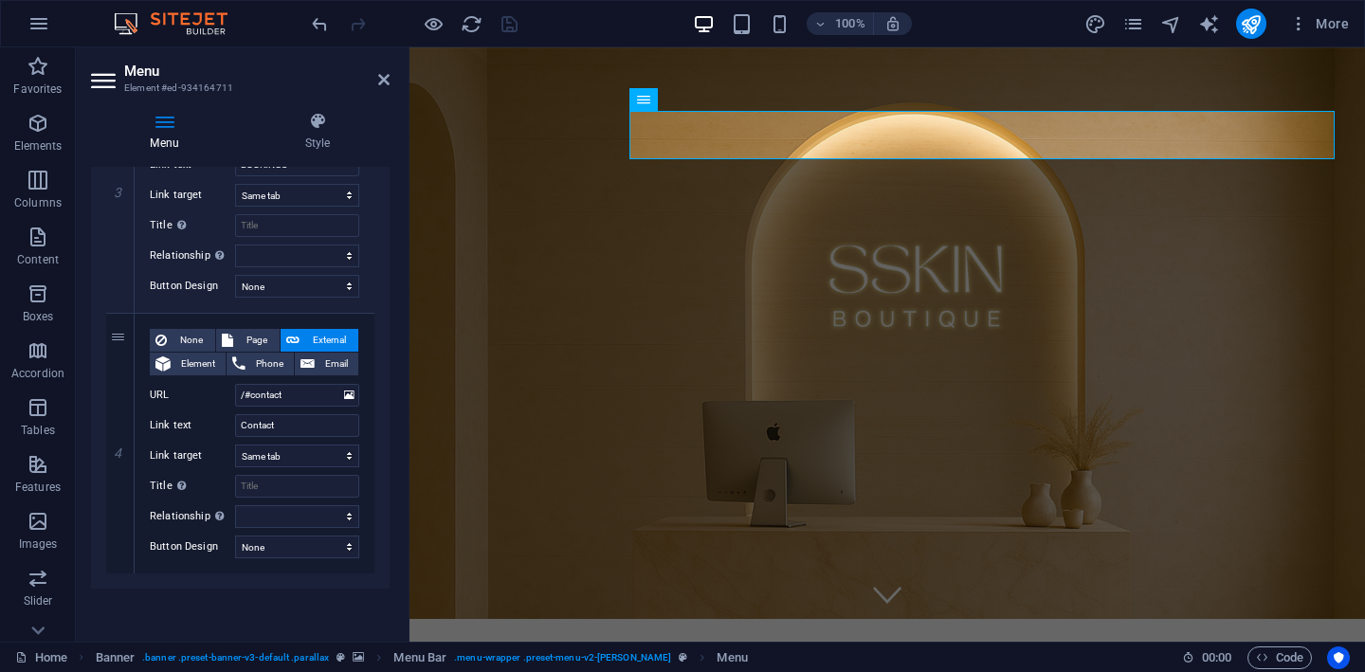
scroll to position [815, 0]
click at [251, 363] on span "Phone" at bounding box center [269, 364] width 37 height 23
select select
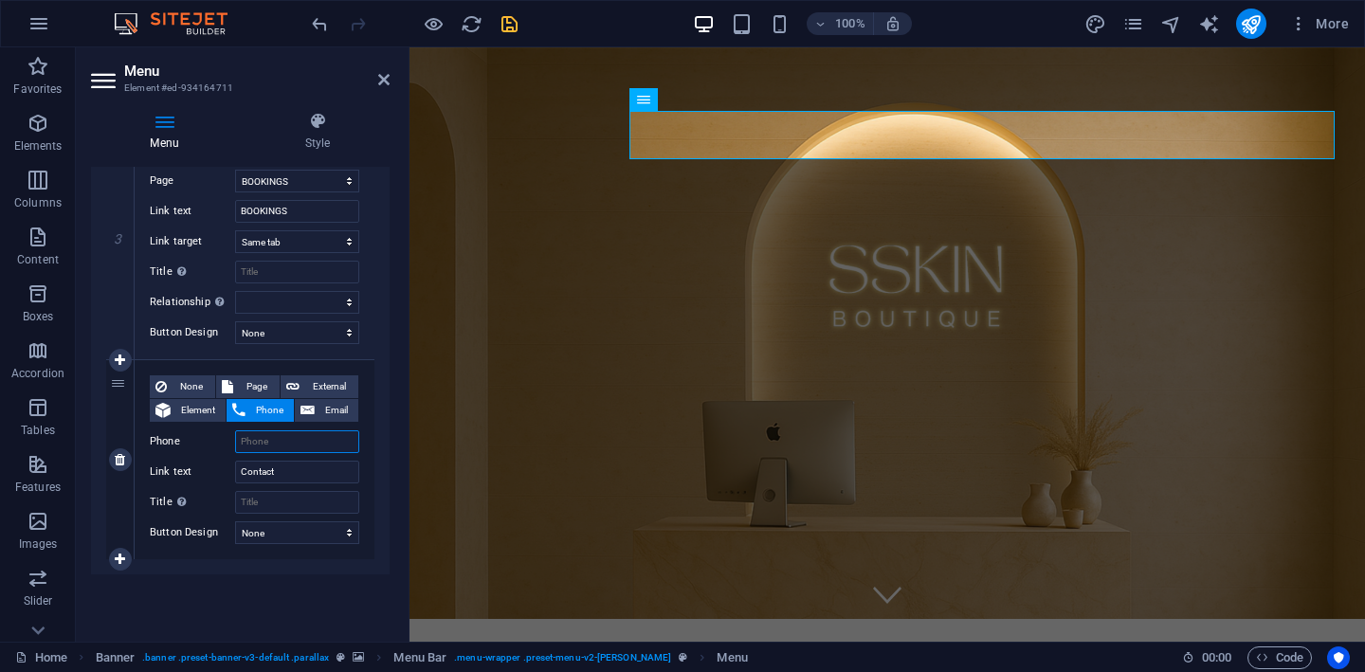
scroll to position [769, 0]
click at [382, 83] on icon at bounding box center [383, 79] width 11 height 15
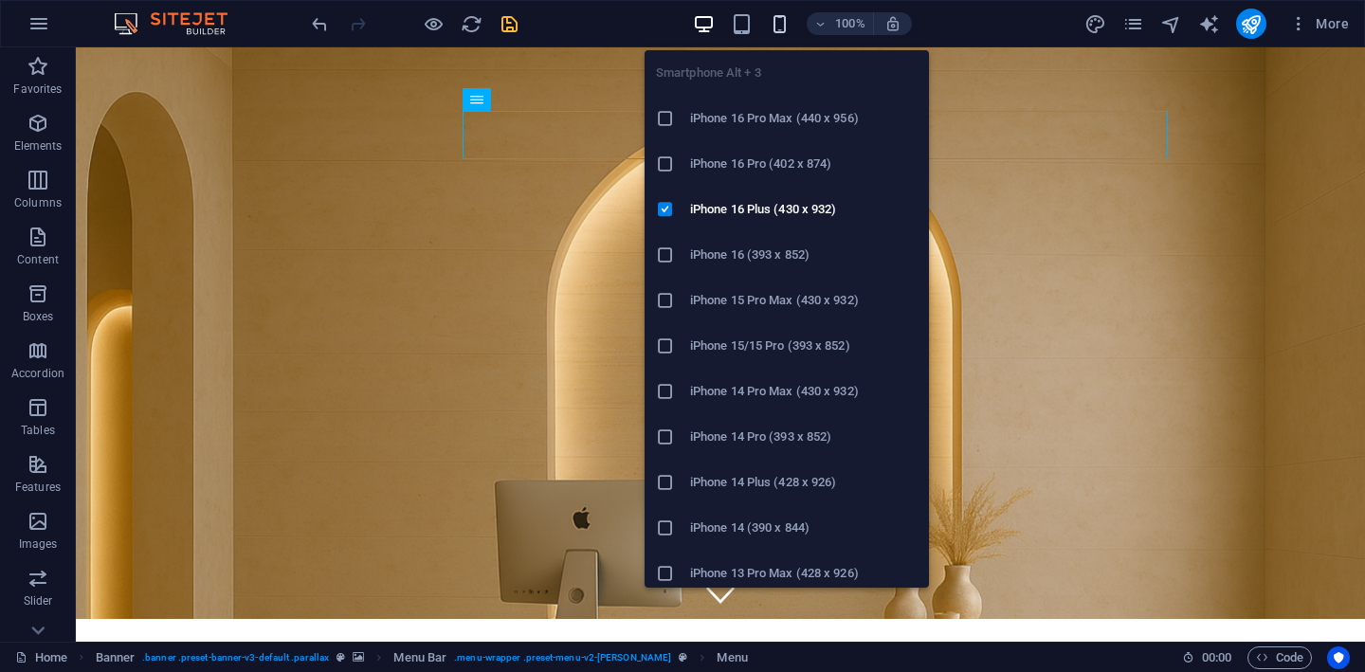
click at [782, 28] on icon "button" at bounding box center [780, 24] width 22 height 22
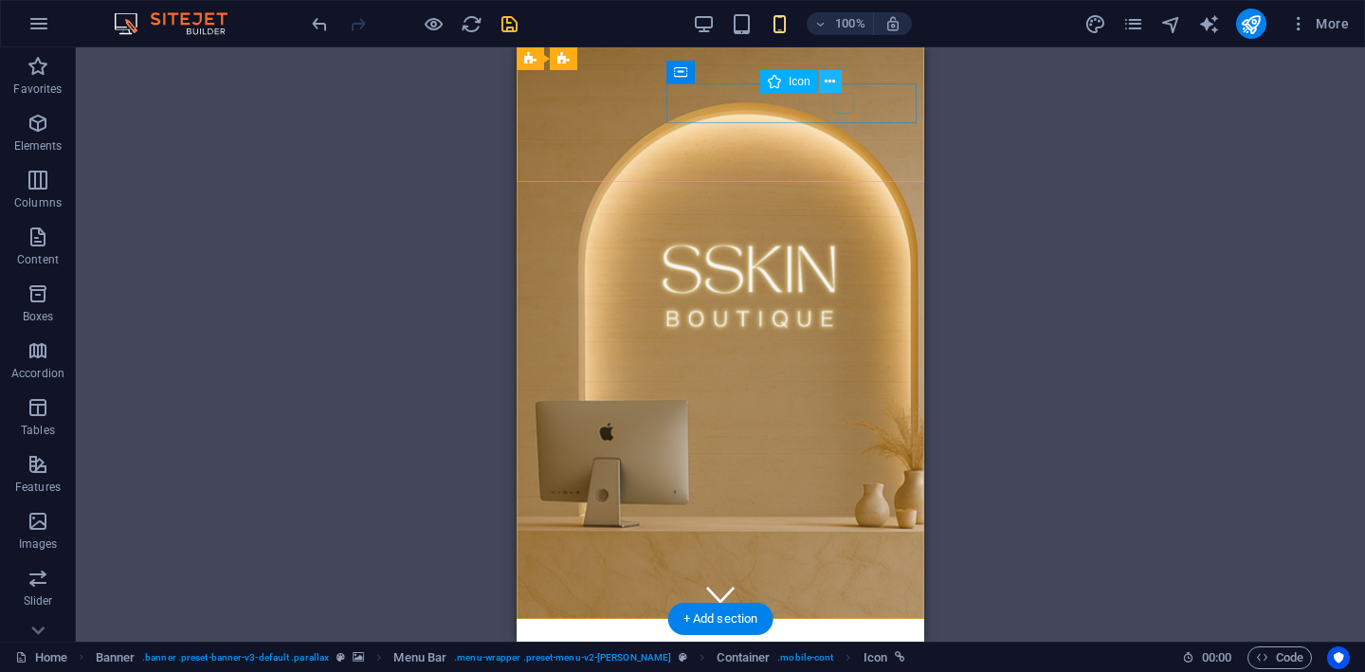
click at [831, 76] on icon at bounding box center [830, 82] width 10 height 20
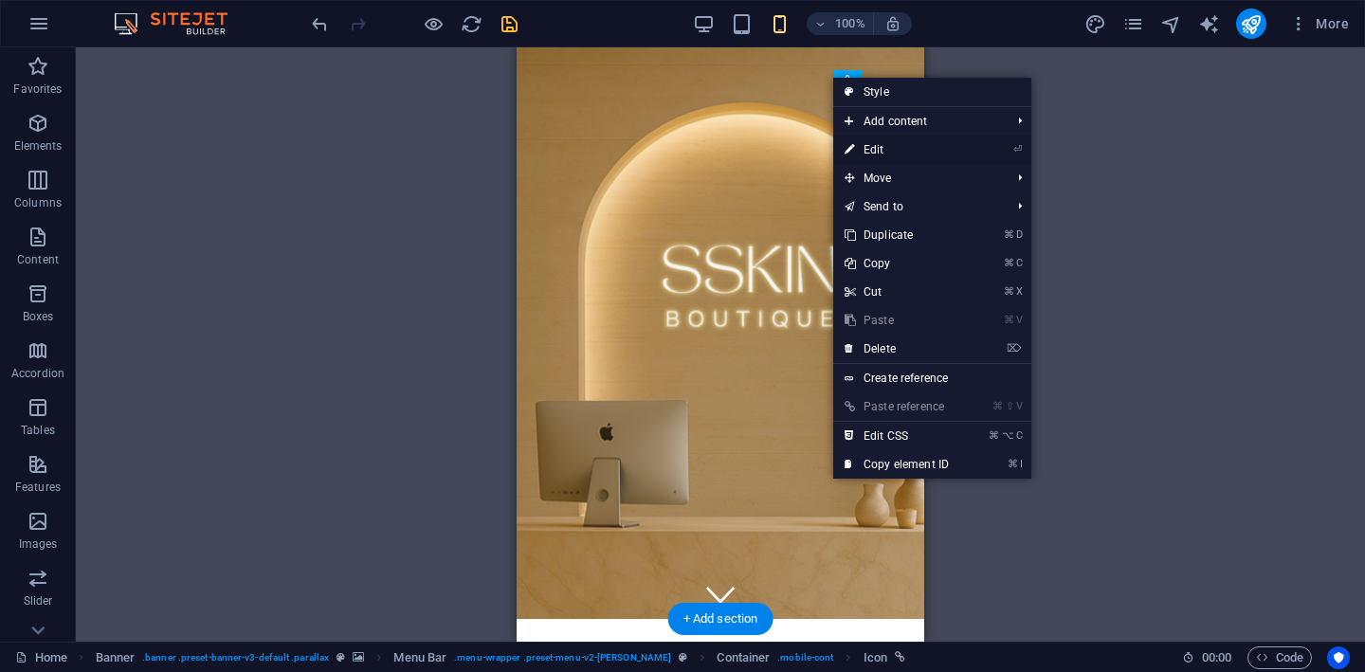
click at [880, 148] on link "⏎ Edit" at bounding box center [896, 150] width 127 height 28
select select "xMidYMid"
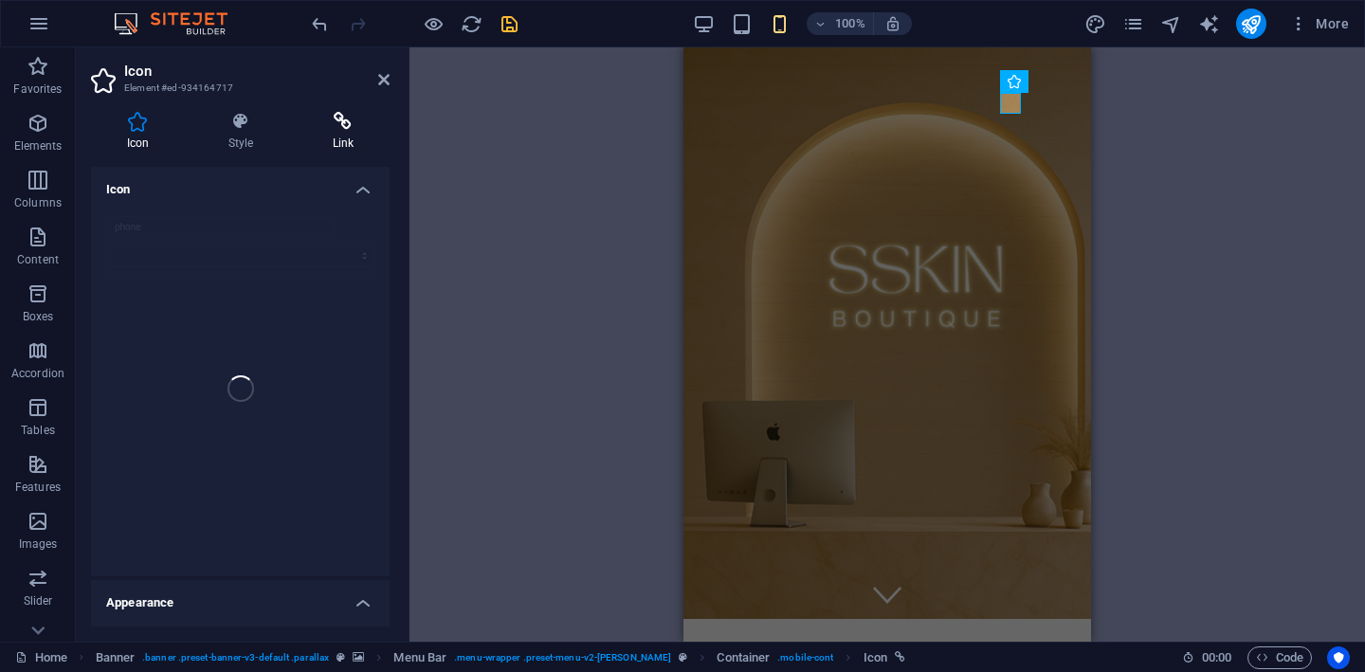
click at [338, 135] on h4 "Link" at bounding box center [343, 132] width 93 height 40
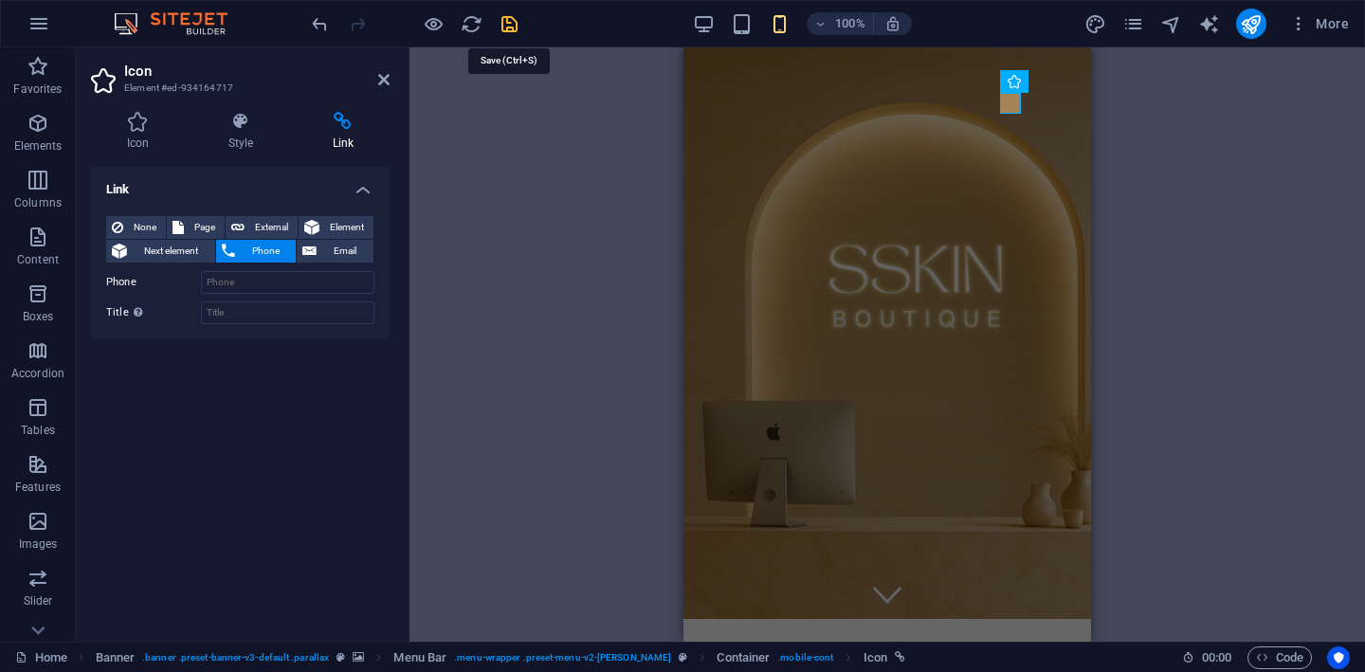
click at [508, 20] on icon "save" at bounding box center [510, 24] width 22 height 22
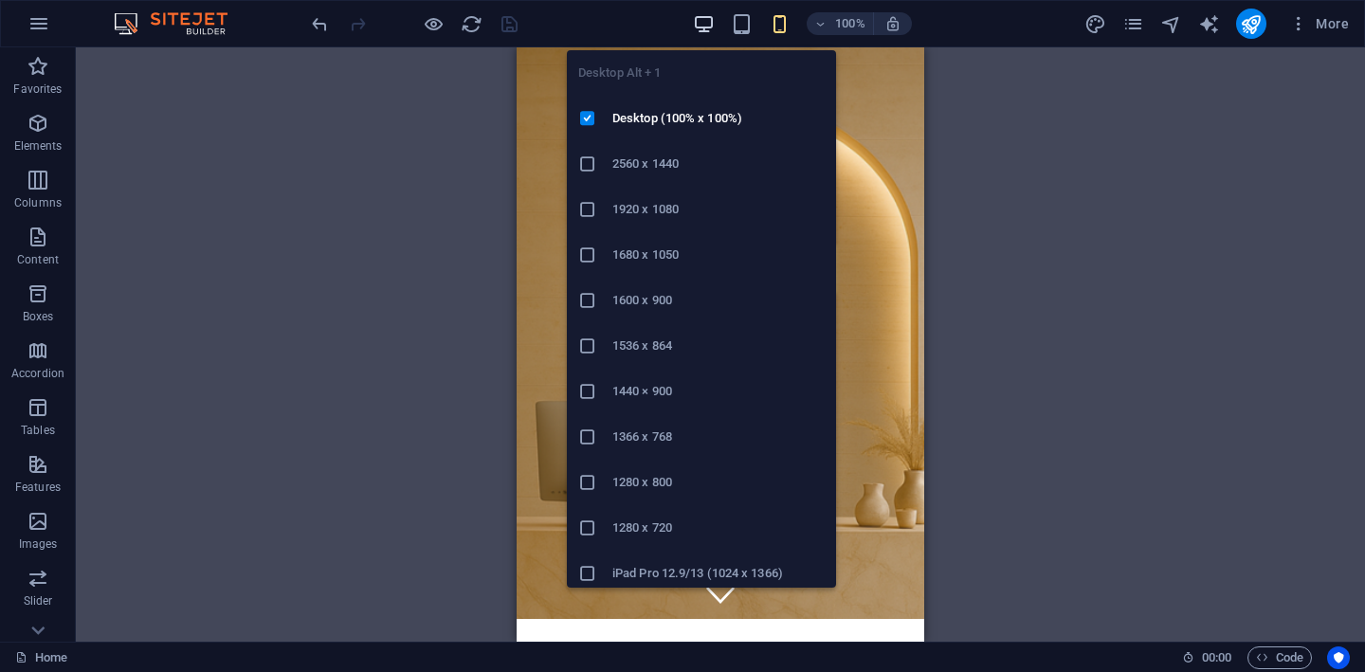
click at [705, 24] on icon "button" at bounding box center [704, 24] width 22 height 22
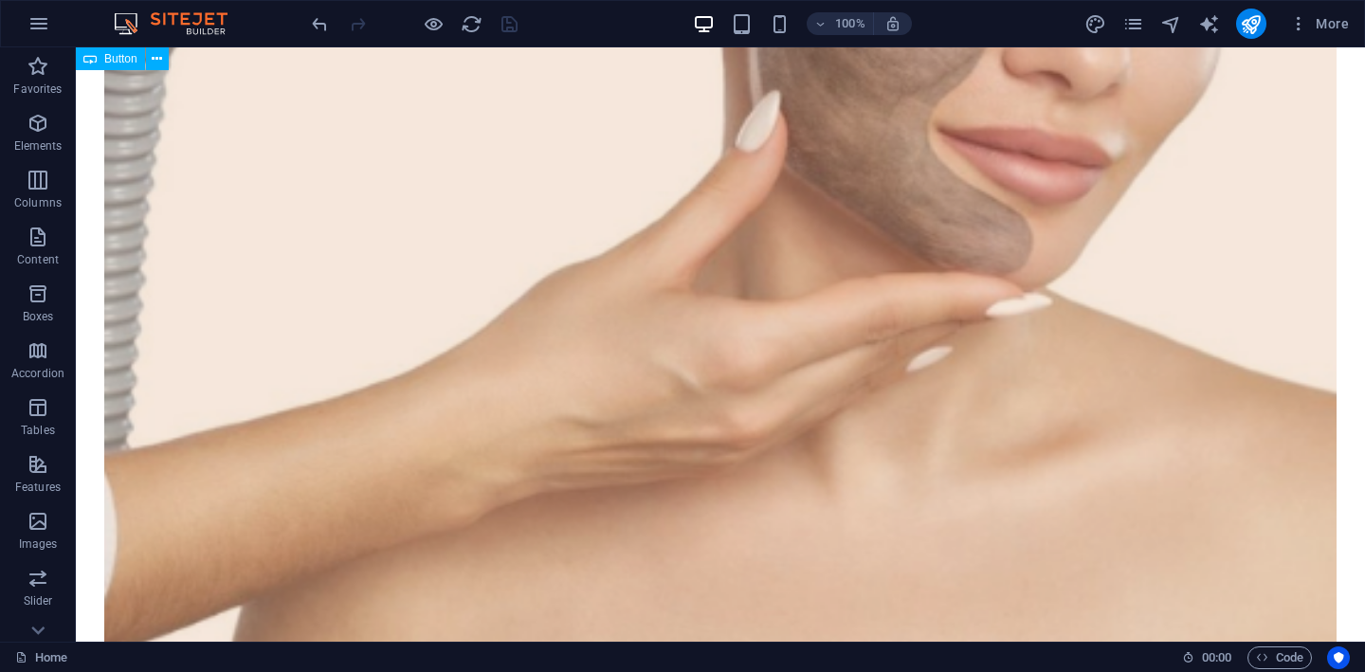
scroll to position [3211, 0]
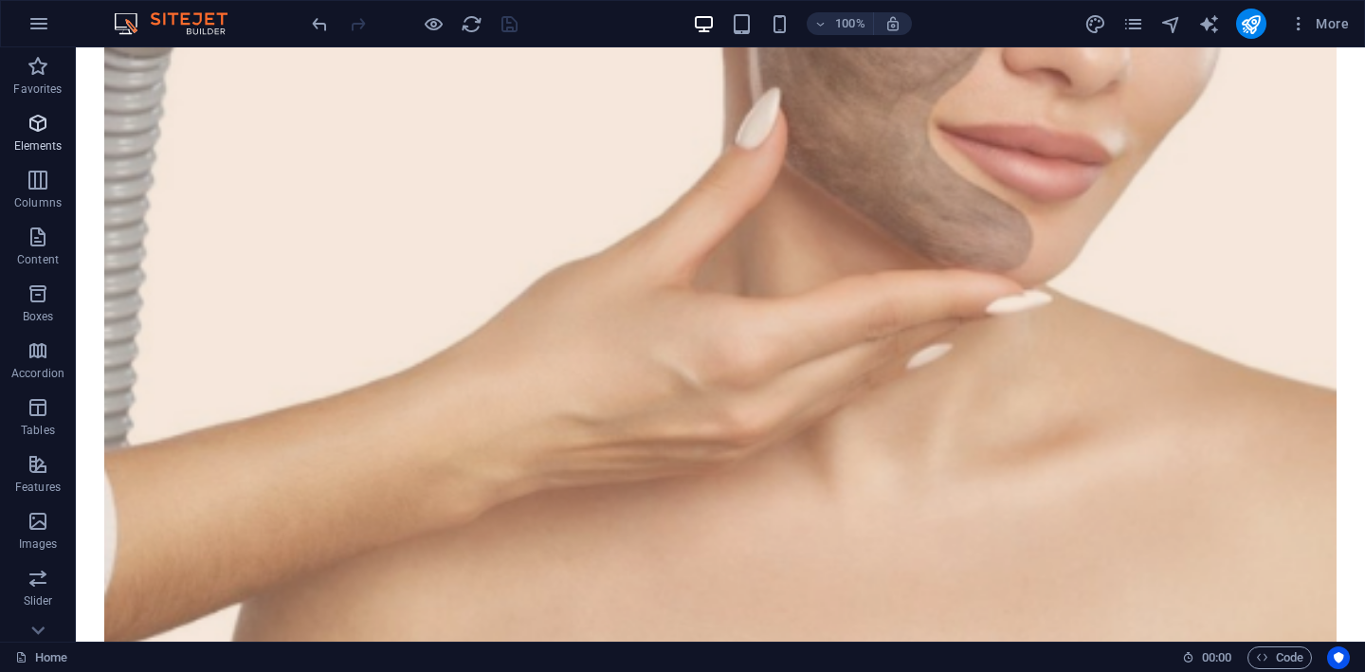
click at [38, 131] on icon "button" at bounding box center [38, 123] width 23 height 23
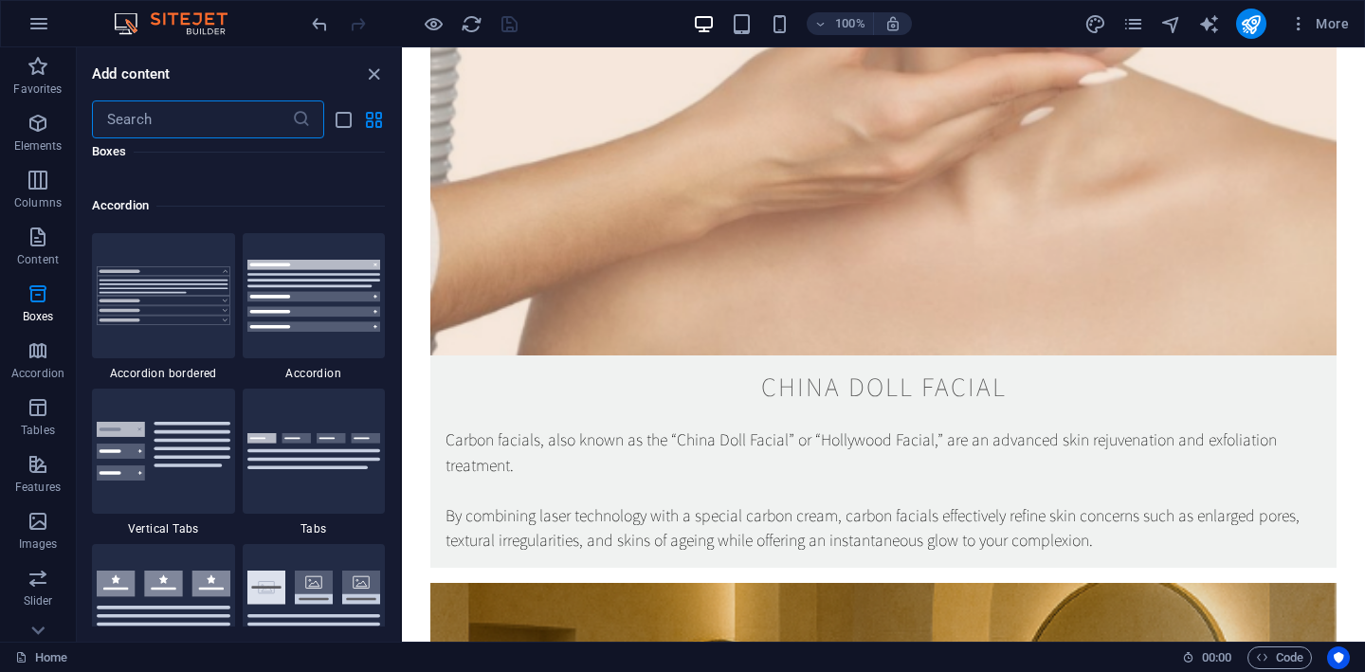
scroll to position [6015, 0]
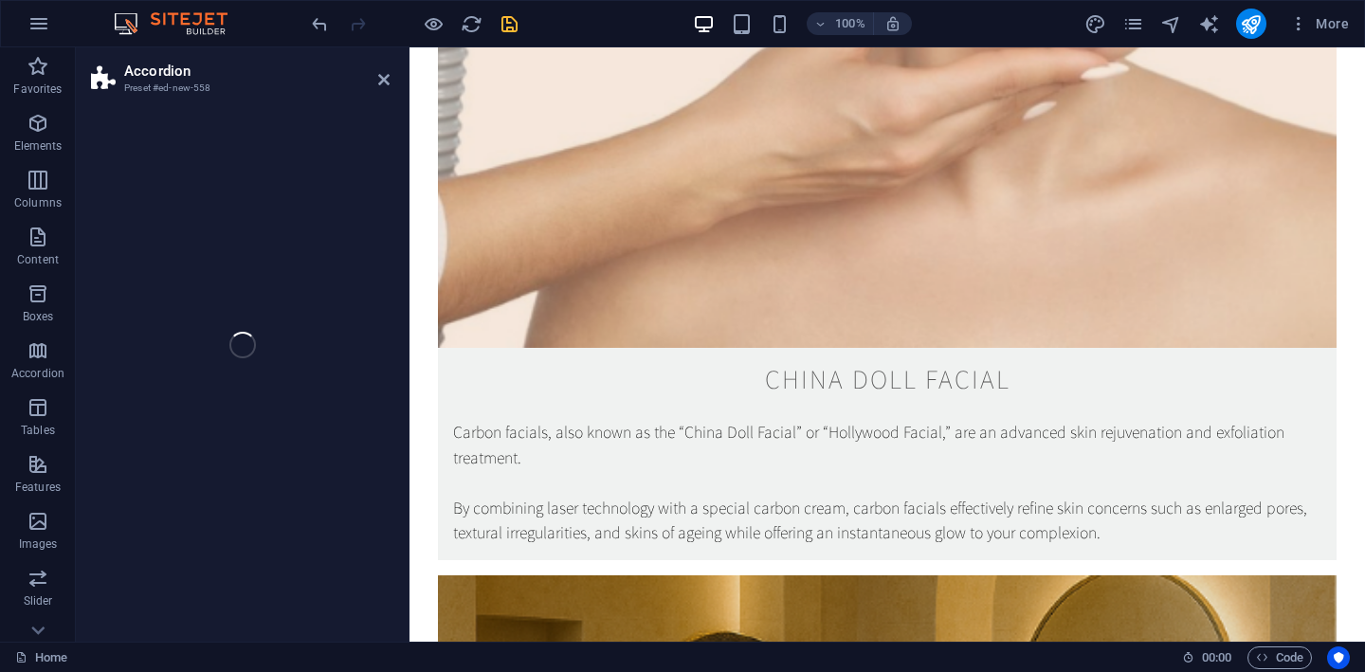
select select "rem"
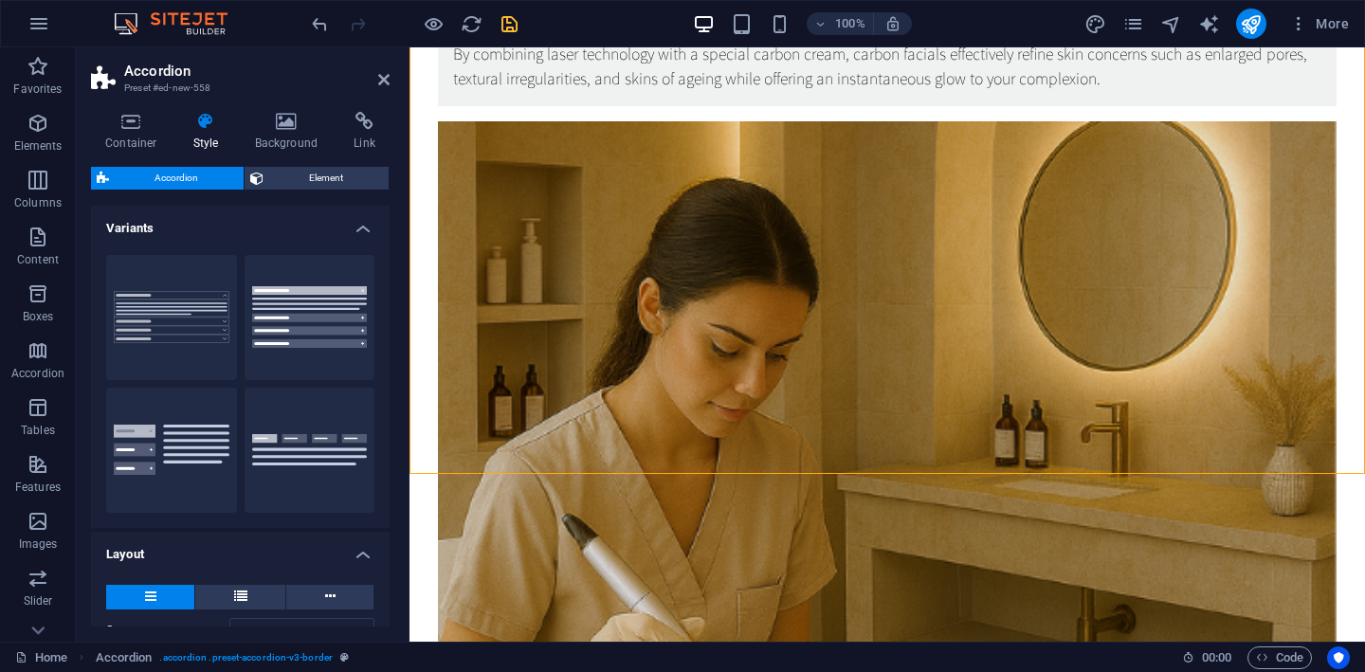
scroll to position [3680, 0]
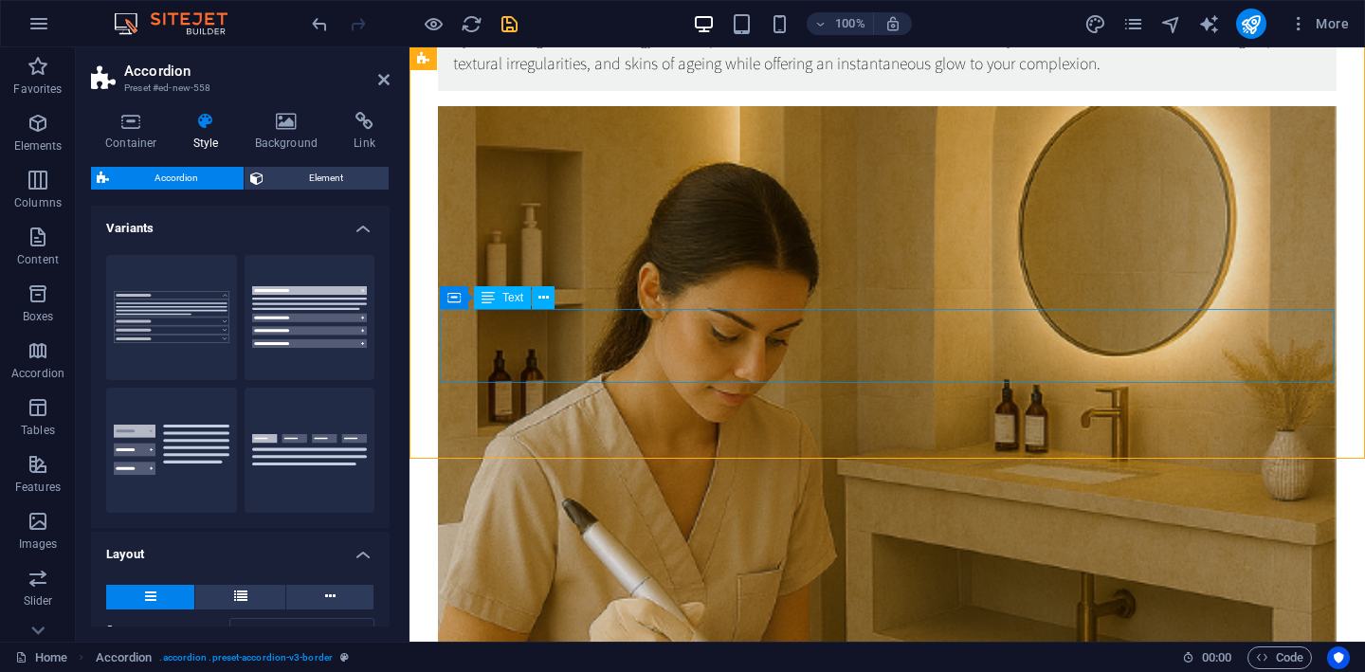
click at [382, 82] on icon at bounding box center [383, 79] width 11 height 15
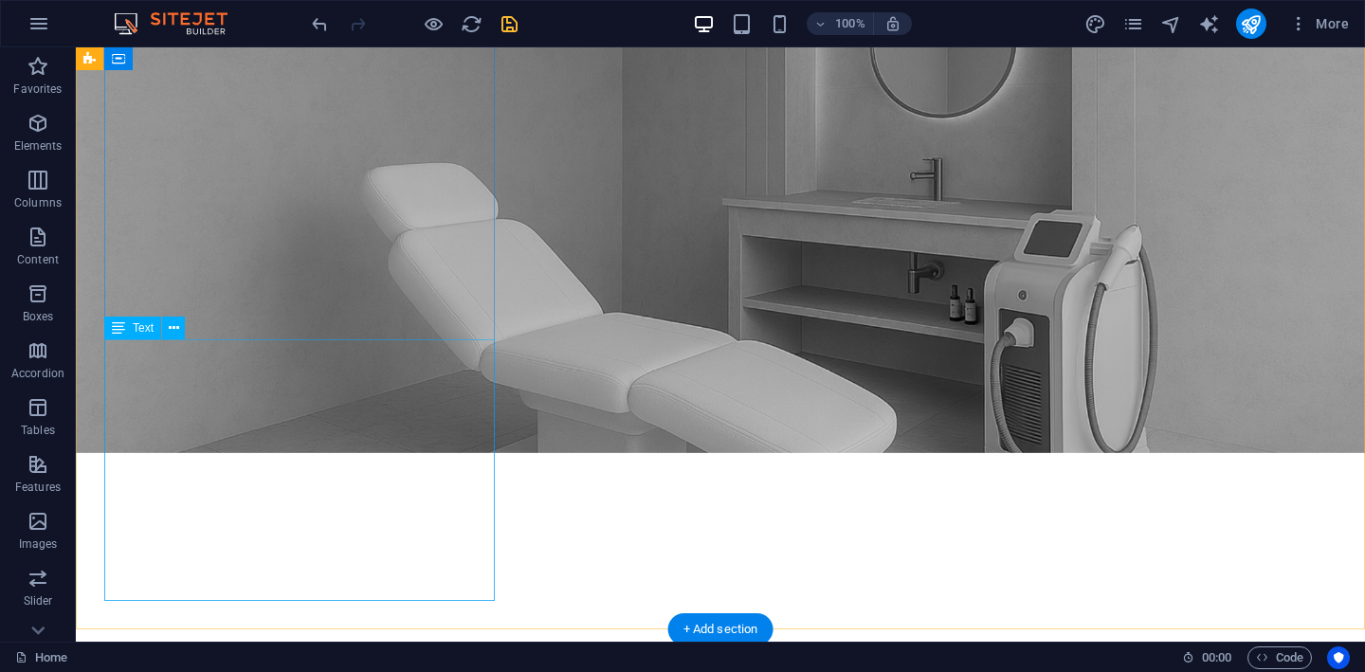
scroll to position [1757, 0]
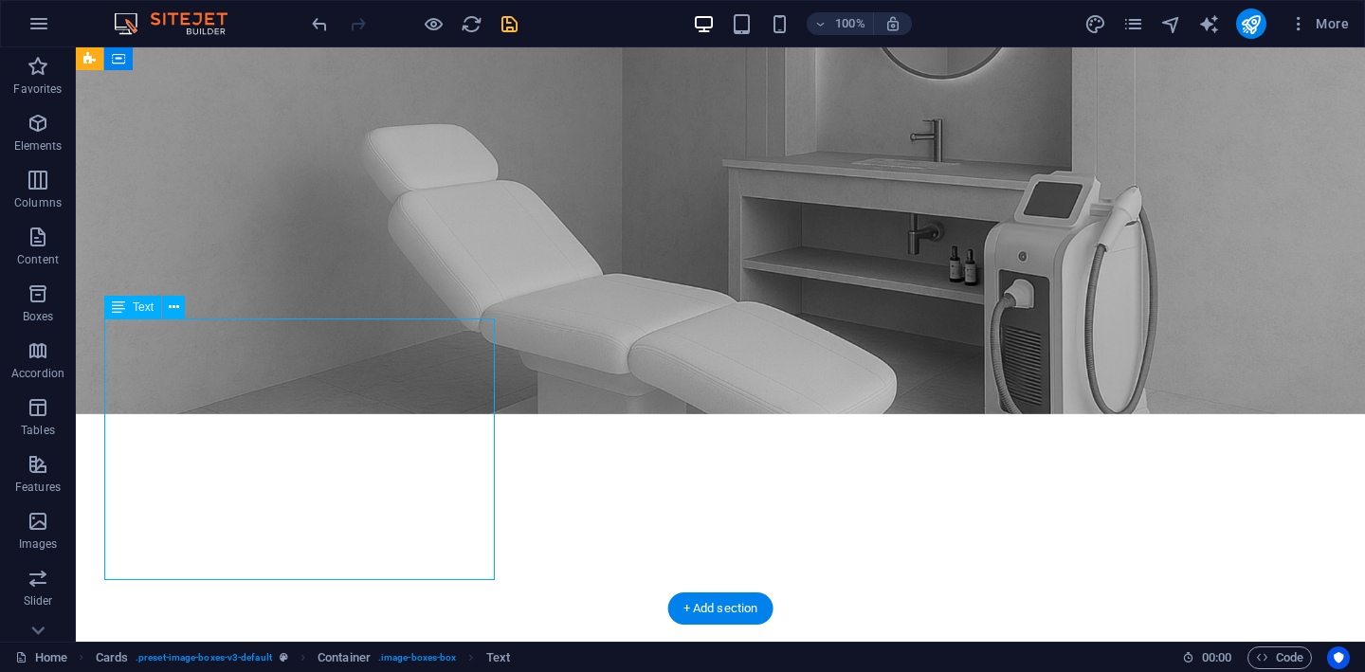
scroll to position [1793, 0]
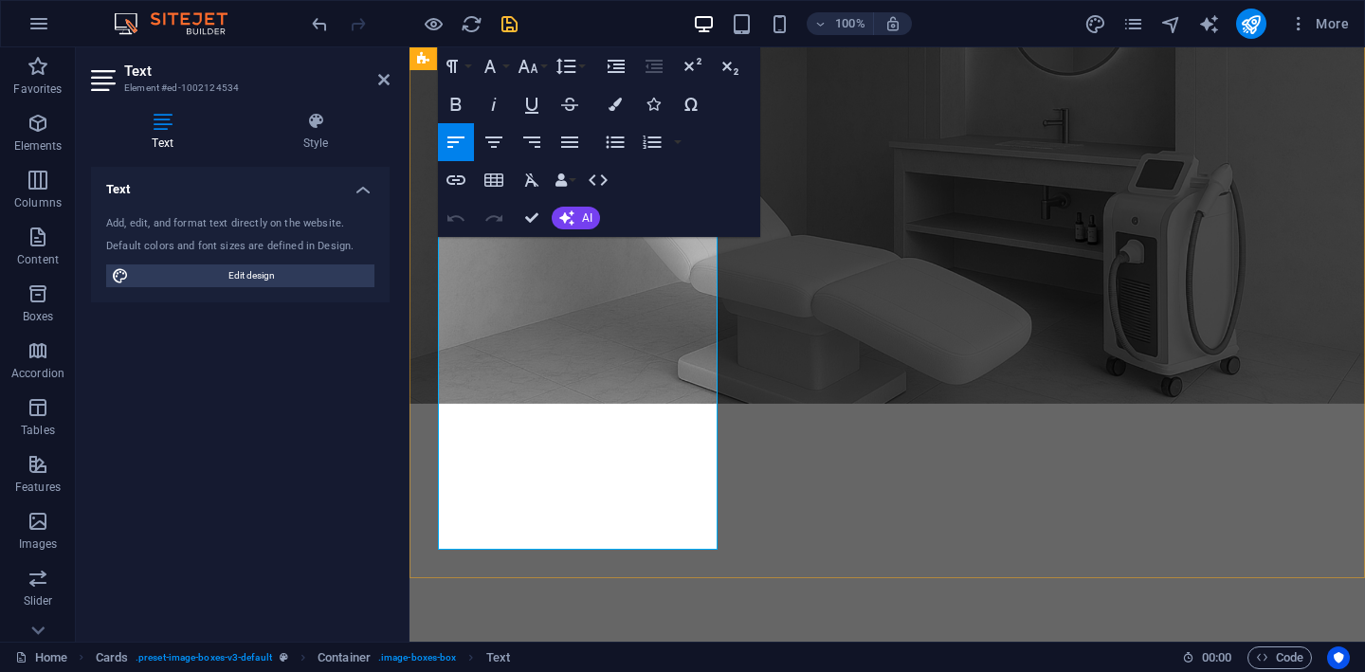
drag, startPoint x: 592, startPoint y: 528, endPoint x: 446, endPoint y: 253, distance: 310.8
copy div "“China Doll Facial” or “Hollywood Facial,” are an advanced skin rejuvenation an…"
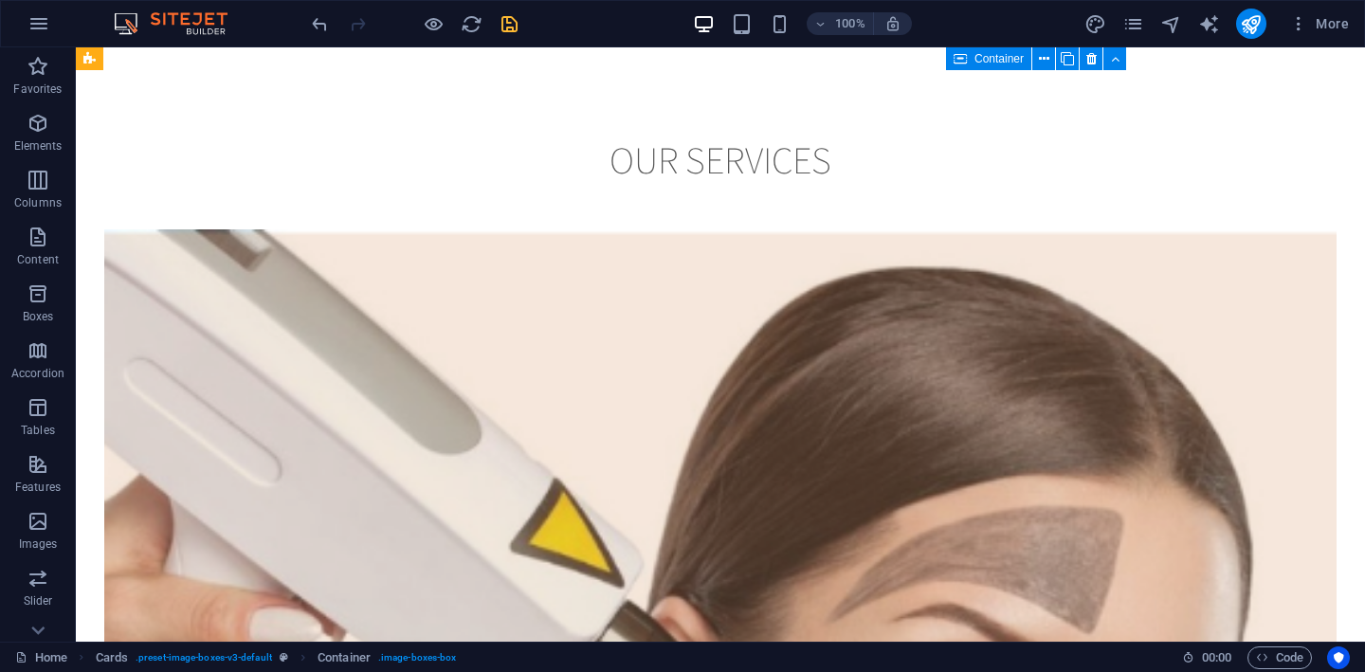
scroll to position [2492, 0]
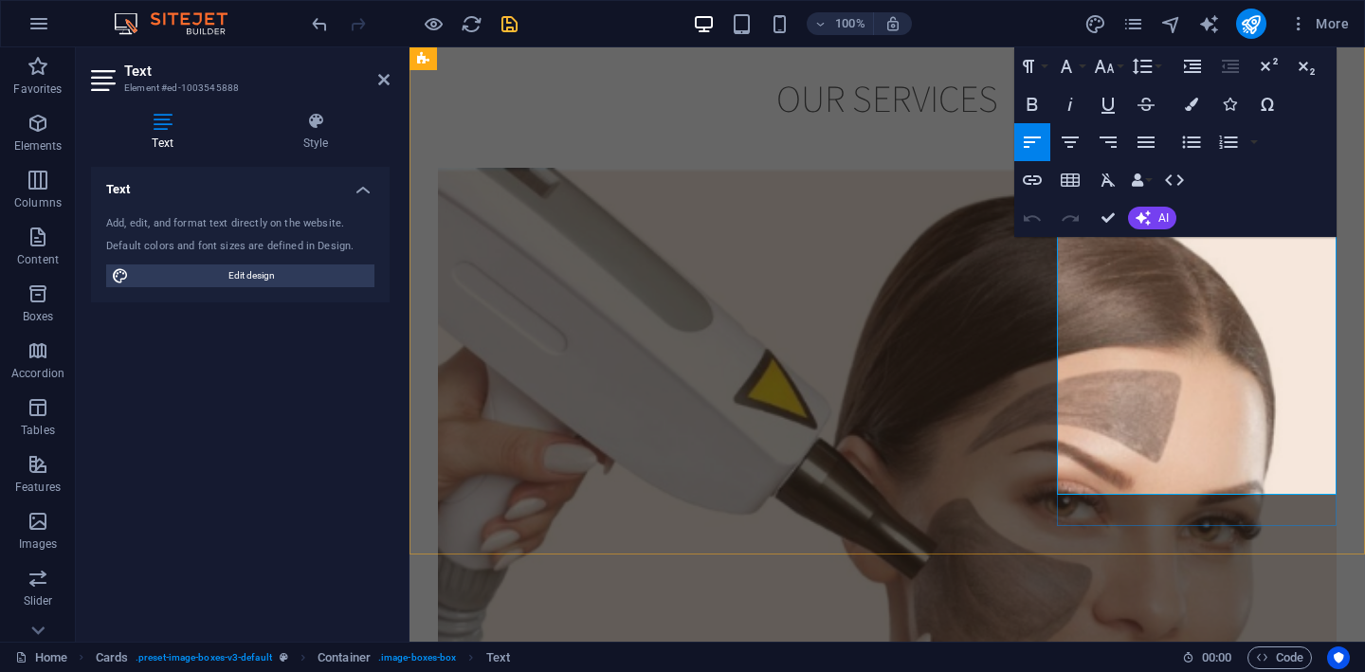
drag, startPoint x: 1248, startPoint y: 467, endPoint x: 1062, endPoint y: 267, distance: 273.0
copy div "Tattoo removal uses a sophisticated Q-Switched Nd:YAG laser known for its abili…"
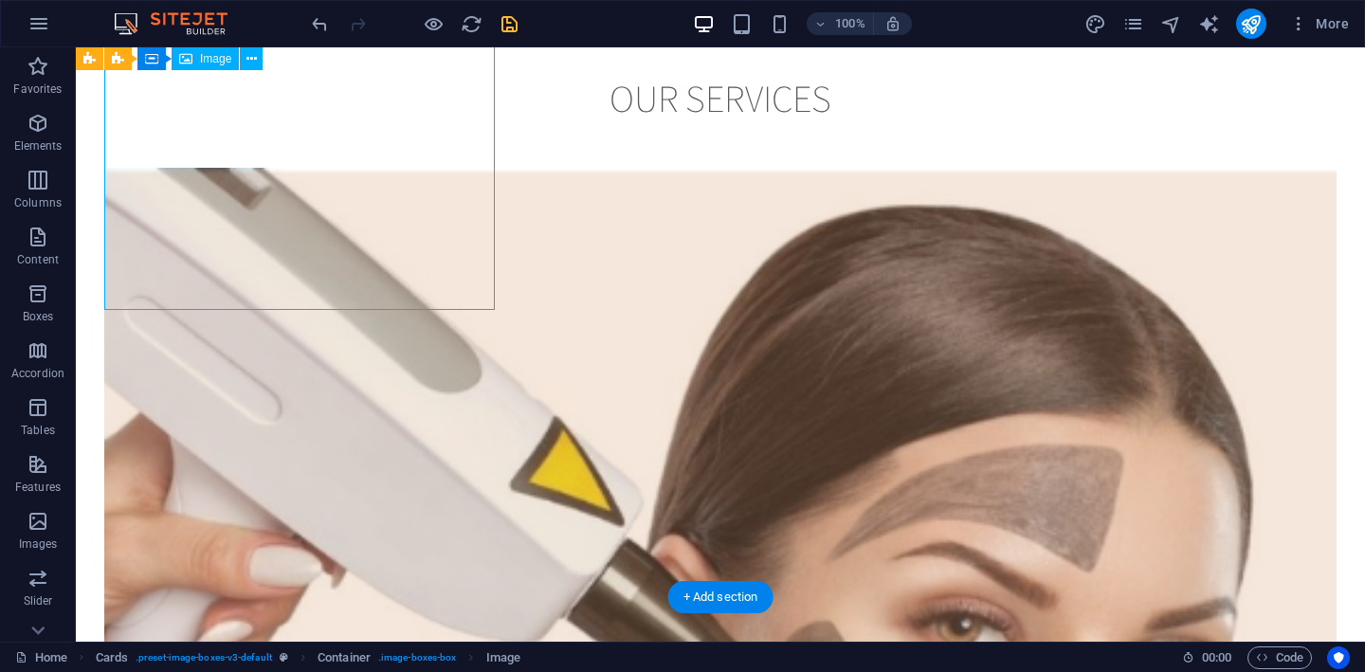
select select "%"
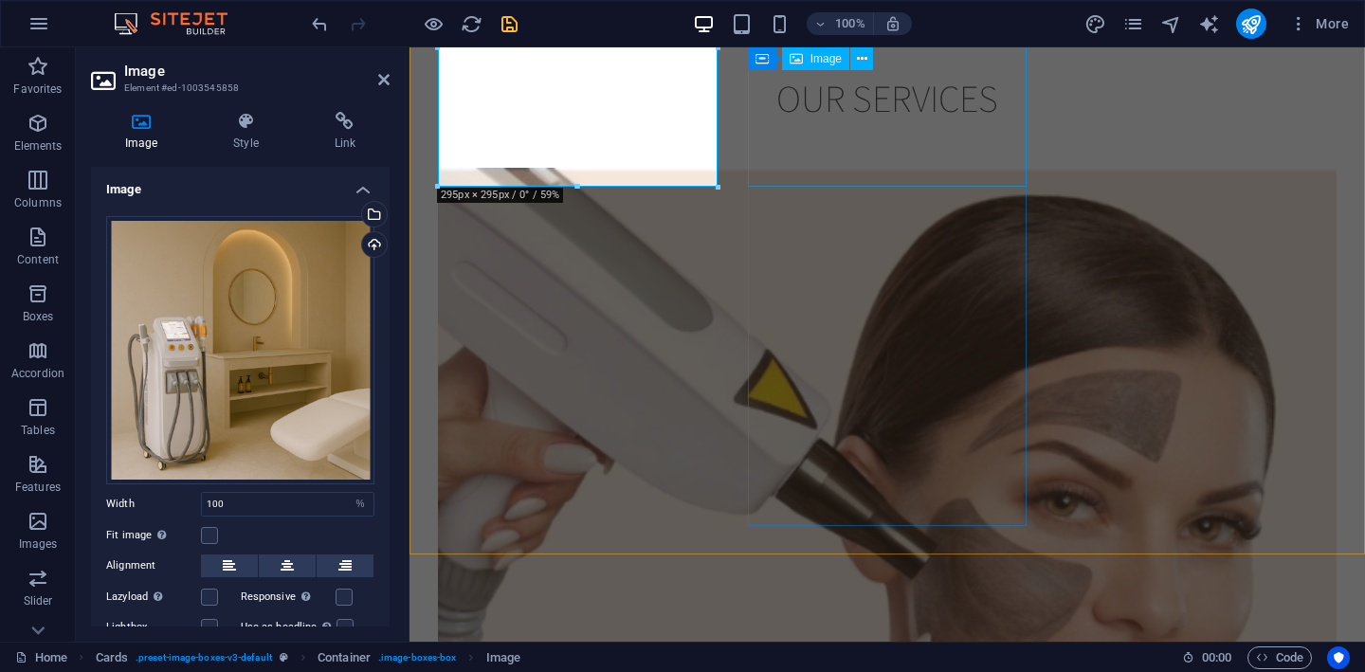
select select "%"
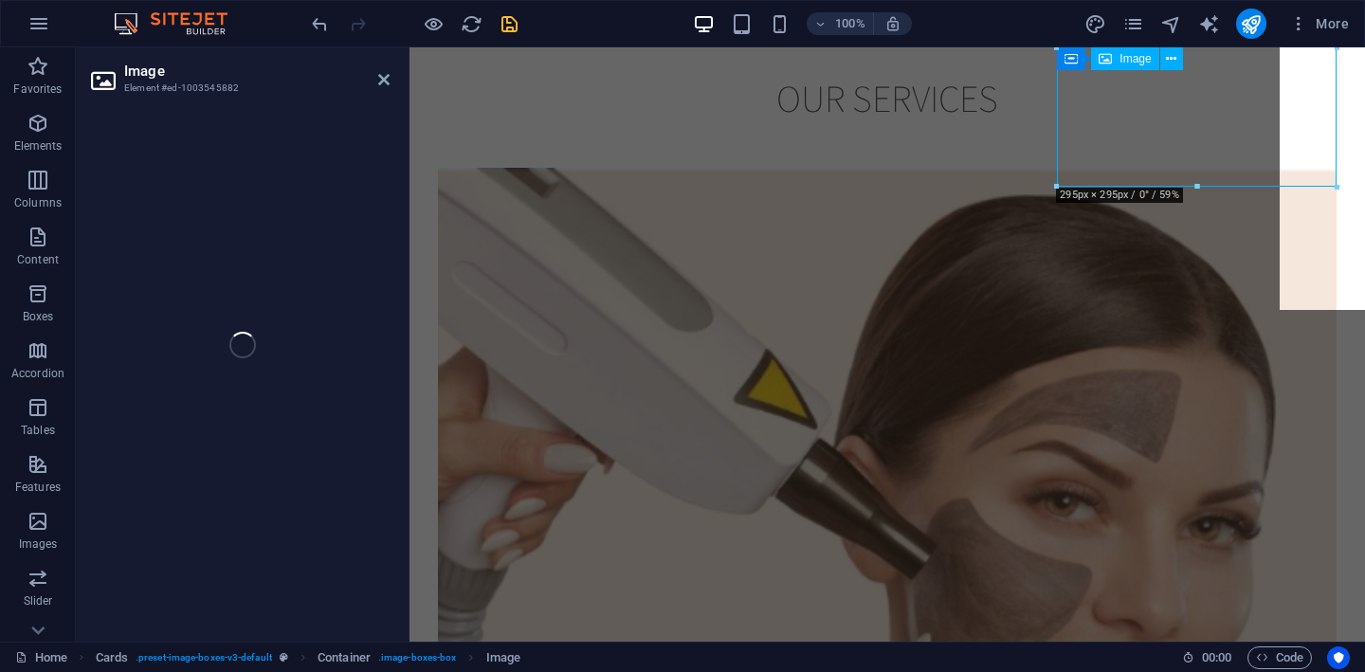
select select "%"
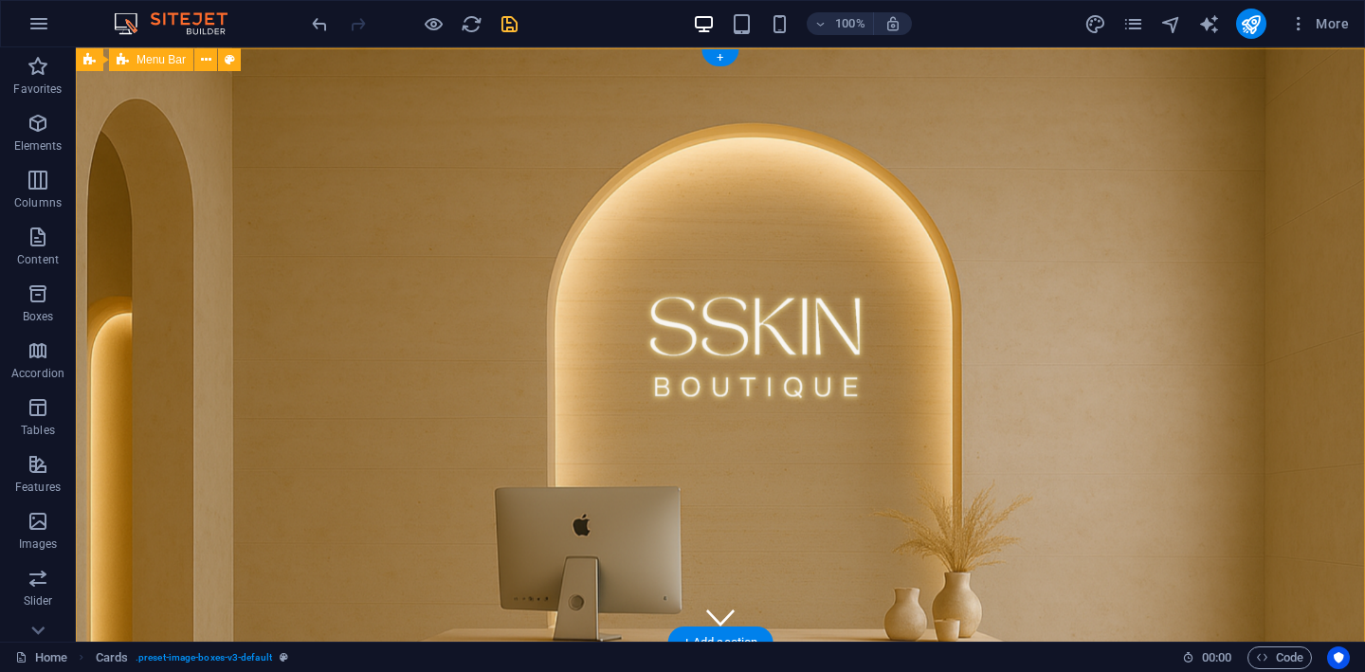
scroll to position [0, 0]
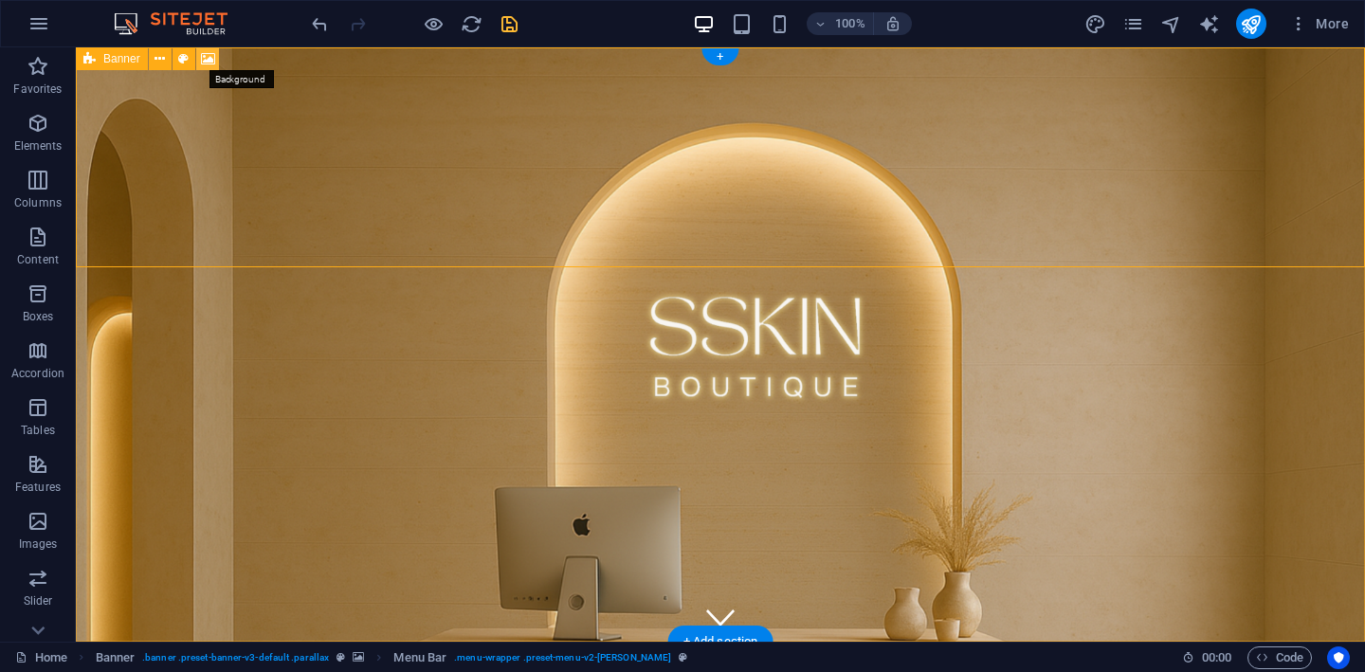
click at [206, 59] on icon at bounding box center [208, 59] width 14 height 20
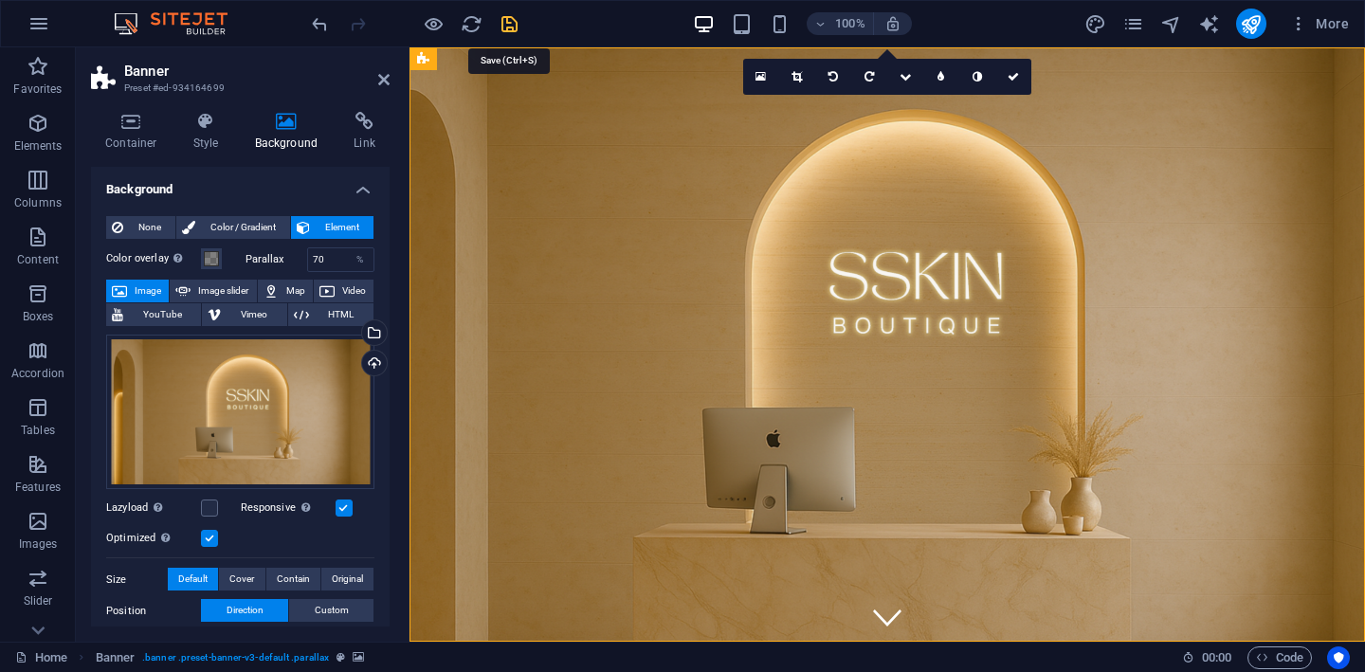
click at [509, 21] on icon "save" at bounding box center [510, 24] width 22 height 22
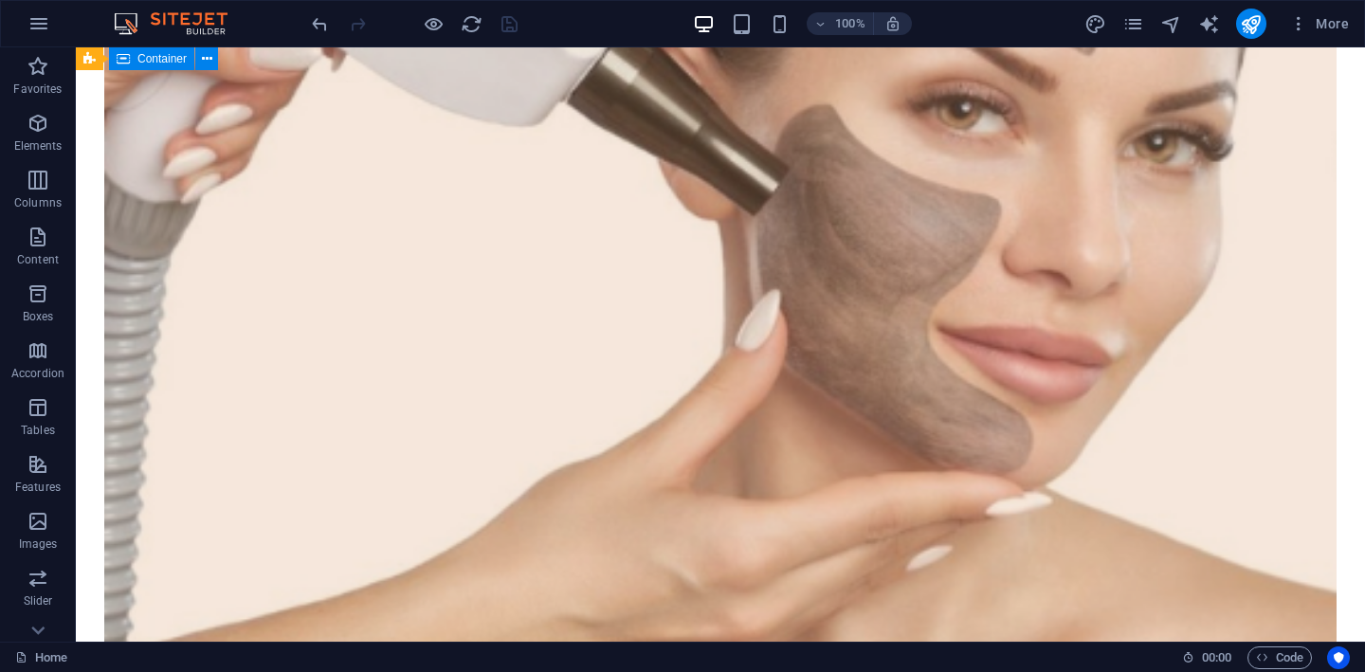
scroll to position [3016, 0]
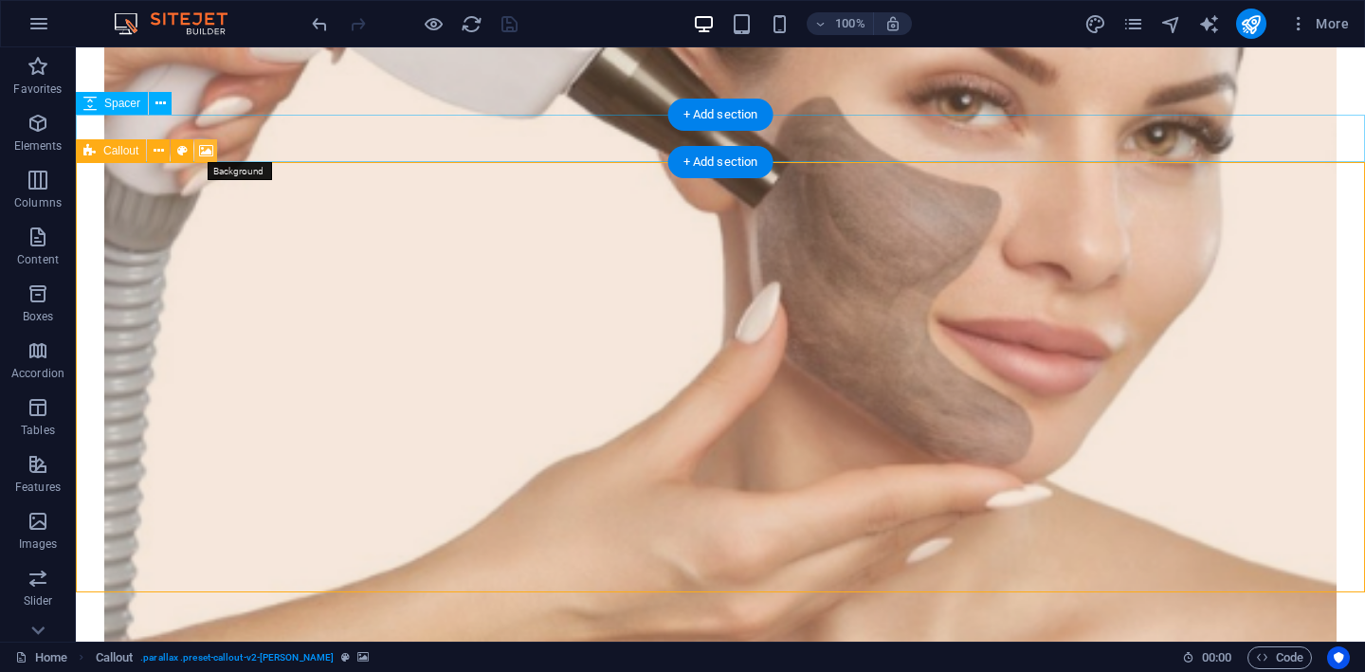
click at [205, 148] on icon at bounding box center [206, 151] width 14 height 20
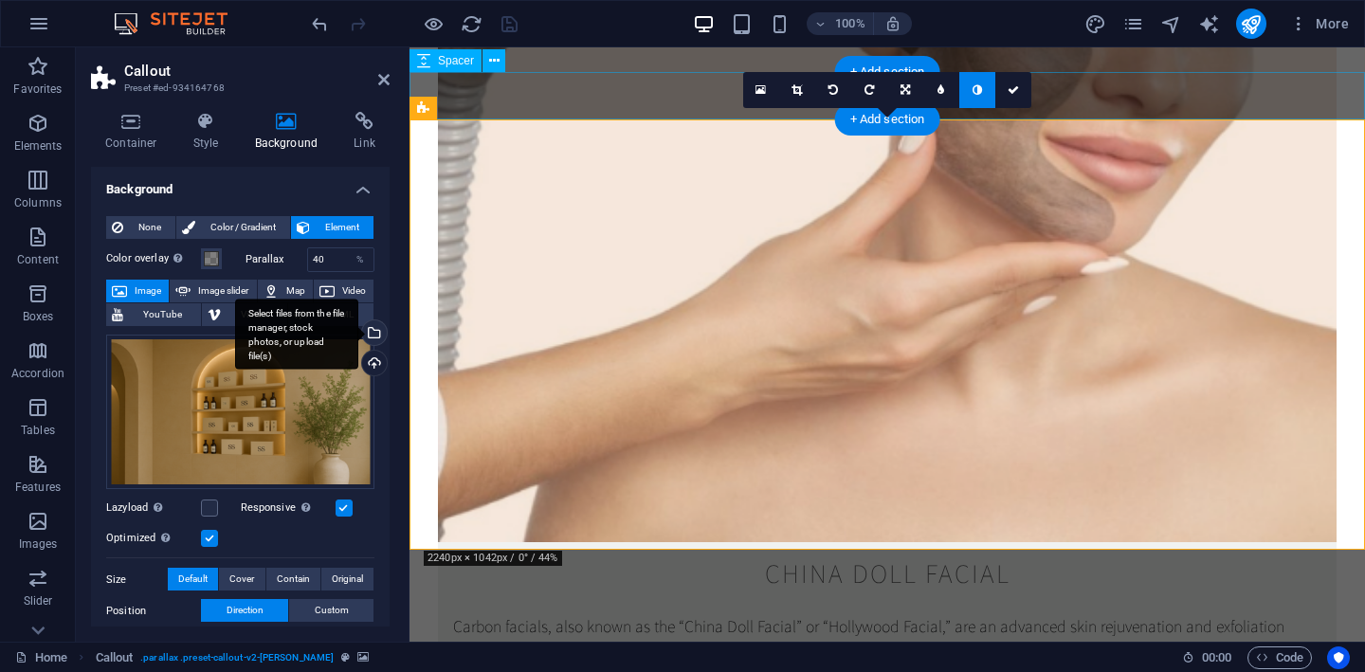
click at [373, 333] on div "Select files from the file manager, stock photos, or upload file(s)" at bounding box center [372, 334] width 28 height 28
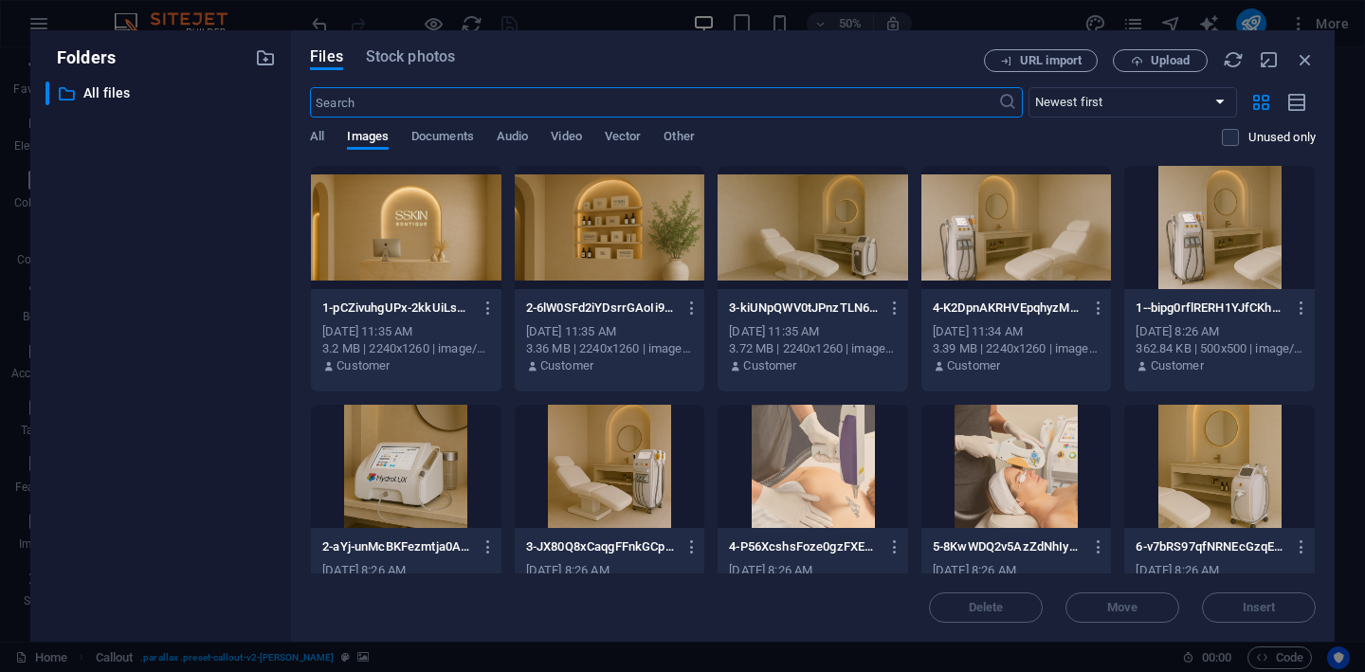
click at [621, 228] on div at bounding box center [610, 227] width 191 height 123
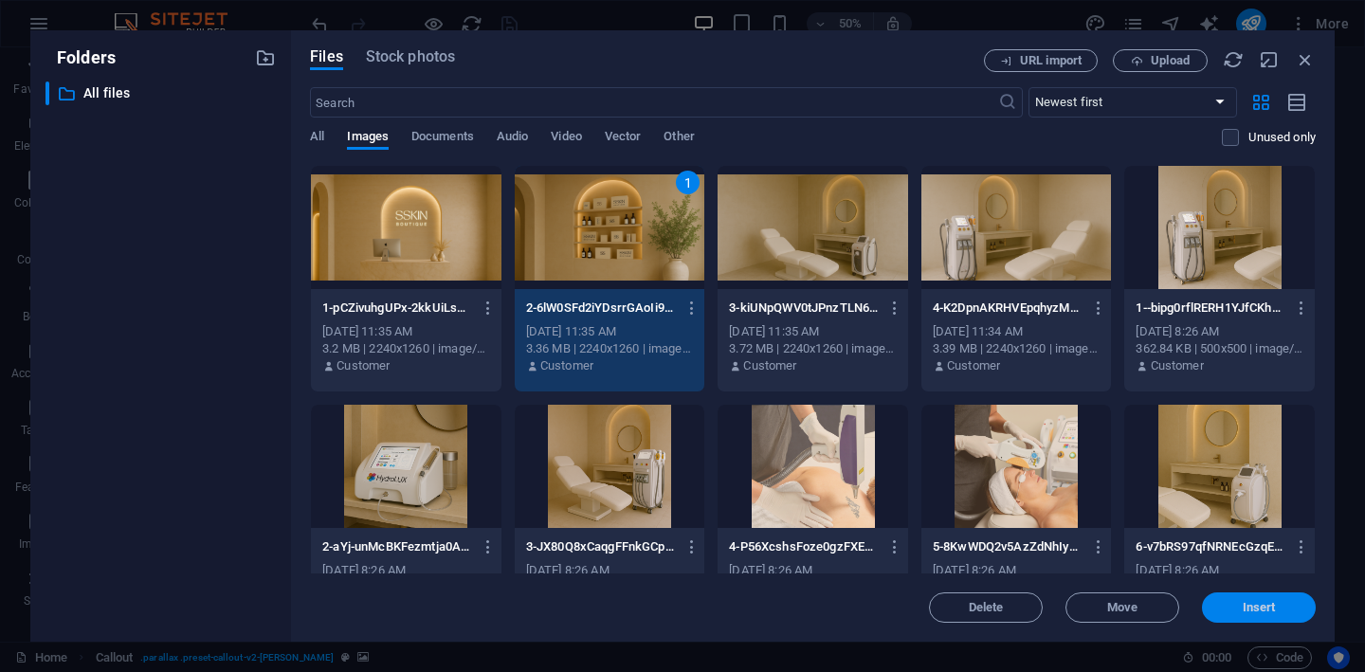
click at [1273, 608] on span "Insert" at bounding box center [1259, 607] width 33 height 11
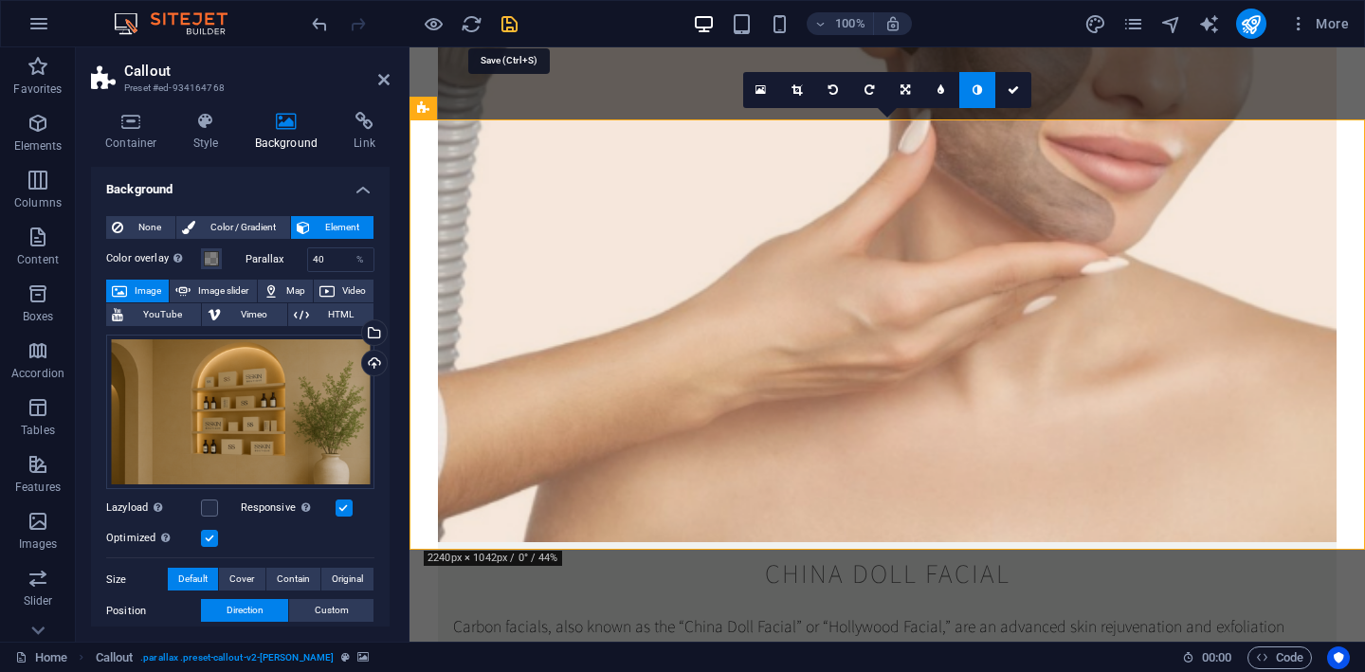
click at [511, 28] on icon "save" at bounding box center [510, 24] width 22 height 22
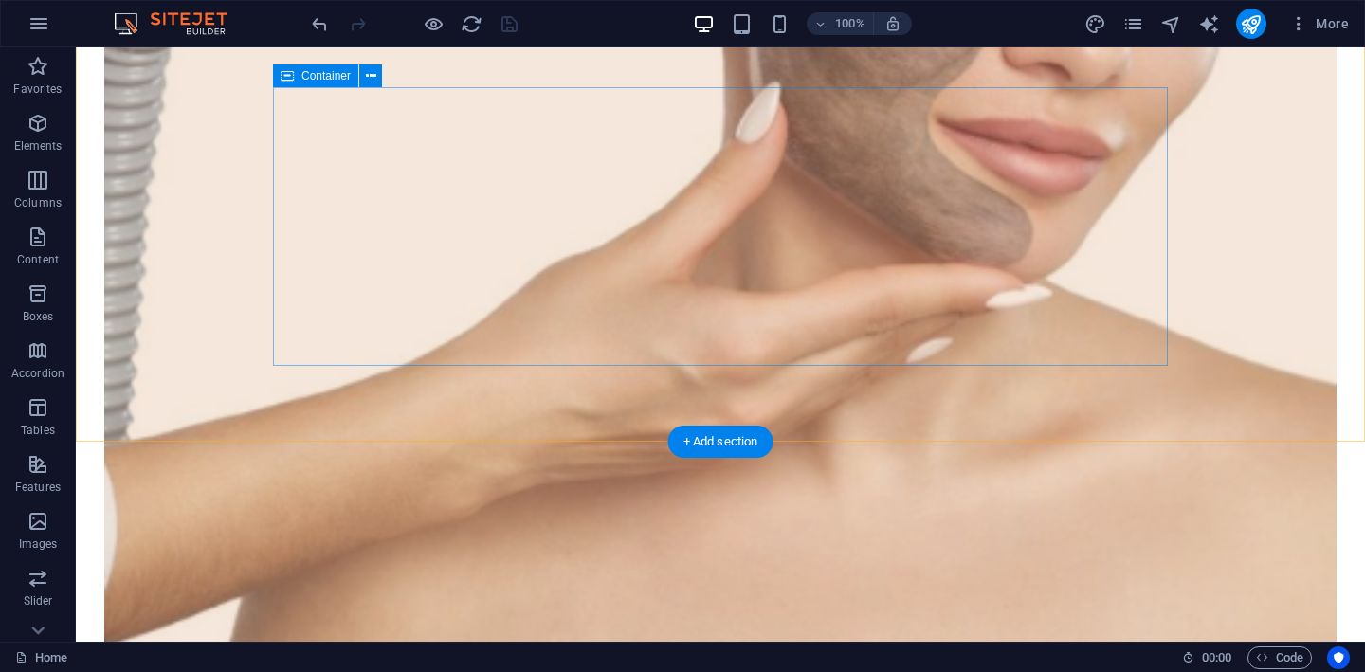
scroll to position [3254, 0]
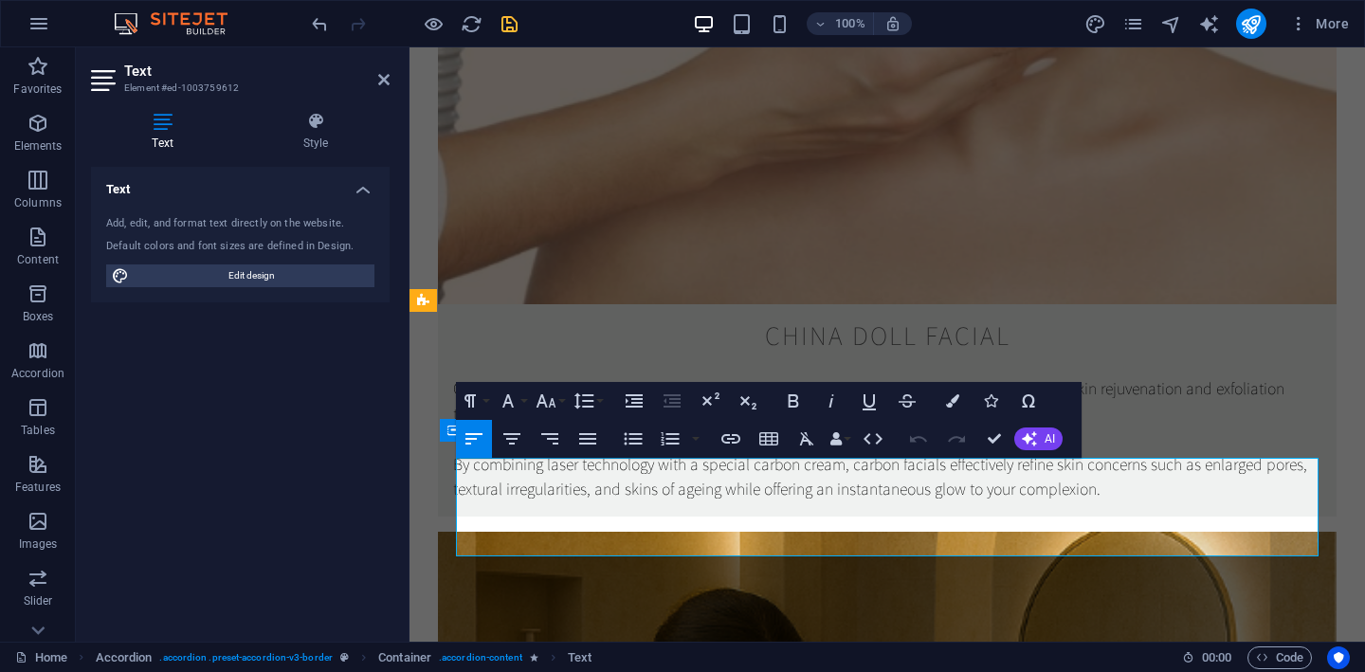
drag, startPoint x: 535, startPoint y: 541, endPoint x: 458, endPoint y: 473, distance: 102.7
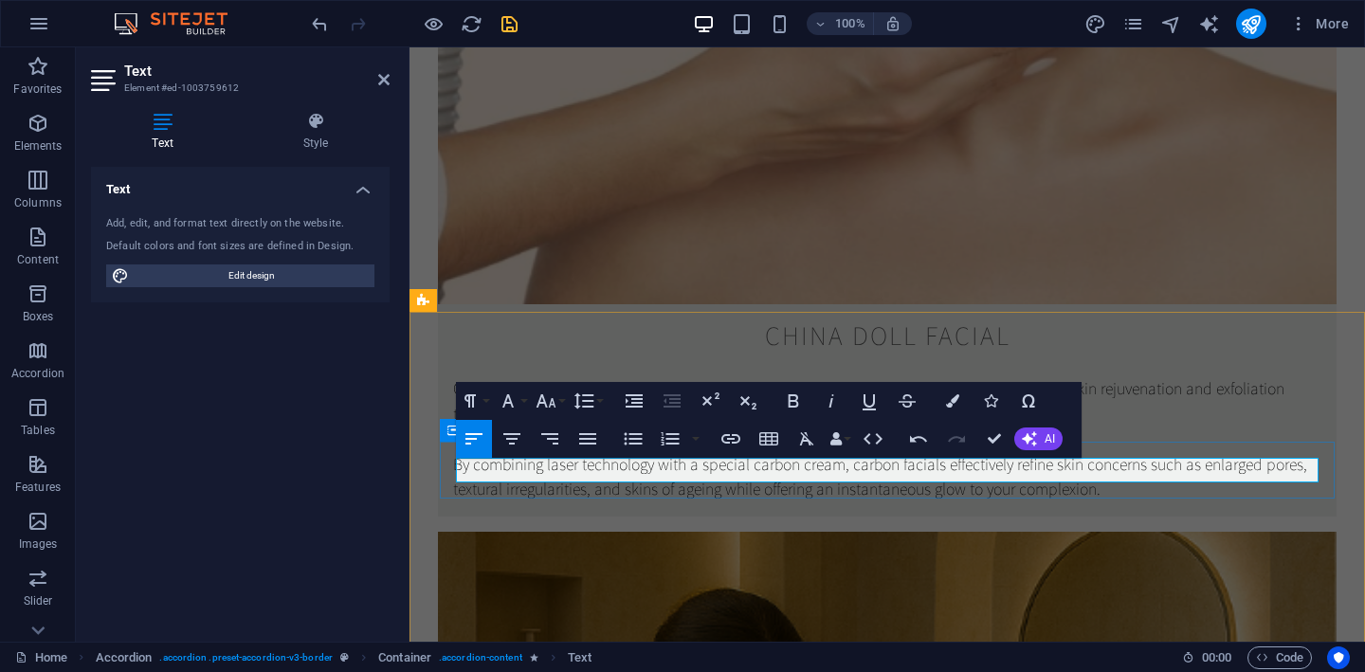
drag, startPoint x: 1220, startPoint y: 473, endPoint x: 471, endPoint y: 465, distance: 748.9
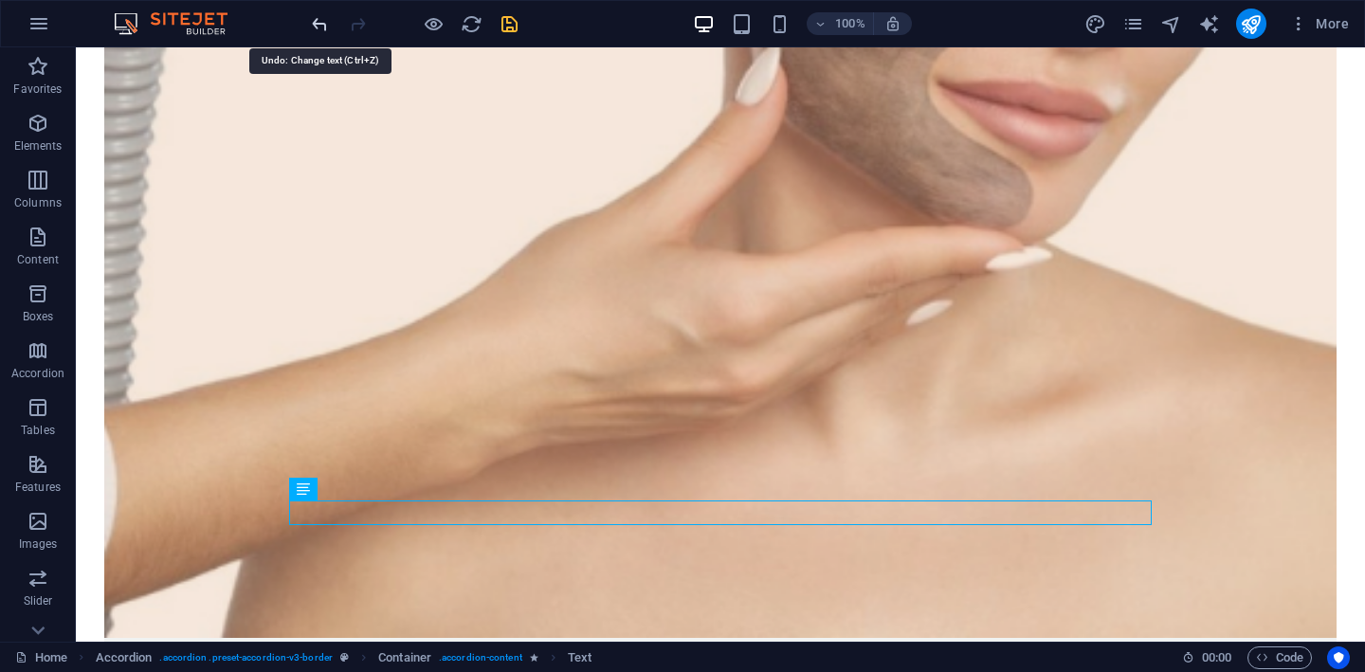
click at [313, 25] on icon "undo" at bounding box center [320, 24] width 22 height 22
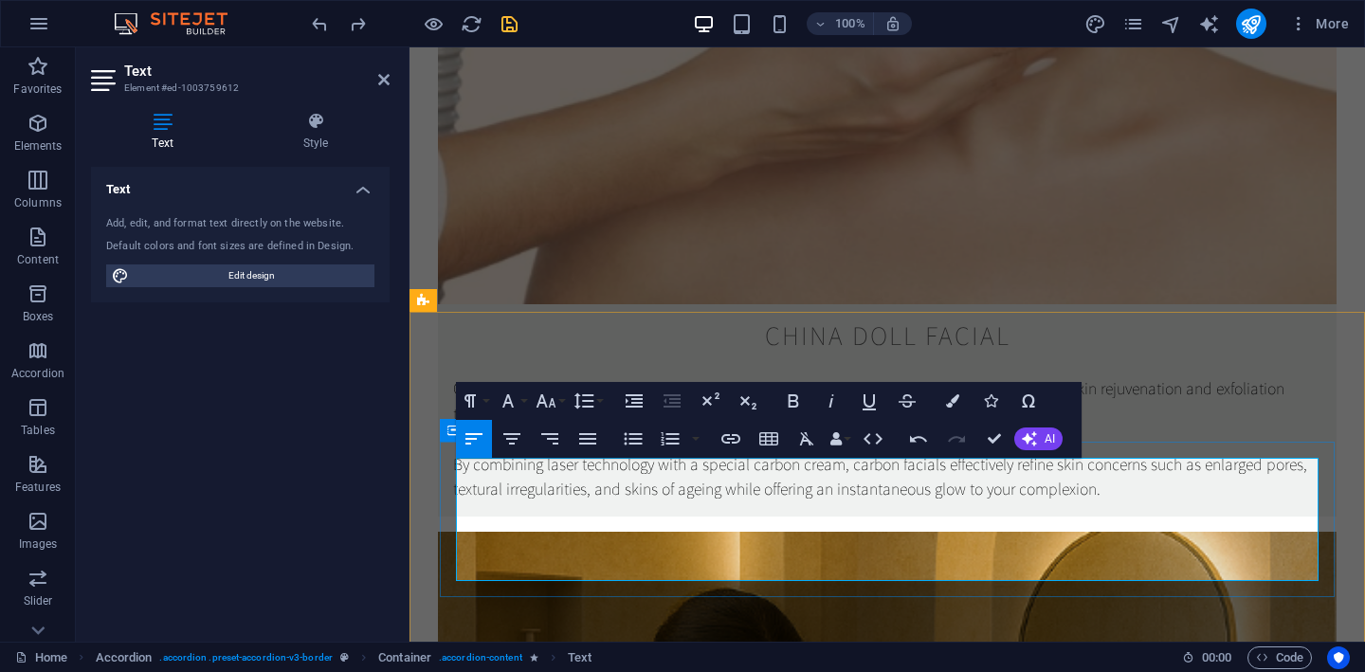
drag, startPoint x: 1189, startPoint y: 570, endPoint x: 1238, endPoint y: 466, distance: 114.5
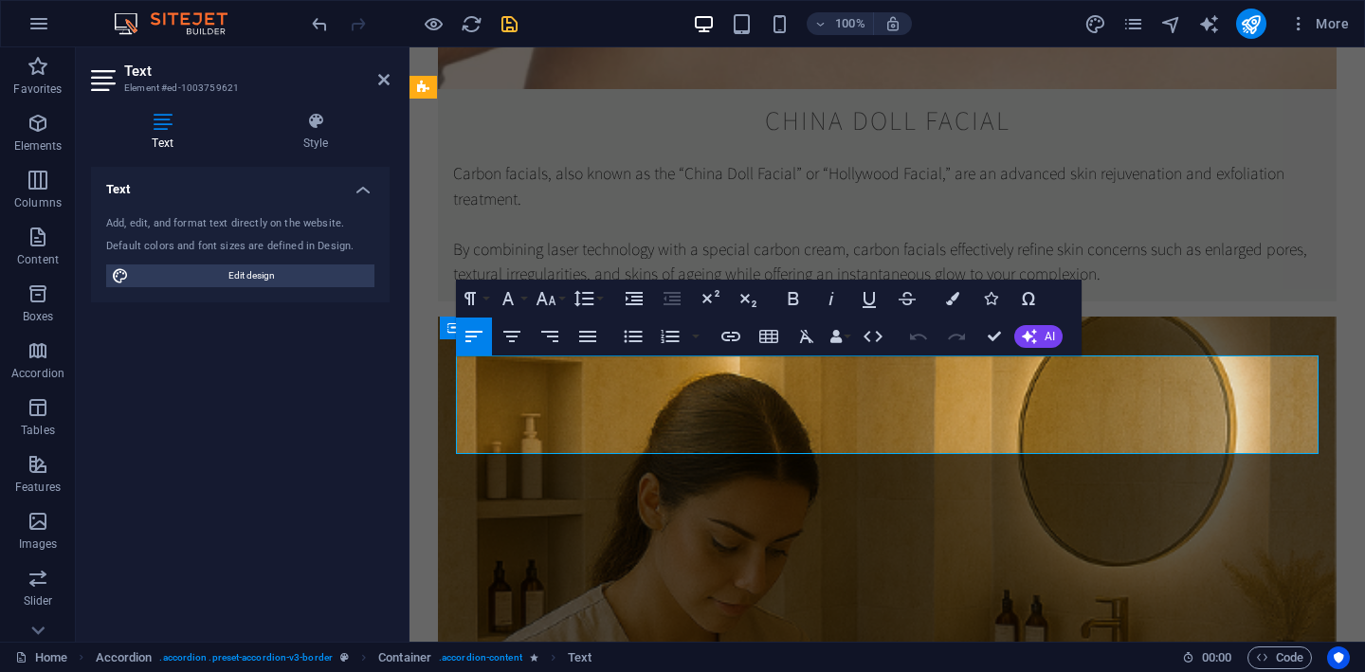
scroll to position [3471, 0]
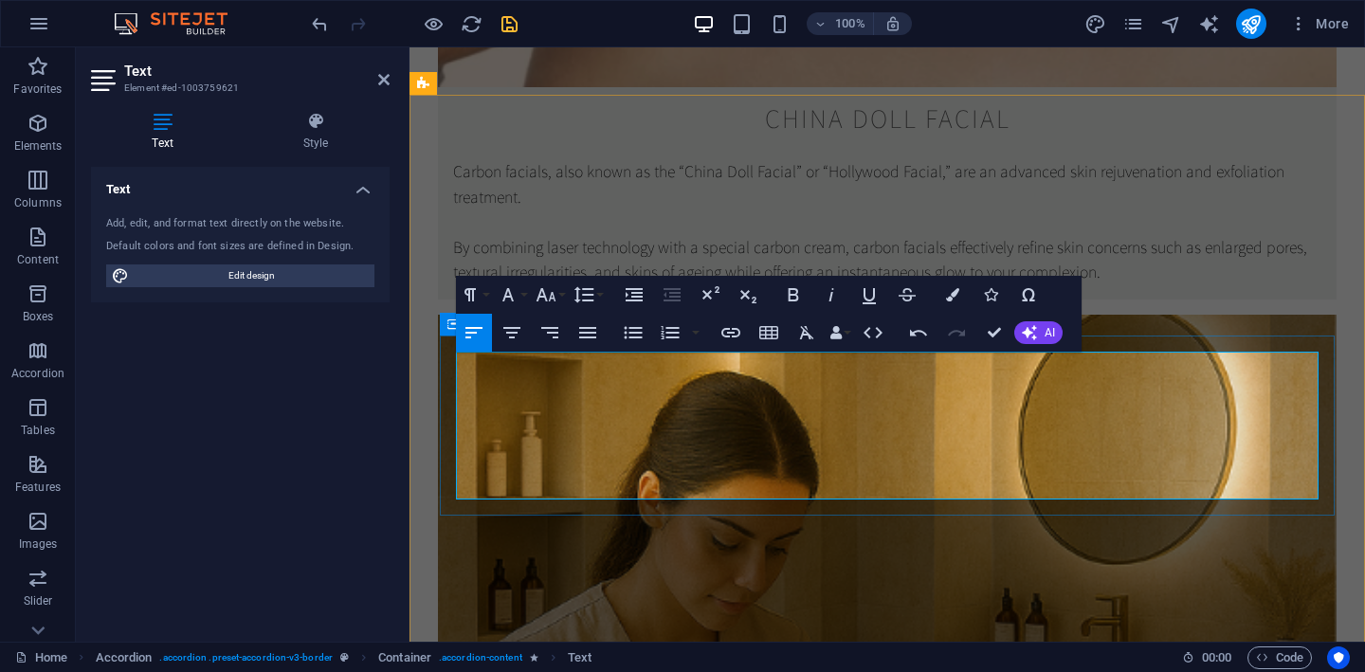
drag, startPoint x: 610, startPoint y: 488, endPoint x: 544, endPoint y: 386, distance: 122.0
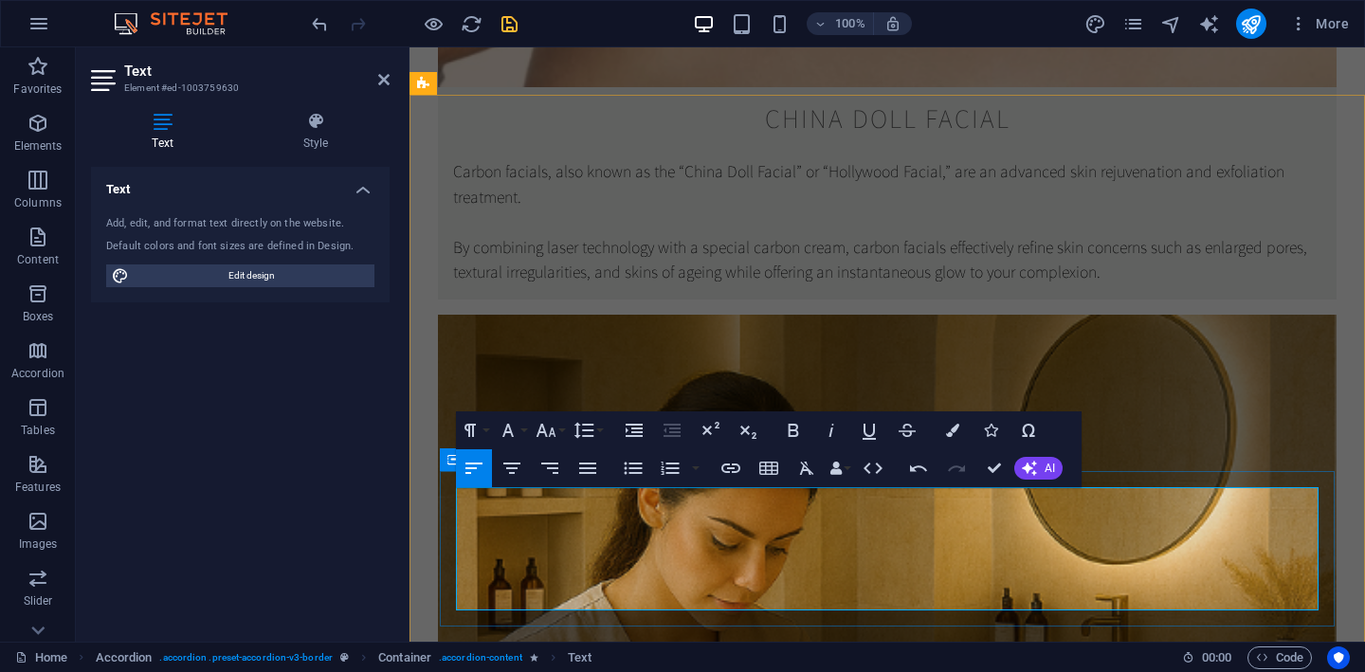
drag, startPoint x: 1028, startPoint y: 598, endPoint x: 1162, endPoint y: 500, distance: 166.9
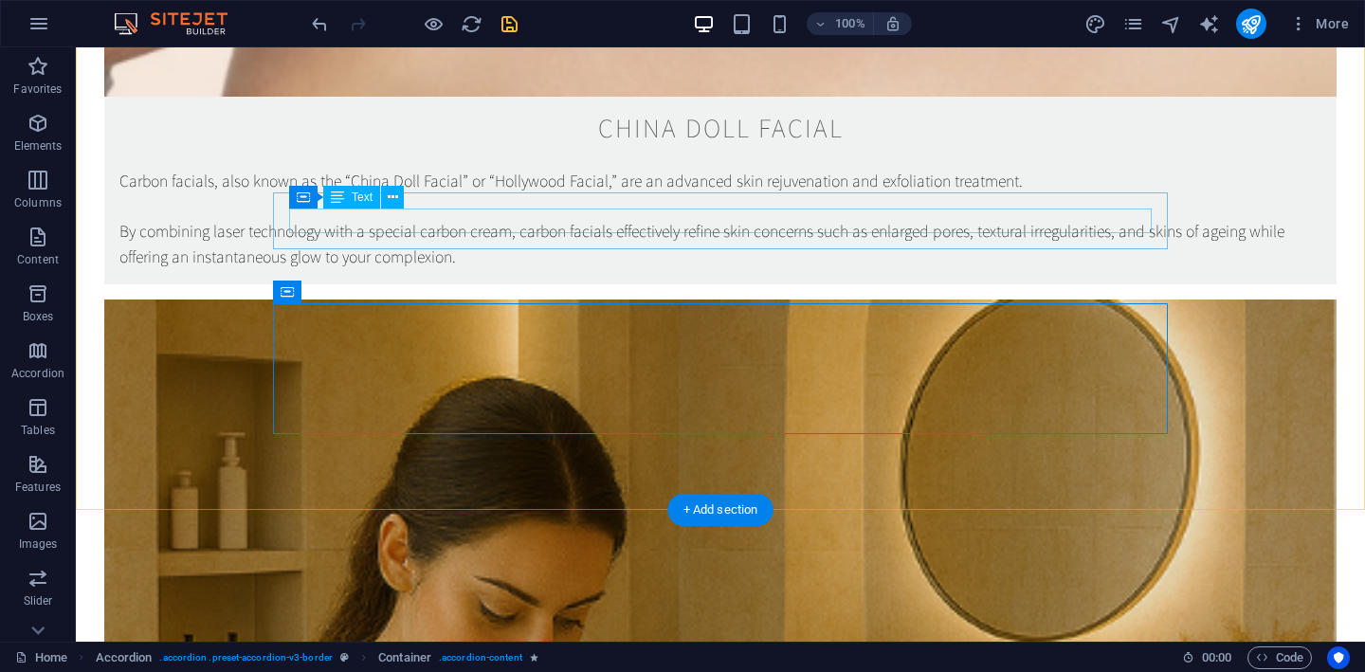
scroll to position [3798, 0]
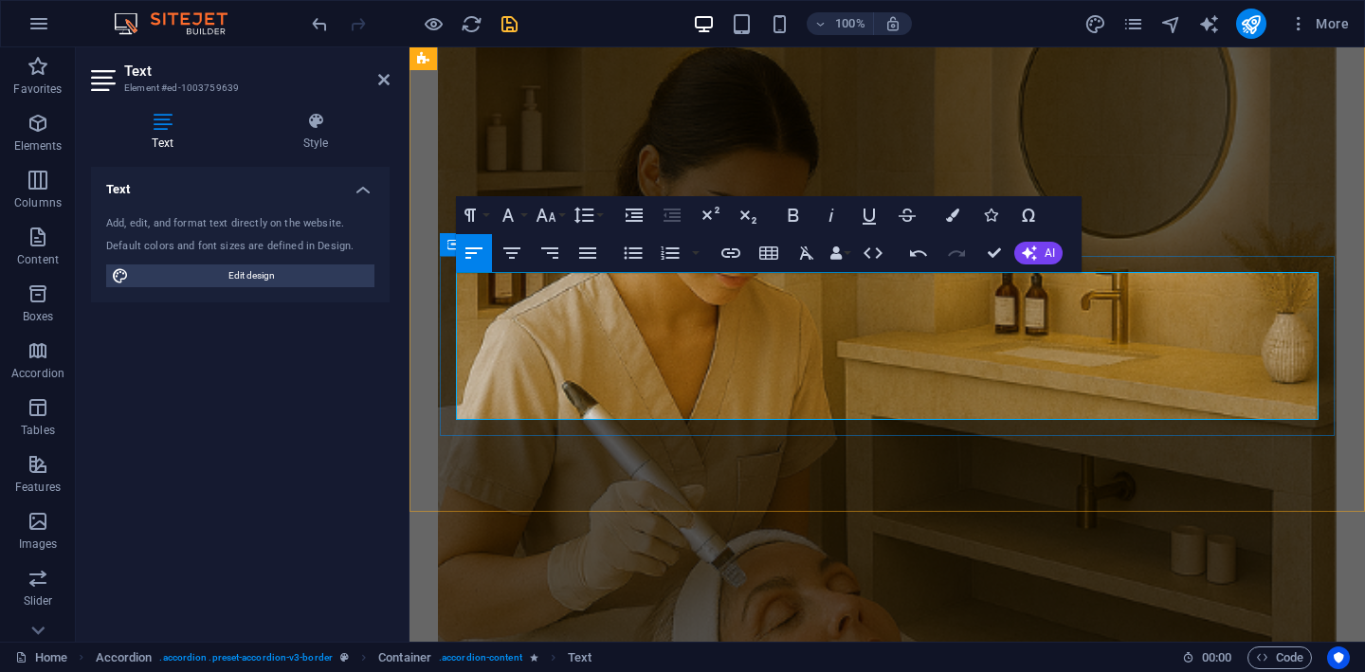
drag, startPoint x: 512, startPoint y: 411, endPoint x: 514, endPoint y: 308, distance: 103.3
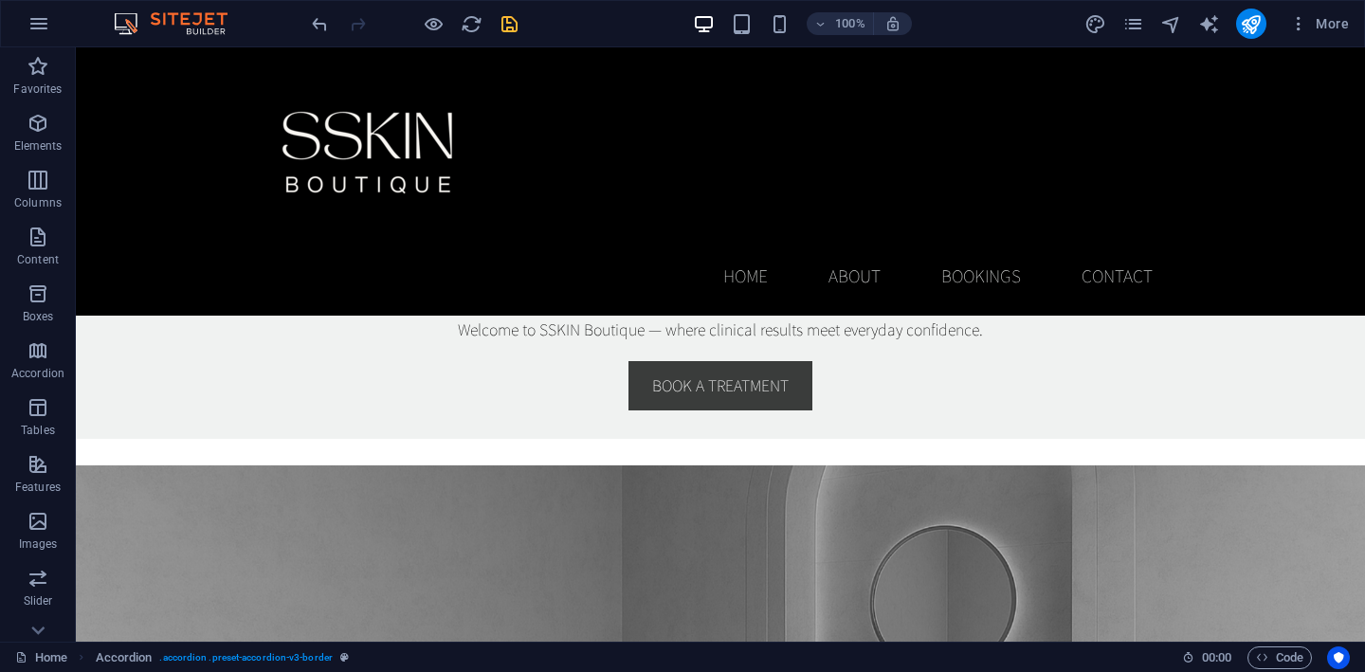
scroll to position [1115, 0]
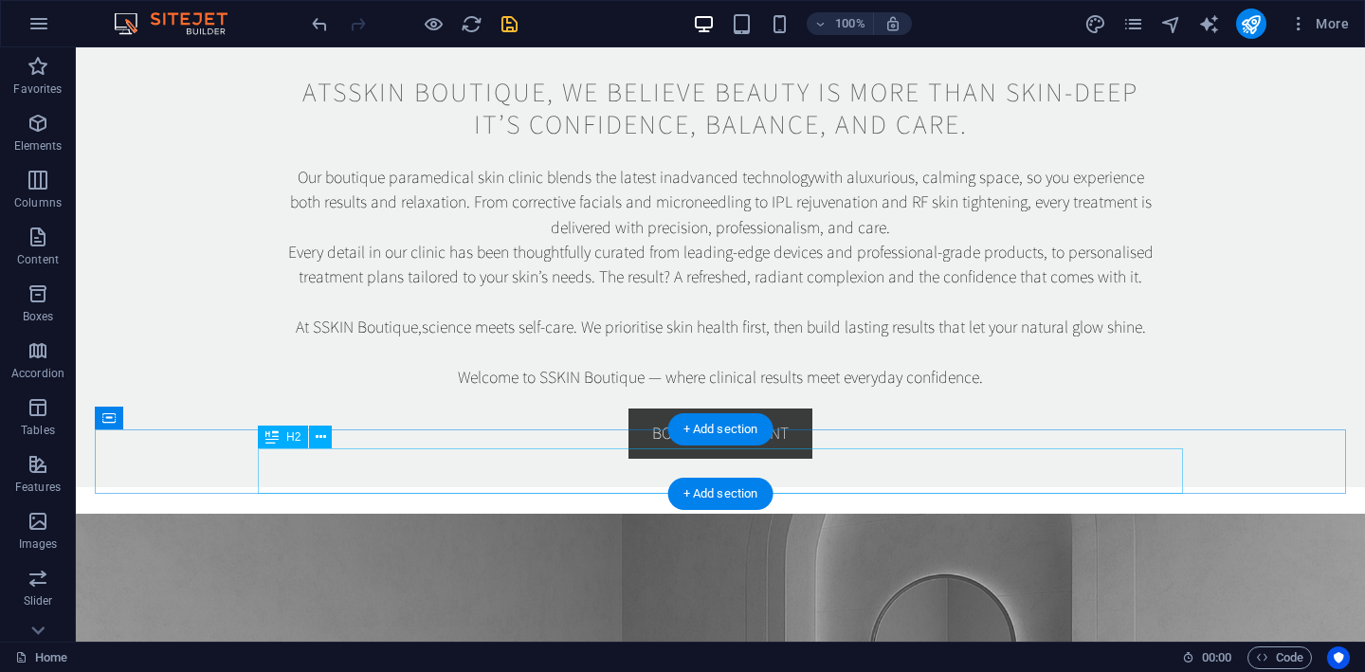
click at [325, 432] on icon at bounding box center [321, 438] width 10 height 20
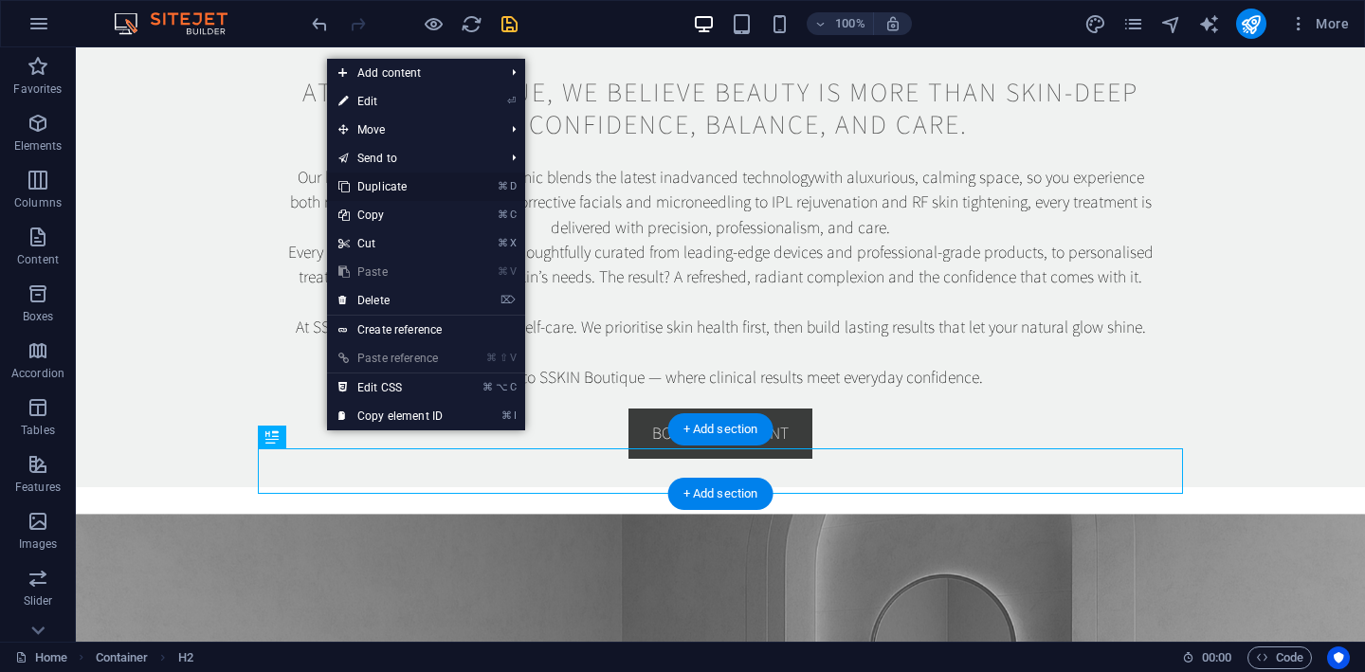
click at [402, 188] on link "⌘ D Duplicate" at bounding box center [390, 187] width 127 height 28
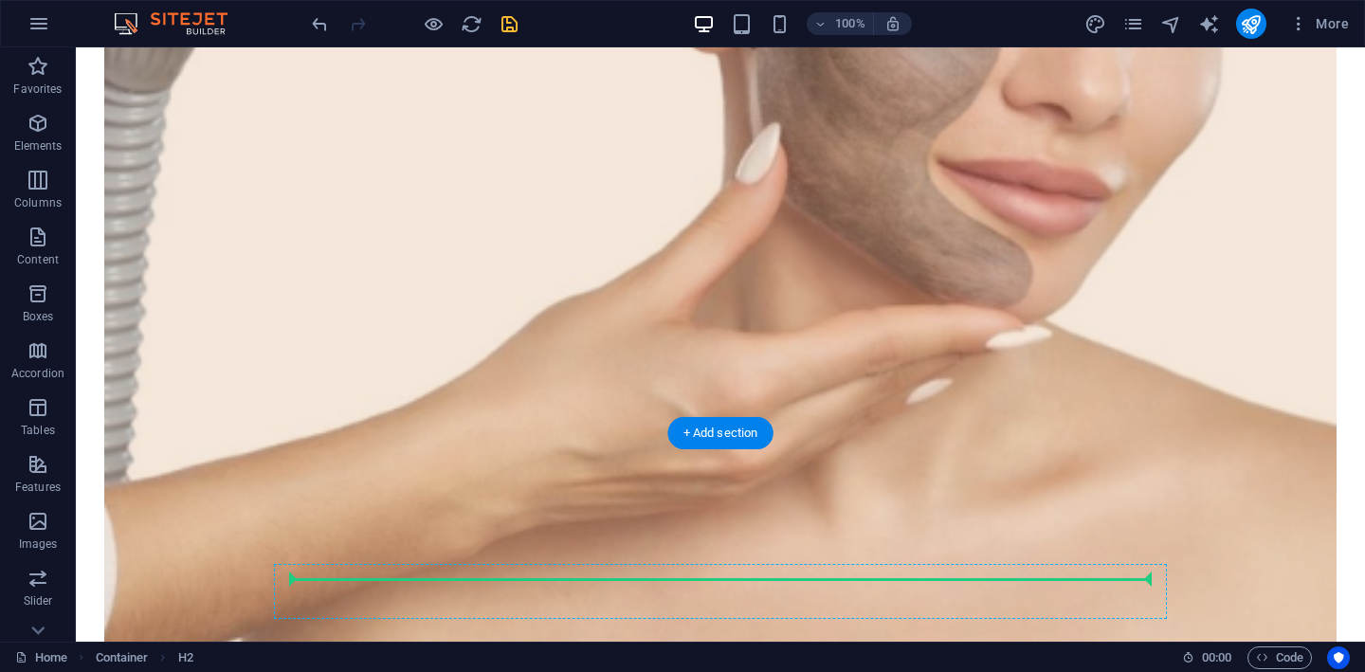
scroll to position [3239, 0]
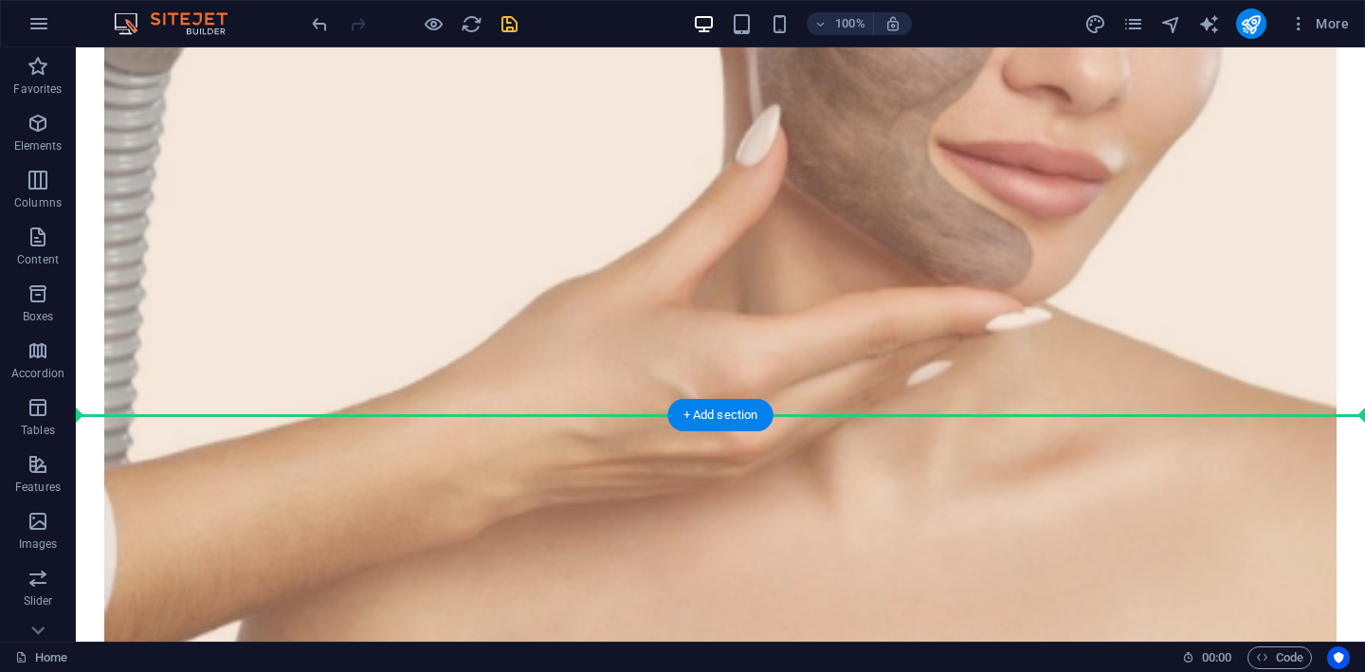
drag, startPoint x: 631, startPoint y: 509, endPoint x: 686, endPoint y: 465, distance: 70.8
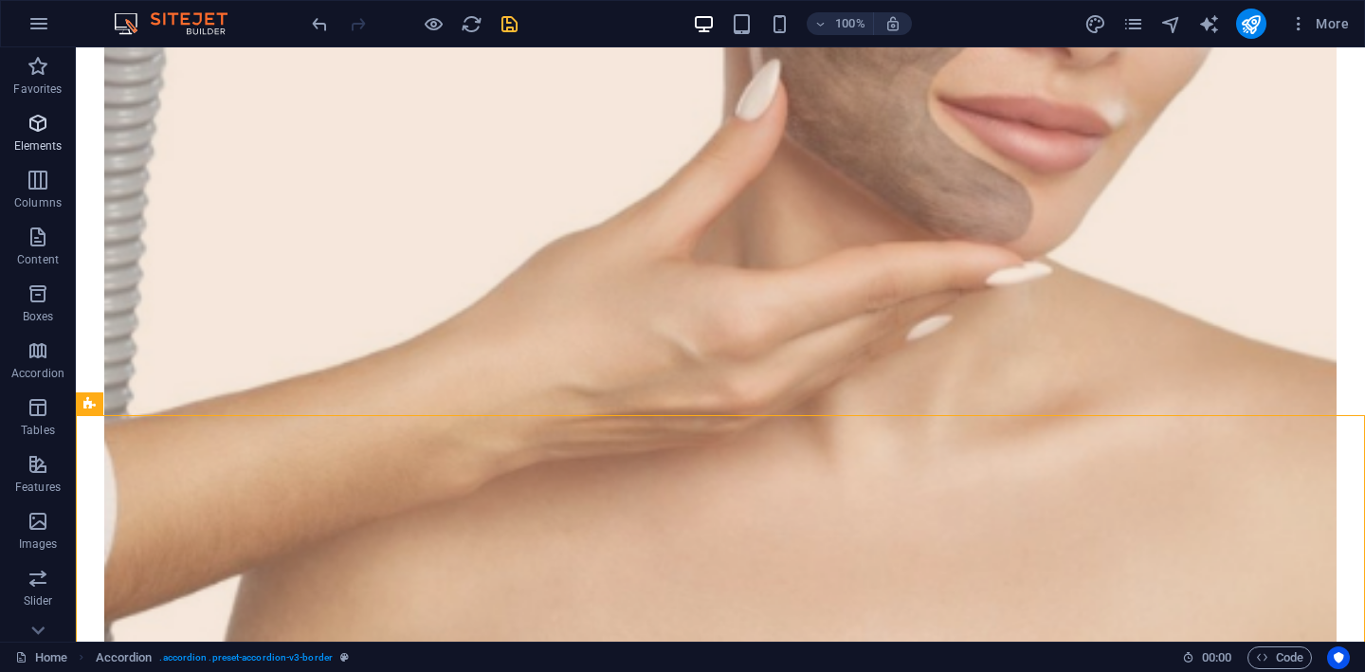
click at [37, 126] on icon "button" at bounding box center [38, 123] width 23 height 23
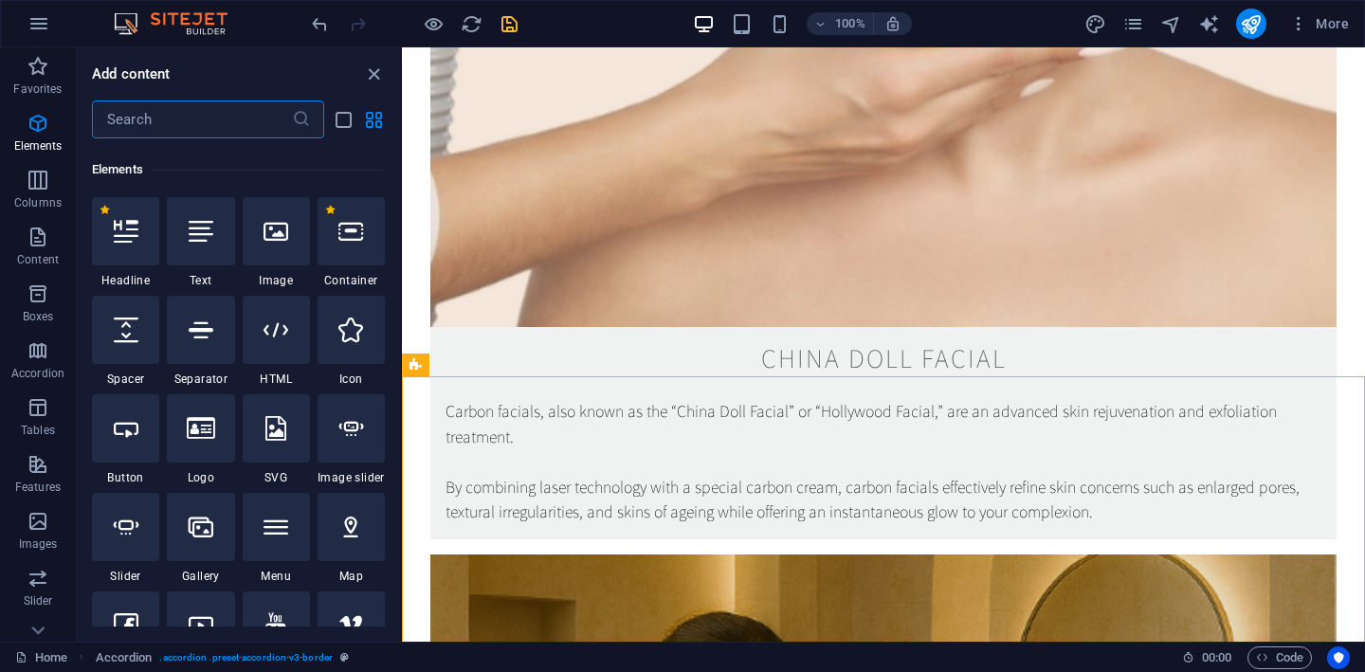
scroll to position [202, 0]
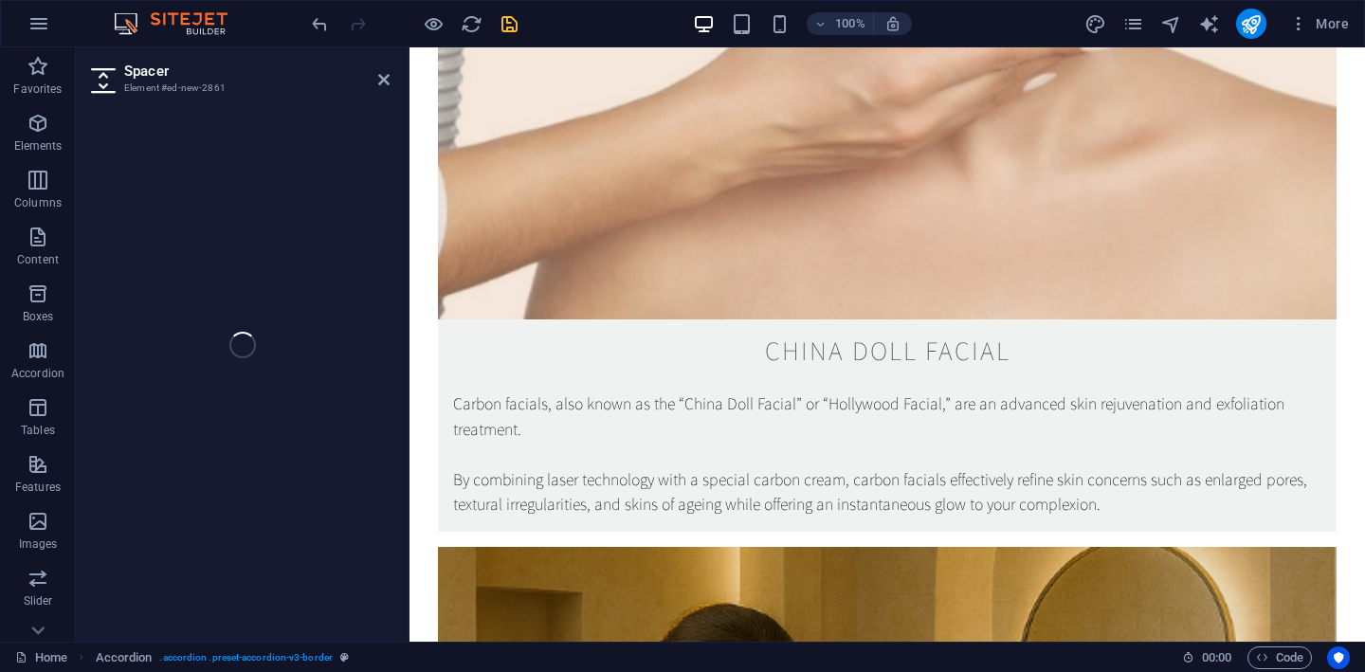
select select "px"
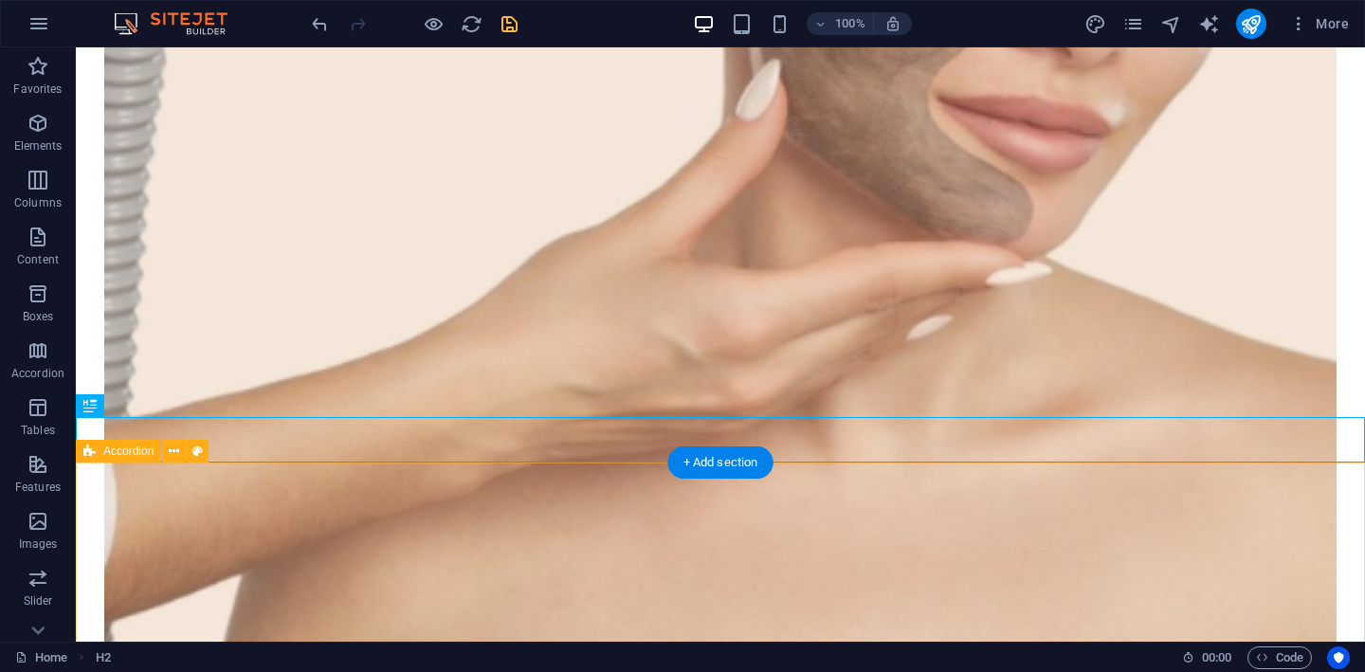
select select "rem"
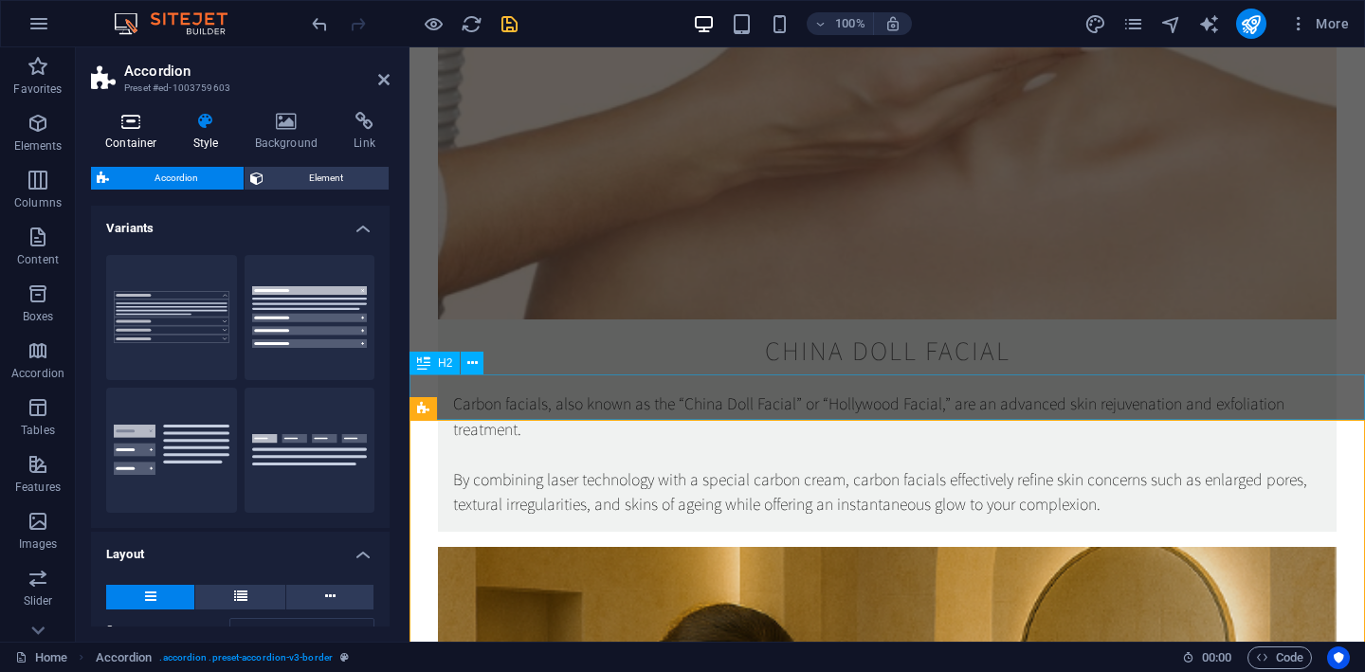
click at [137, 125] on icon at bounding box center [131, 121] width 81 height 19
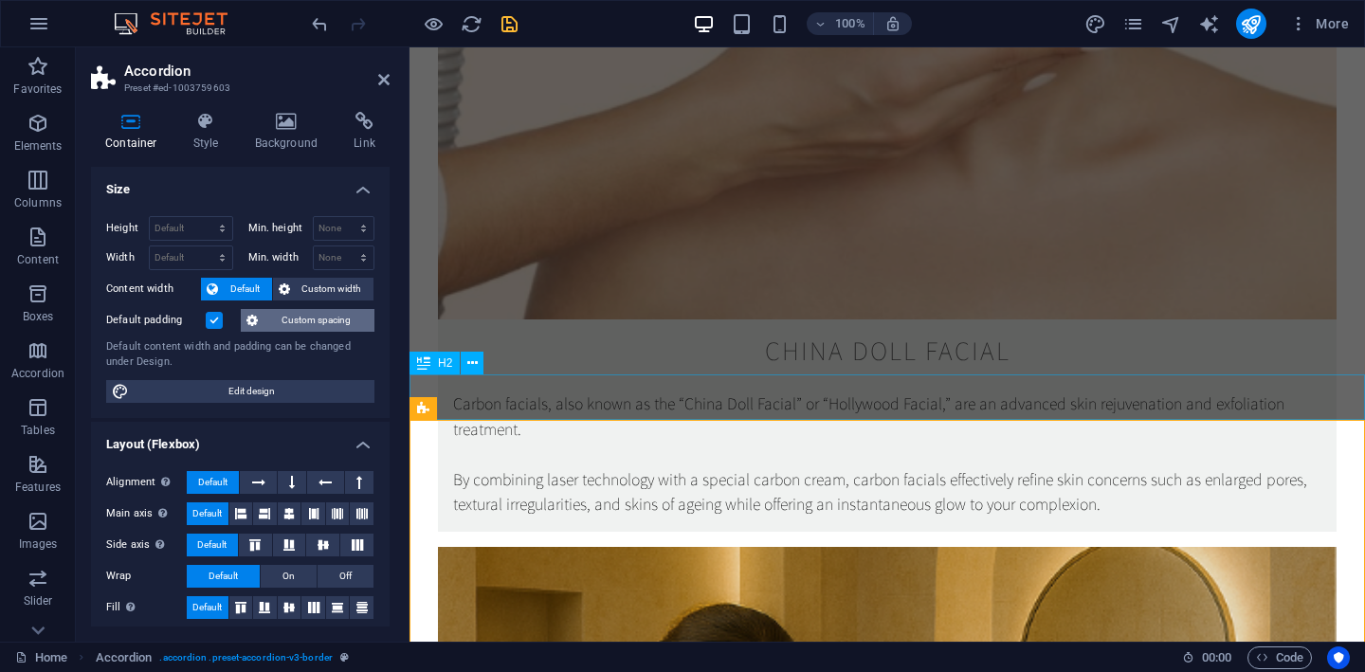
click at [291, 328] on span "Custom spacing" at bounding box center [316, 320] width 105 height 23
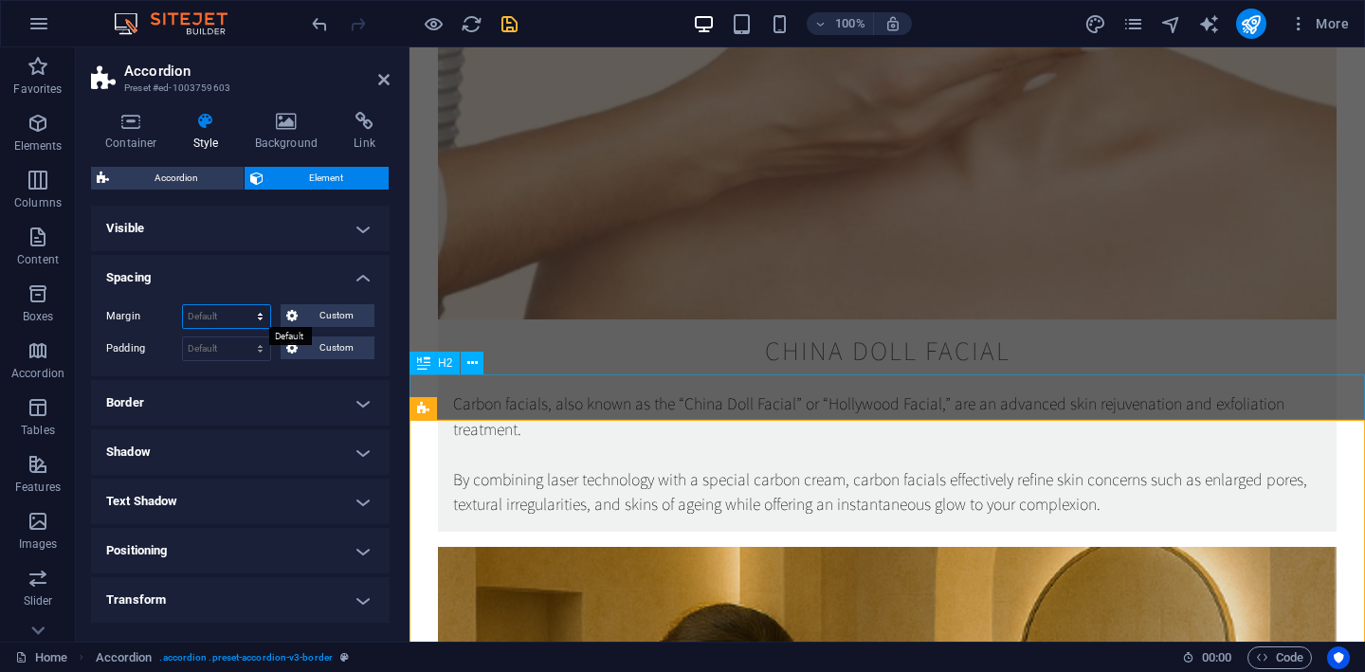
select select "px"
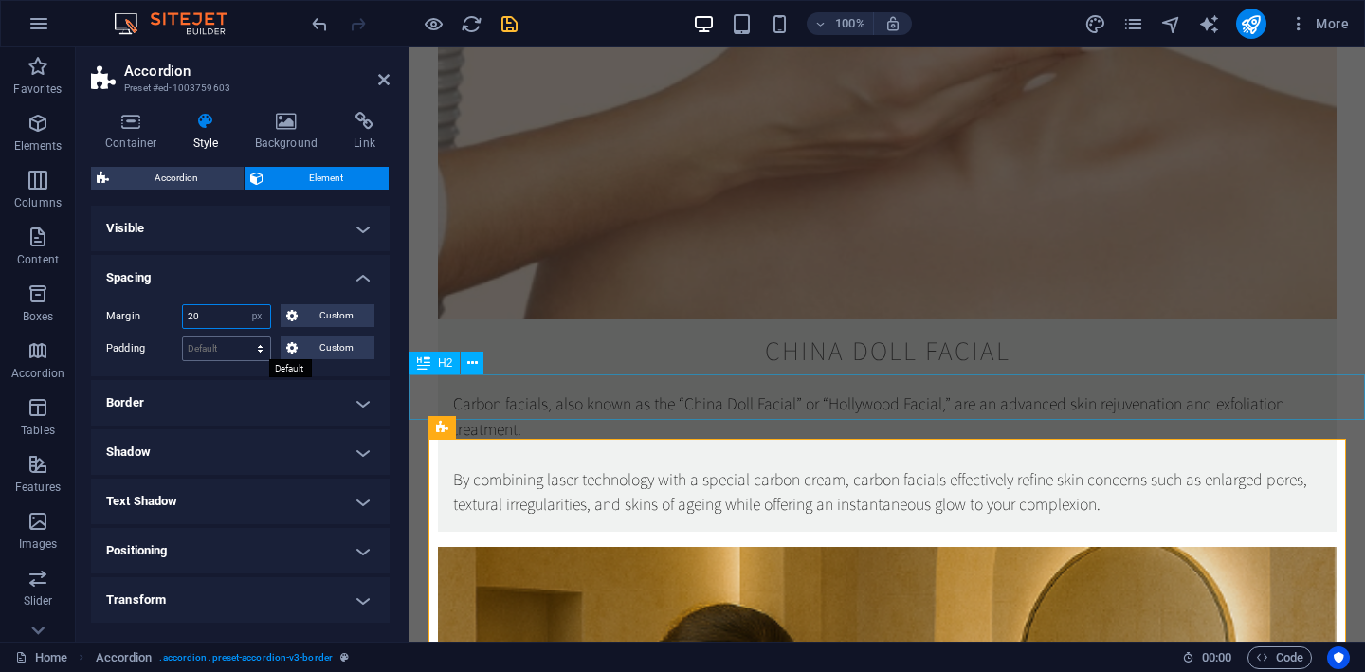
type input "2"
type input "0"
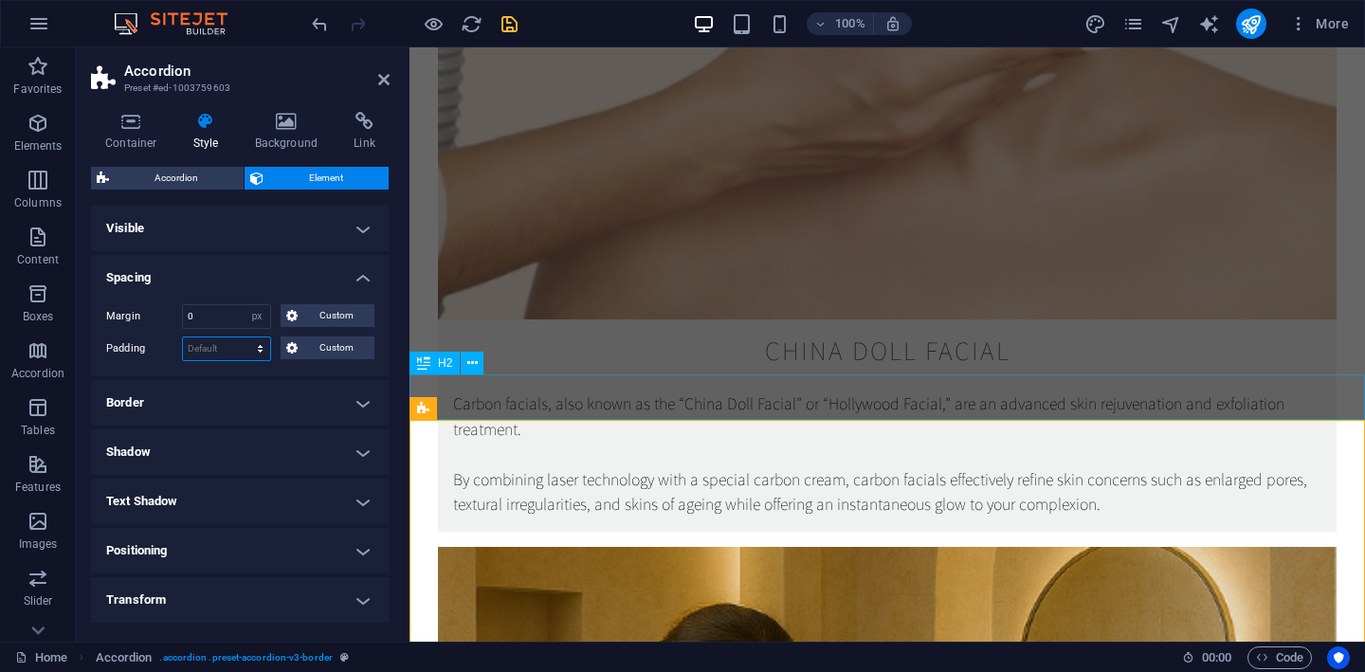
select select "px"
type input "30"
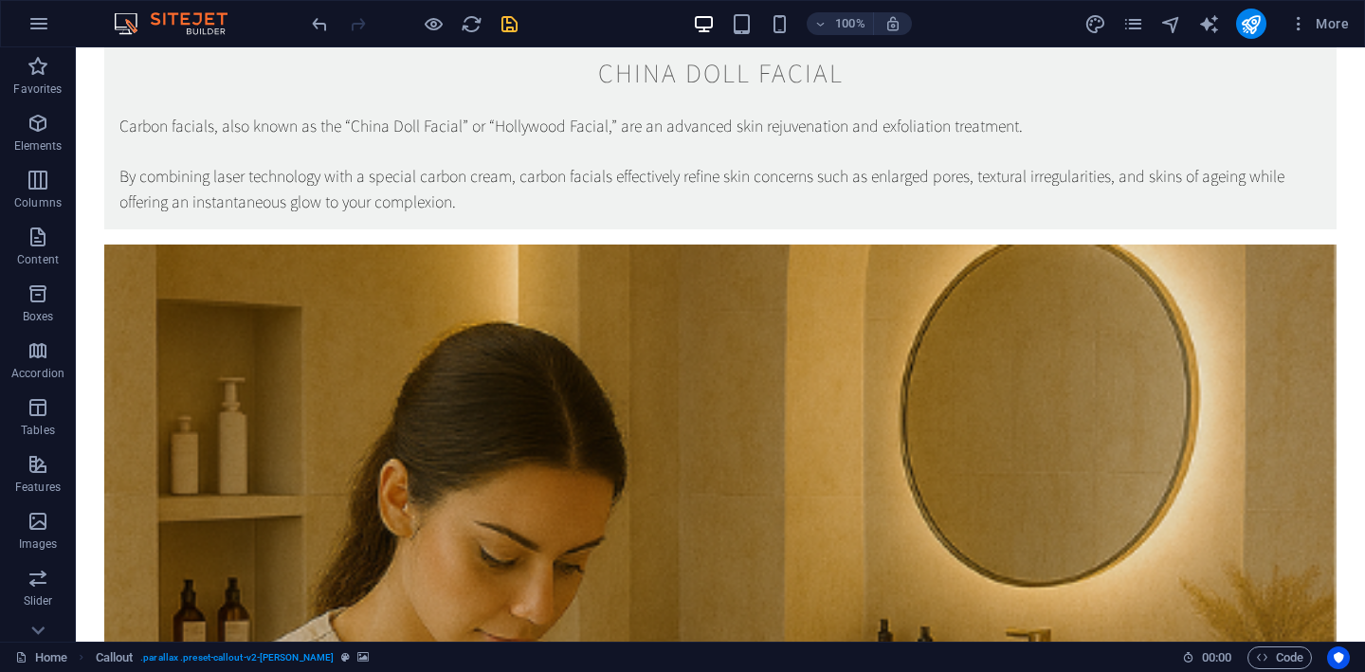
scroll to position [3854, 0]
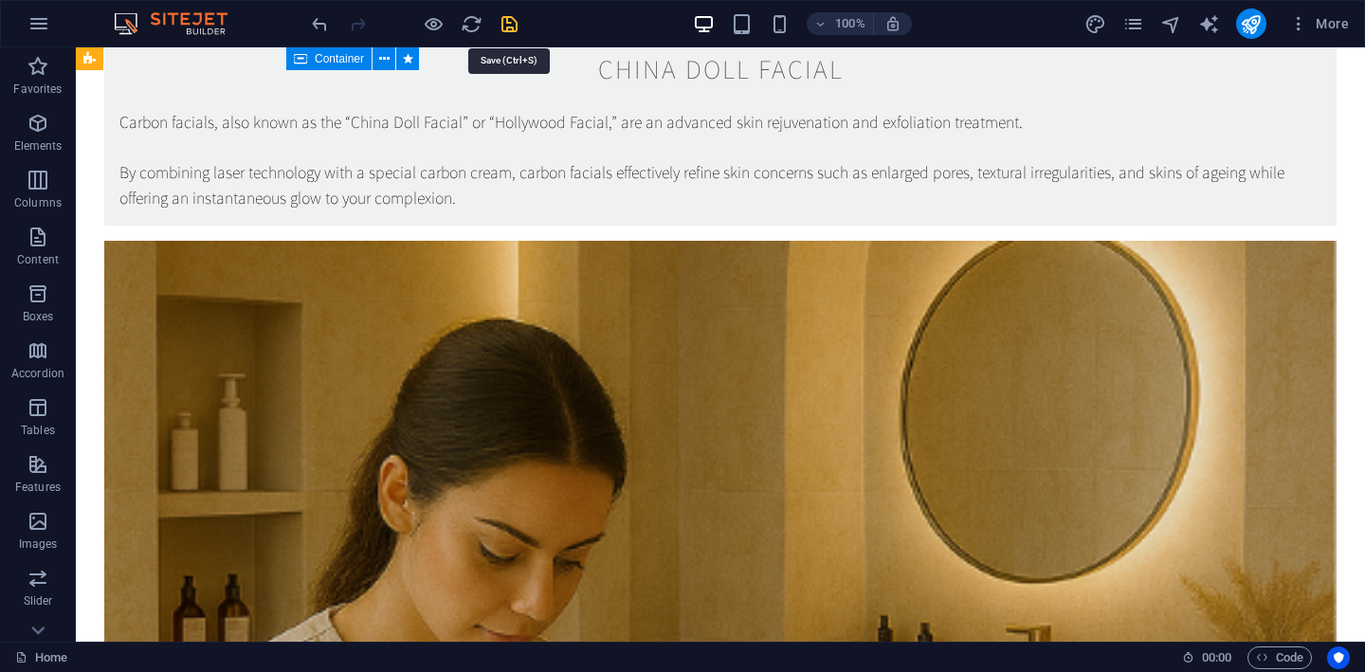
click at [515, 20] on icon "save" at bounding box center [510, 24] width 22 height 22
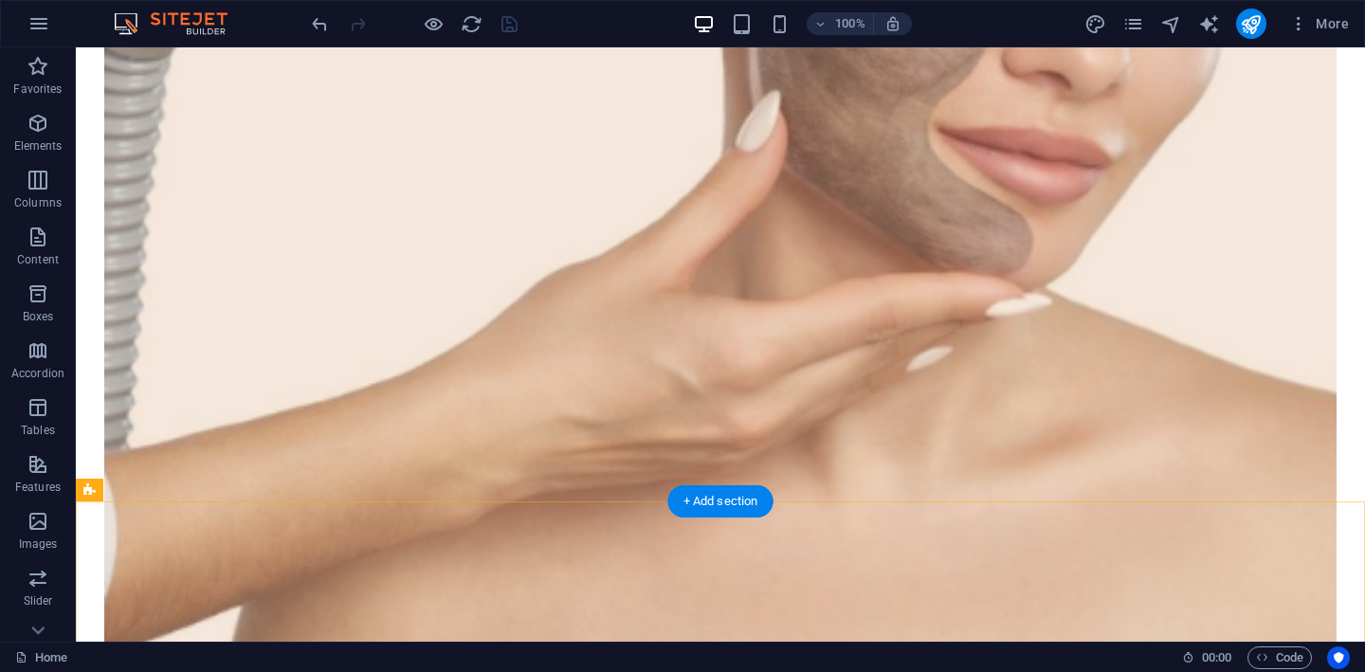
scroll to position [3244, 0]
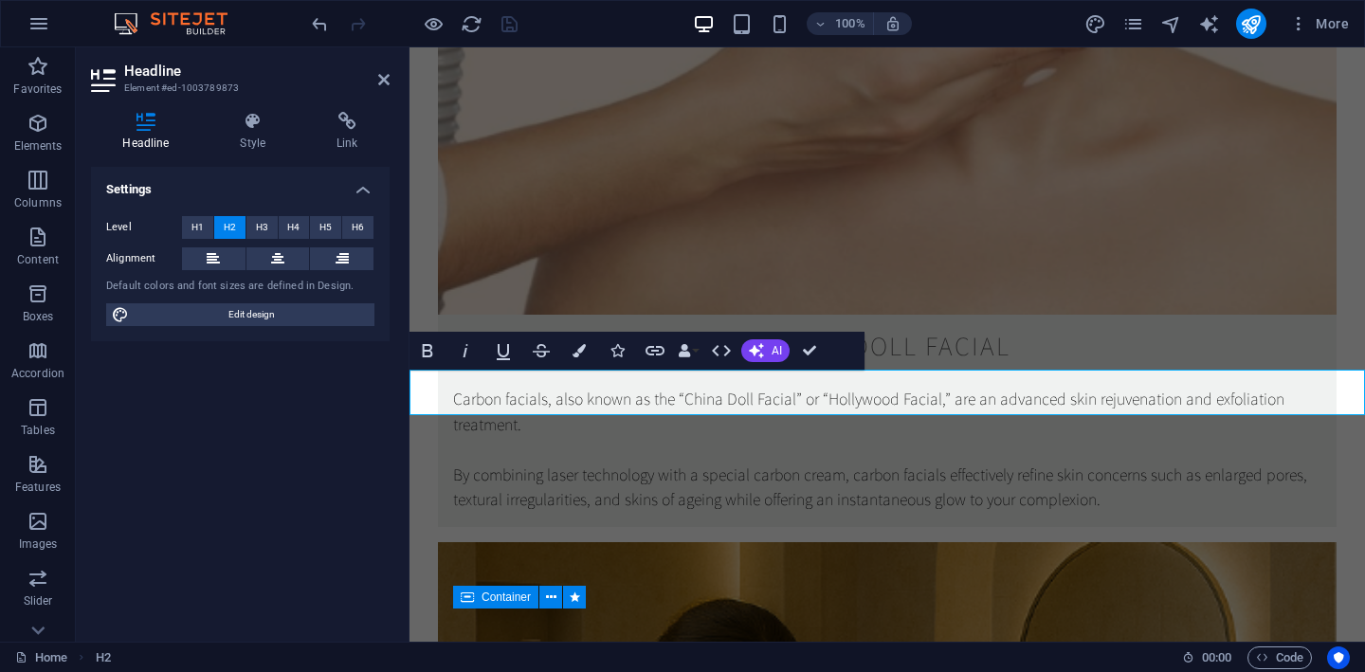
click at [514, 26] on div at bounding box center [414, 24] width 212 height 30
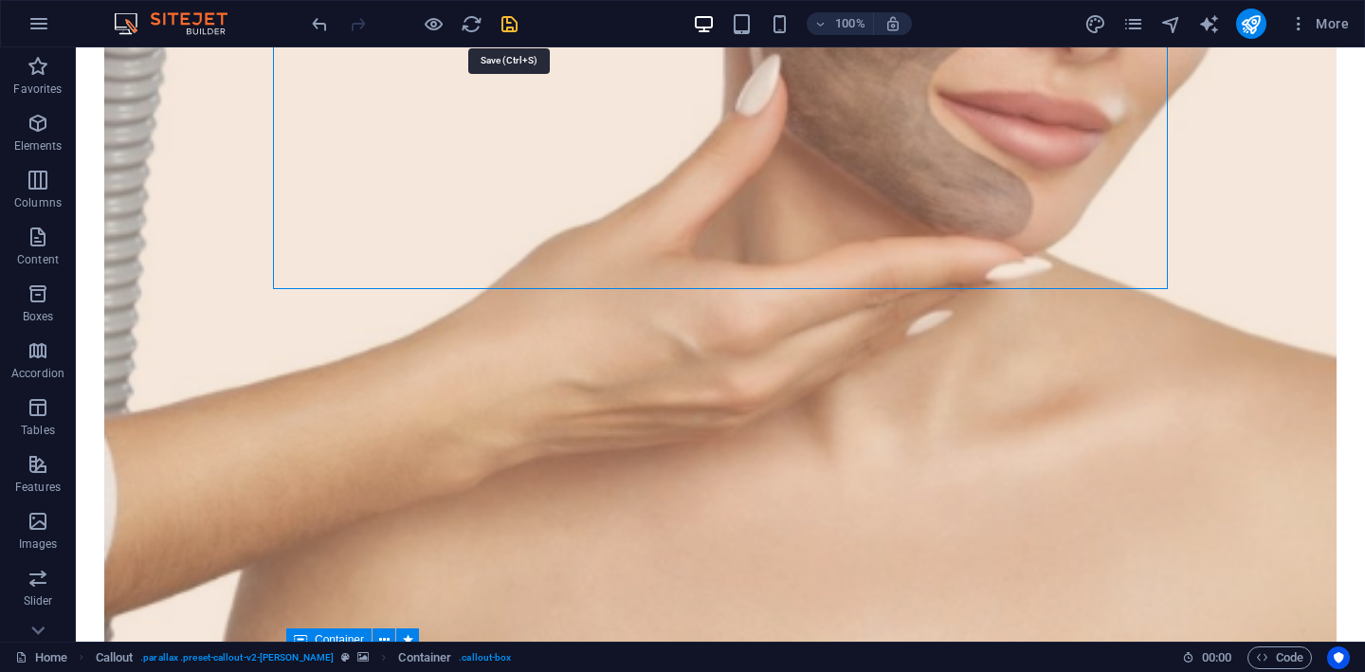
click at [511, 23] on icon "save" at bounding box center [510, 24] width 22 height 22
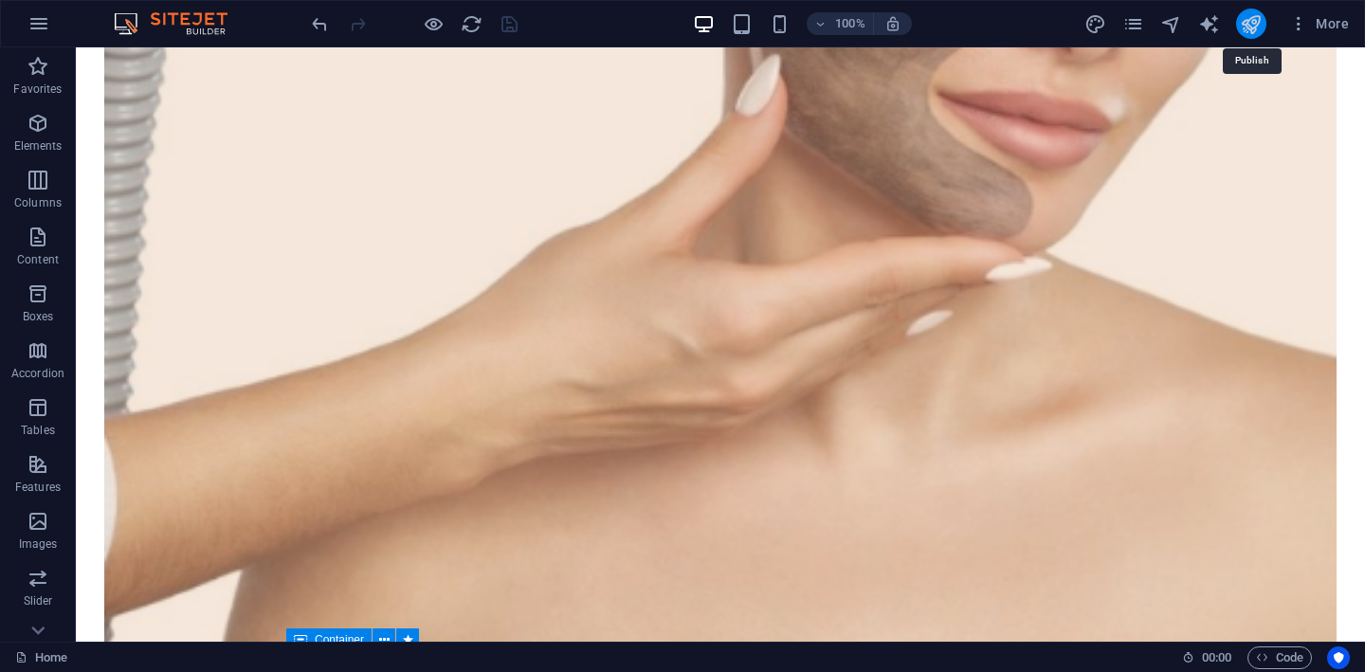
click at [1256, 24] on icon "publish" at bounding box center [1251, 24] width 22 height 22
